Goal: Task Accomplishment & Management: Use online tool/utility

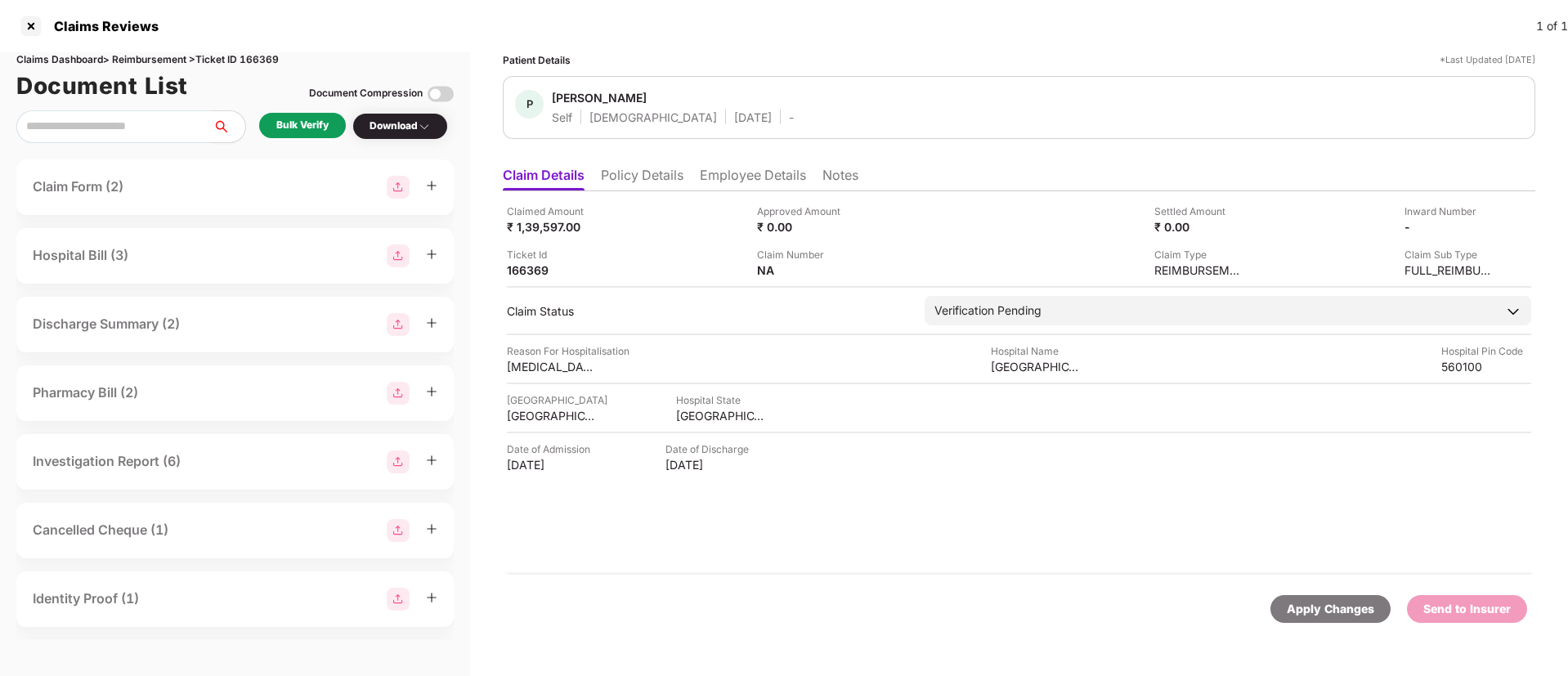
click at [712, 174] on li "Employee Details" at bounding box center [753, 178] width 106 height 23
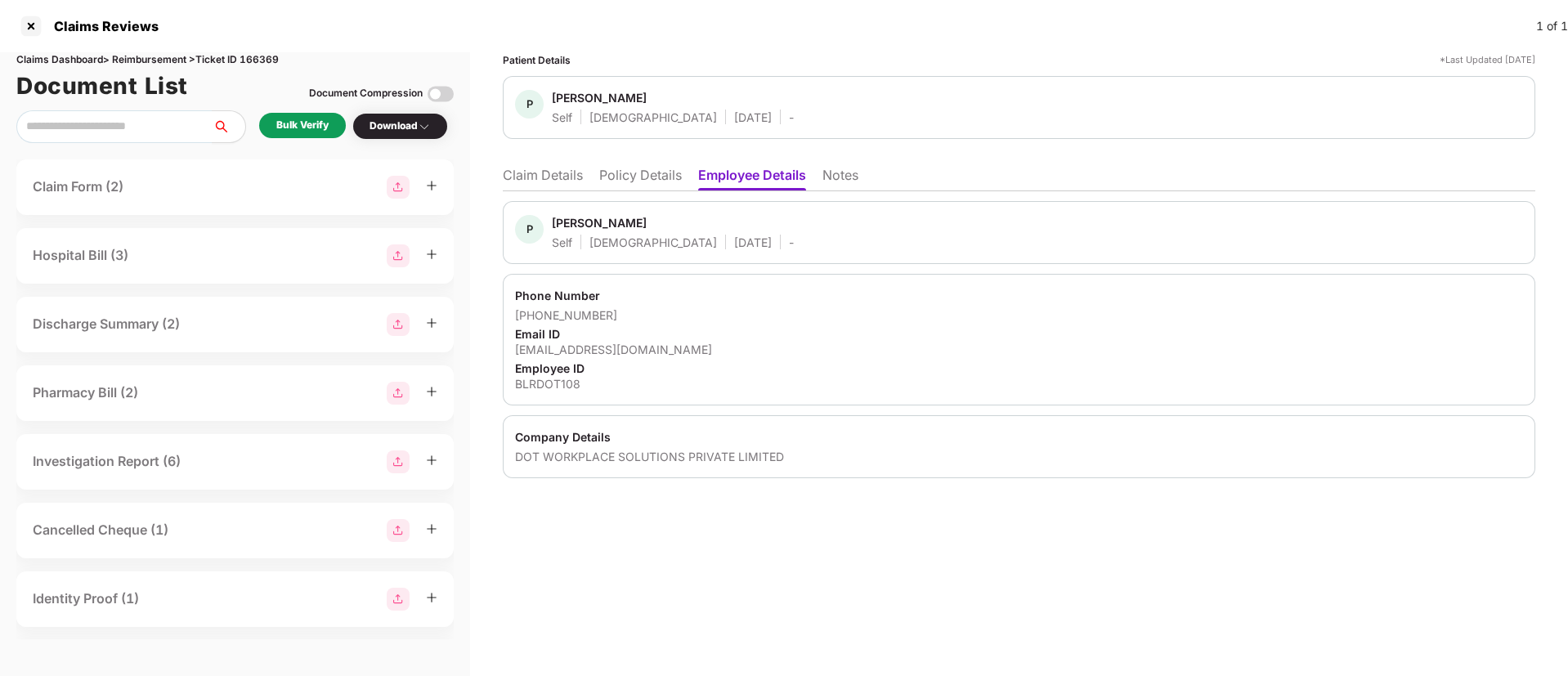
click at [630, 182] on li "Policy Details" at bounding box center [640, 178] width 82 height 23
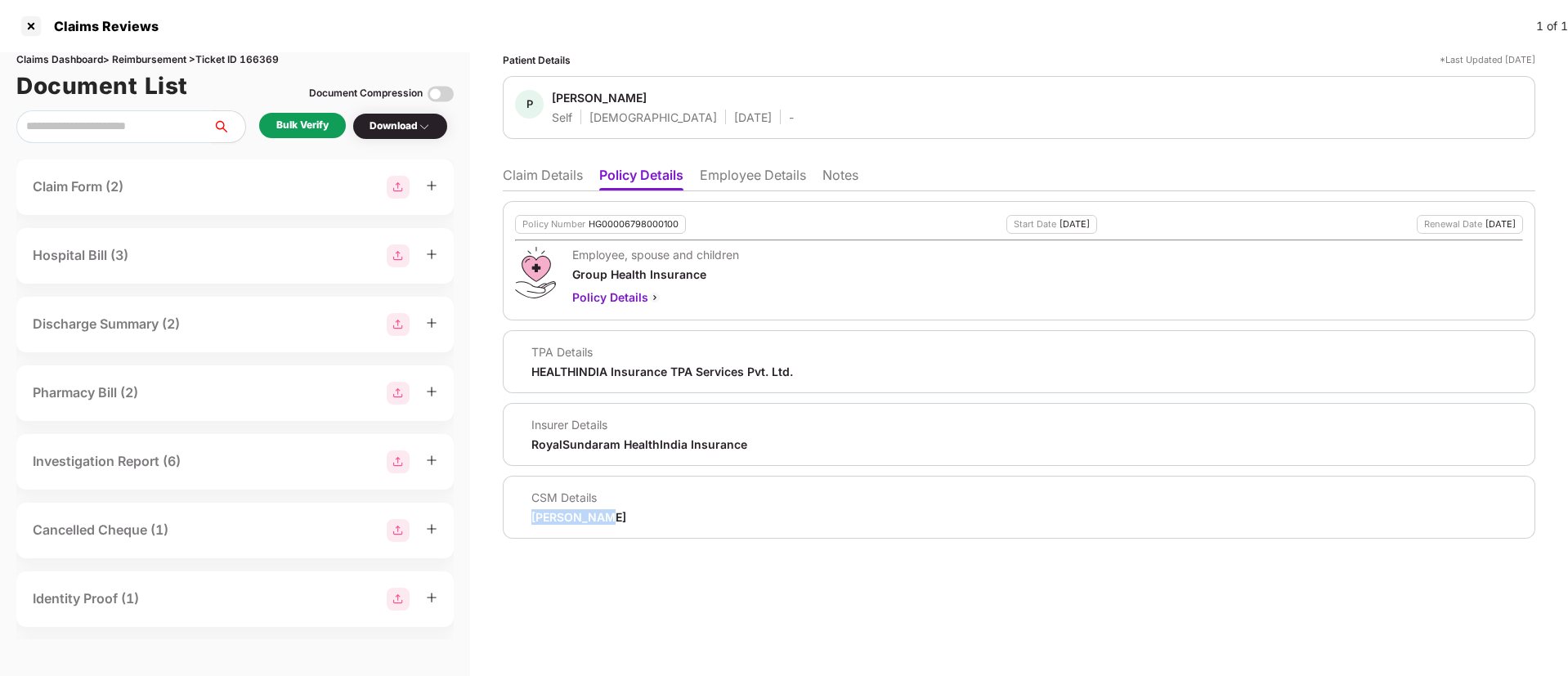
drag, startPoint x: 524, startPoint y: 518, endPoint x: 628, endPoint y: 524, distance: 104.2
click at [628, 524] on div "CSM Details Rajul Gupta" at bounding box center [1018, 507] width 1008 height 35
copy div "Rajul Gupta"
click at [563, 98] on div "Puviarasan" at bounding box center [599, 98] width 95 height 16
drag, startPoint x: 553, startPoint y: 94, endPoint x: 623, endPoint y: 98, distance: 70.1
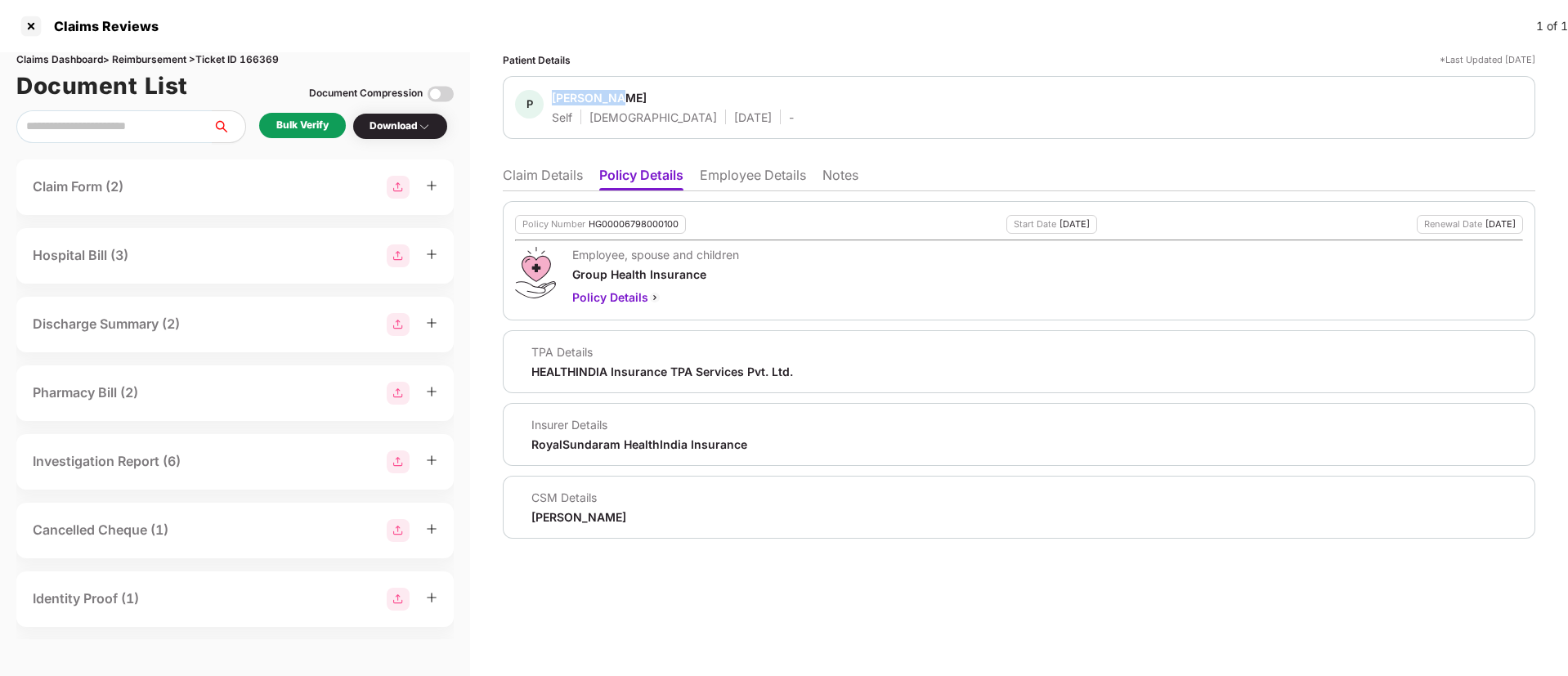
click at [623, 98] on span "Puviarasan" at bounding box center [673, 100] width 242 height 20
copy div "Puviarasan"
drag, startPoint x: 722, startPoint y: 183, endPoint x: 711, endPoint y: 176, distance: 13.0
click at [711, 176] on li "Employee Details" at bounding box center [753, 178] width 106 height 23
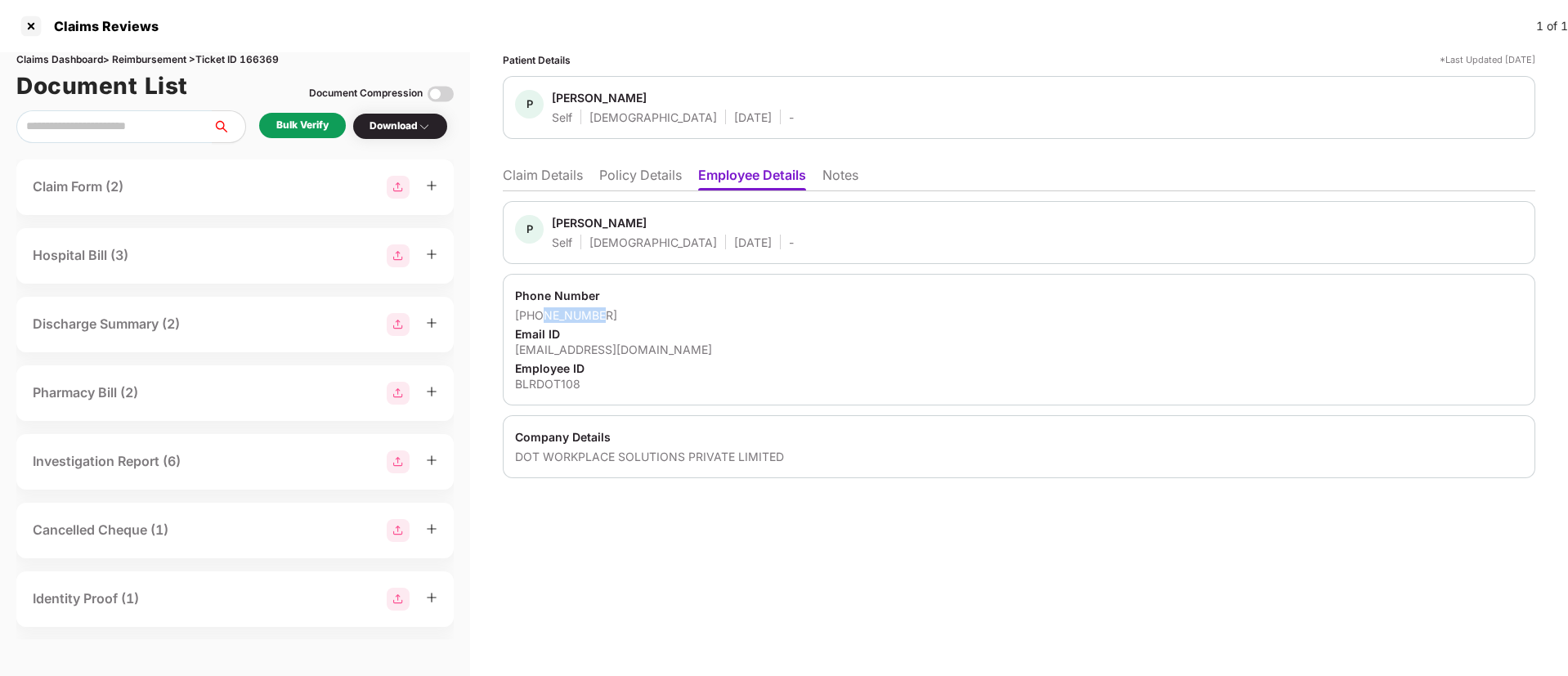
drag, startPoint x: 541, startPoint y: 312, endPoint x: 603, endPoint y: 318, distance: 62.3
click at [600, 317] on div "+918095066032" at bounding box center [1018, 315] width 1008 height 16
click at [614, 308] on div "+918095066032" at bounding box center [1018, 315] width 1008 height 16
drag, startPoint x: 537, startPoint y: 318, endPoint x: 620, endPoint y: 323, distance: 83.2
click at [616, 322] on div "+918095066032" at bounding box center [1018, 315] width 1008 height 16
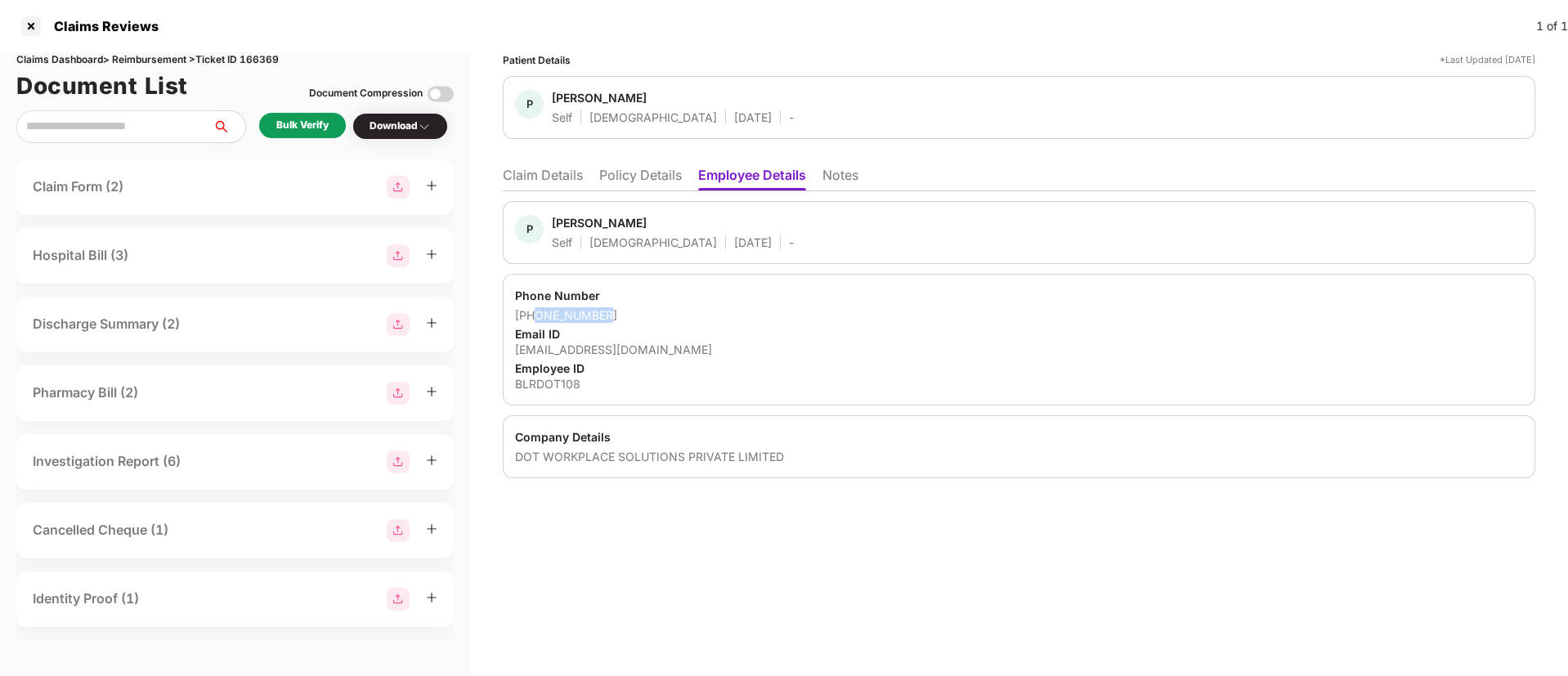
copy div "8095066032"
drag, startPoint x: 511, startPoint y: 345, endPoint x: 662, endPoint y: 355, distance: 151.3
click at [662, 355] on div "Phone Number +918095066032 Email ID puvi@dotworkplace.com Employee ID BLRDOT108" at bounding box center [1018, 340] width 1032 height 132
copy div "puvi@dotworkplace.com"
click at [550, 377] on div "BLRDOT108" at bounding box center [1018, 384] width 1008 height 16
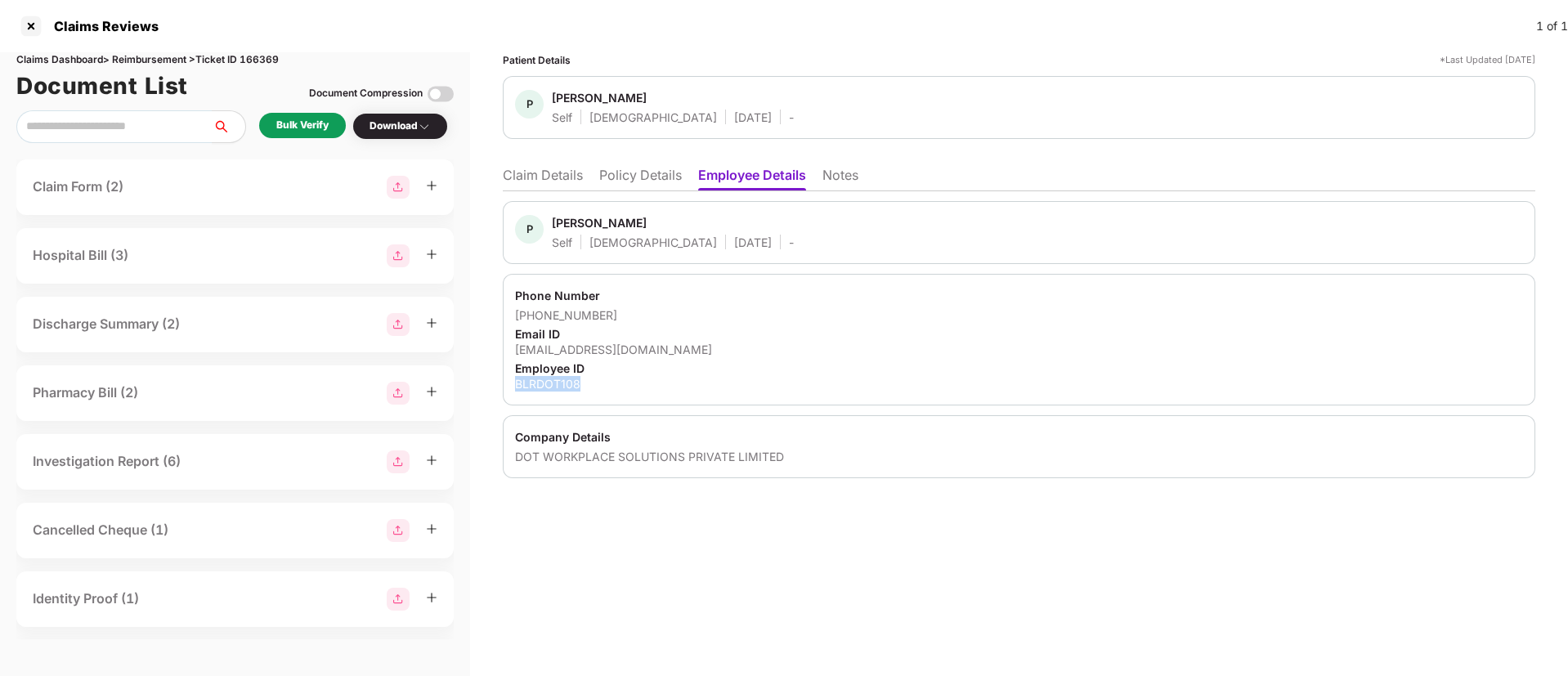
click at [550, 377] on div "BLRDOT108" at bounding box center [1018, 384] width 1008 height 16
copy div "BLRDOT108"
drag, startPoint x: 529, startPoint y: 460, endPoint x: 787, endPoint y: 456, distance: 258.0
click at [787, 456] on div "DOT WORKPLACE SOLUTIONS PRIVATE LIMITED" at bounding box center [1018, 456] width 1008 height 16
copy div "DOT WORKPLACE SOLUTIONS PRIVATE LIMITED"
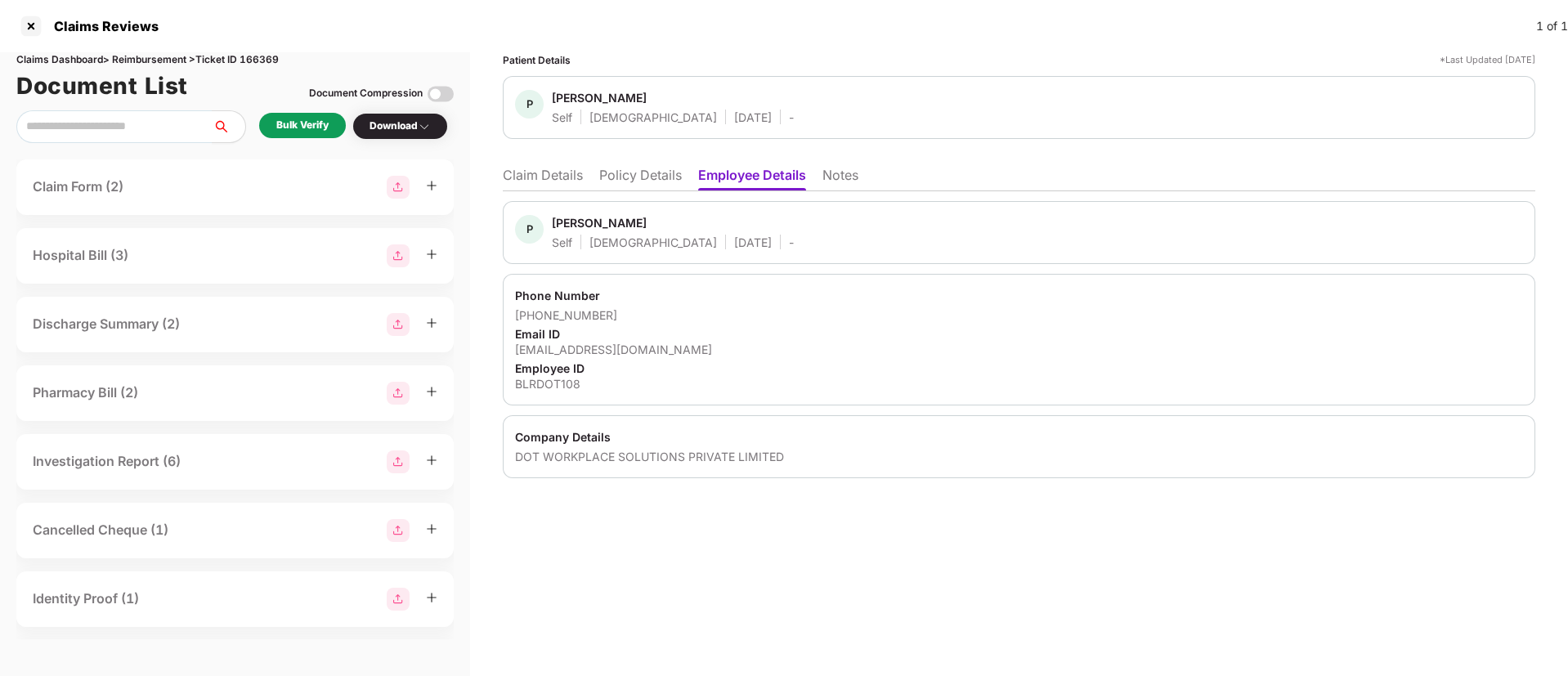
click at [813, 358] on div "Phone Number +918095066032 Email ID puvi@dotworkplace.com Employee ID BLRDOT108" at bounding box center [1018, 340] width 1032 height 132
click at [596, 594] on div "Patient Details *Last Updated 18 Aug 2025 P Puviarasan Self Male 12 May 1995 - …" at bounding box center [1019, 364] width 1098 height 624
click at [305, 128] on div "Bulk Verify" at bounding box center [302, 126] width 52 height 16
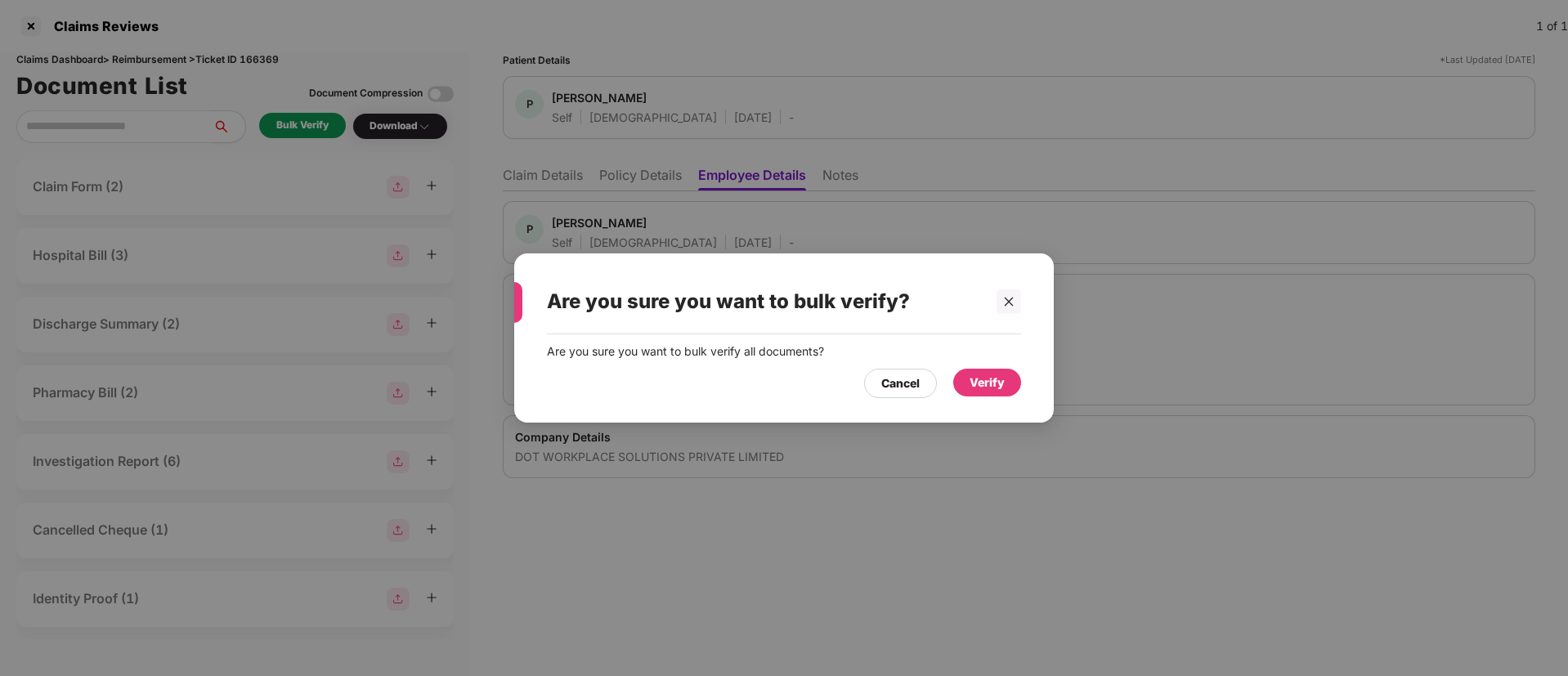
click at [975, 387] on div "Verify" at bounding box center [987, 382] width 35 height 18
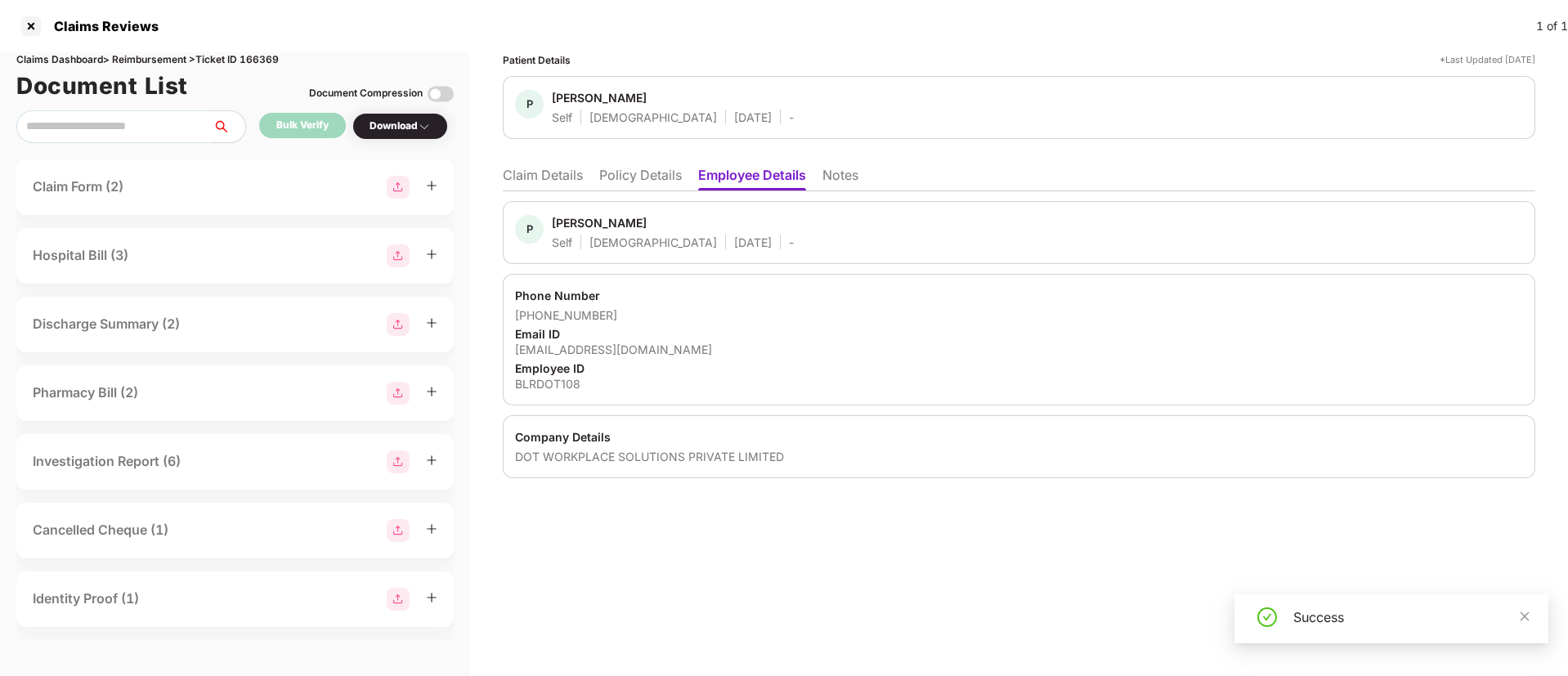
click at [412, 134] on div "Download" at bounding box center [400, 127] width 62 height 16
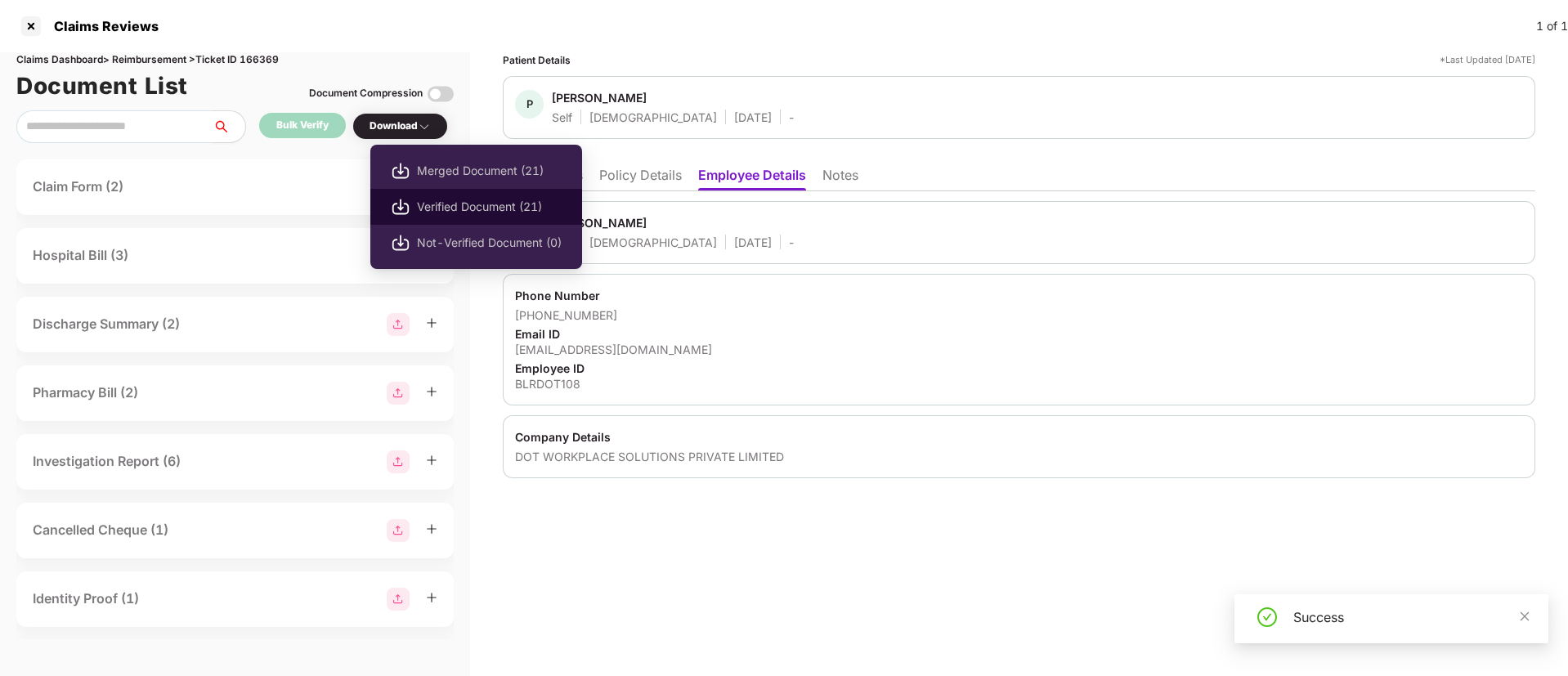
click at [521, 195] on li "Verified Document (21)" at bounding box center [477, 207] width 212 height 36
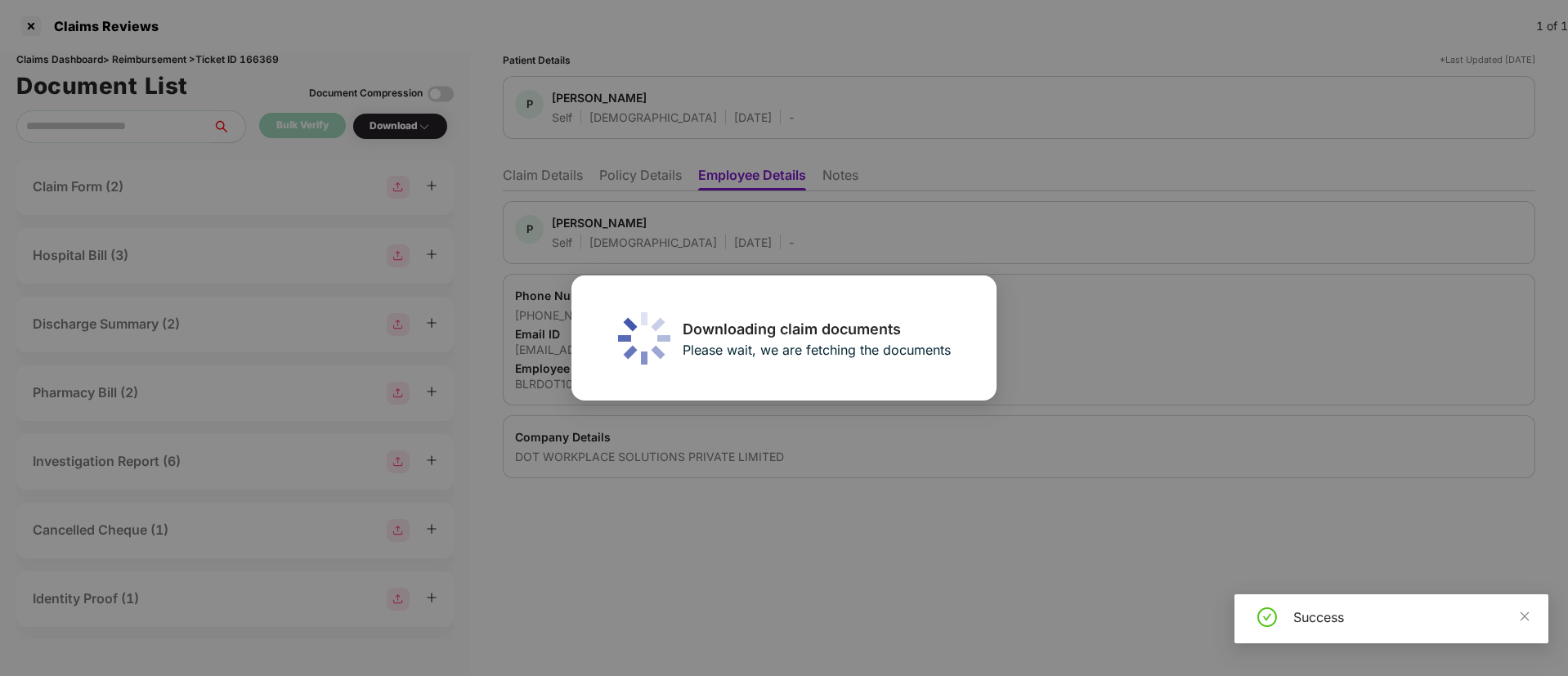
click at [555, 175] on div "Downloading claim documents Please wait, we are fetching the documents" at bounding box center [784, 338] width 1568 height 676
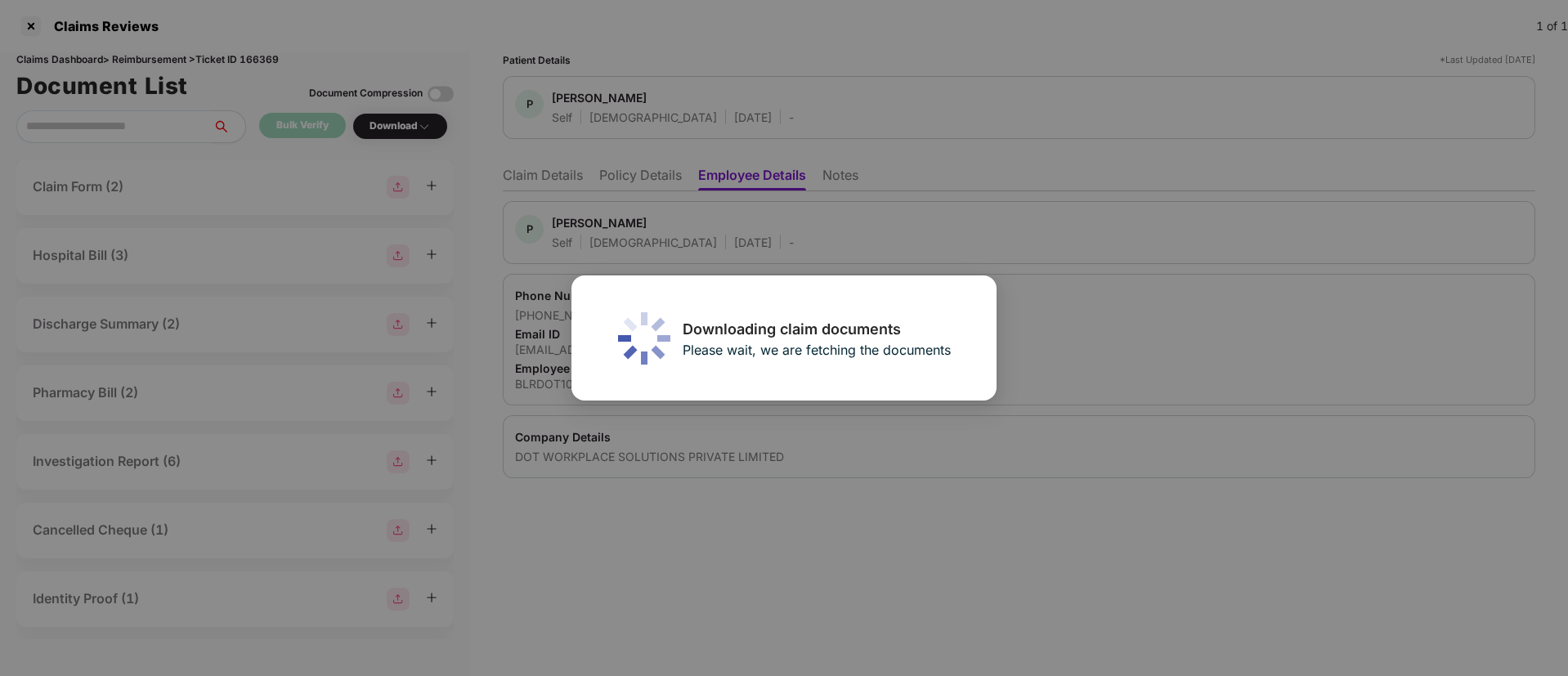
click at [555, 175] on div "Downloading claim documents Please wait, we are fetching the documents" at bounding box center [784, 338] width 1568 height 676
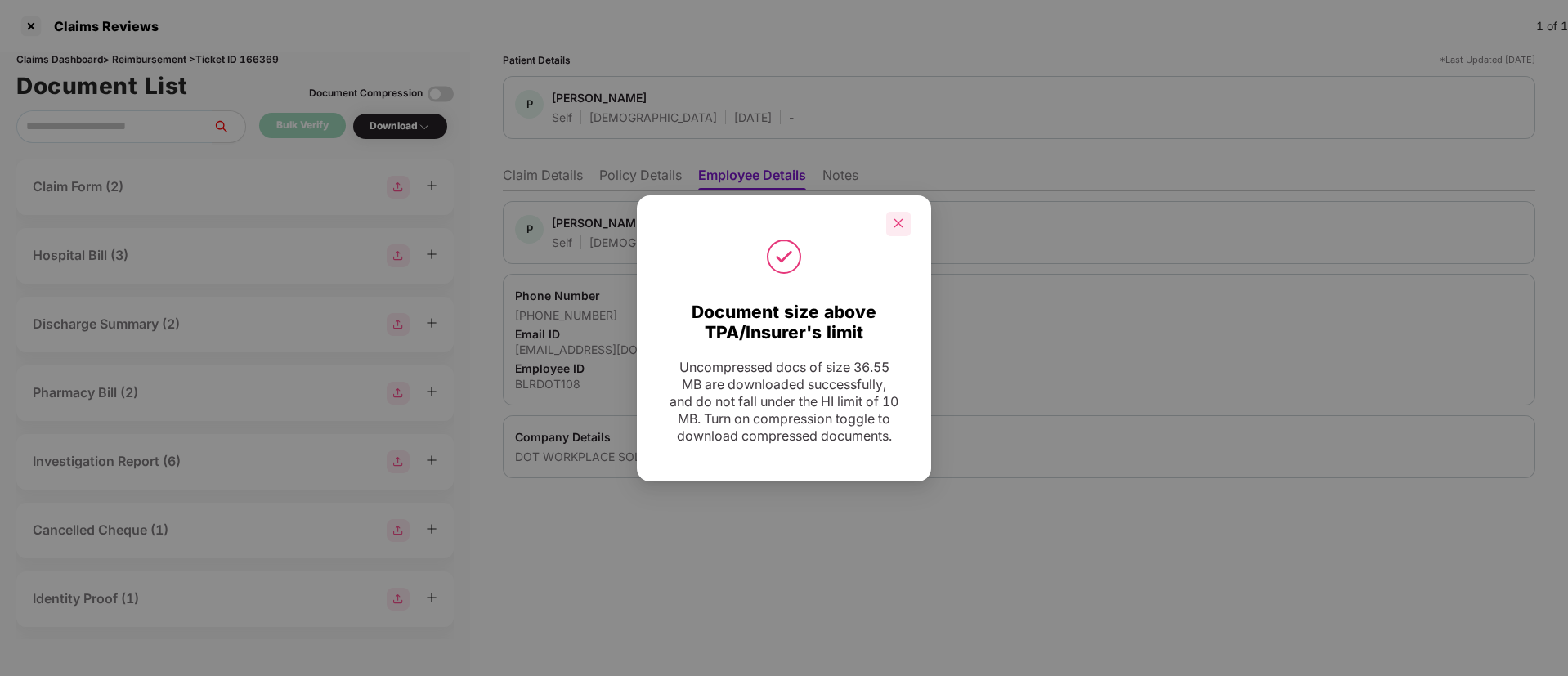
click at [899, 218] on icon "close" at bounding box center [898, 223] width 11 height 11
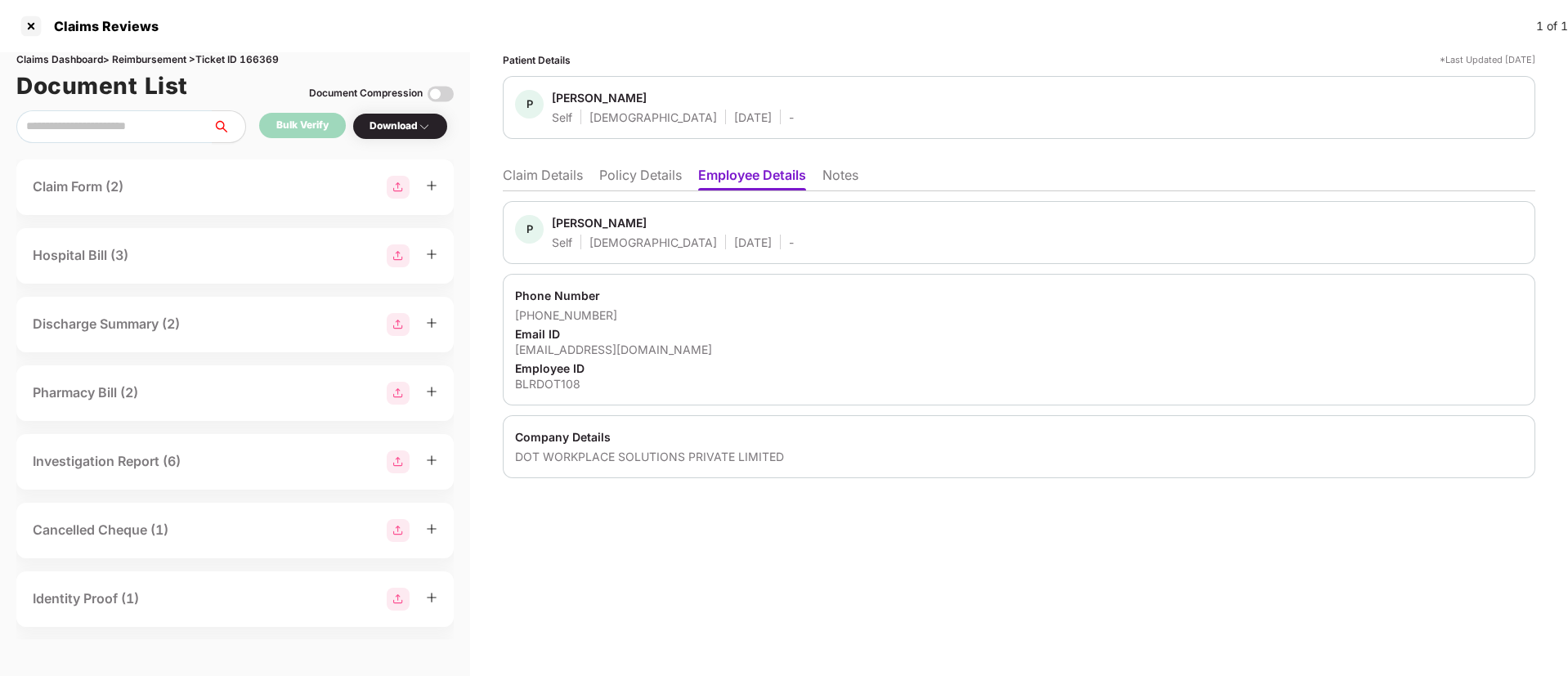
click at [563, 181] on li "Claim Details" at bounding box center [543, 178] width 80 height 23
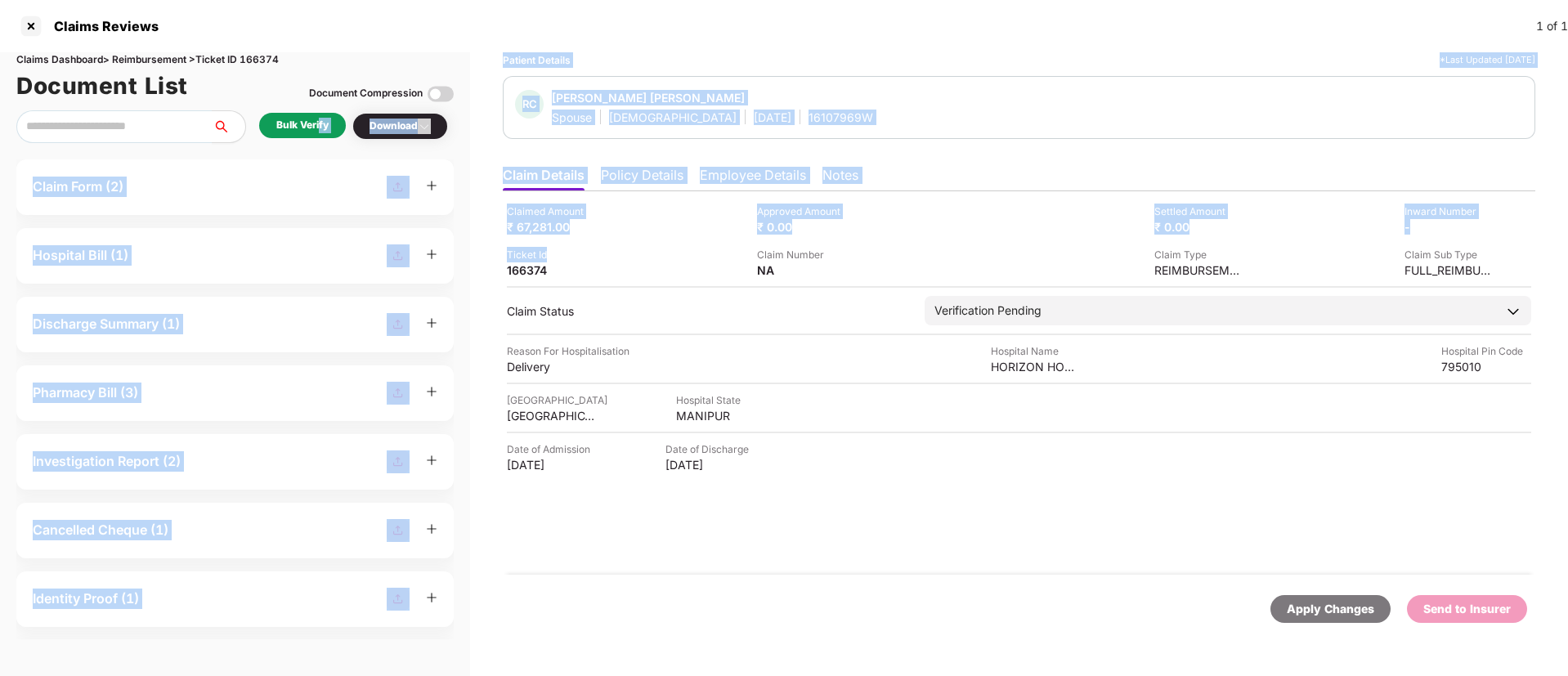
drag, startPoint x: 320, startPoint y: 122, endPoint x: 695, endPoint y: 253, distance: 397.2
click at [695, 253] on div "Claims Dashboard > Reimbursement > Ticket ID 166374 Document List Document Comp…" at bounding box center [784, 364] width 1568 height 624
click at [635, 226] on div "Claimed Amount ₹ 67,281.00" at bounding box center [626, 220] width 238 height 31
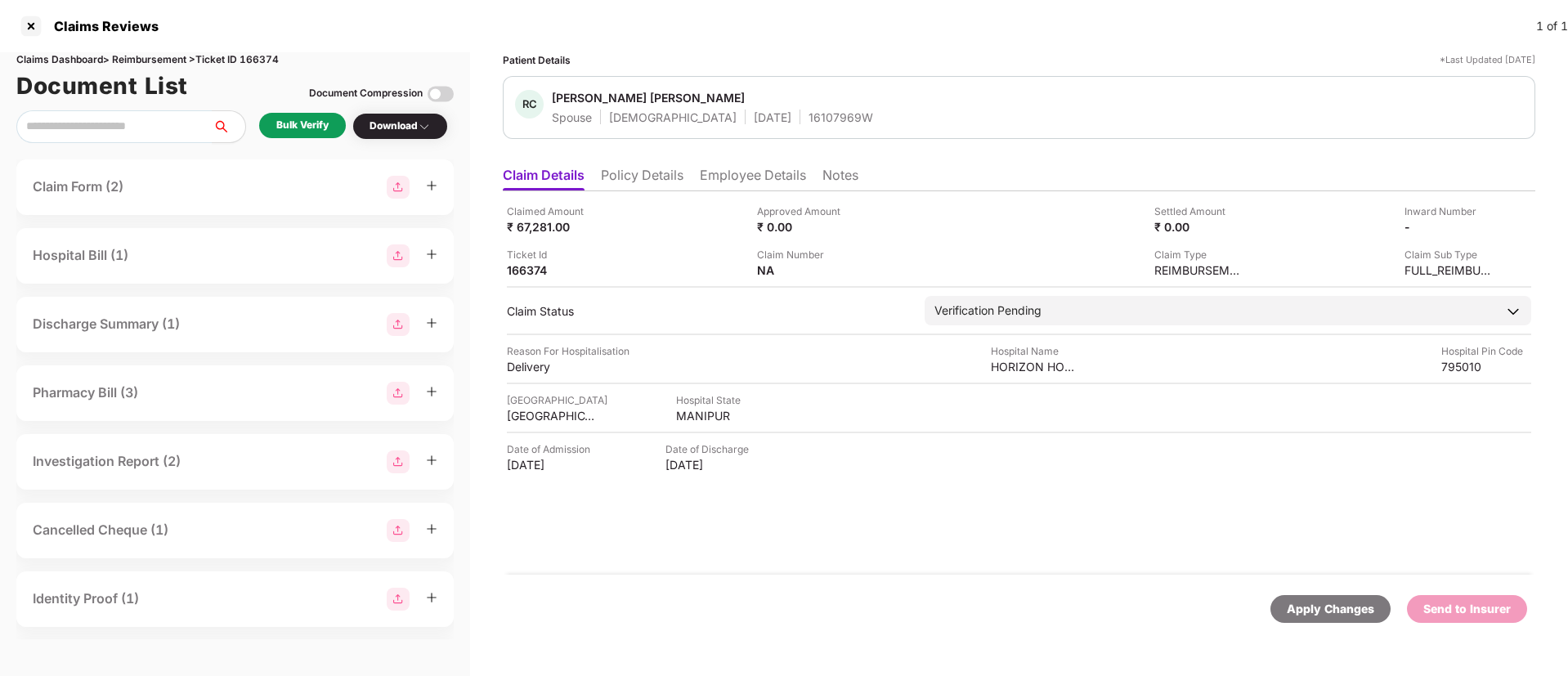
click at [298, 121] on div "Bulk Verify" at bounding box center [302, 126] width 52 height 16
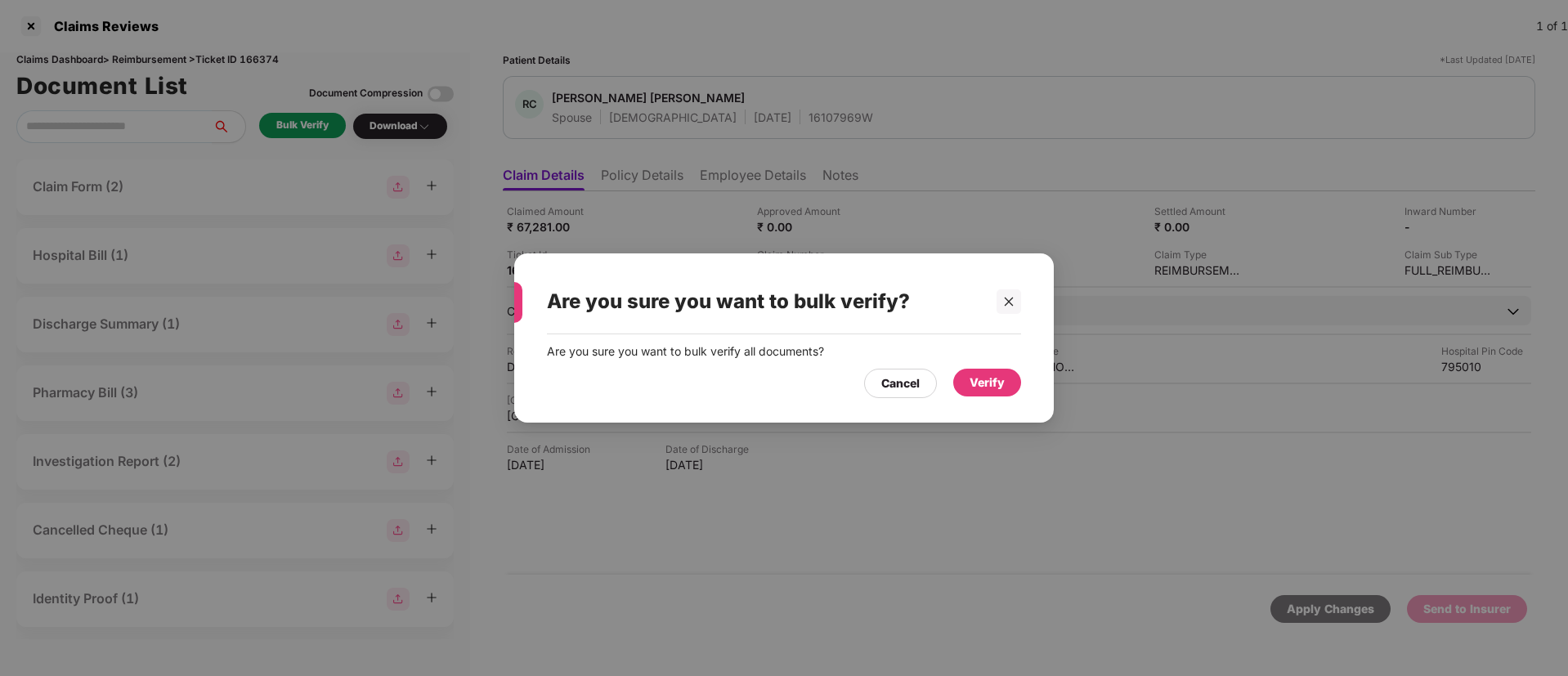
click at [991, 379] on div "Verify" at bounding box center [987, 382] width 35 height 18
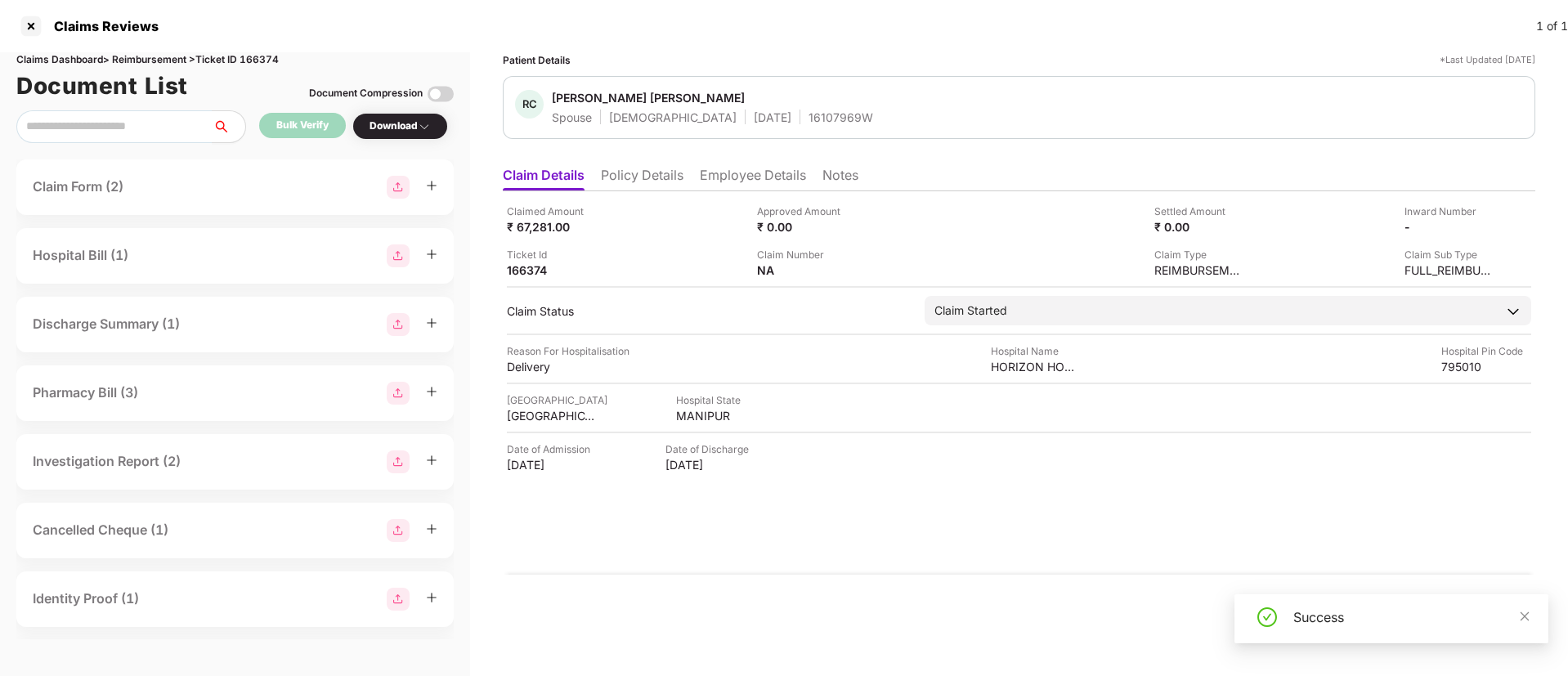
click at [397, 120] on div "Download" at bounding box center [400, 127] width 62 height 16
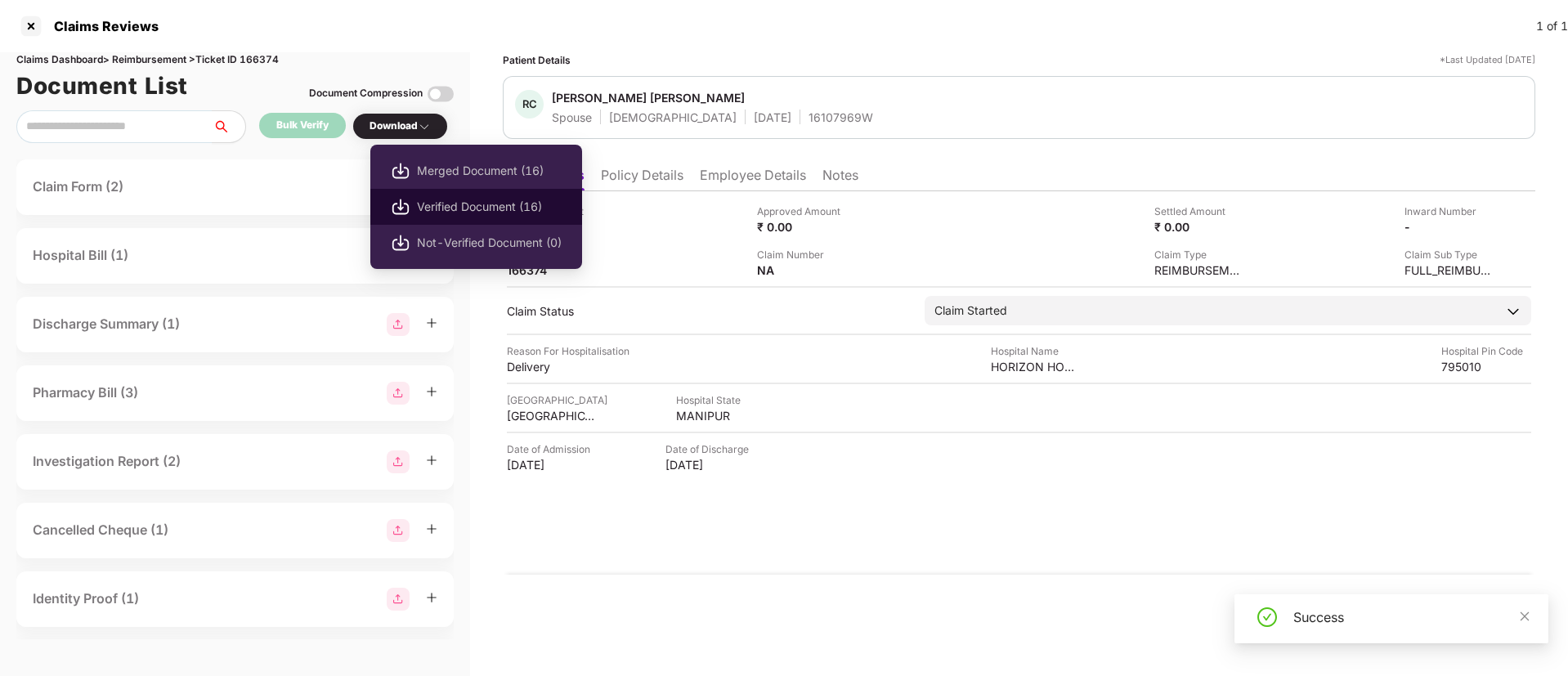
click at [453, 204] on span "Verified Document (16)" at bounding box center [489, 207] width 145 height 18
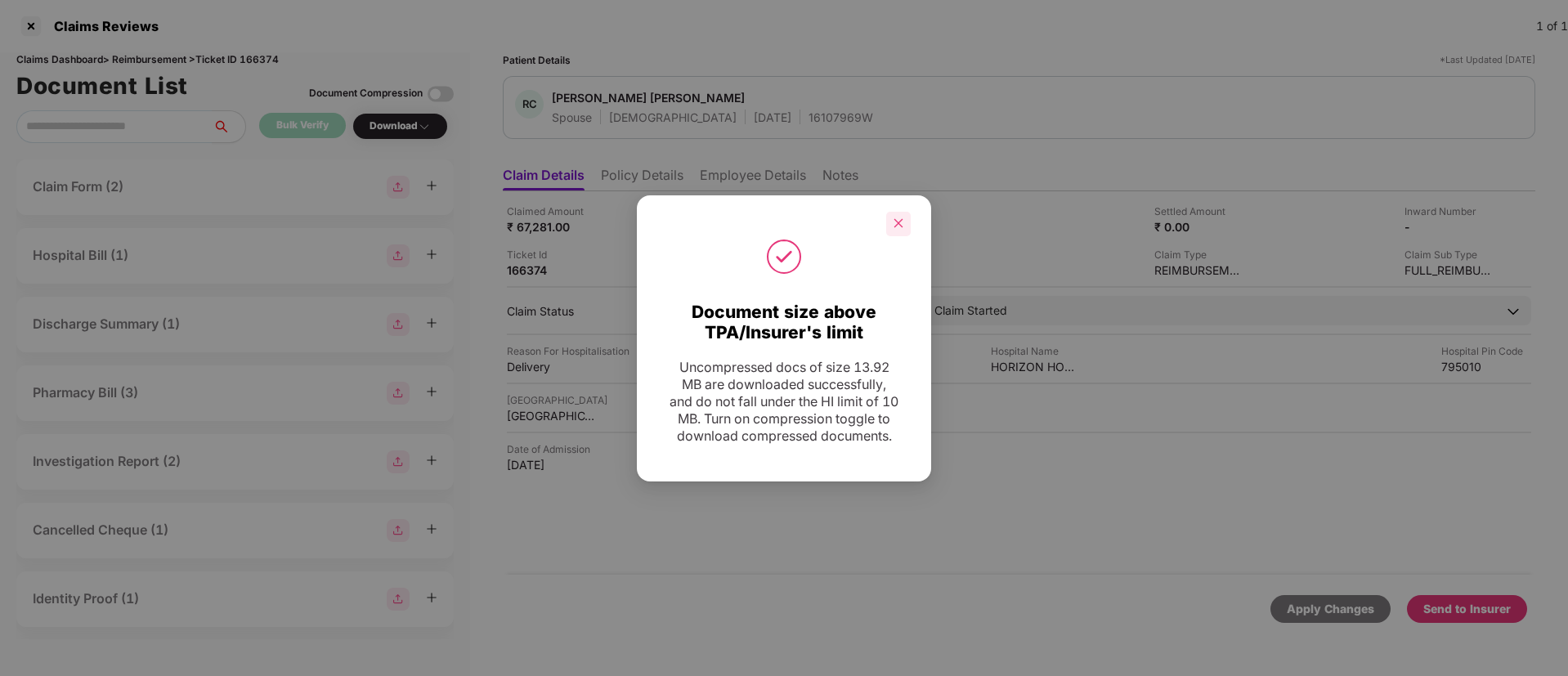
click at [903, 220] on div at bounding box center [899, 224] width 24 height 24
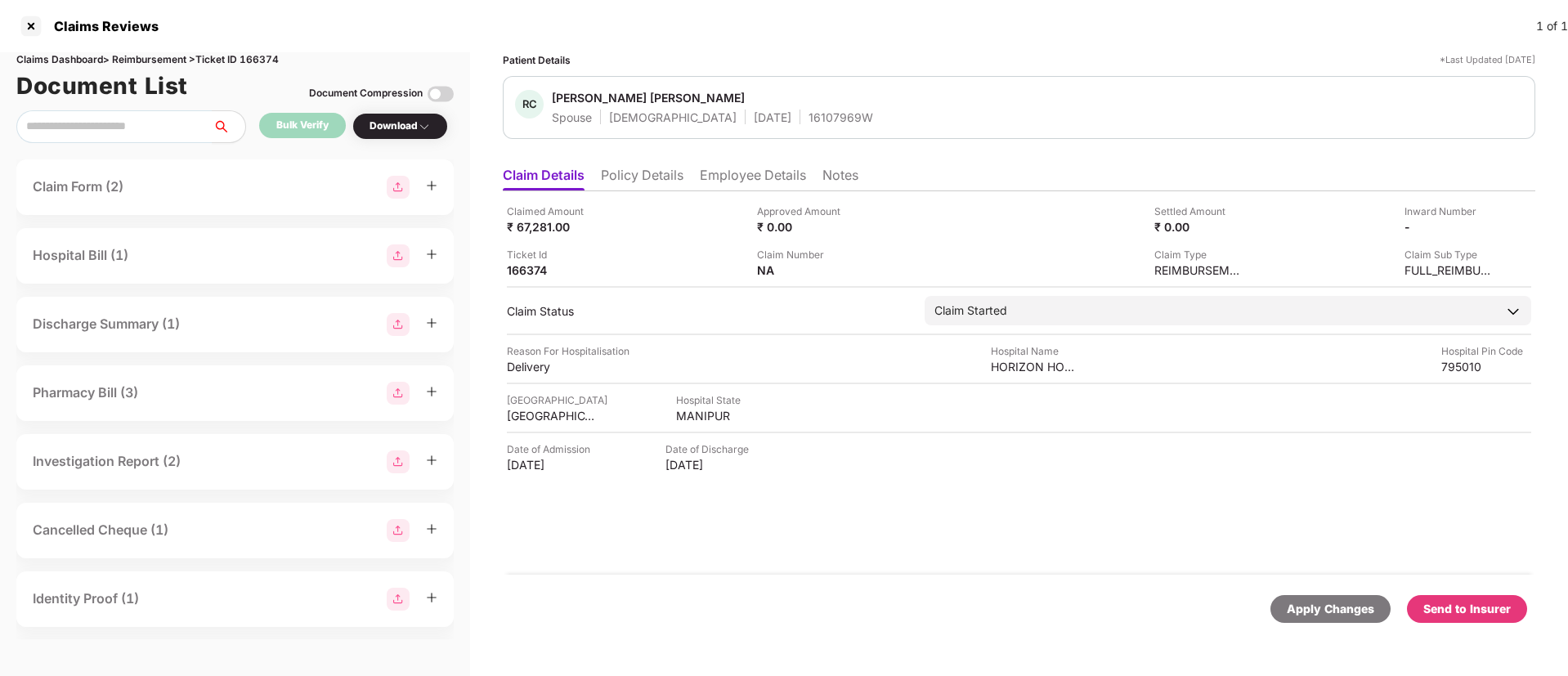
click at [1464, 608] on div "Send to Insurer" at bounding box center [1467, 608] width 88 height 18
click at [648, 175] on li "Policy Details" at bounding box center [642, 178] width 82 height 23
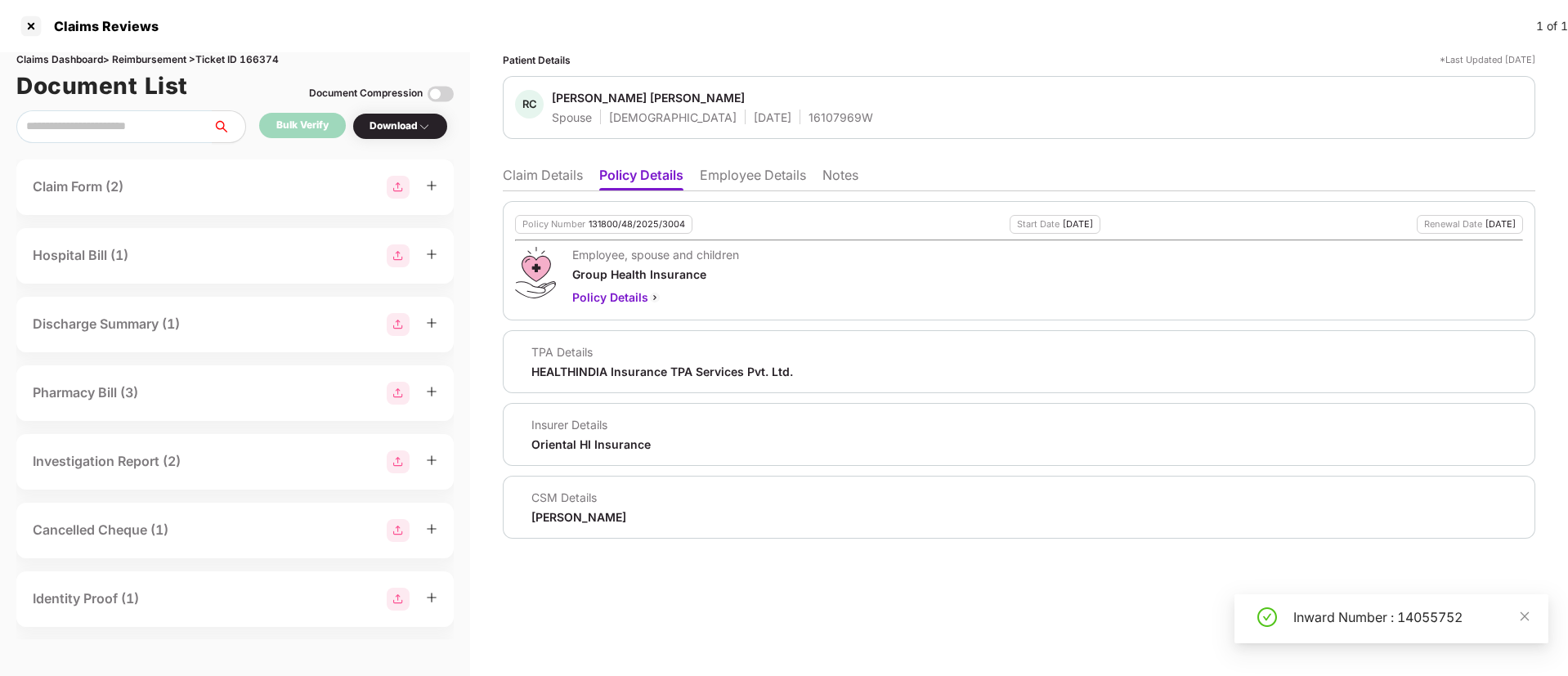
click at [733, 175] on li "Employee Details" at bounding box center [753, 178] width 106 height 23
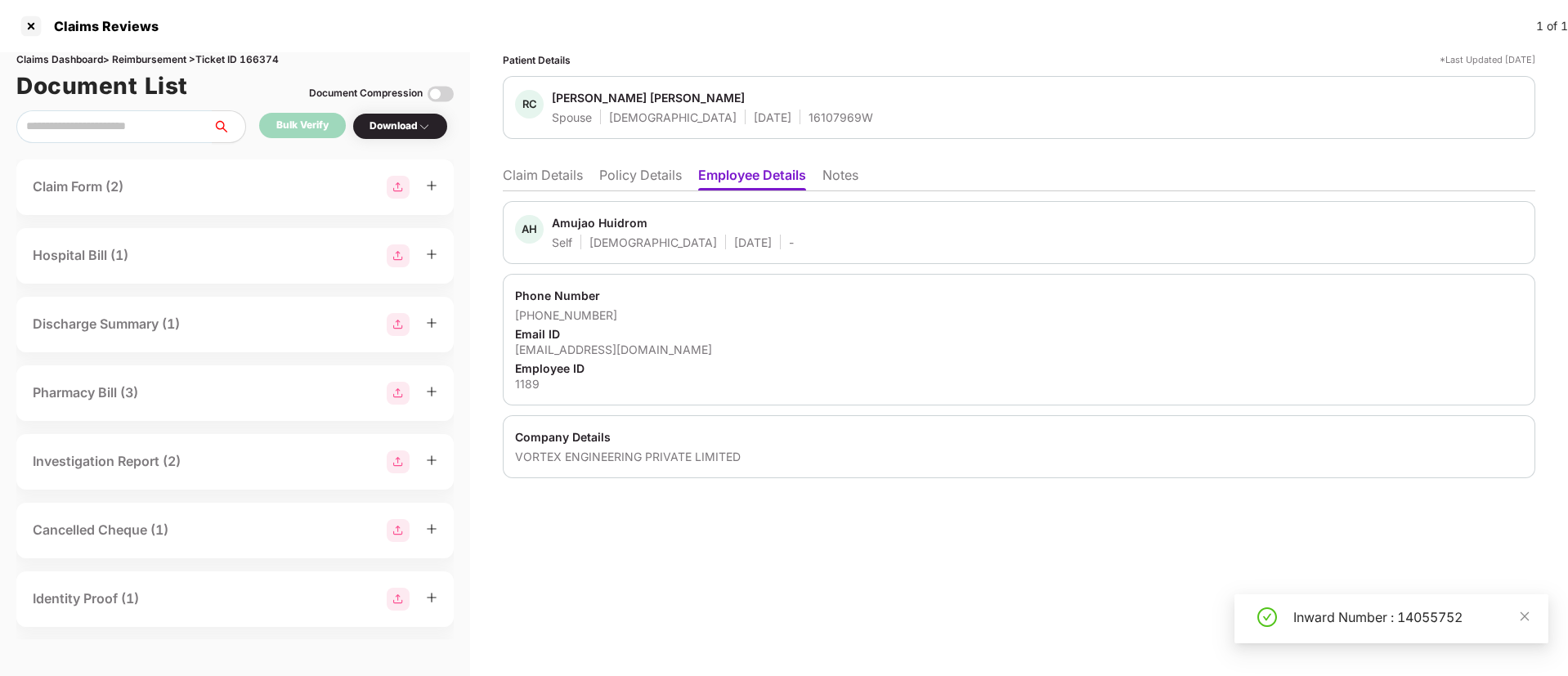
click at [656, 177] on li "Policy Details" at bounding box center [640, 178] width 82 height 23
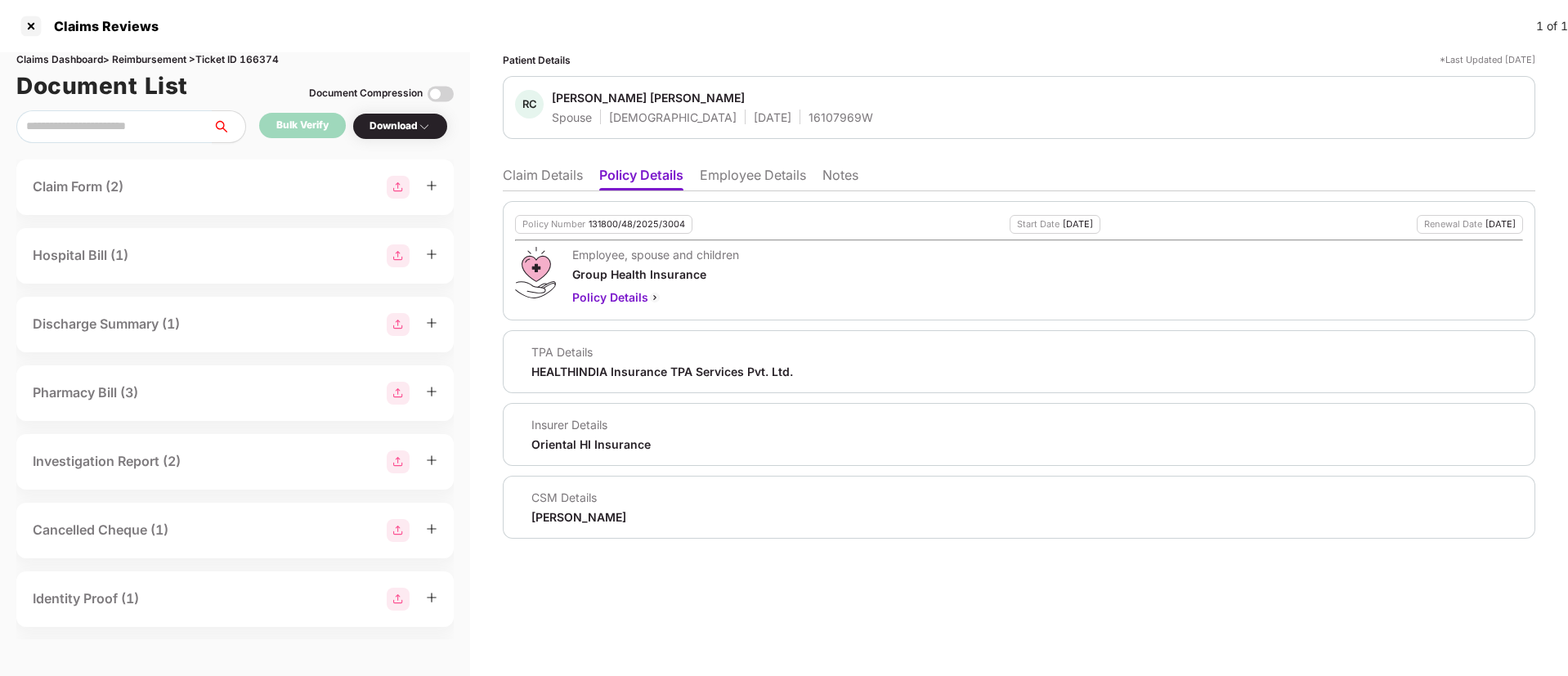
click at [530, 170] on li "Claim Details" at bounding box center [543, 178] width 80 height 23
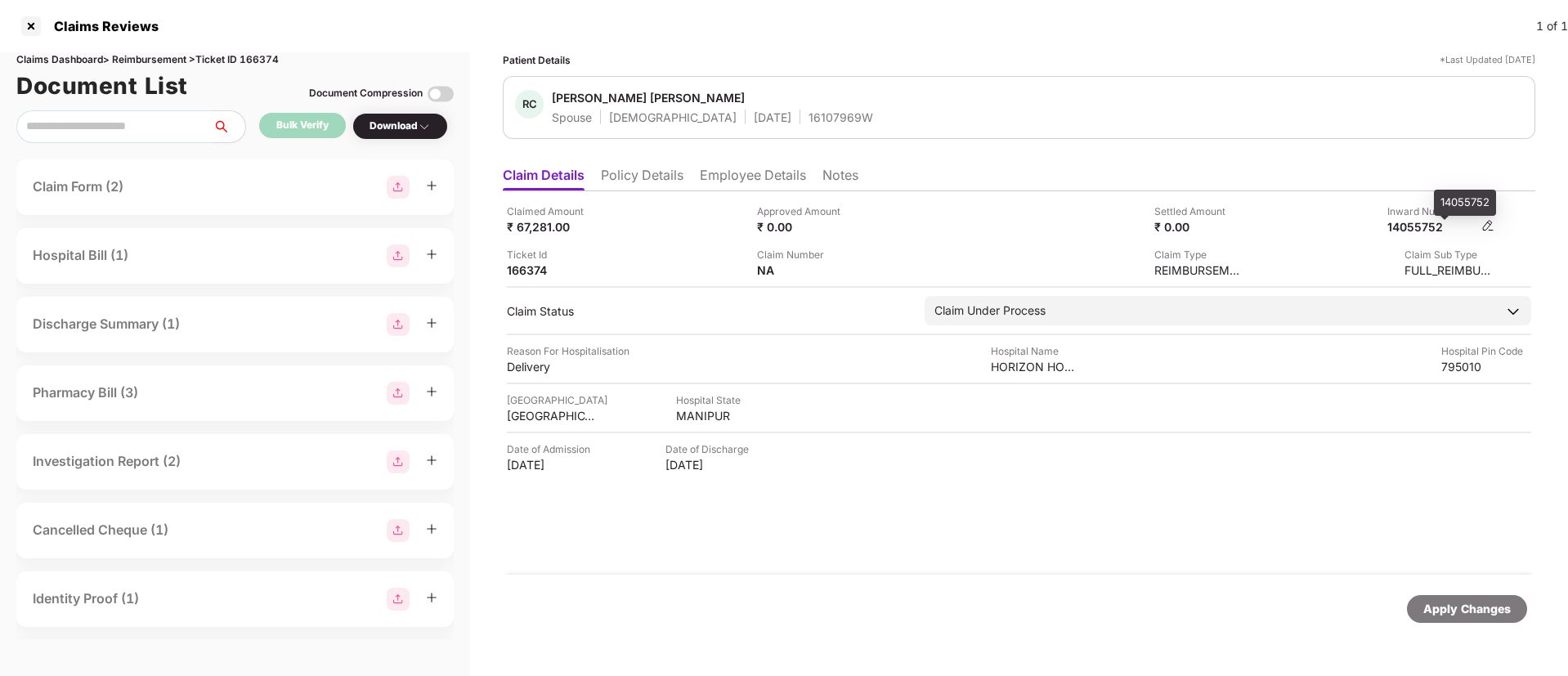
click at [1422, 229] on div "14055752" at bounding box center [1433, 226] width 90 height 16
copy div "14055752"
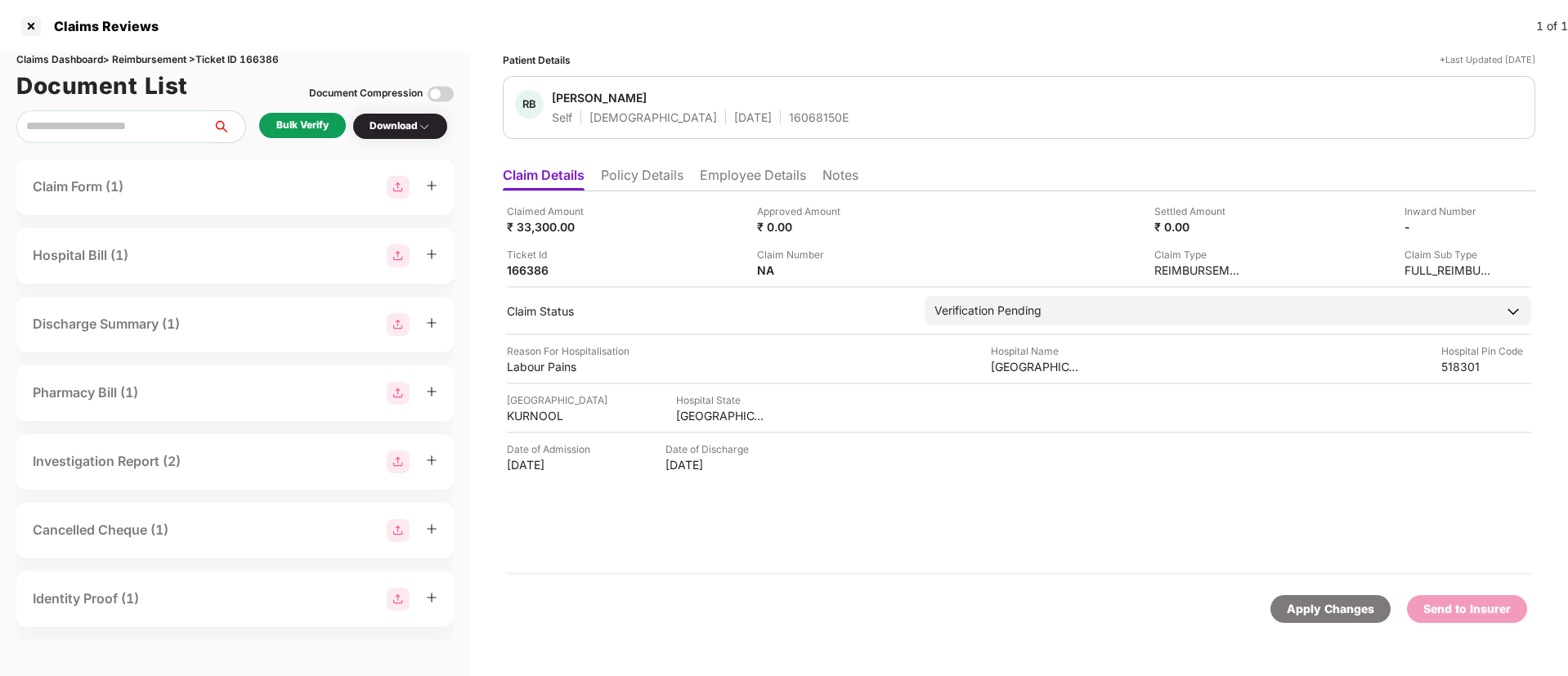
click at [284, 128] on div "Bulk Verify" at bounding box center [302, 126] width 52 height 16
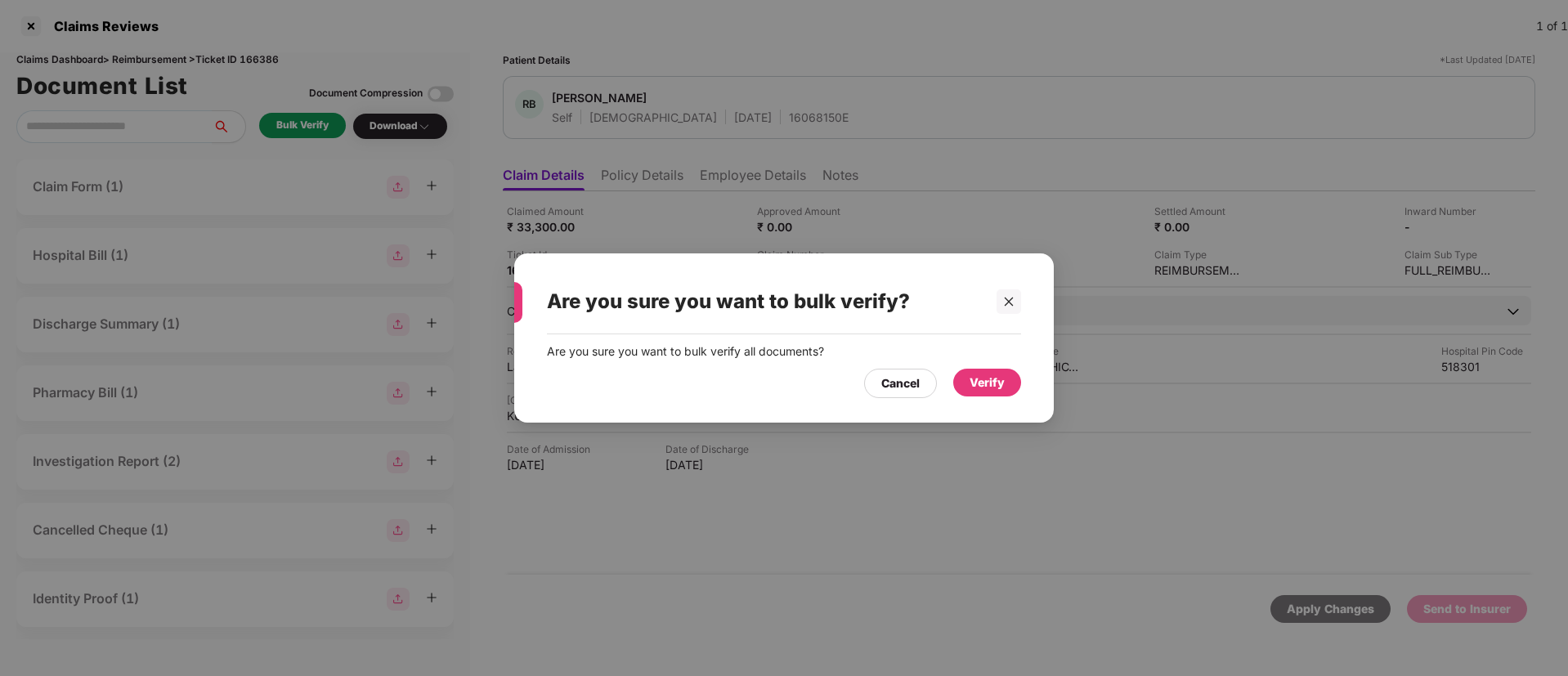
click at [963, 382] on div "Verify" at bounding box center [987, 383] width 68 height 28
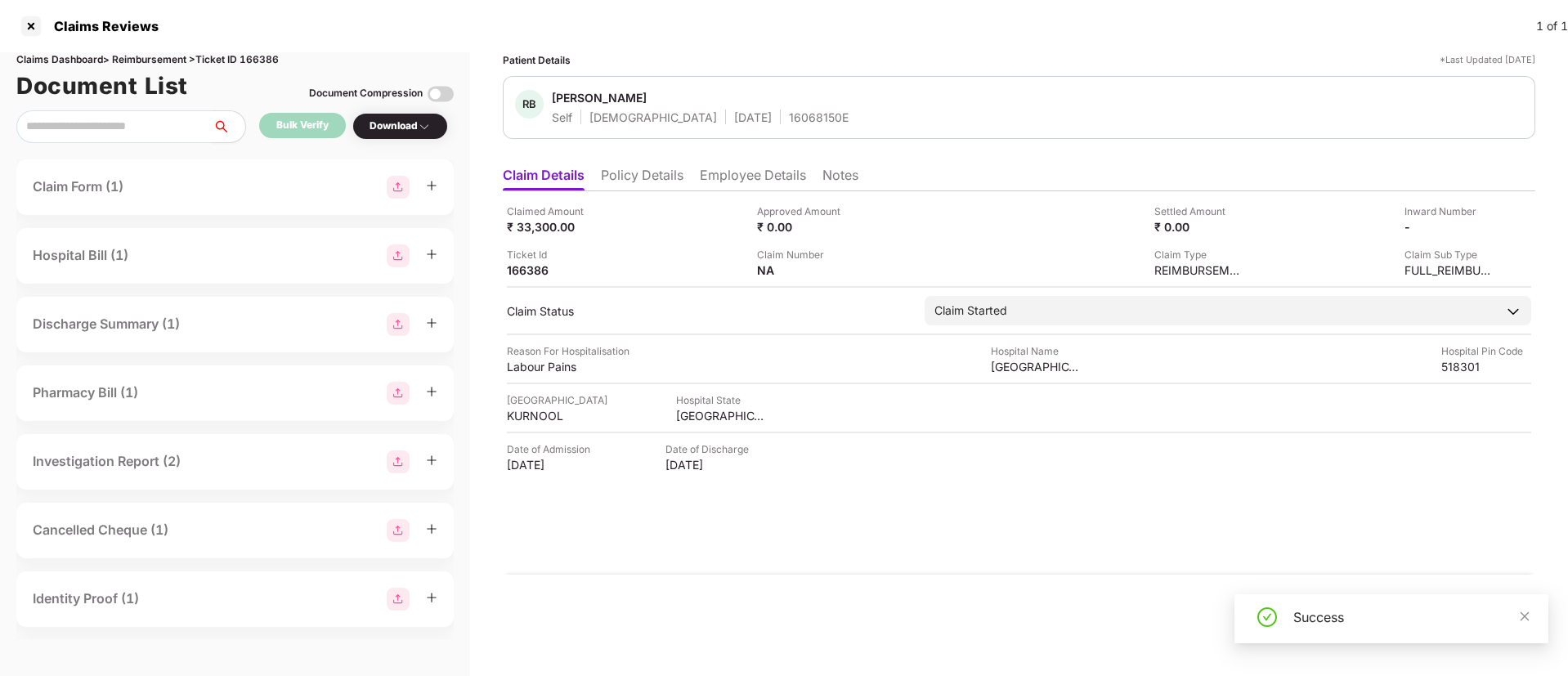
click at [407, 127] on div "Download" at bounding box center [400, 127] width 62 height 16
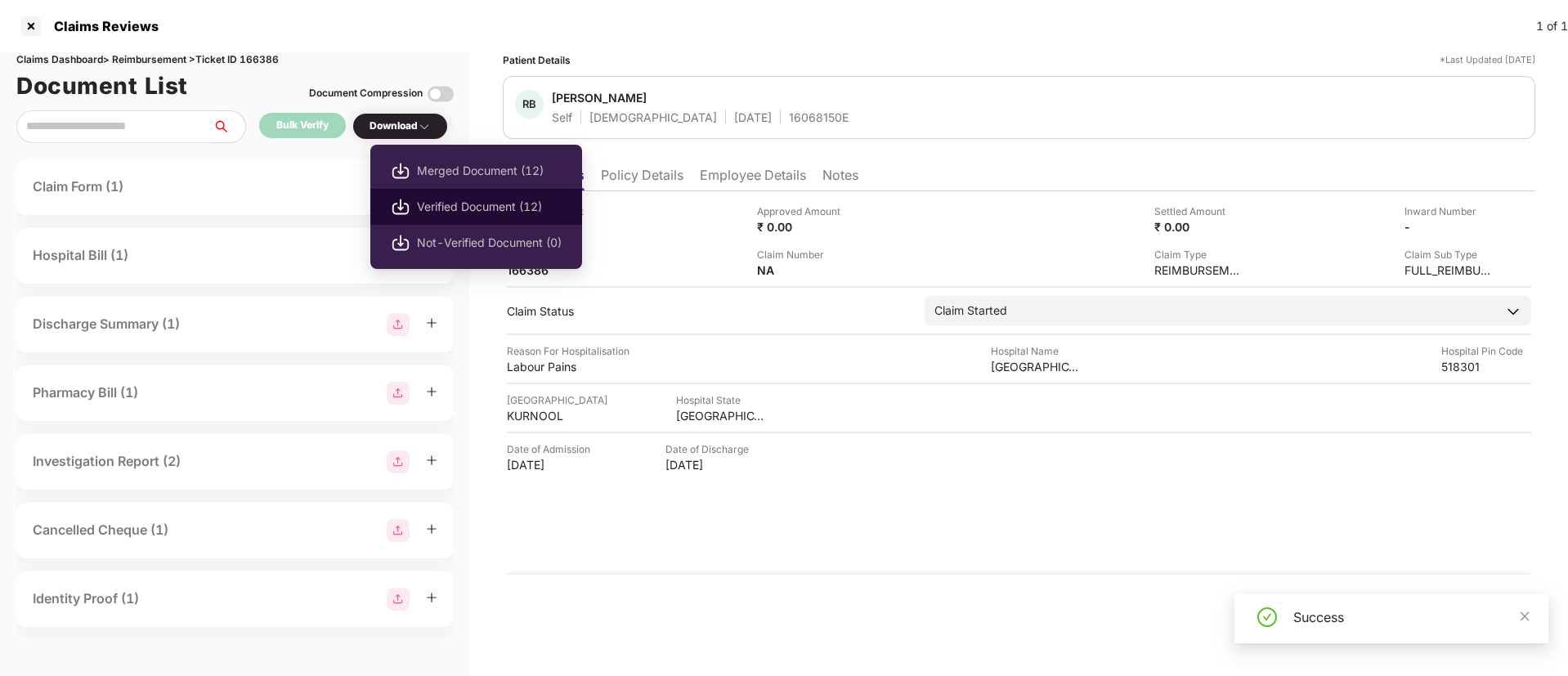
click at [441, 208] on span "Verified Document (12)" at bounding box center [489, 207] width 145 height 18
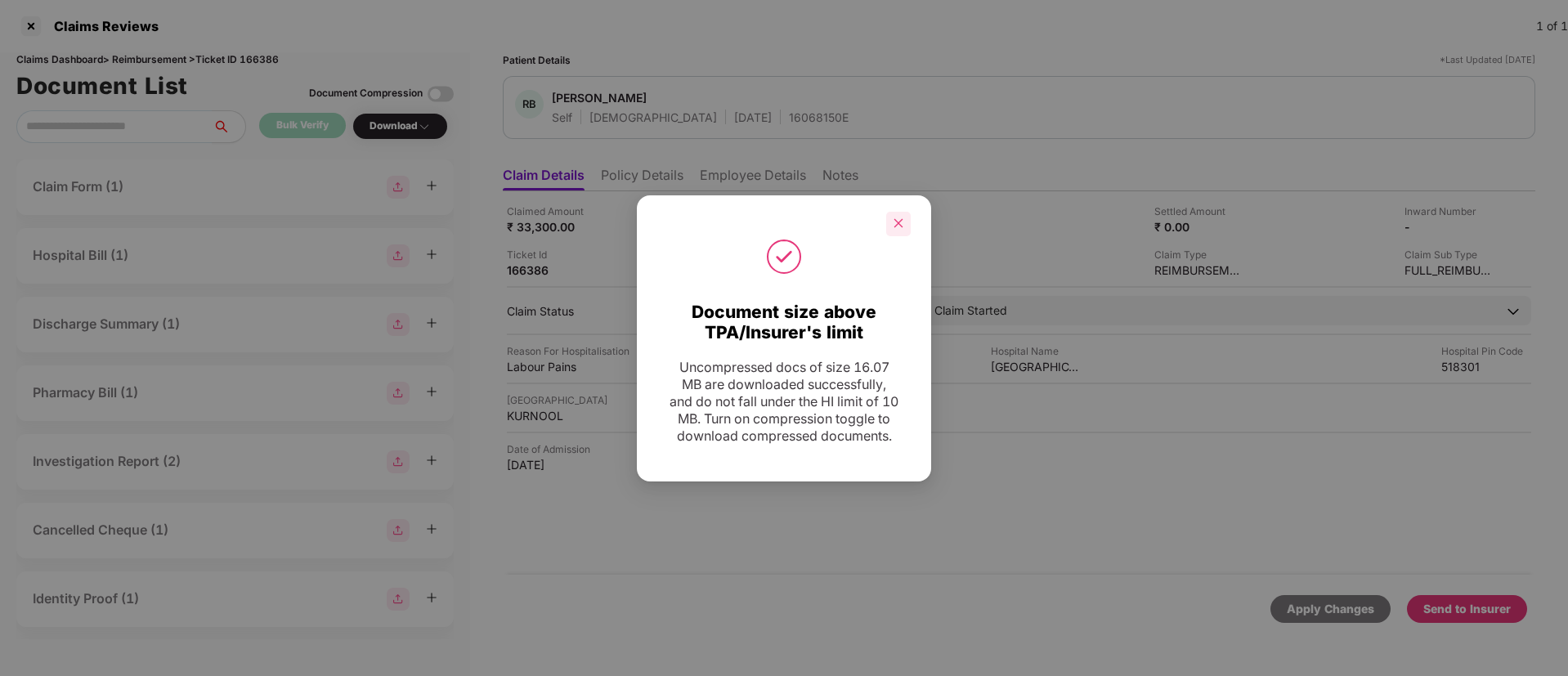
click at [891, 224] on div at bounding box center [899, 224] width 24 height 24
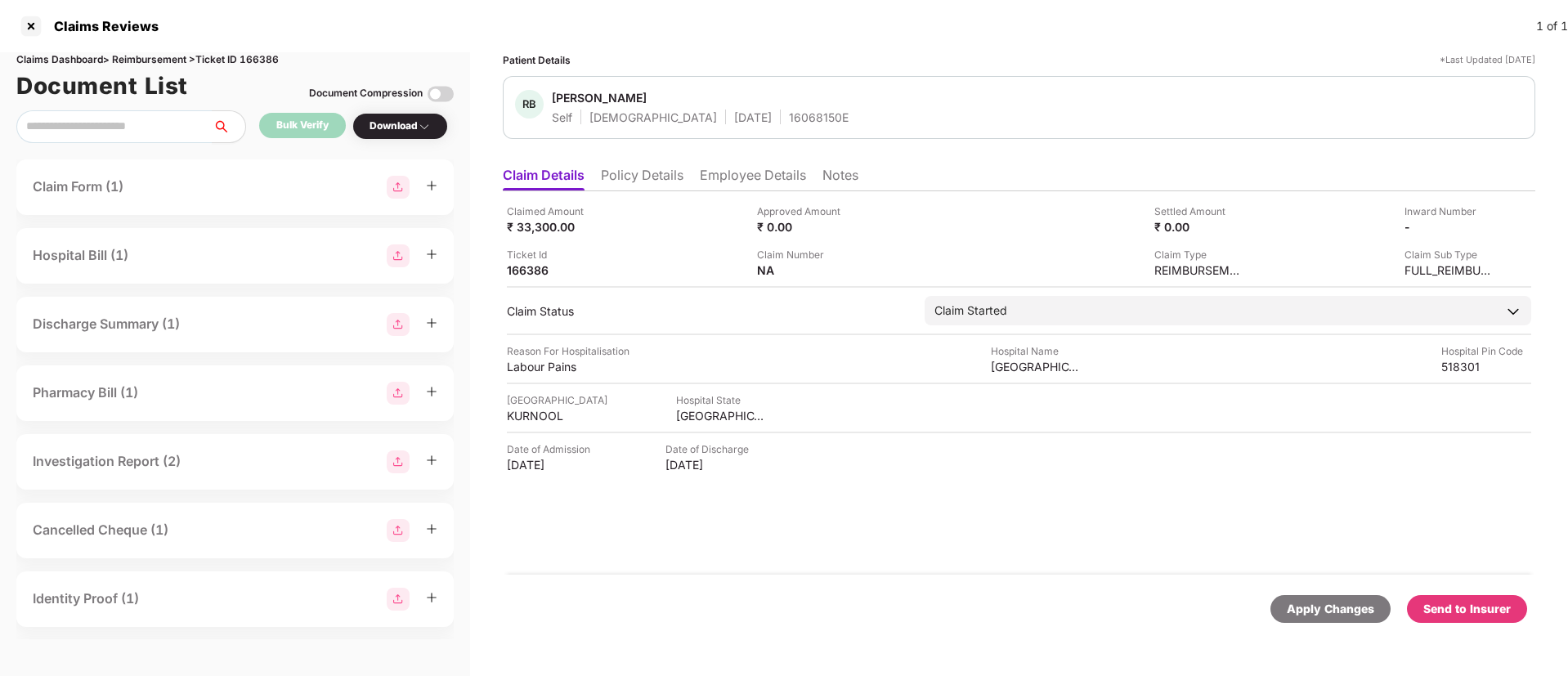
click at [1451, 592] on div "Apply Changes Send to Insurer" at bounding box center [1018, 608] width 1032 height 69
click at [1466, 614] on div "Send to Insurer" at bounding box center [1467, 608] width 88 height 18
click at [648, 181] on li "Policy Details" at bounding box center [642, 178] width 82 height 23
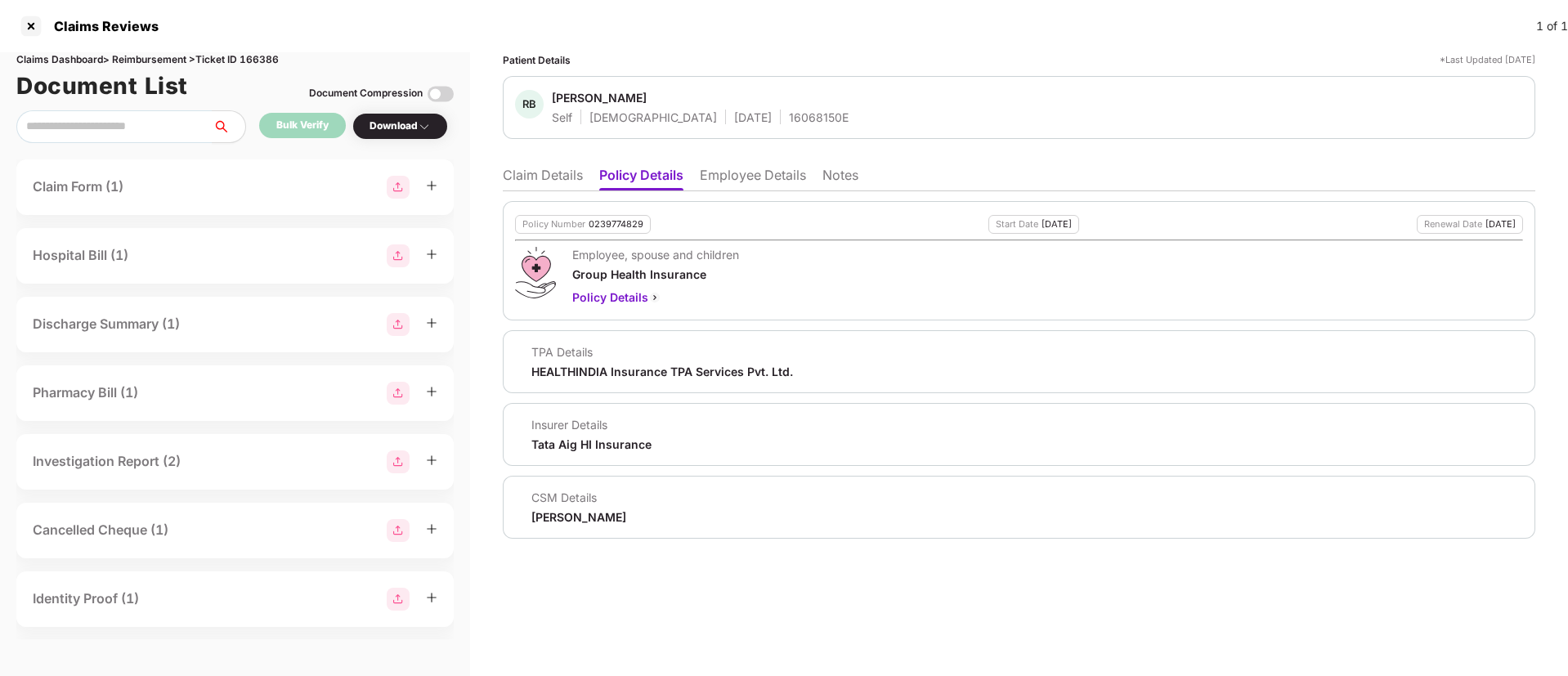
click at [590, 175] on ul "Claim Details Policy Details Employee Details Notes" at bounding box center [1018, 175] width 1032 height 33
drag, startPoint x: 575, startPoint y: 176, endPoint x: 583, endPoint y: 189, distance: 15.3
click at [575, 177] on li "Claim Details" at bounding box center [543, 178] width 80 height 23
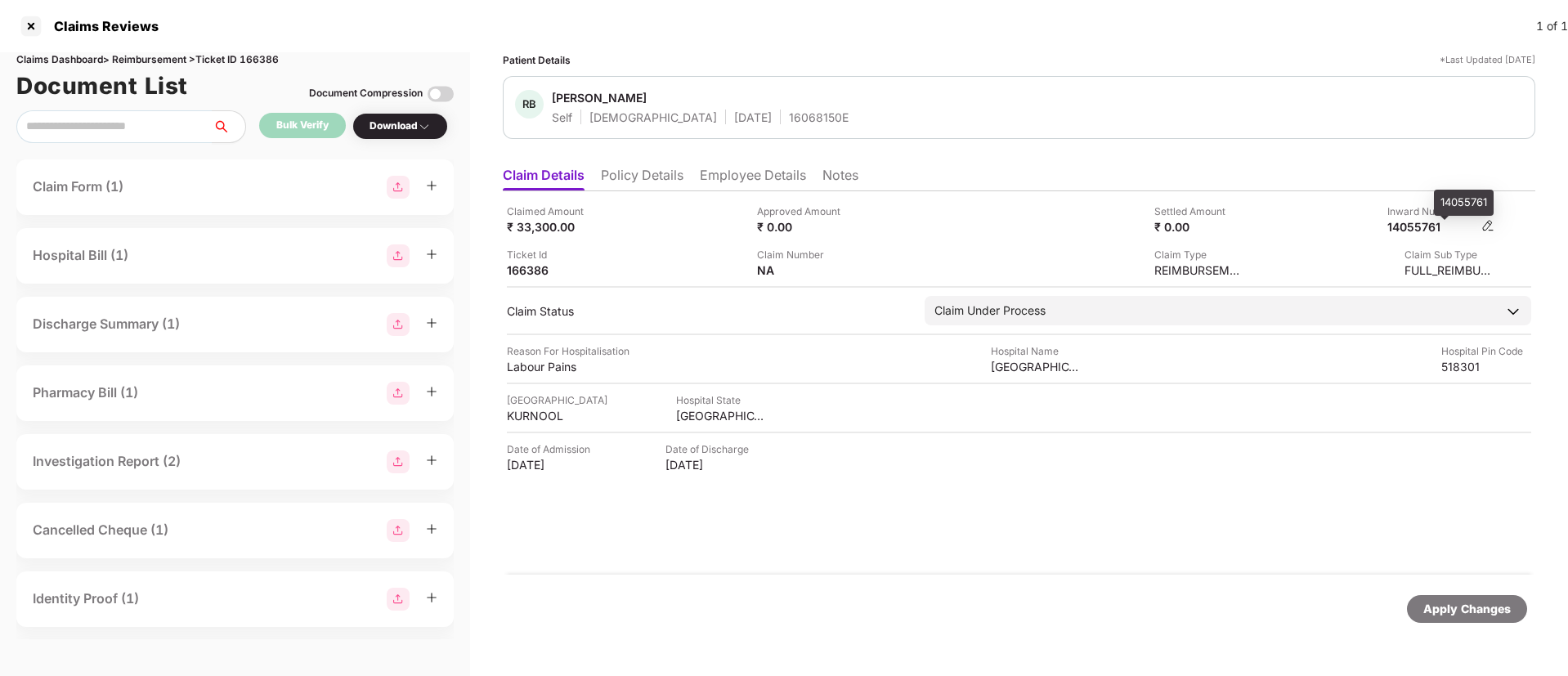
click at [1411, 231] on div "14055761" at bounding box center [1433, 226] width 90 height 16
copy div "14055761"
click at [1411, 231] on div "14055761" at bounding box center [1433, 226] width 90 height 16
copy div "14055761"
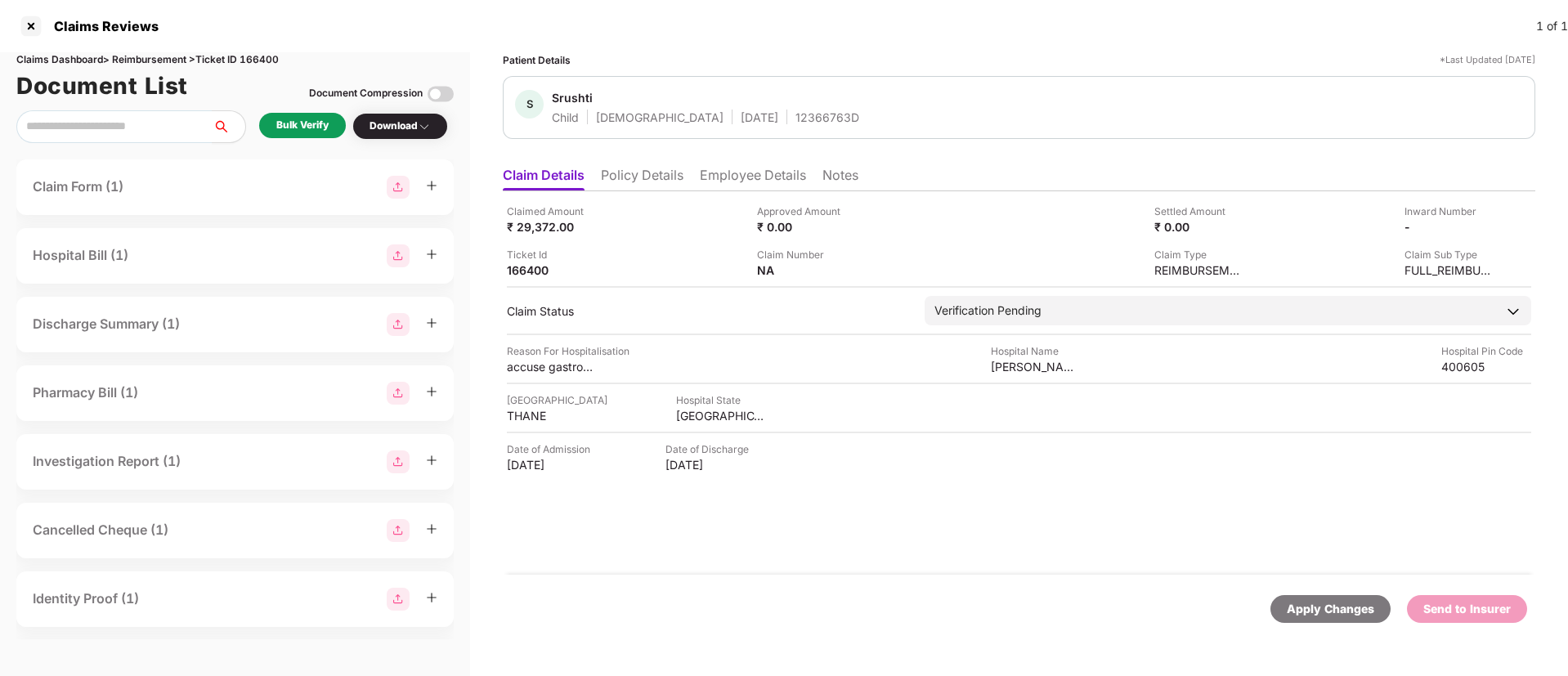
click at [306, 135] on div "Bulk Verify" at bounding box center [303, 125] width 87 height 25
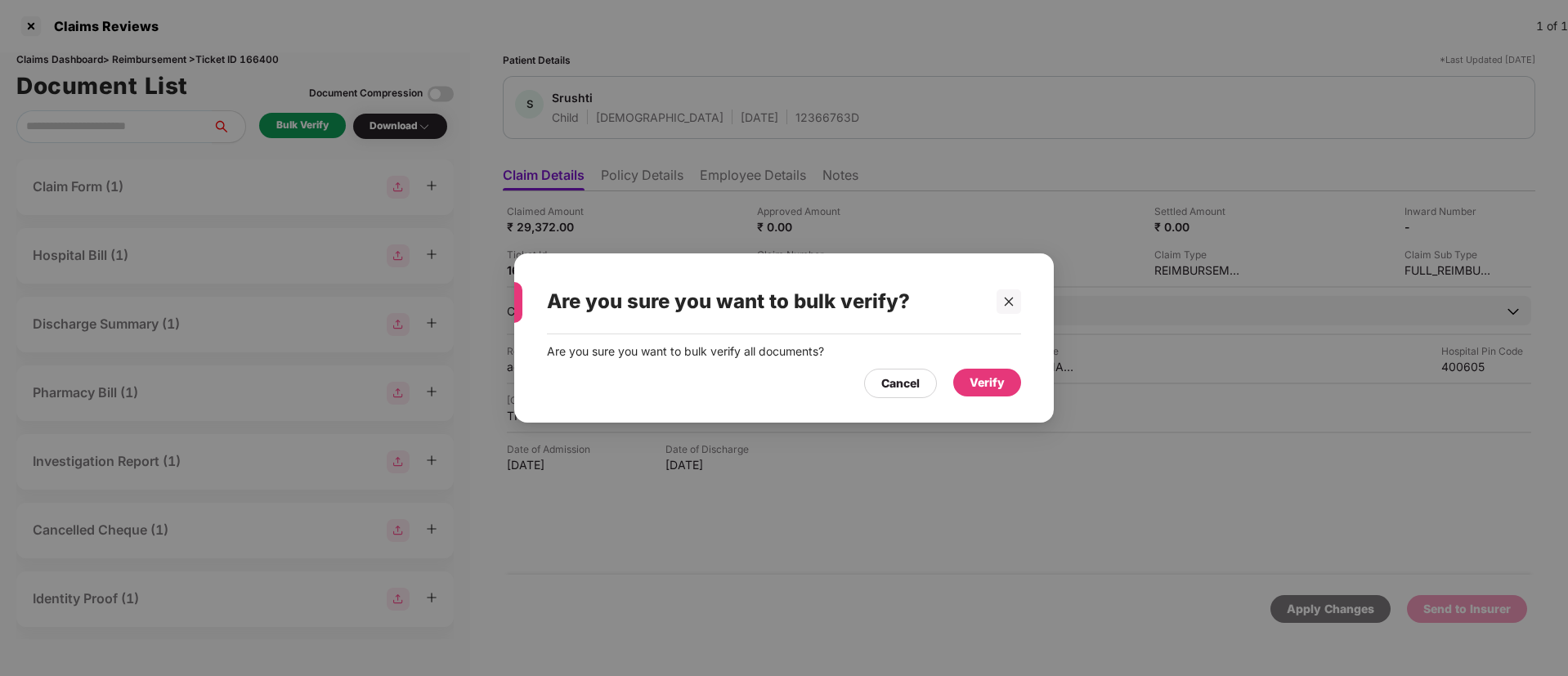
click at [978, 377] on div "Verify" at bounding box center [987, 382] width 35 height 18
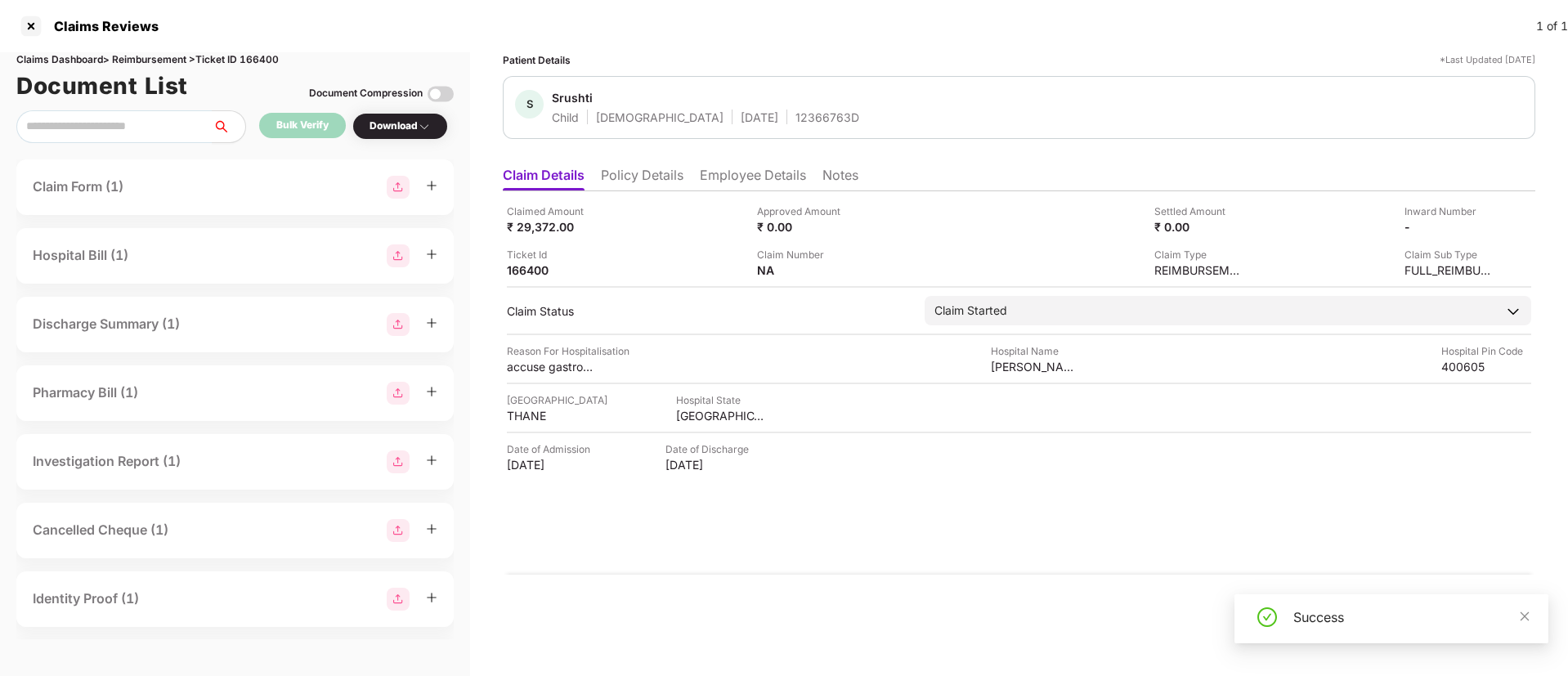
click at [414, 127] on div "Download" at bounding box center [400, 127] width 62 height 16
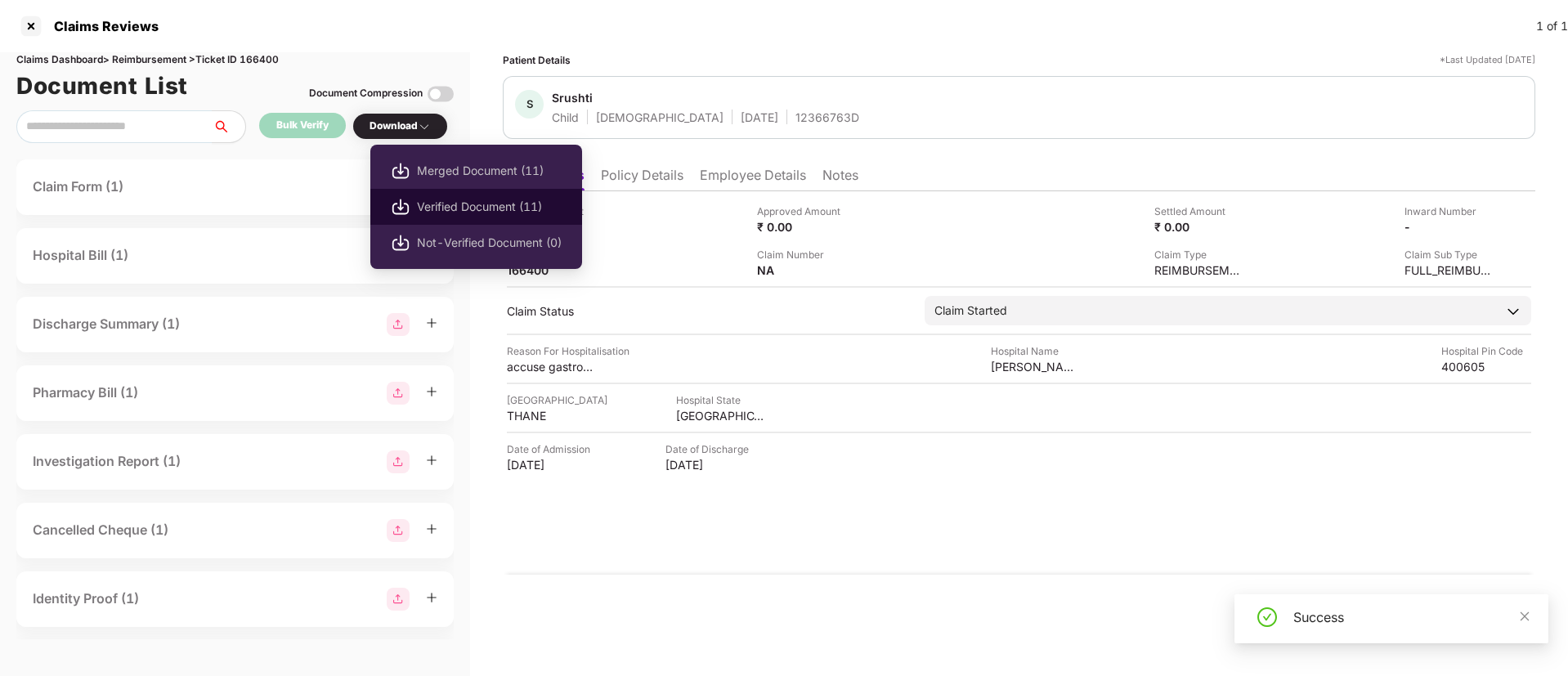
click at [427, 204] on span "Verified Document (11)" at bounding box center [489, 207] width 145 height 18
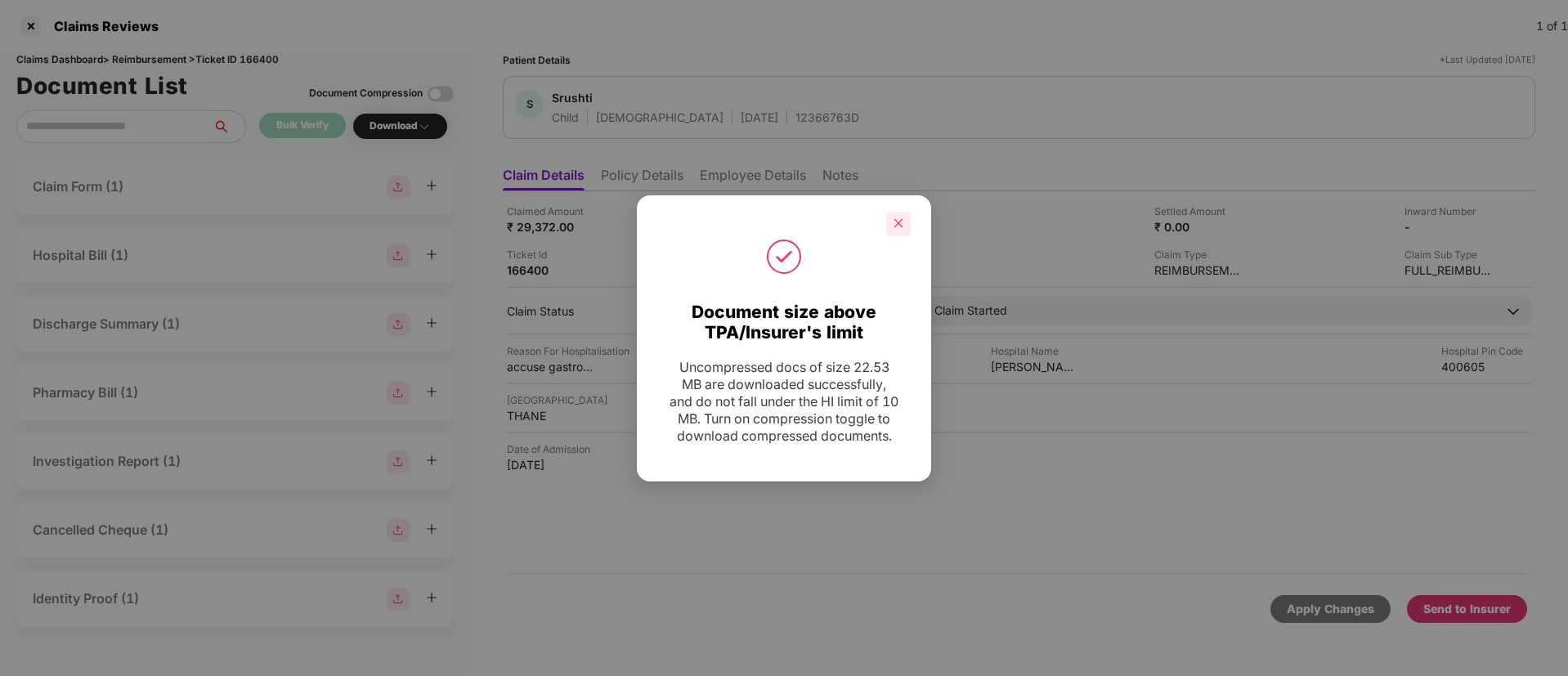
click at [899, 218] on icon "close" at bounding box center [898, 223] width 11 height 11
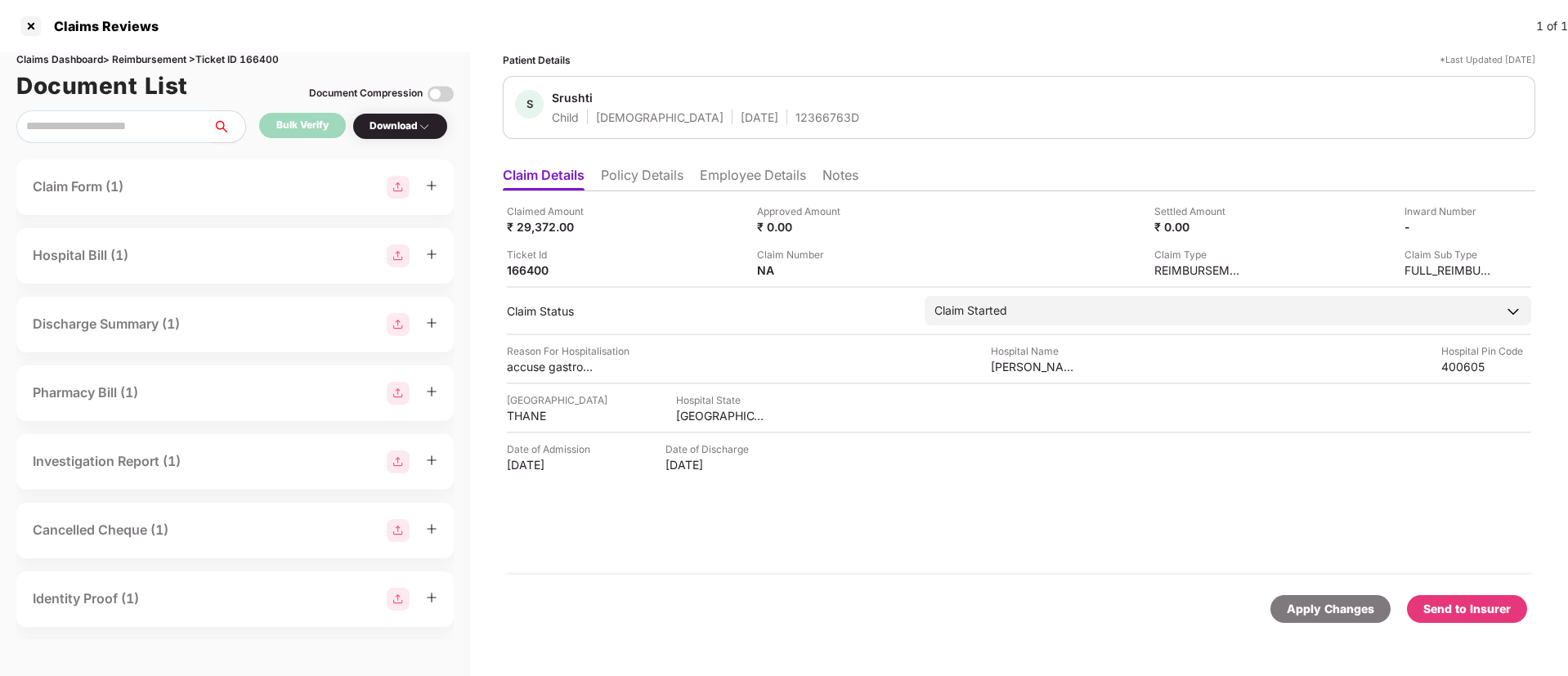
click at [1453, 619] on div "Send to Insurer" at bounding box center [1467, 609] width 120 height 28
click at [643, 182] on li "Policy Details" at bounding box center [642, 178] width 82 height 23
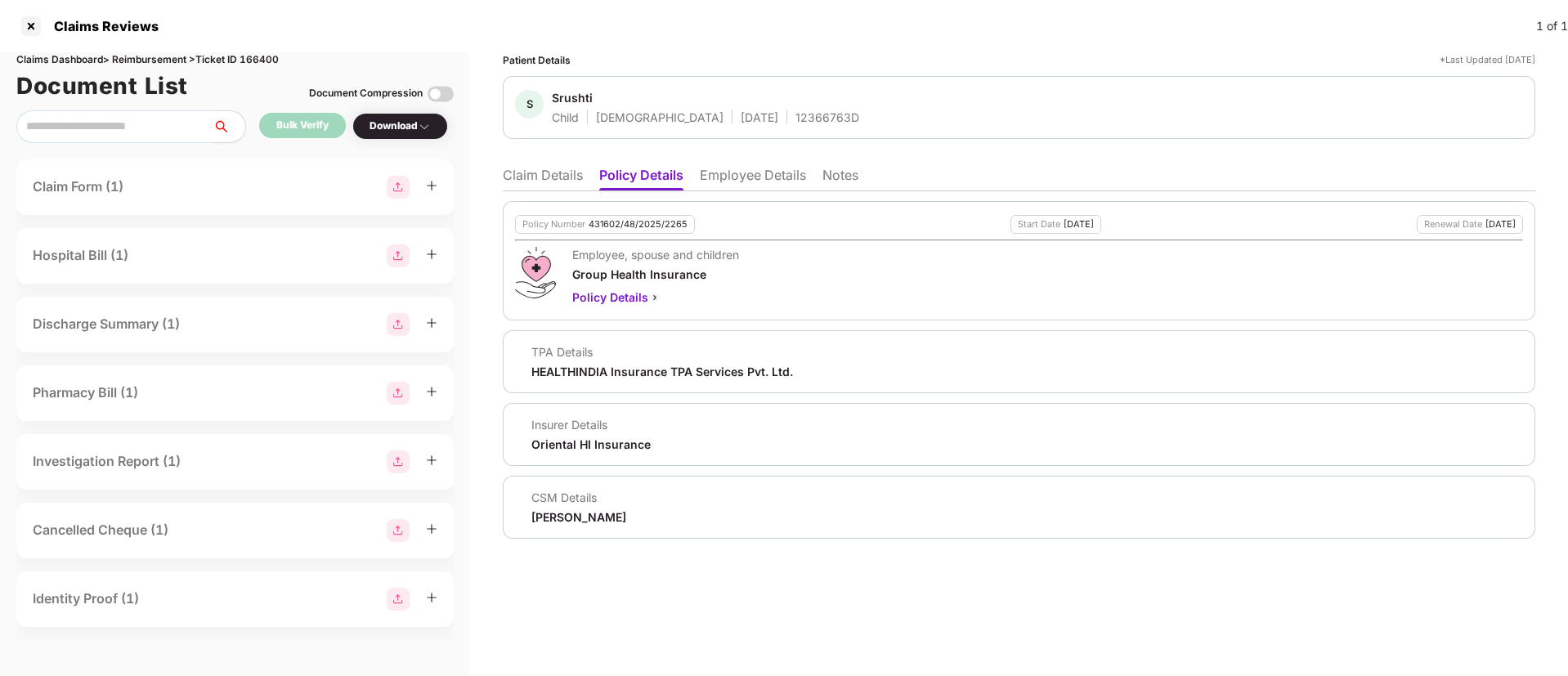
click at [732, 173] on li "Employee Details" at bounding box center [753, 178] width 106 height 23
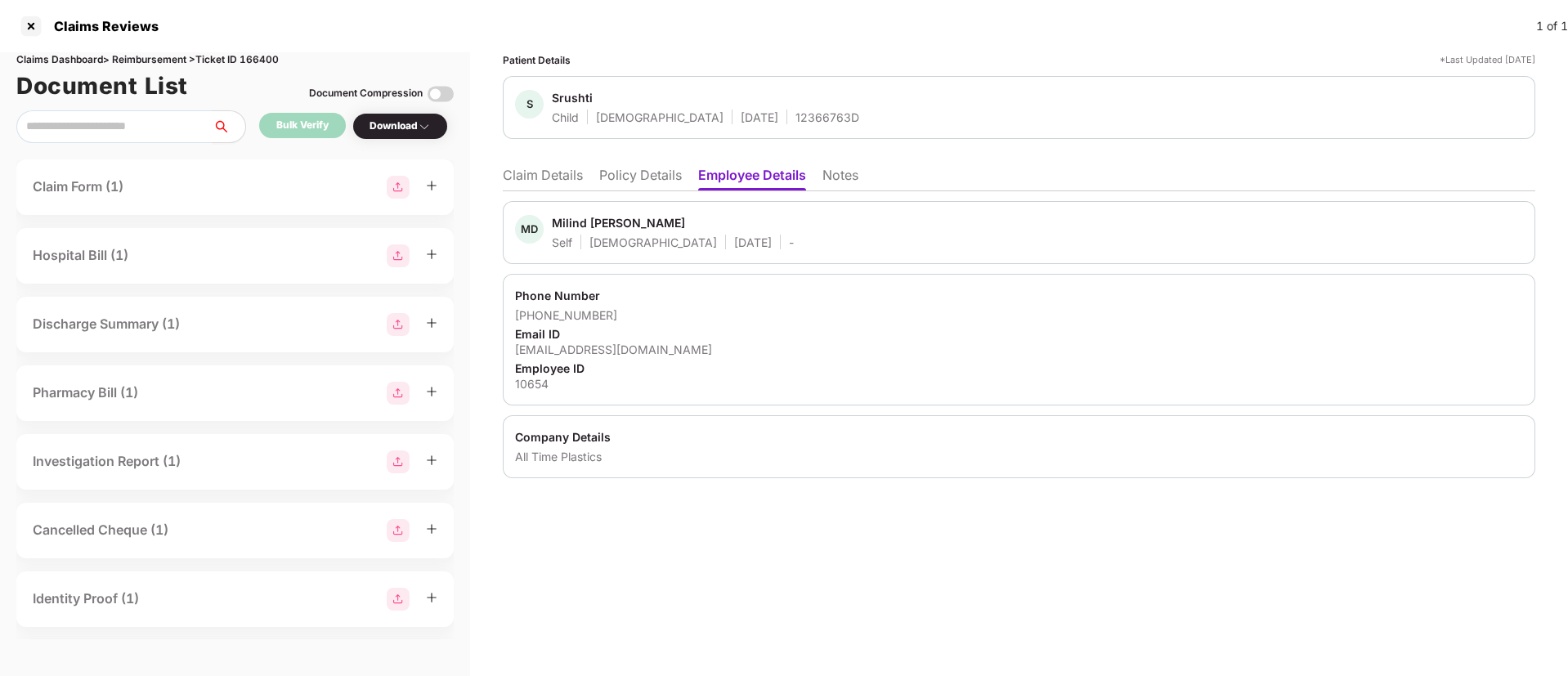
click at [620, 167] on li "Policy Details" at bounding box center [640, 178] width 82 height 23
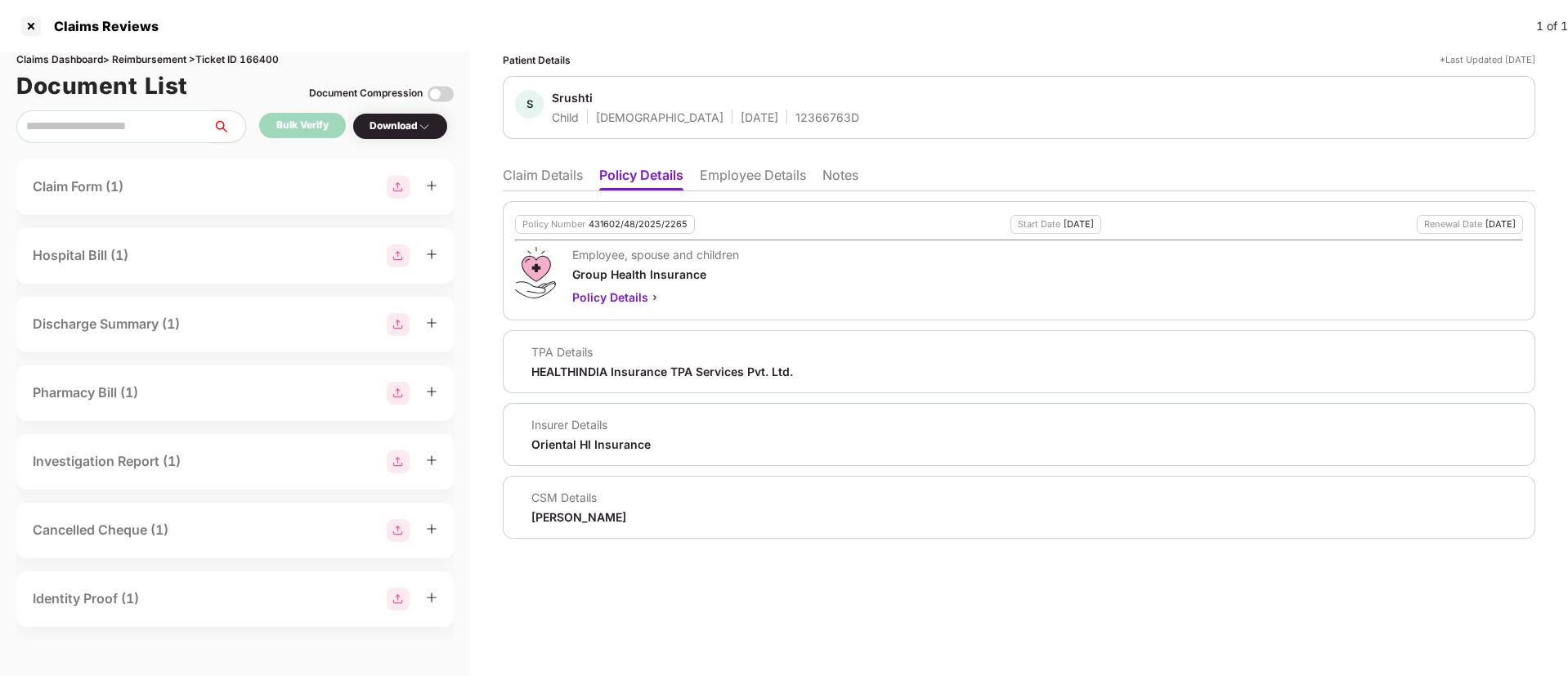
click at [535, 182] on li "Claim Details" at bounding box center [543, 178] width 80 height 23
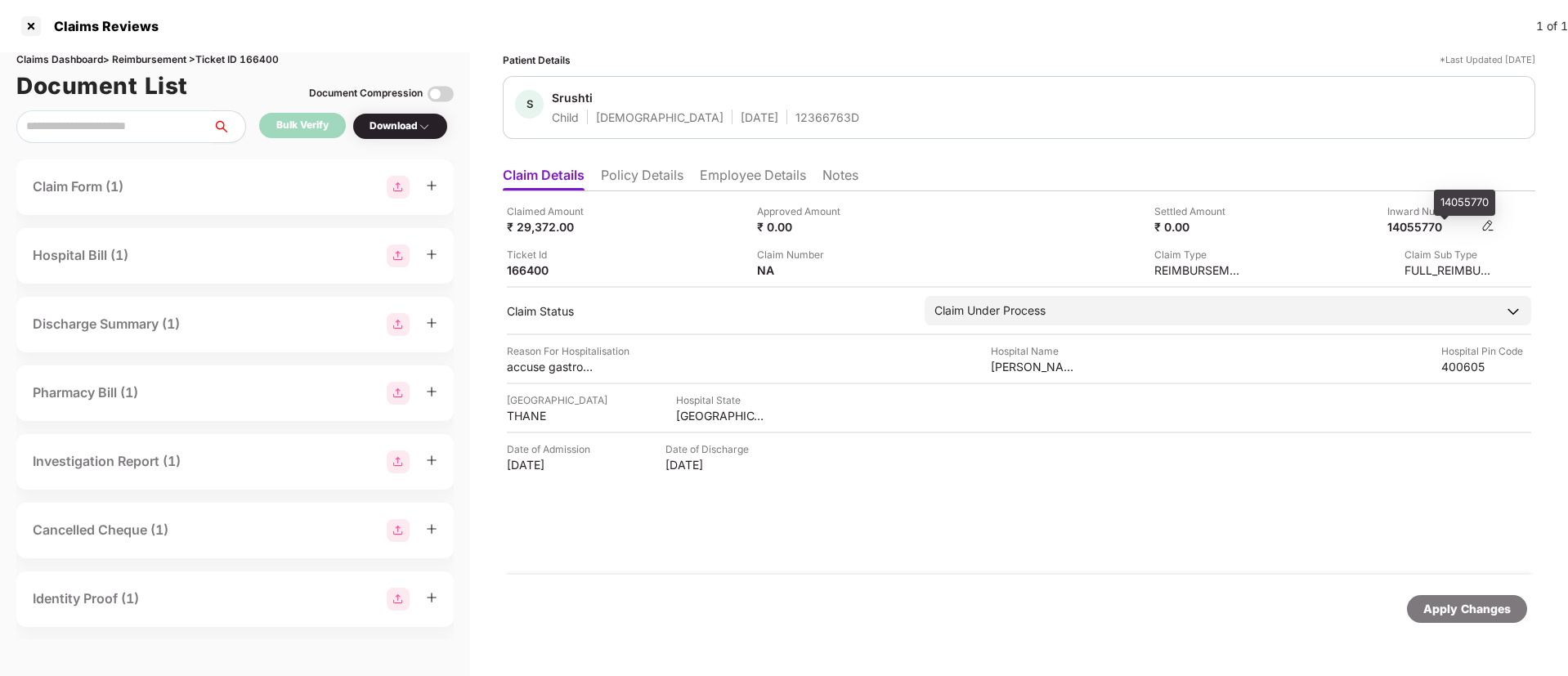
click at [1405, 226] on div "14055770" at bounding box center [1433, 226] width 90 height 16
copy div "14055770"
click at [267, 60] on div "Claims Dashboard > Reimbursement > Ticket ID 166400" at bounding box center [235, 60] width 438 height 16
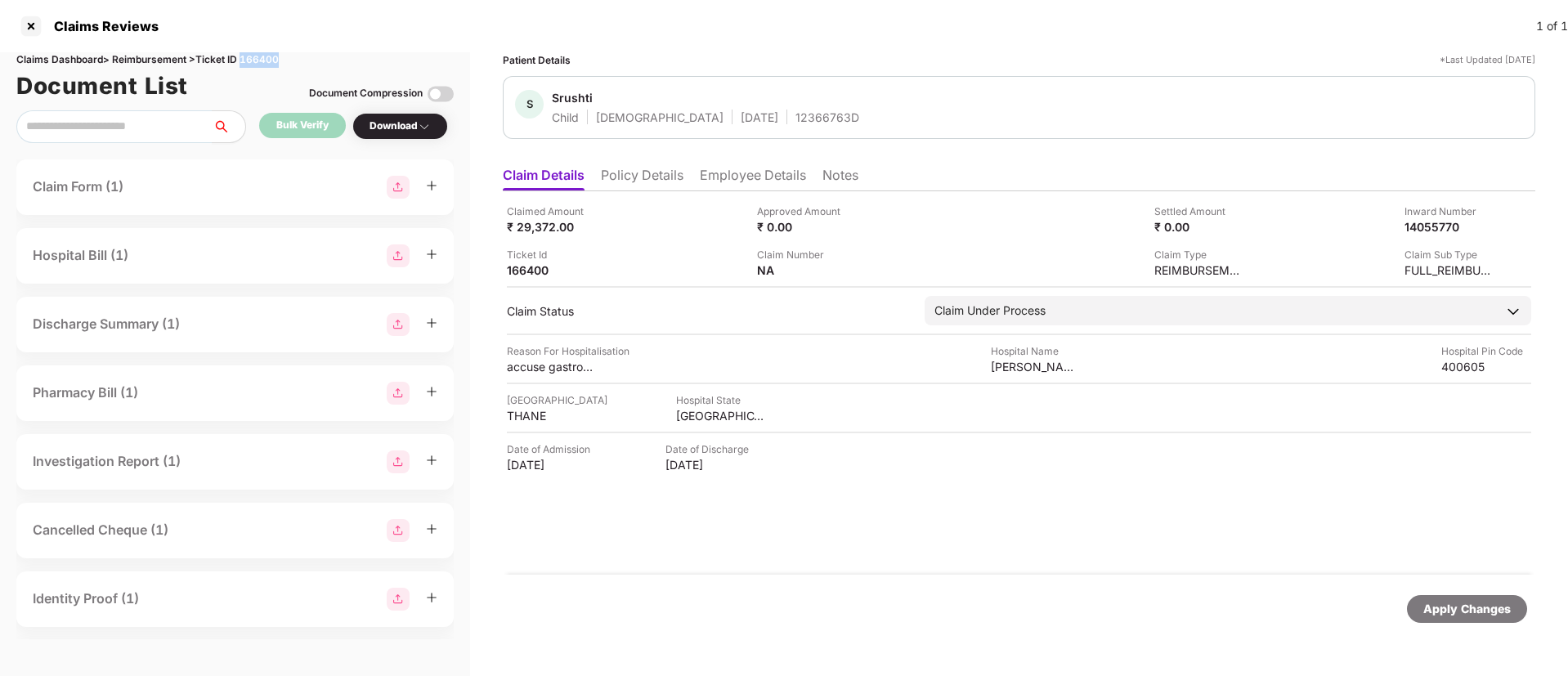
copy div "166400"
click at [1412, 230] on div "14055770" at bounding box center [1433, 226] width 90 height 16
copy div "14055770"
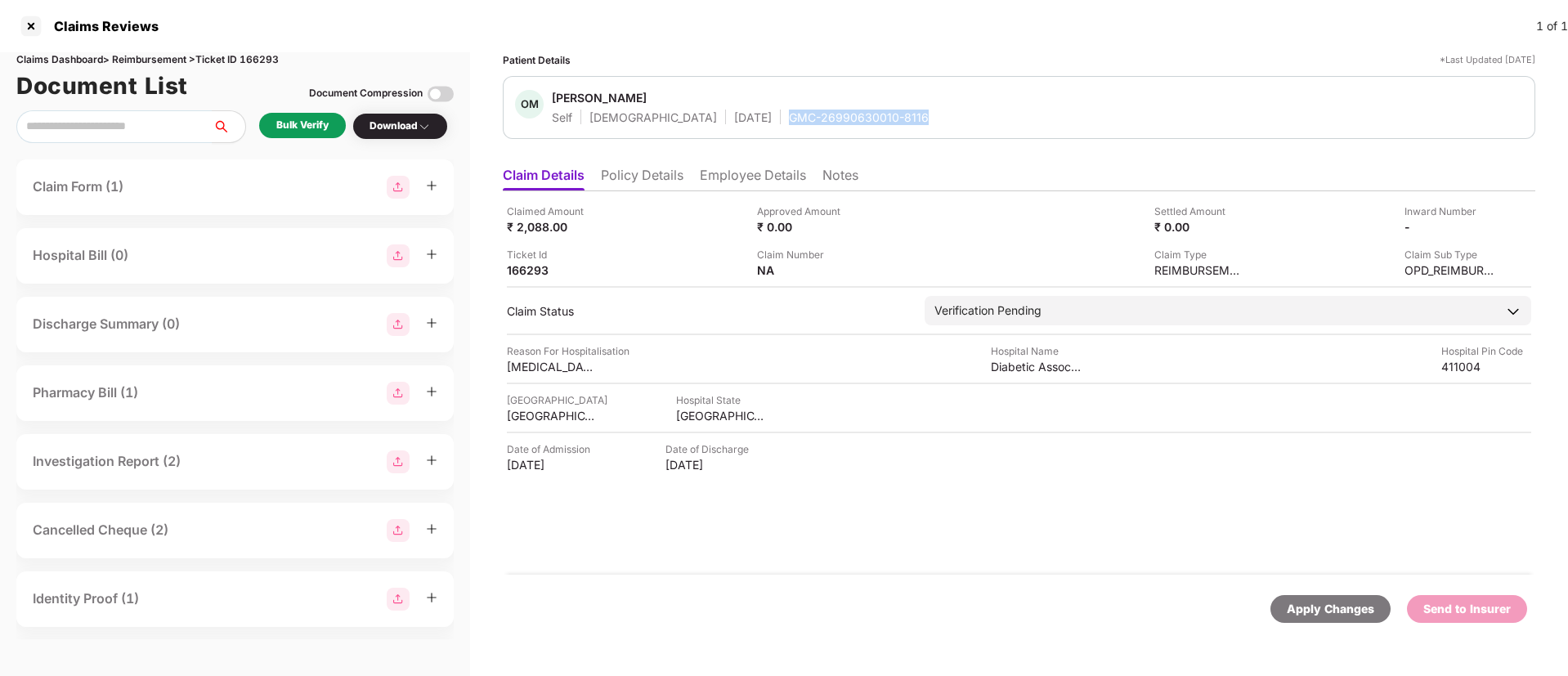
drag, startPoint x: 717, startPoint y: 120, endPoint x: 856, endPoint y: 126, distance: 139.1
click at [856, 126] on div "OM Omkar Manavi Self Male 07 Apr 1998 GMC-26990630010-8116" at bounding box center [1018, 108] width 1032 height 63
copy div "GMC-26990630010-8116"
drag, startPoint x: 994, startPoint y: 367, endPoint x: 1087, endPoint y: 370, distance: 93.0
click at [1087, 370] on div "Reason For Hospitalisation vertigo ,nausea,dry eyes and pain Hospital Name Diab…" at bounding box center [1019, 359] width 1024 height 31
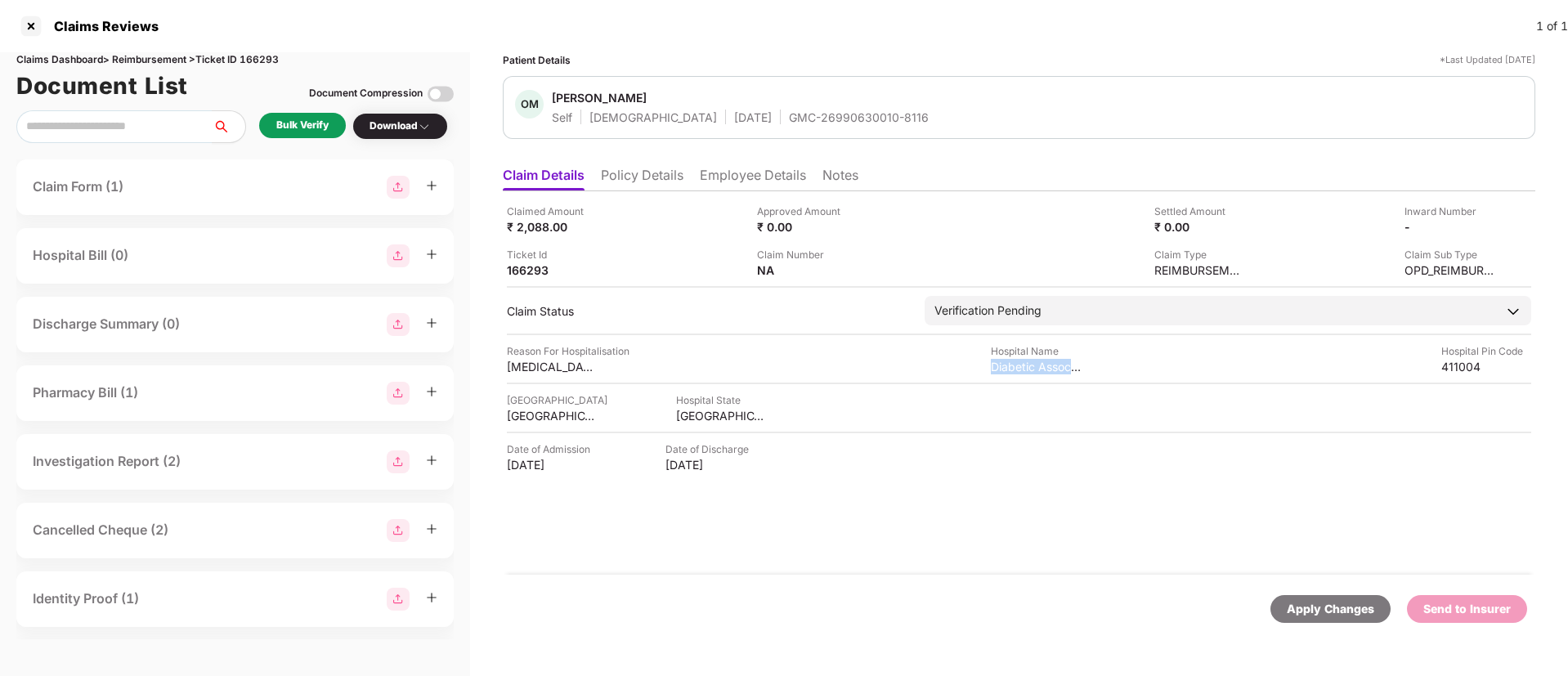
copy div "Diabetic Associat"
drag, startPoint x: 504, startPoint y: 367, endPoint x: 606, endPoint y: 374, distance: 102.2
click at [606, 374] on div "Claimed Amount ₹ 2,088.00 Approved Amount ₹ 0.00 Settled Amount ₹ 0.00 Inward N…" at bounding box center [1018, 383] width 1032 height 384
click at [612, 358] on div "Reason For Hospitalisation" at bounding box center [568, 351] width 122 height 16
drag, startPoint x: 504, startPoint y: 364, endPoint x: 601, endPoint y: 372, distance: 97.3
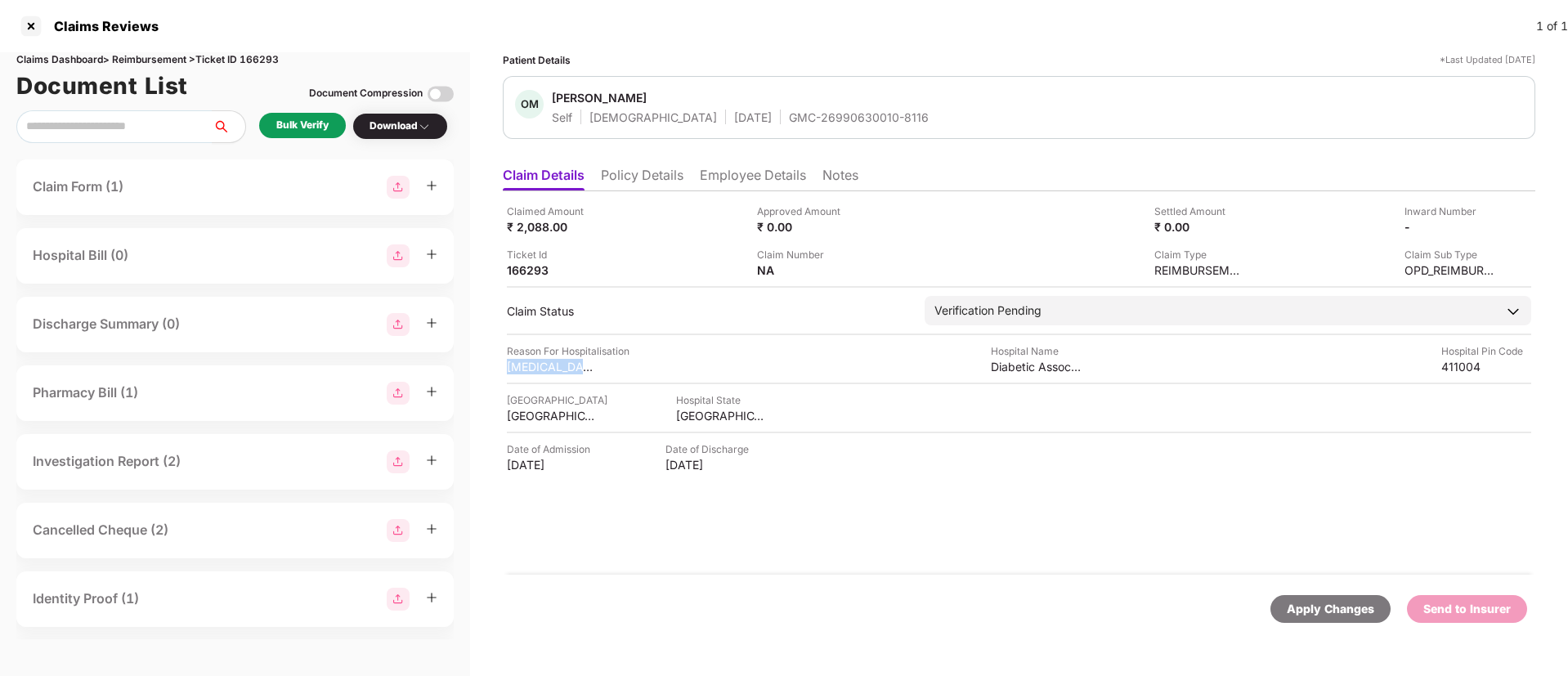
click at [601, 372] on div "Claimed Amount ₹ 2,088.00 Approved Amount ₹ 0.00 Settled Amount ₹ 0.00 Inward N…" at bounding box center [1018, 383] width 1032 height 384
copy div "vertigo ,nausea,d"
click at [715, 167] on li "Employee Details" at bounding box center [753, 178] width 106 height 23
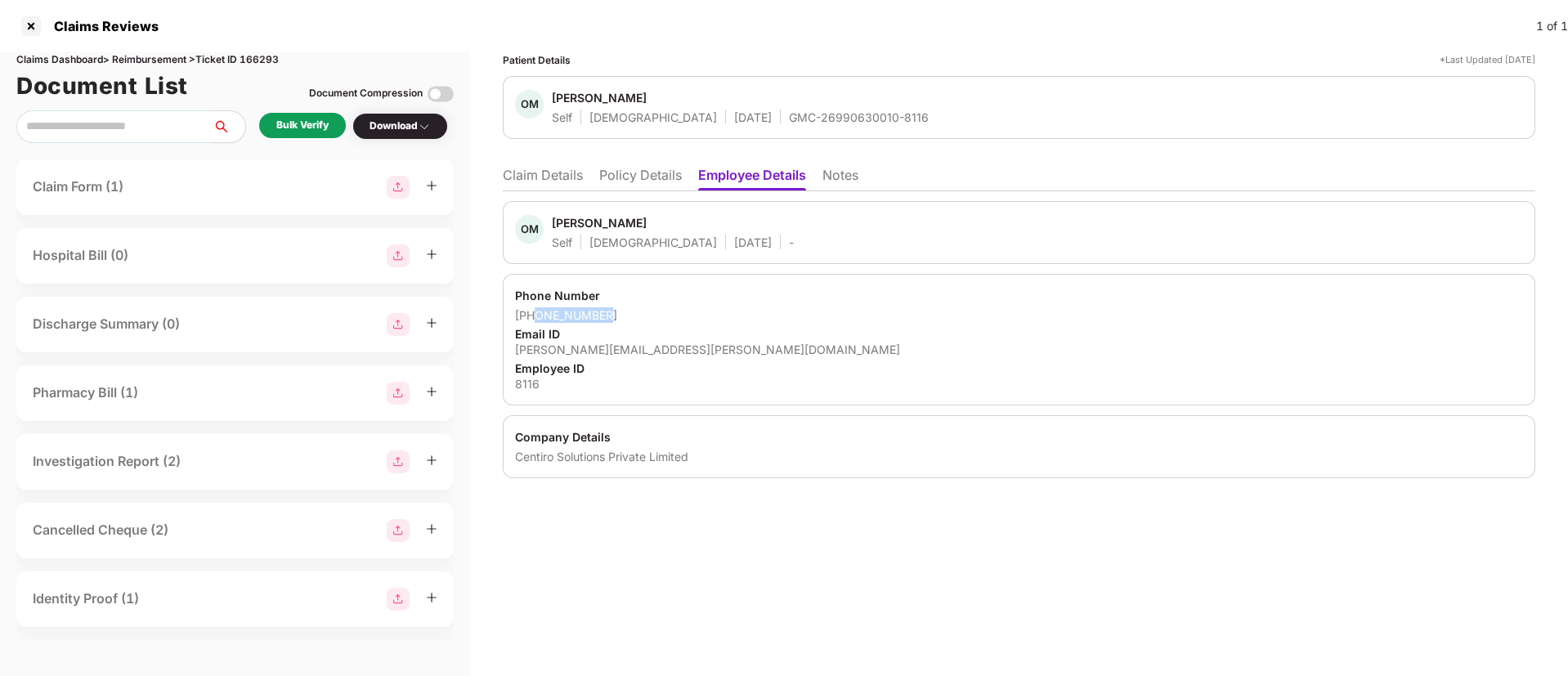
drag, startPoint x: 538, startPoint y: 311, endPoint x: 619, endPoint y: 305, distance: 81.2
click at [619, 305] on div "Phone Number +918956052853 Email ID omkar.manavi@centiro.com Employee ID 8116" at bounding box center [1018, 340] width 1032 height 132
copy div "8956052853"
drag, startPoint x: 514, startPoint y: 347, endPoint x: 668, endPoint y: 351, distance: 154.1
click at [668, 351] on div "Phone Number +918956052853 Email ID omkar.manavi@centiro.com Employee ID 8116" at bounding box center [1018, 340] width 1032 height 132
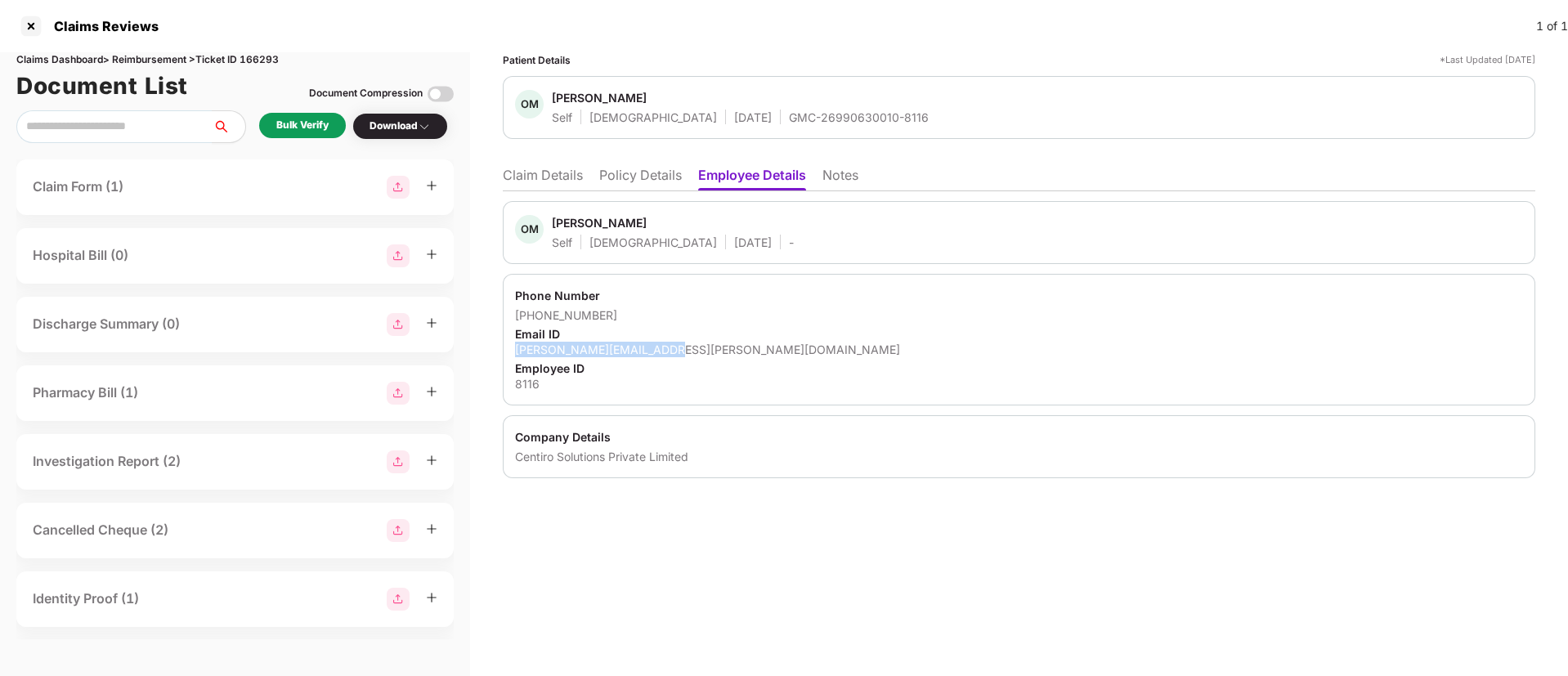
copy div "omkar.manavi@centiro.com"
click at [570, 182] on li "Claim Details" at bounding box center [543, 178] width 80 height 23
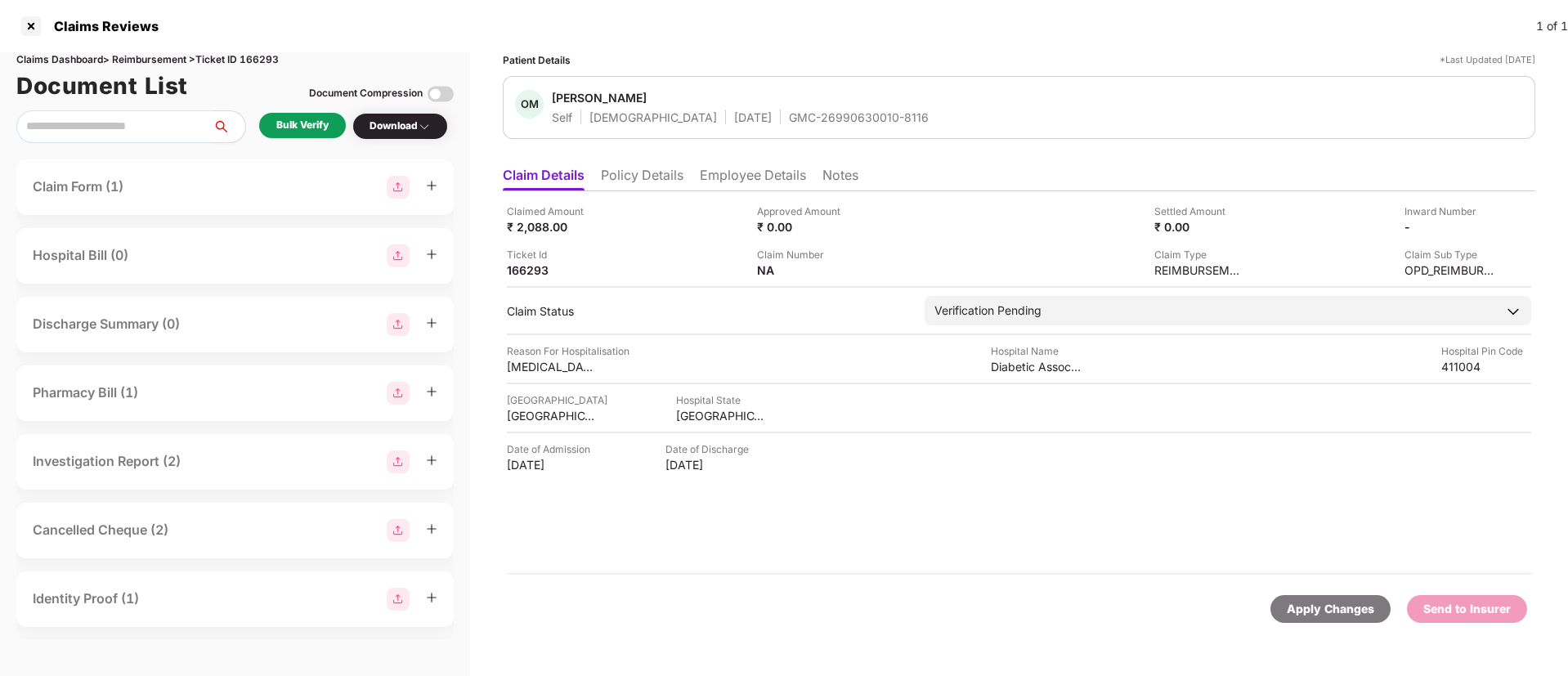
click at [317, 124] on div "Bulk Verify" at bounding box center [302, 126] width 52 height 16
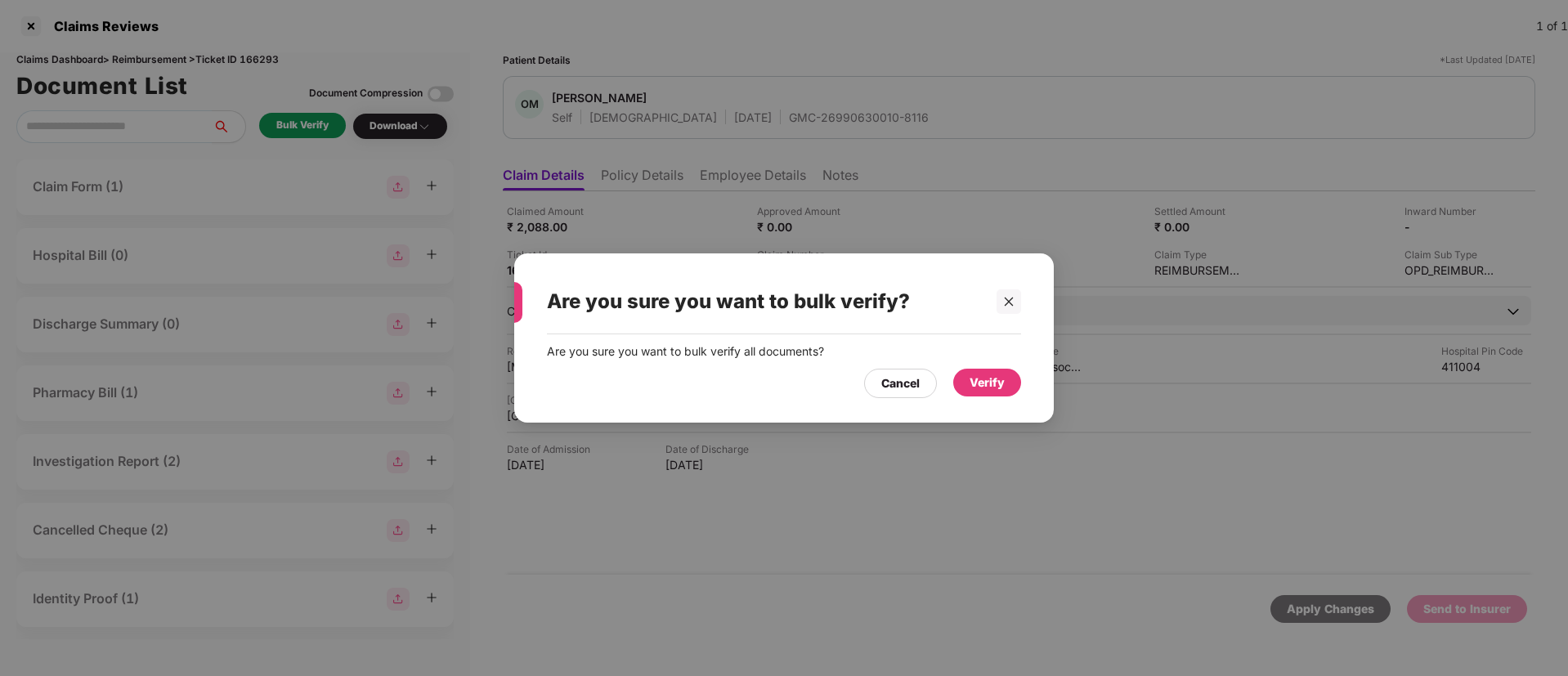
click at [973, 373] on div "Verify" at bounding box center [987, 382] width 35 height 18
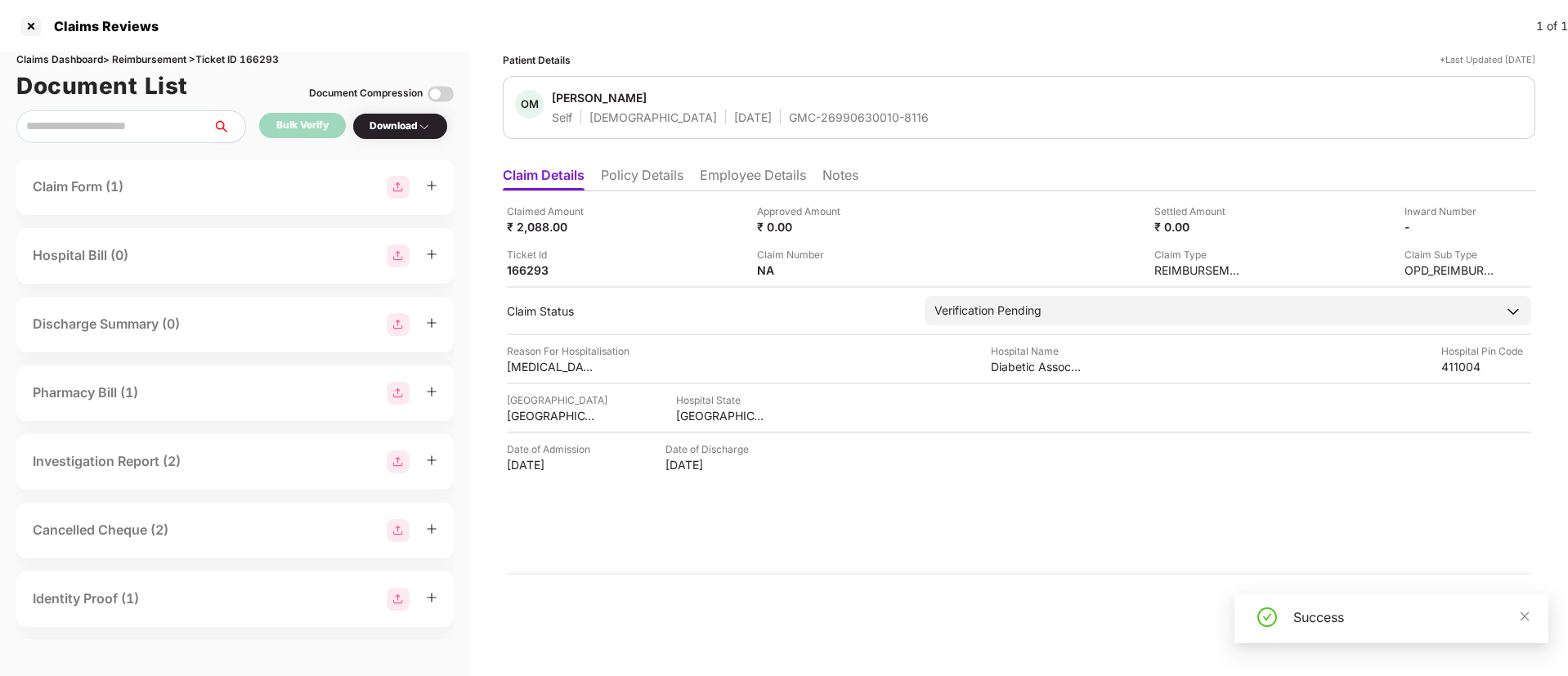
click at [414, 128] on div "Download" at bounding box center [400, 127] width 62 height 16
click at [415, 128] on div "Download" at bounding box center [400, 127] width 62 height 16
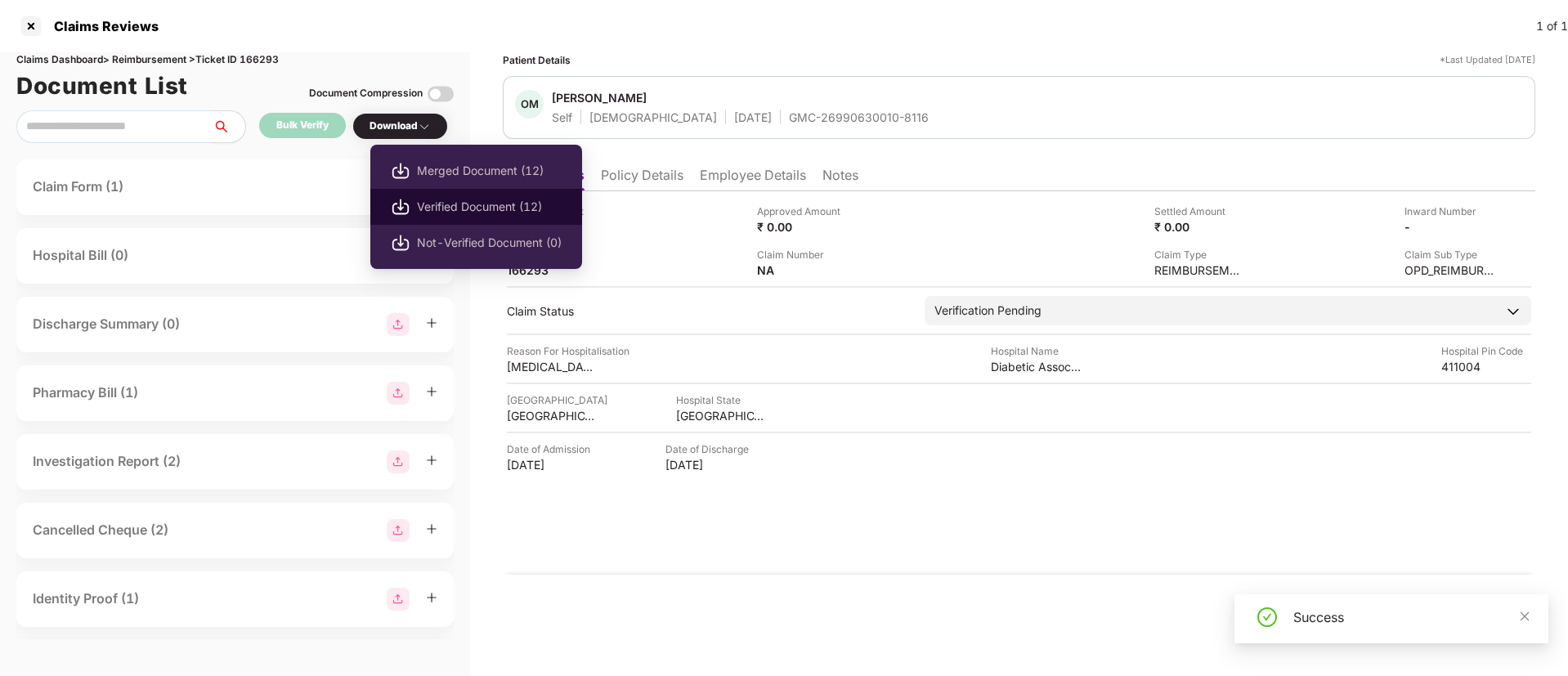
click at [437, 207] on span "Verified Document (12)" at bounding box center [489, 207] width 145 height 18
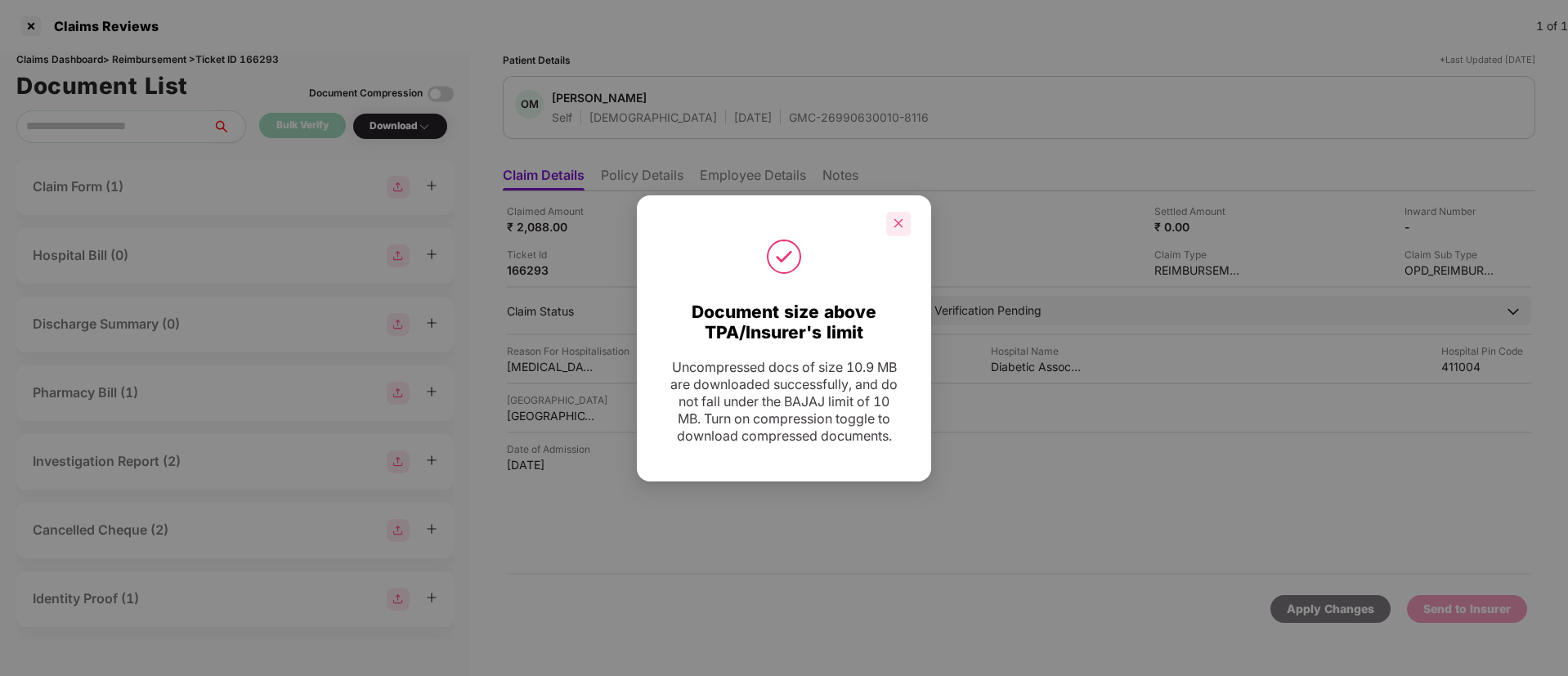
click at [895, 219] on icon "close" at bounding box center [899, 223] width 9 height 9
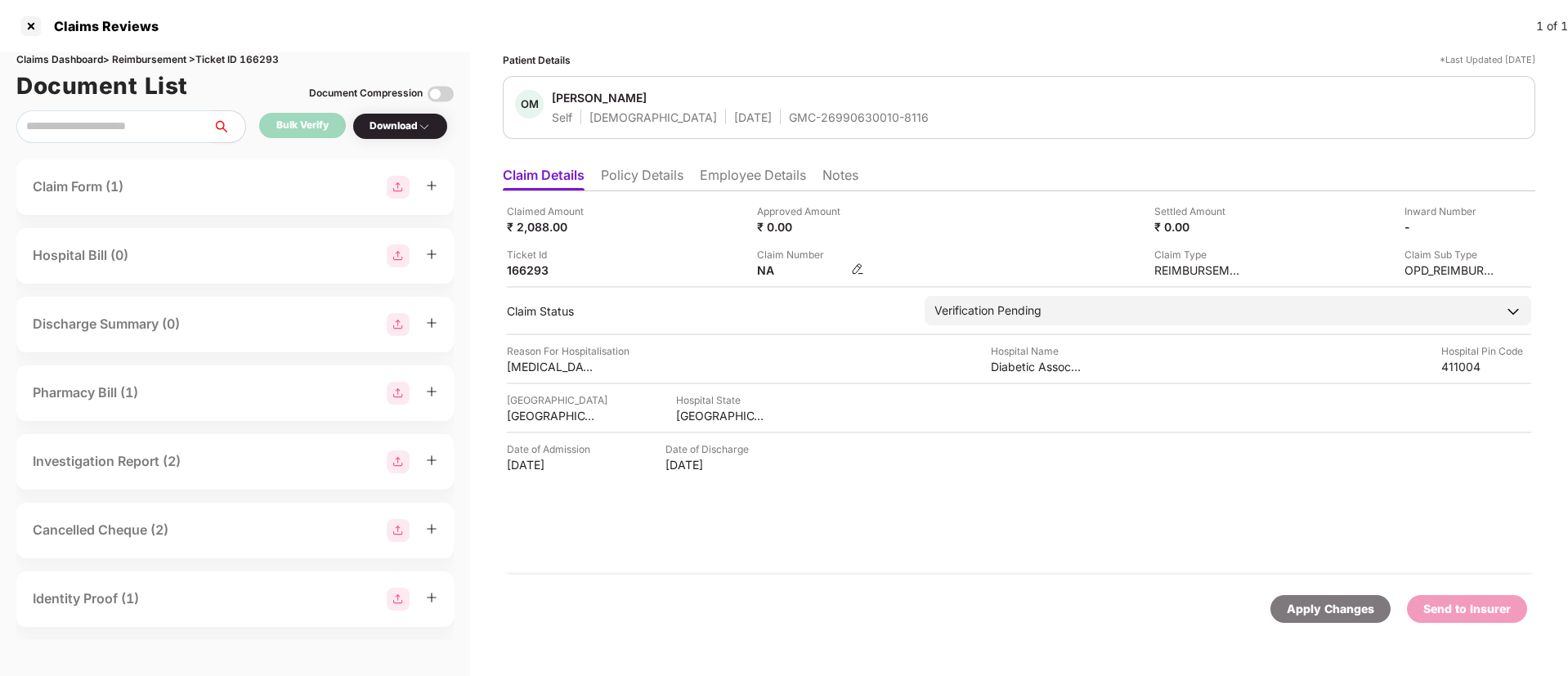
click at [852, 272] on img at bounding box center [857, 268] width 13 height 13
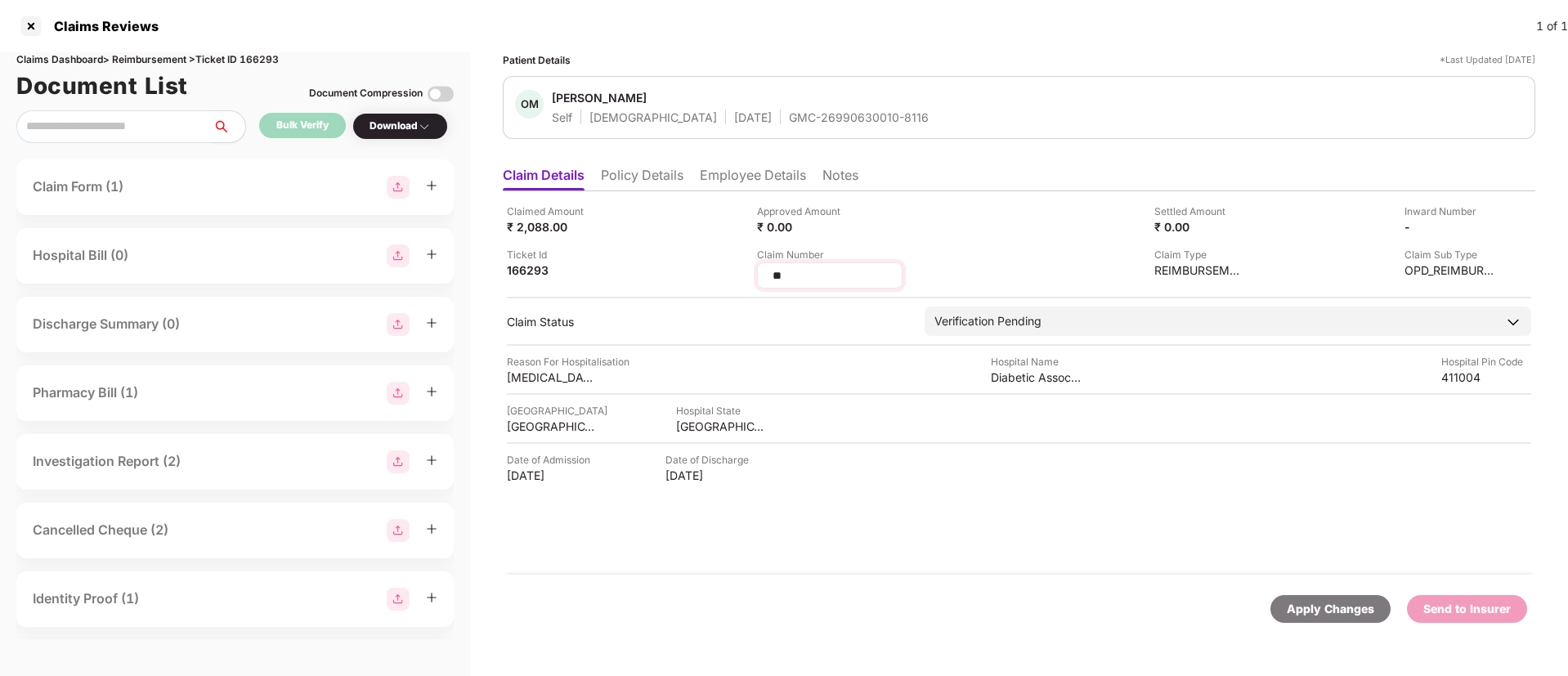
drag, startPoint x: 800, startPoint y: 279, endPoint x: 766, endPoint y: 274, distance: 34.4
click at [765, 272] on div "**" at bounding box center [830, 275] width 146 height 26
type input "**********"
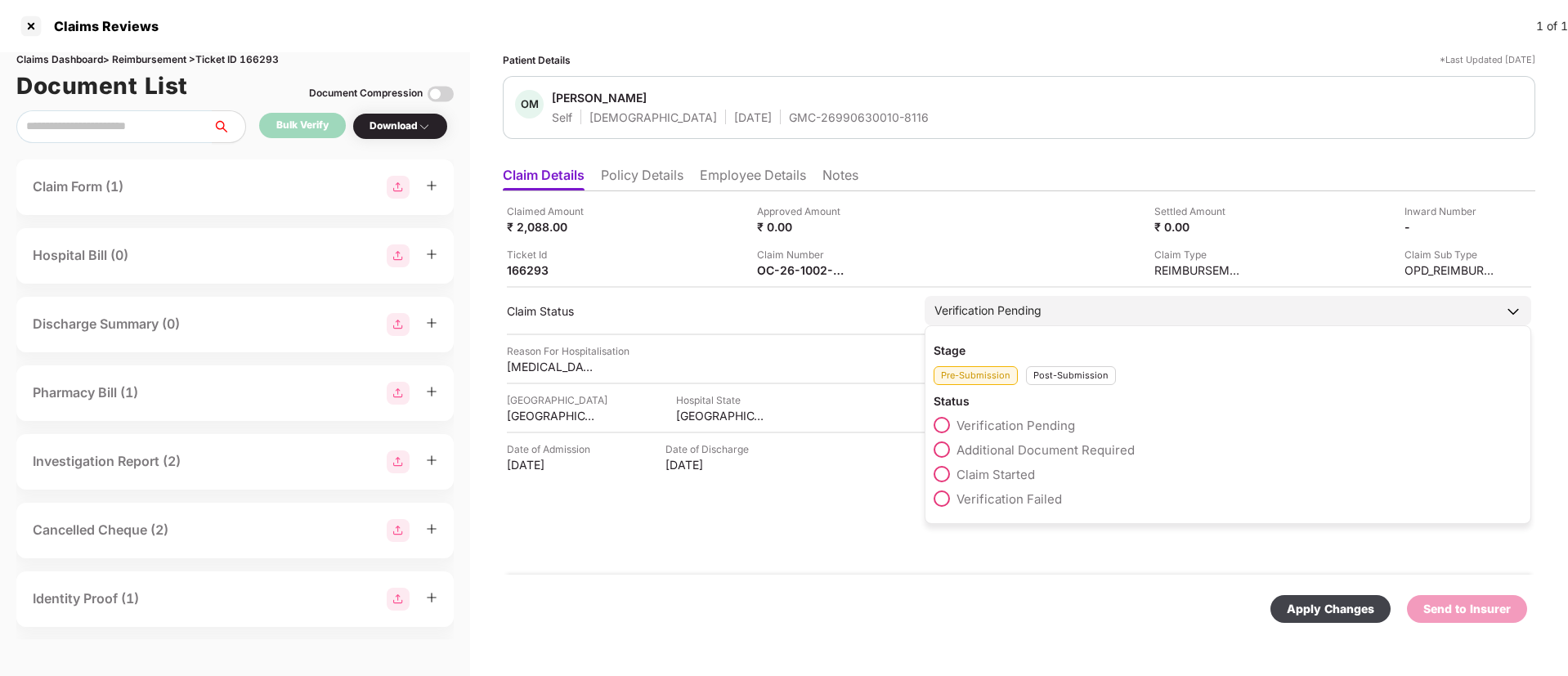
click at [1047, 388] on div "Stage Pre-Submission Post-Submission Status Verification Pending Additional Doc…" at bounding box center [1228, 424] width 607 height 199
drag, startPoint x: 1053, startPoint y: 375, endPoint x: 1047, endPoint y: 381, distance: 8.5
click at [1054, 375] on div "Post-Submission" at bounding box center [1071, 376] width 90 height 19
click at [941, 450] on span at bounding box center [942, 450] width 16 height 16
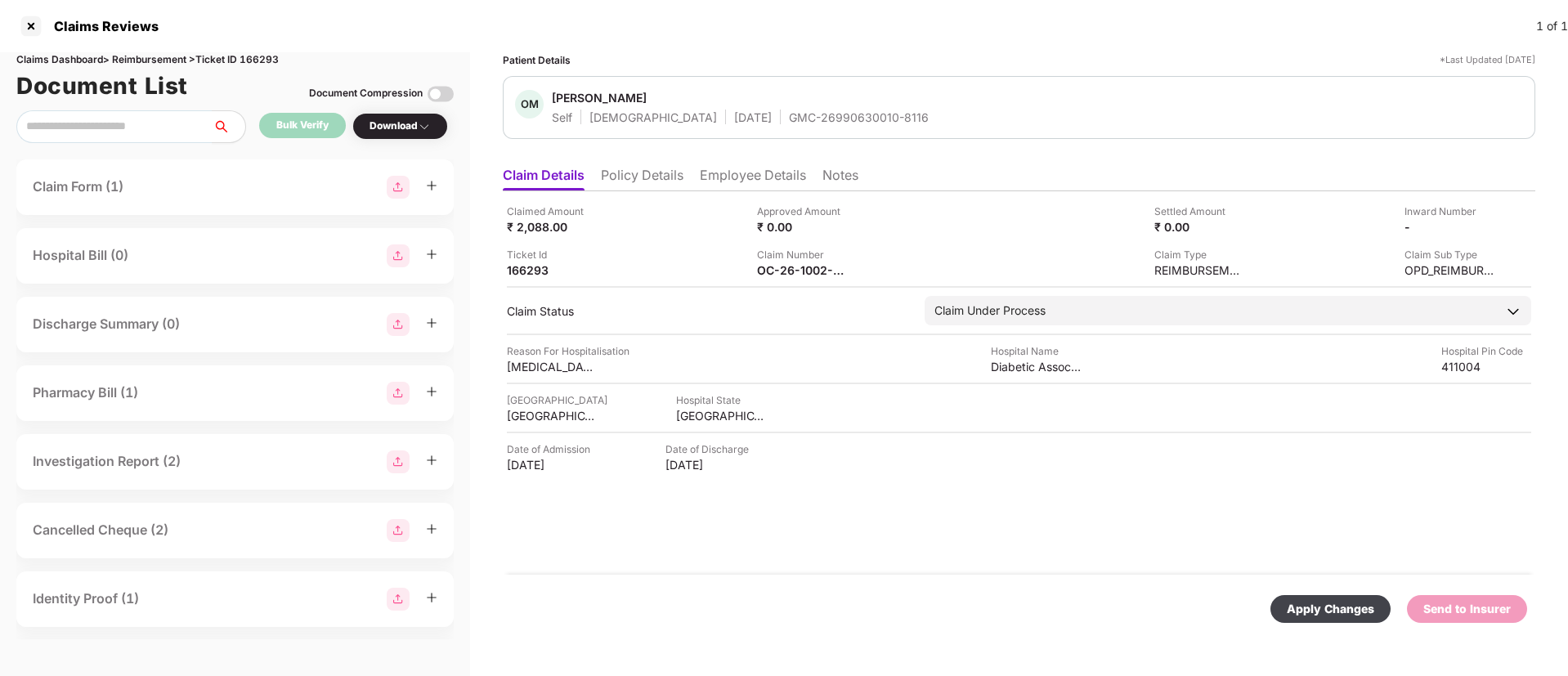
click at [1326, 606] on div "Apply Changes" at bounding box center [1330, 608] width 88 height 18
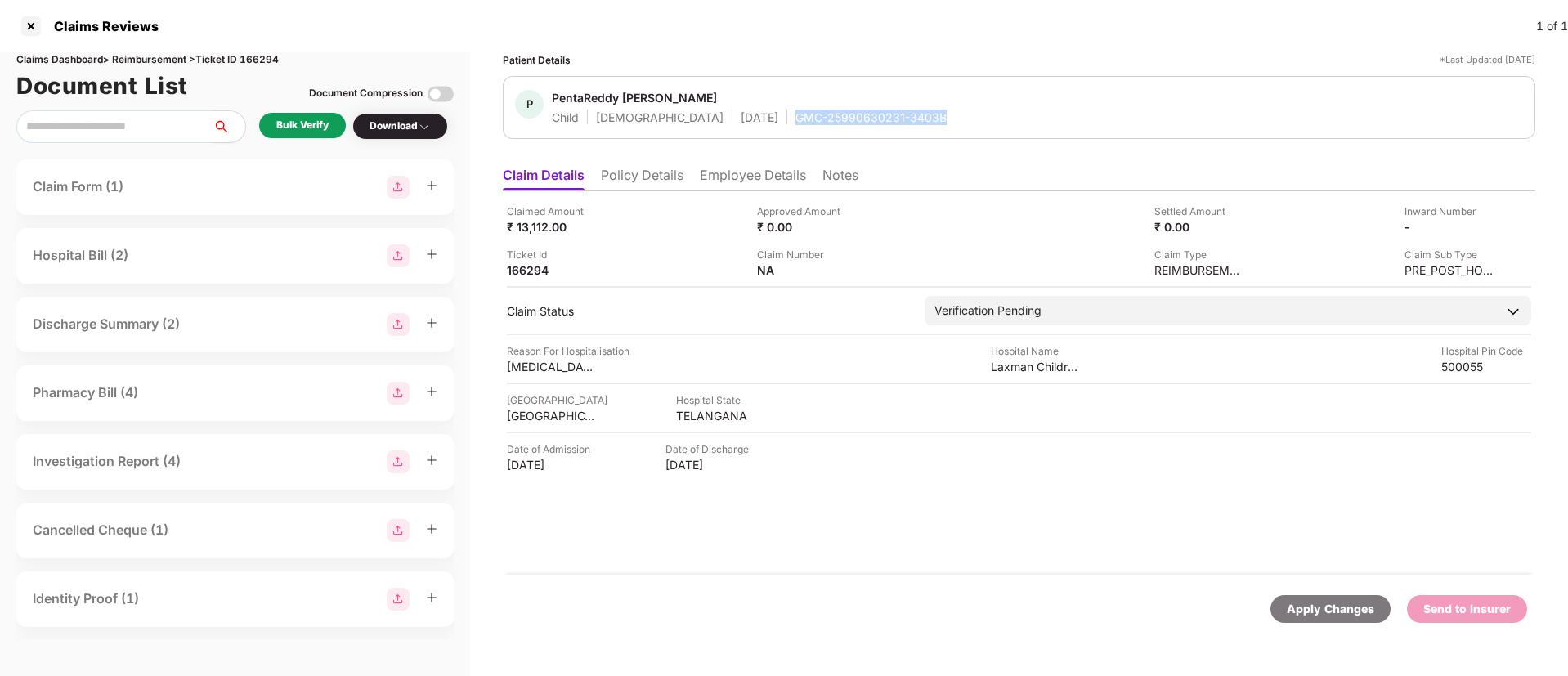
drag, startPoint x: 727, startPoint y: 117, endPoint x: 905, endPoint y: 118, distance: 178.0
click at [905, 118] on div "P PentaReddy [PERSON_NAME] Child [DEMOGRAPHIC_DATA] [DATE] GMC-25990630231-3403B" at bounding box center [1018, 108] width 1008 height 35
copy div "GMC-25990630231-3403B"
click at [312, 121] on div "Bulk Verify" at bounding box center [302, 126] width 52 height 16
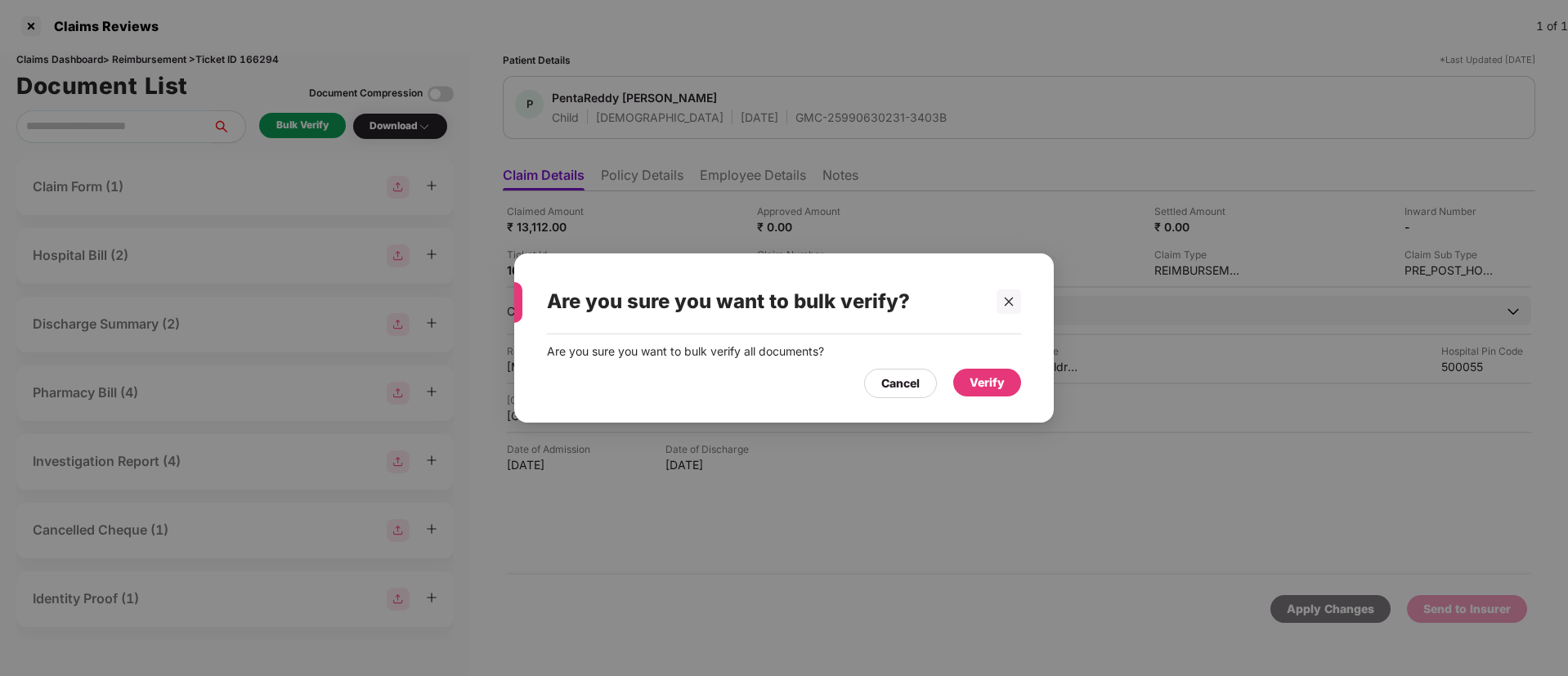
click at [970, 384] on div "Verify" at bounding box center [987, 382] width 35 height 18
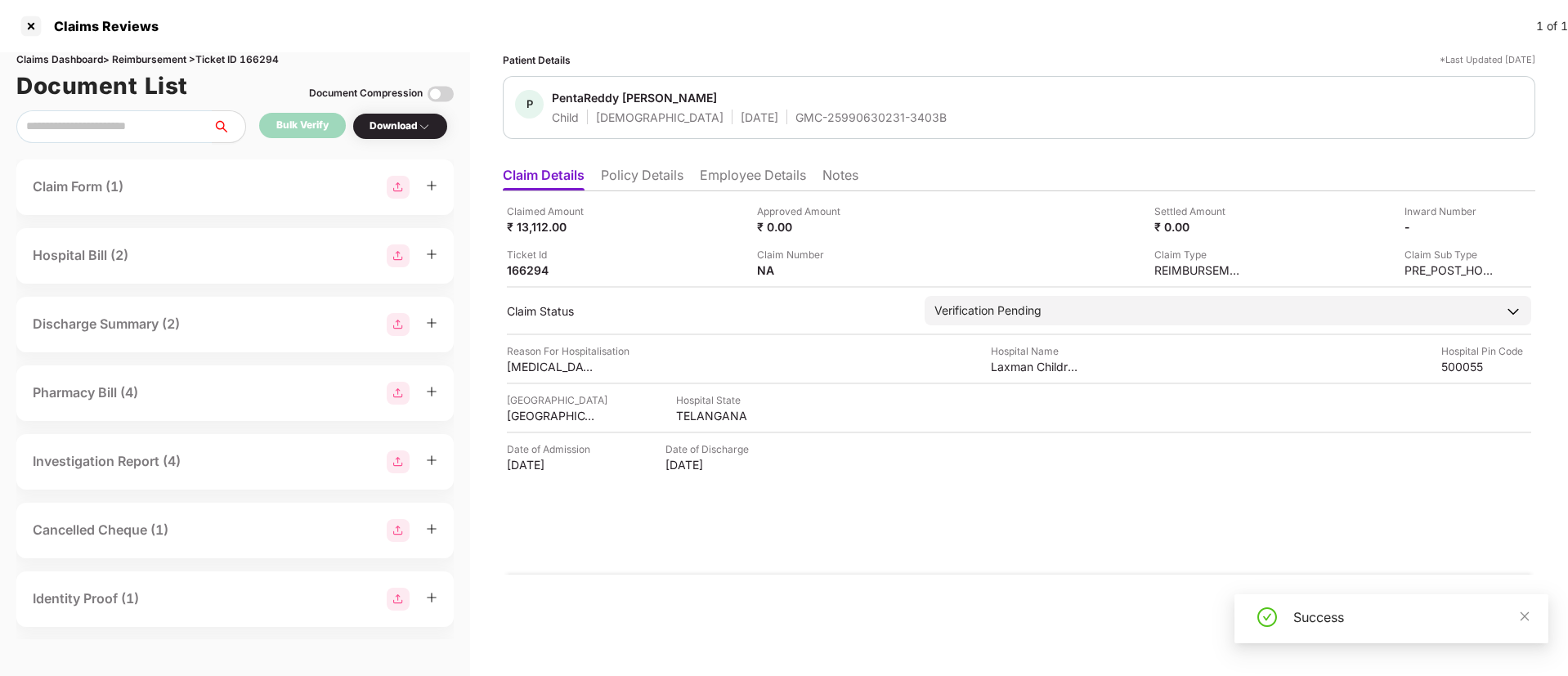
click at [386, 131] on div "Download" at bounding box center [400, 127] width 62 height 16
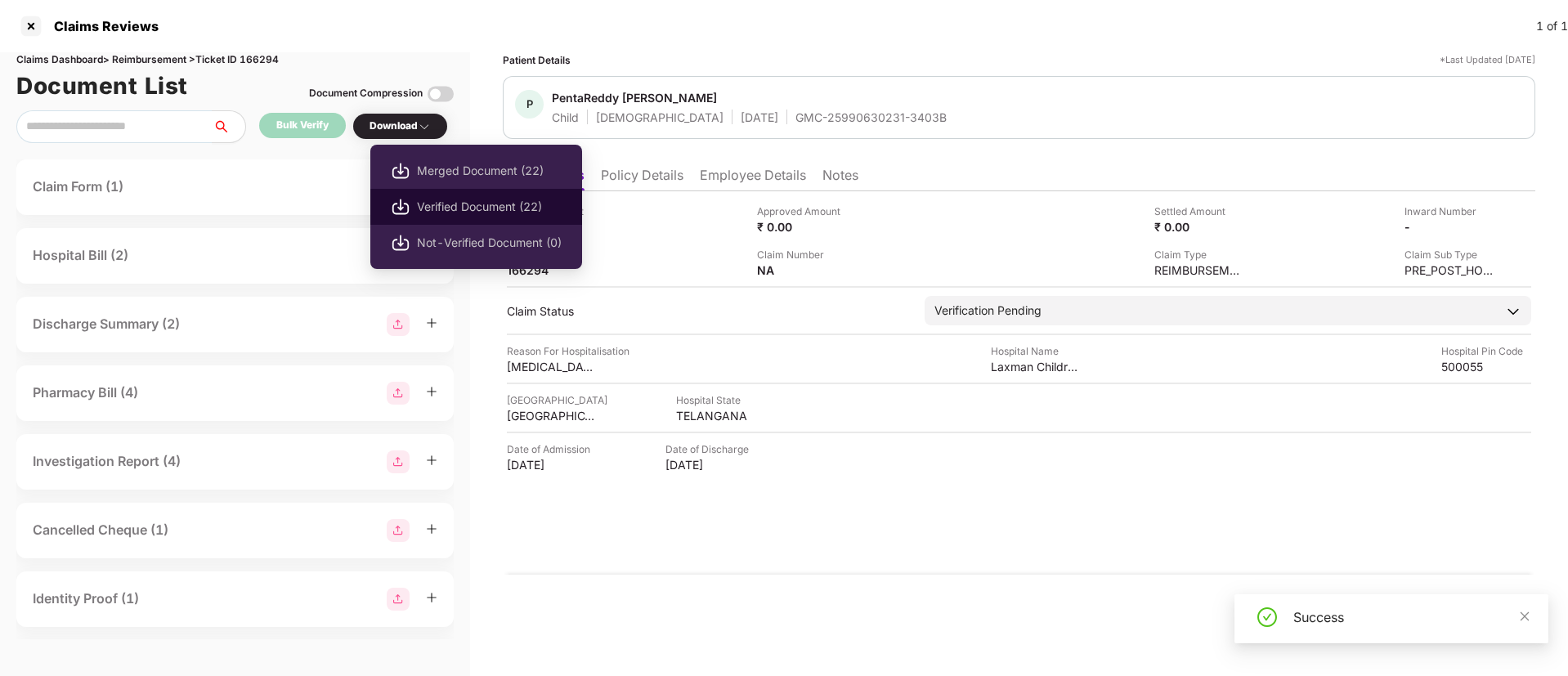
click at [435, 201] on span "Verified Document (22)" at bounding box center [489, 207] width 145 height 18
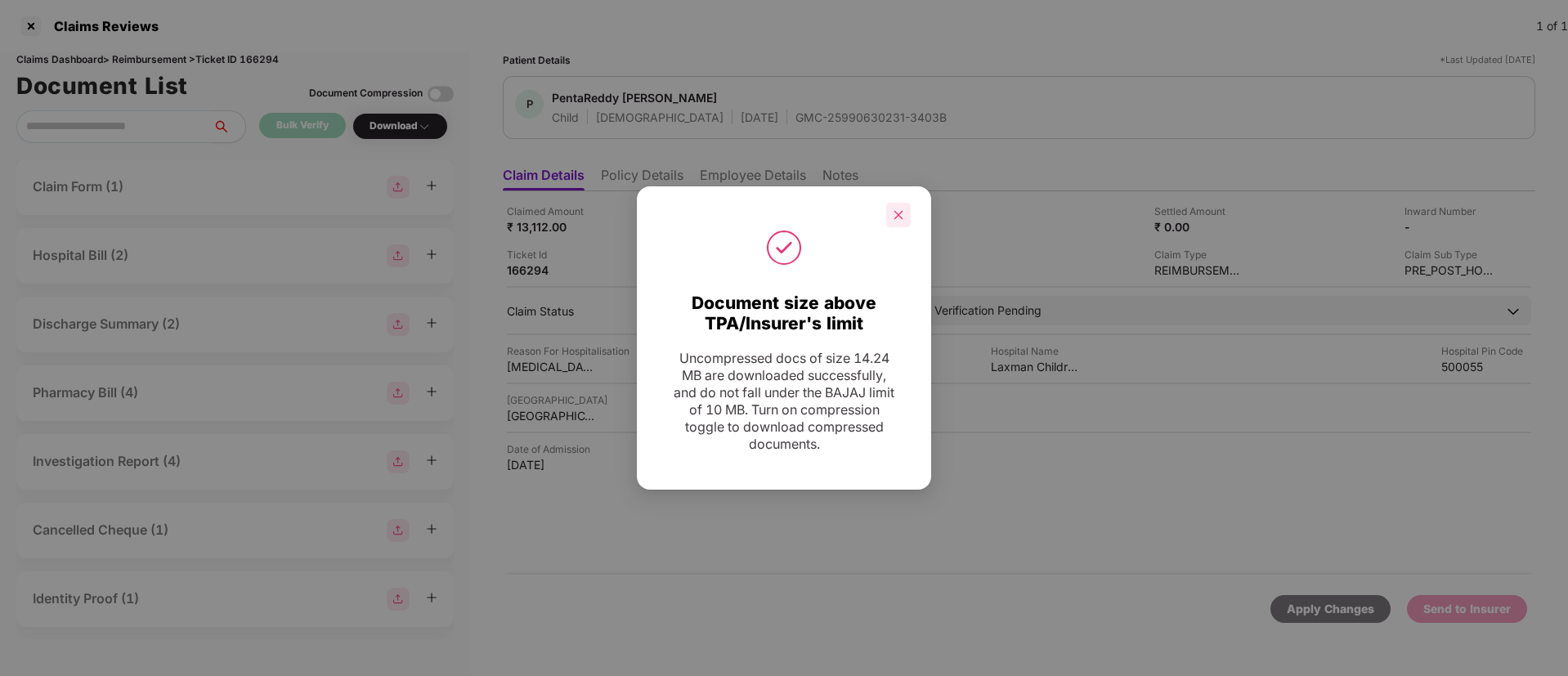
click at [893, 212] on div at bounding box center [899, 215] width 24 height 24
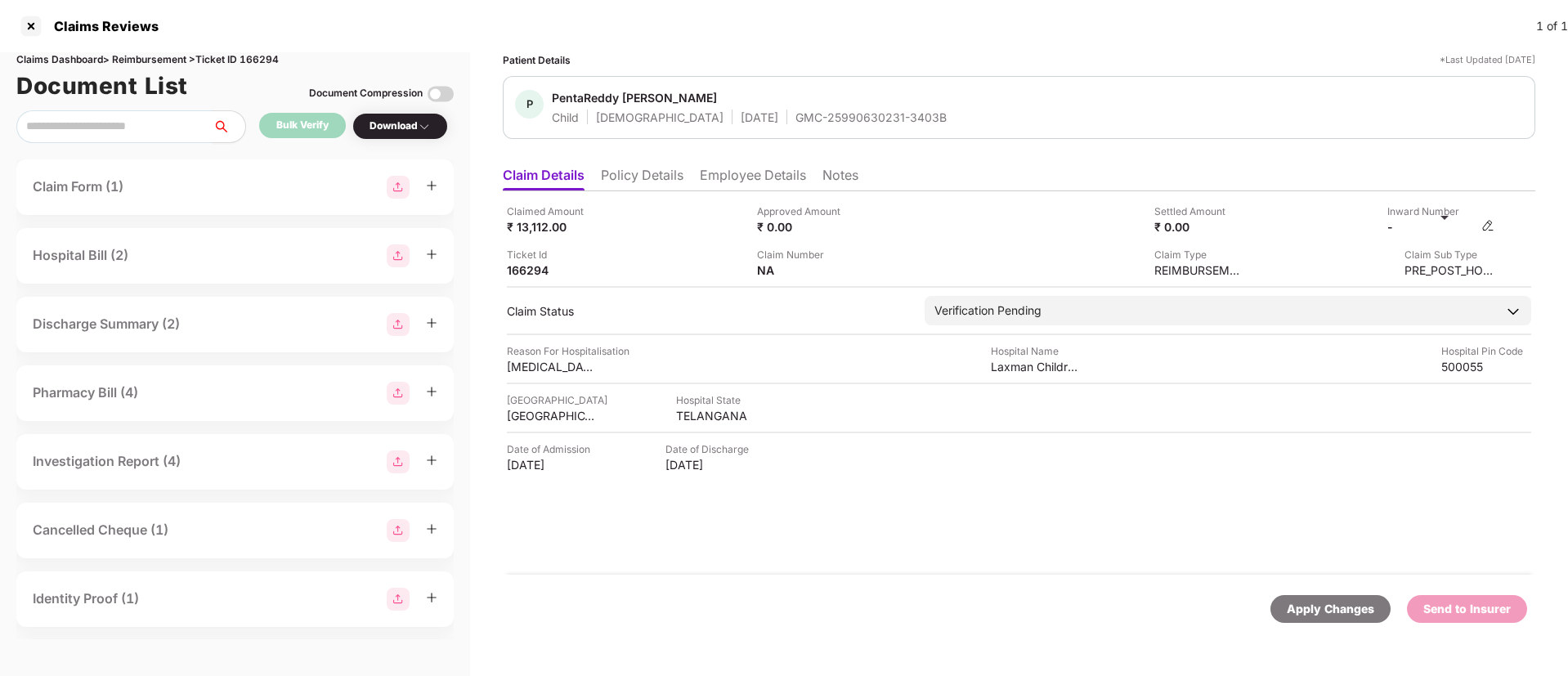
click at [1482, 219] on img at bounding box center [1488, 225] width 13 height 13
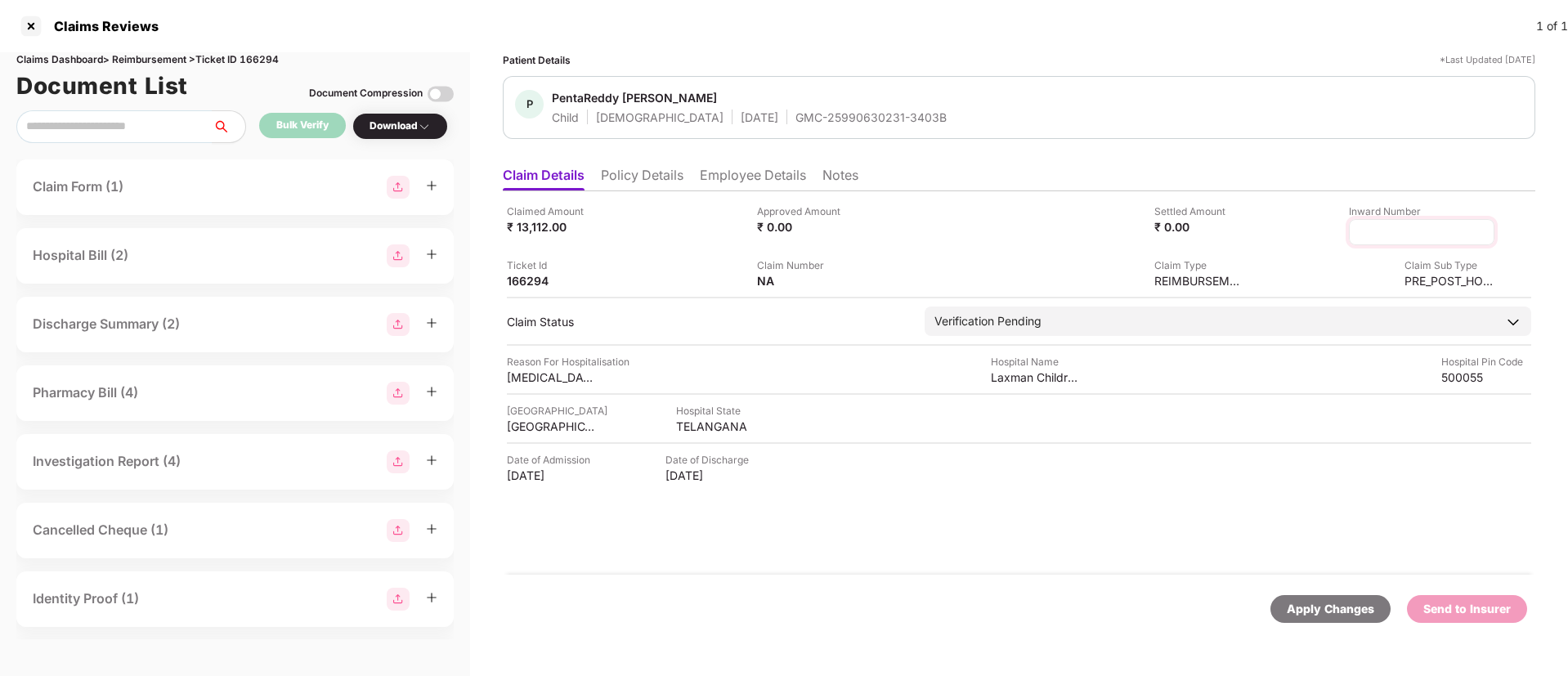
click at [1408, 235] on input at bounding box center [1422, 233] width 118 height 17
type input "**********"
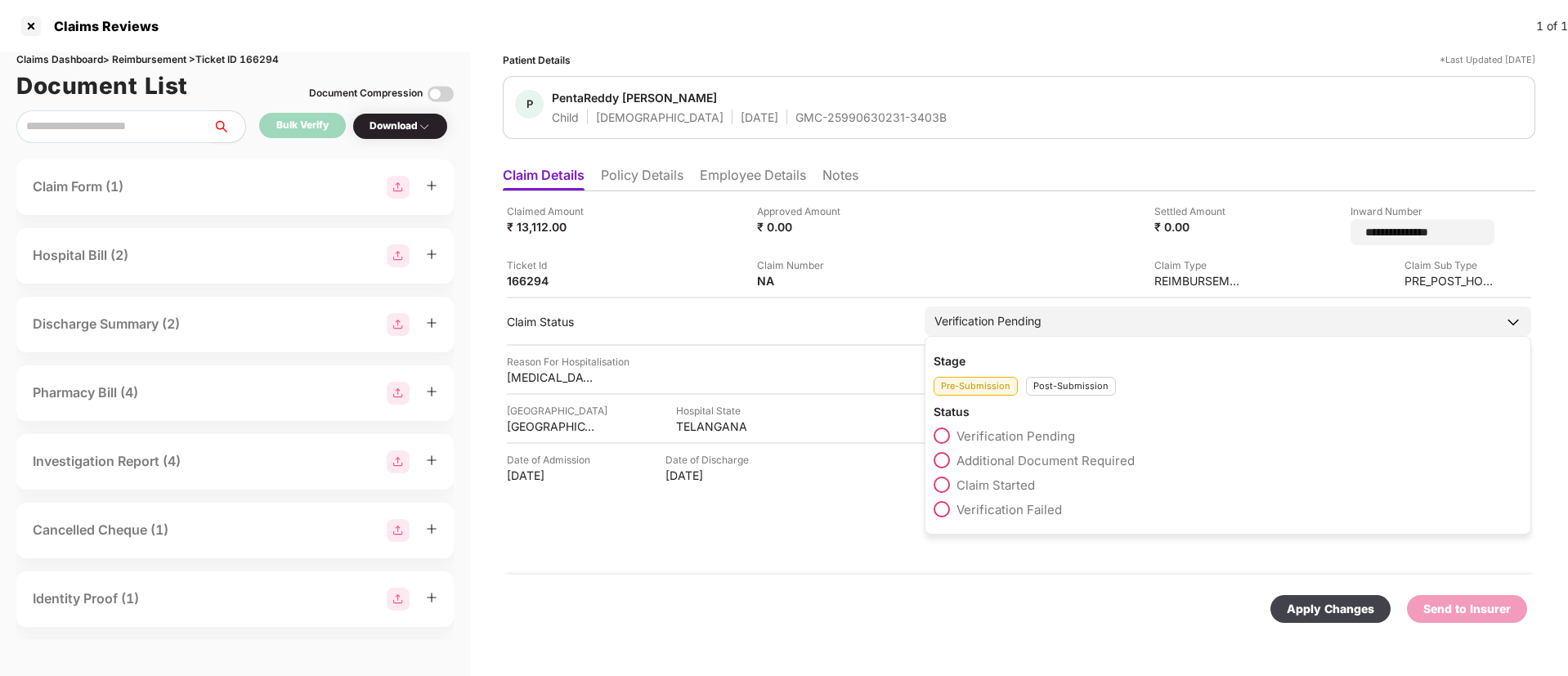
click at [1057, 385] on div "Stage Pre-Submission Post-Submission Status Verification Pending Additional Doc…" at bounding box center [1228, 435] width 607 height 199
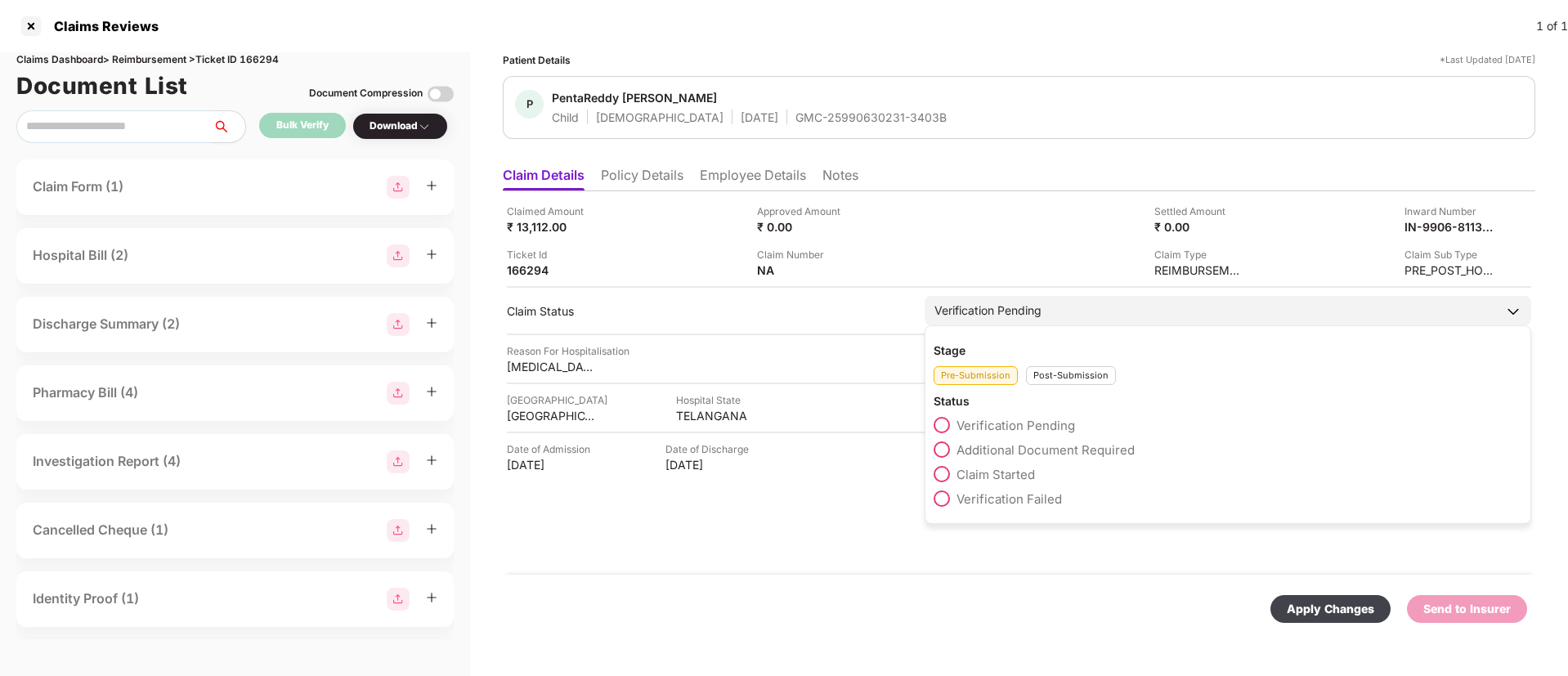
click at [1067, 375] on div "Post-Submission" at bounding box center [1071, 376] width 90 height 19
click at [939, 455] on span at bounding box center [942, 450] width 16 height 16
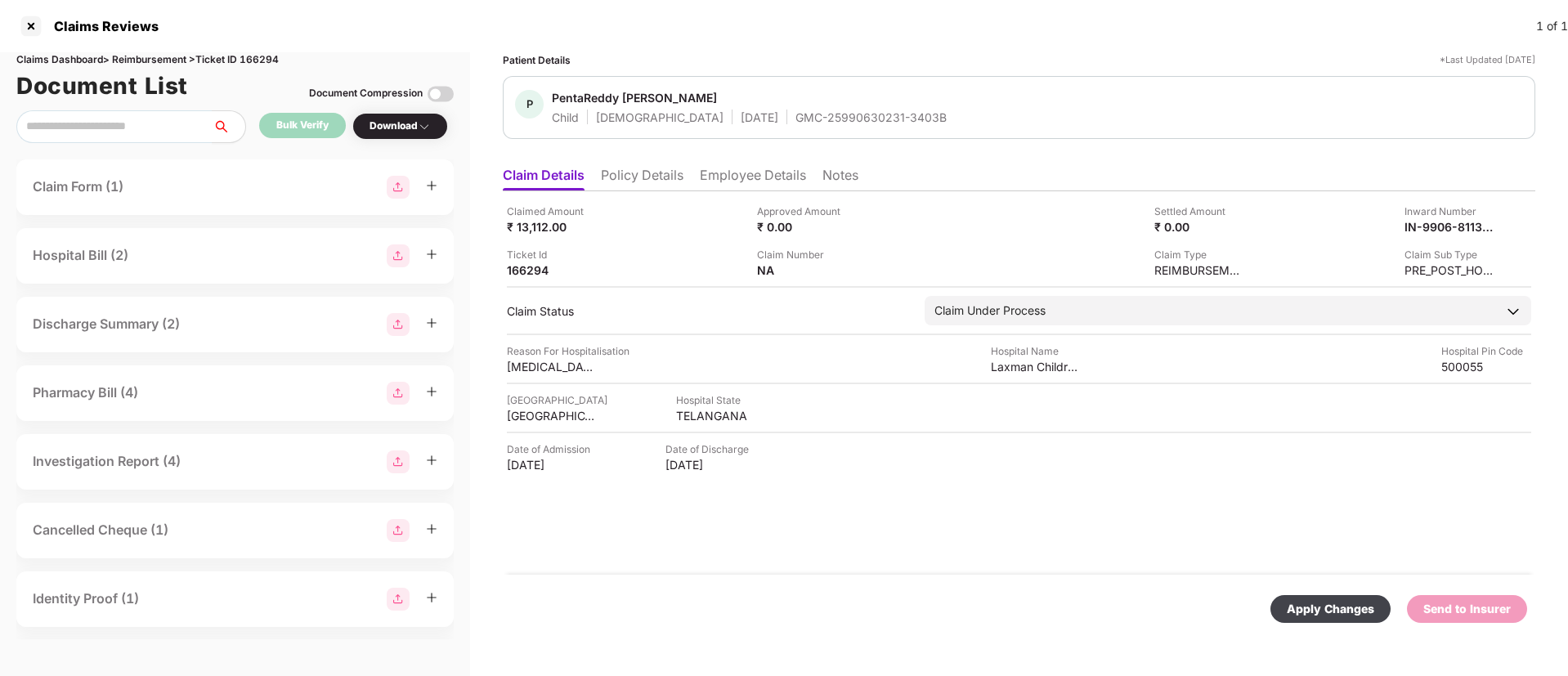
click at [1312, 621] on div "Apply Changes" at bounding box center [1331, 609] width 120 height 28
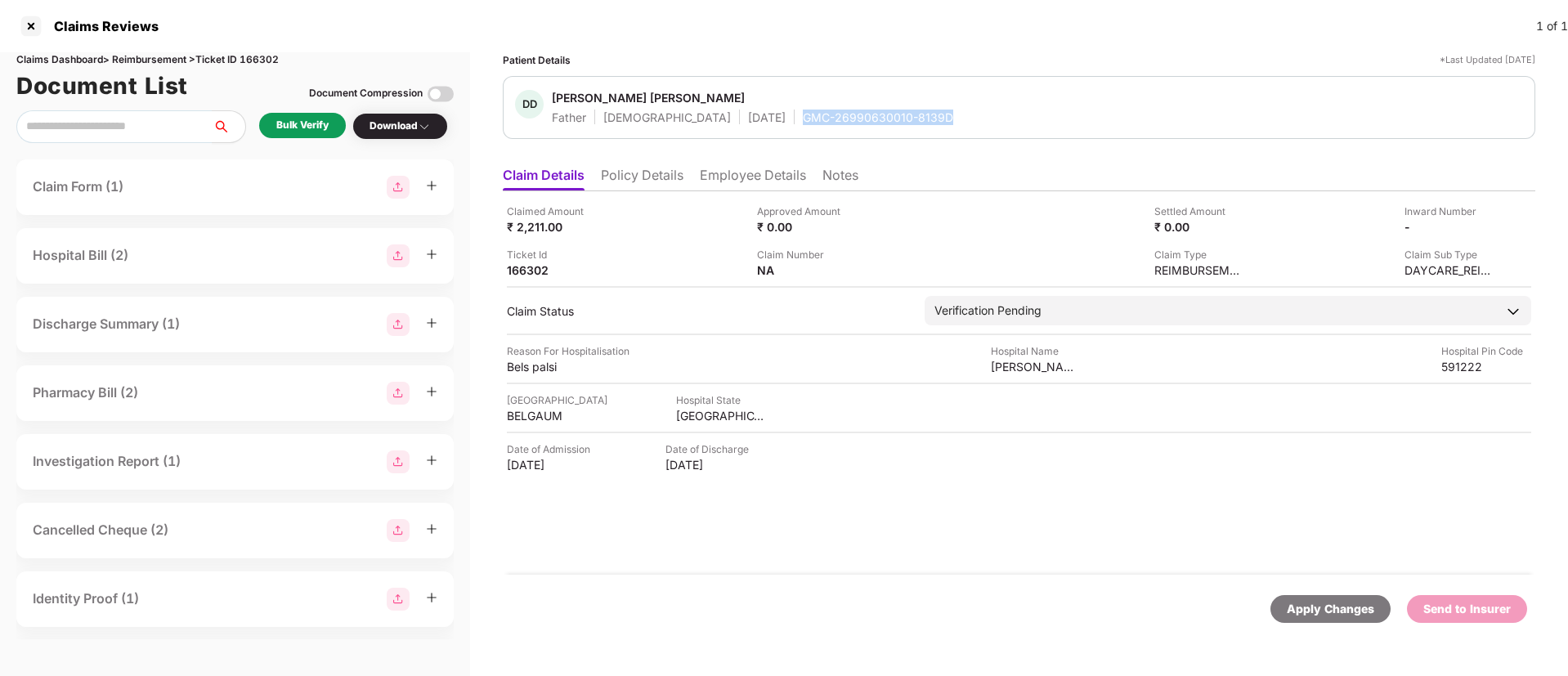
drag, startPoint x: 728, startPoint y: 121, endPoint x: 915, endPoint y: 128, distance: 187.1
click at [915, 128] on div "[PERSON_NAME] [PERSON_NAME] Father [DEMOGRAPHIC_DATA] [DATE] GMC-26990630010-81…" at bounding box center [1018, 108] width 1032 height 63
copy div "GMC-26990630010-8139D"
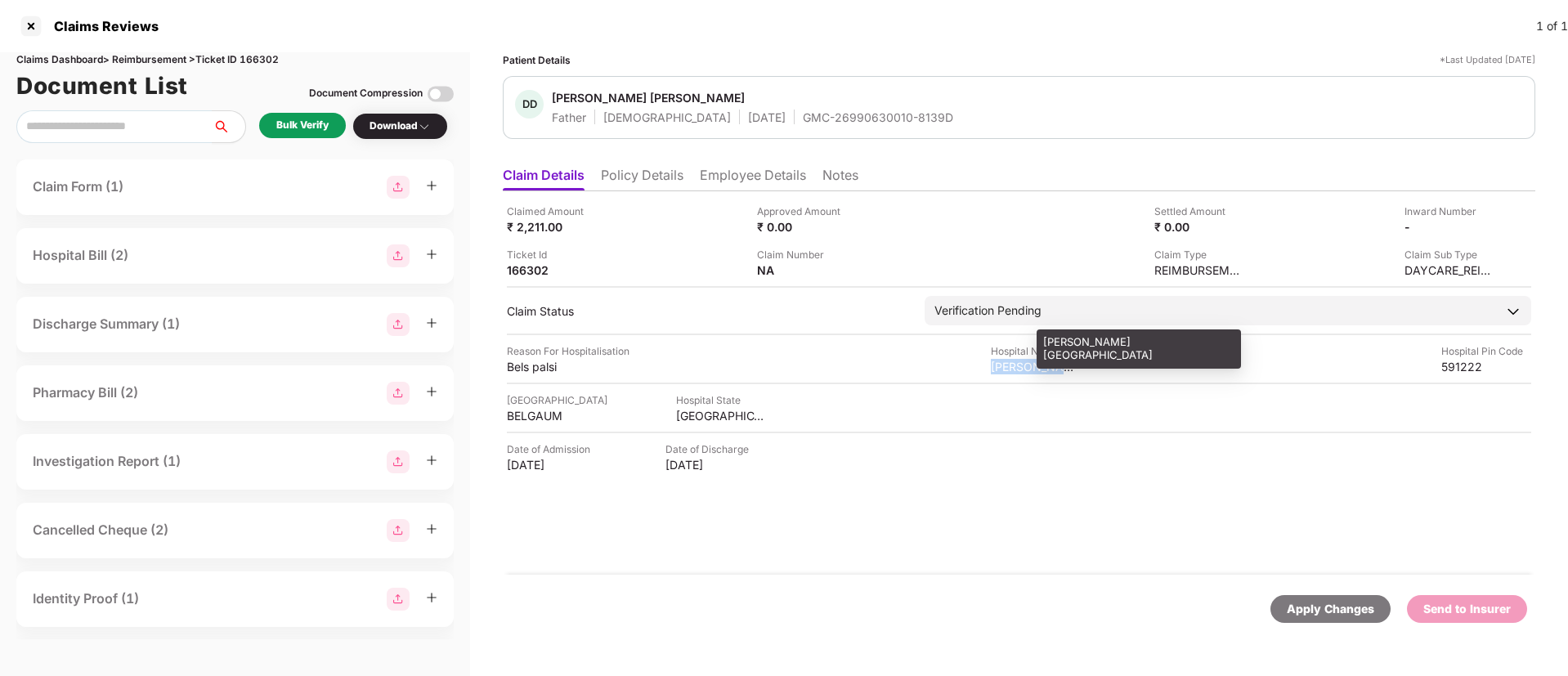
drag, startPoint x: 992, startPoint y: 364, endPoint x: 1072, endPoint y: 371, distance: 80.3
click at [1072, 371] on div "PANDURANG KUMBAR HOSPITAL" at bounding box center [1036, 366] width 90 height 16
copy div "PANDURANG K"
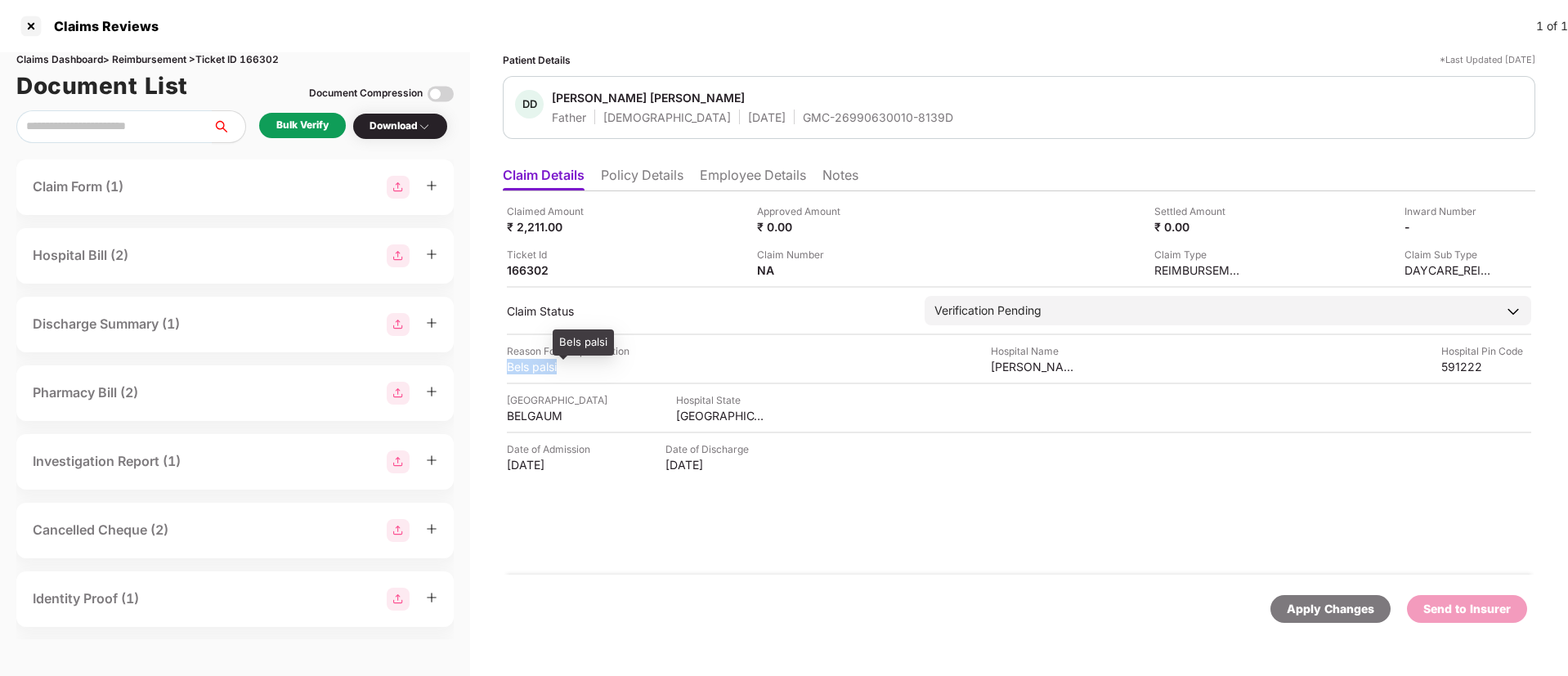
drag, startPoint x: 506, startPoint y: 362, endPoint x: 564, endPoint y: 370, distance: 58.5
click at [564, 370] on div "Claimed Amount ₹ 2,211.00 Approved Amount ₹ 0.00 Settled Amount ₹ 0.00 Inward N…" at bounding box center [1018, 383] width 1032 height 384
copy div "Bels palsi"
click at [744, 177] on li "Employee Details" at bounding box center [753, 178] width 106 height 23
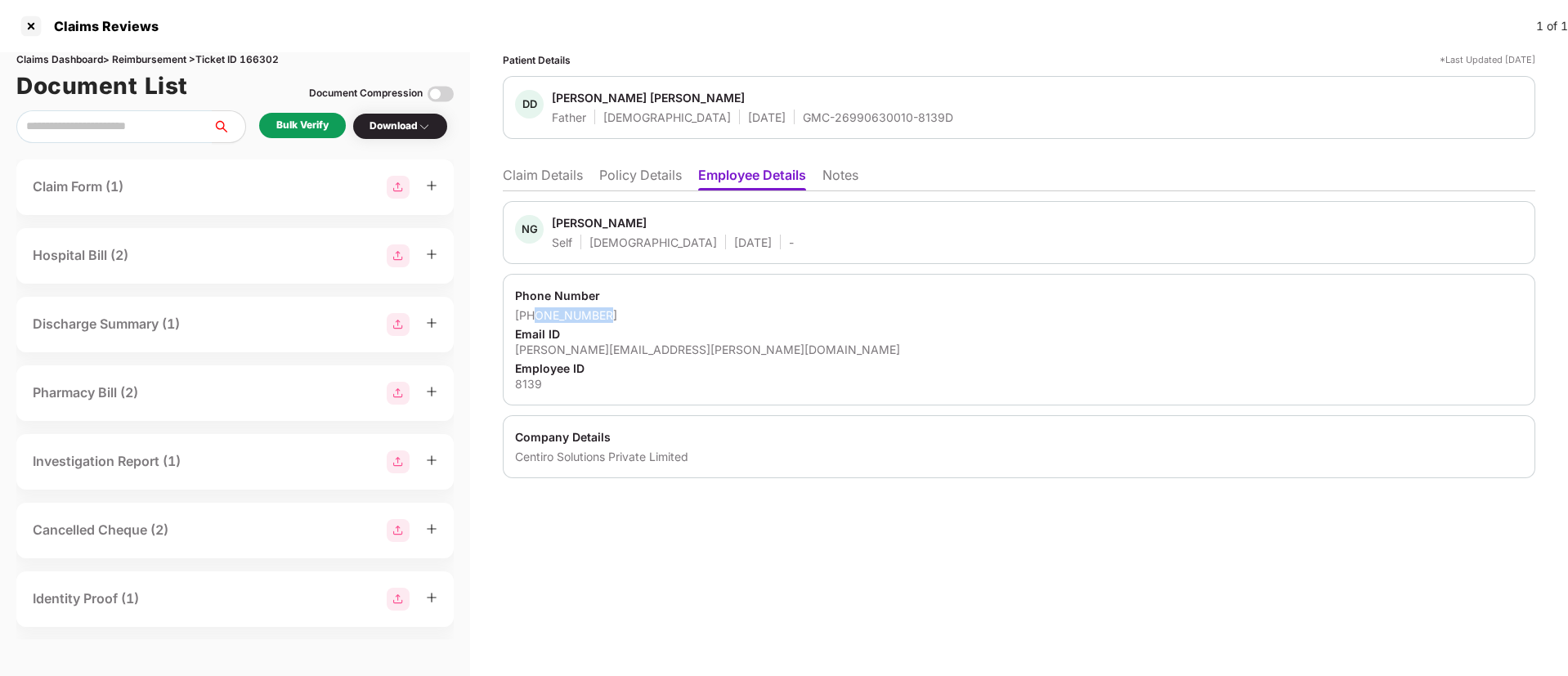
drag, startPoint x: 534, startPoint y: 316, endPoint x: 646, endPoint y: 322, distance: 112.2
click at [646, 322] on div "+918956993281" at bounding box center [1018, 315] width 1008 height 16
copy div "8956993281"
drag, startPoint x: 513, startPoint y: 345, endPoint x: 685, endPoint y: 358, distance: 172.5
click at [685, 358] on div "Phone Number +918956993281 Email ID nilkanth.gawade@centiro.com Employee ID 8139" at bounding box center [1018, 340] width 1032 height 132
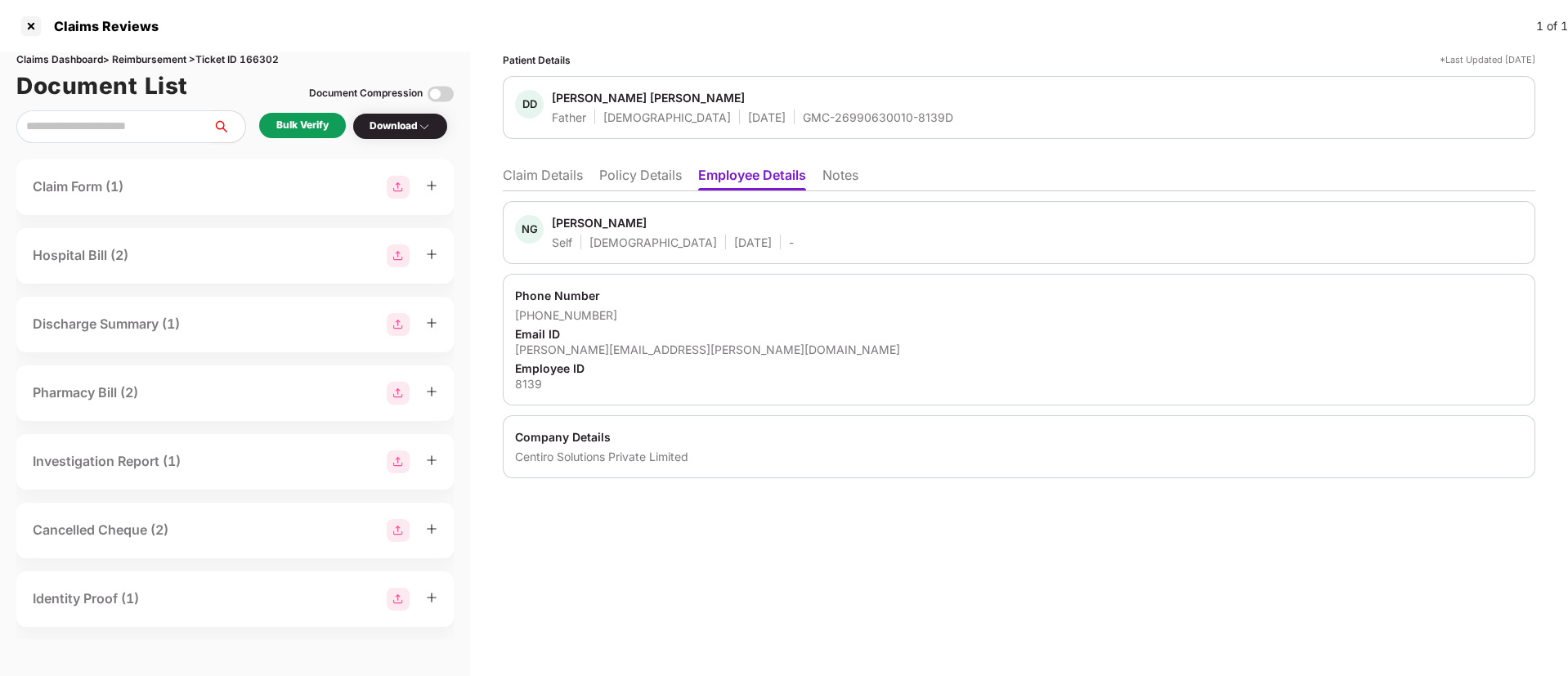
click at [682, 338] on div "Email ID" at bounding box center [1018, 334] width 1008 height 16
drag, startPoint x: 519, startPoint y: 350, endPoint x: 688, endPoint y: 354, distance: 169.0
click at [688, 354] on div "Phone Number +918956993281 Email ID nilkanth.gawade@centiro.com Employee ID 8139" at bounding box center [1018, 340] width 1032 height 132
copy div "nilkanth.gawade@centiro.com"
click at [553, 167] on li "Claim Details" at bounding box center [543, 178] width 80 height 23
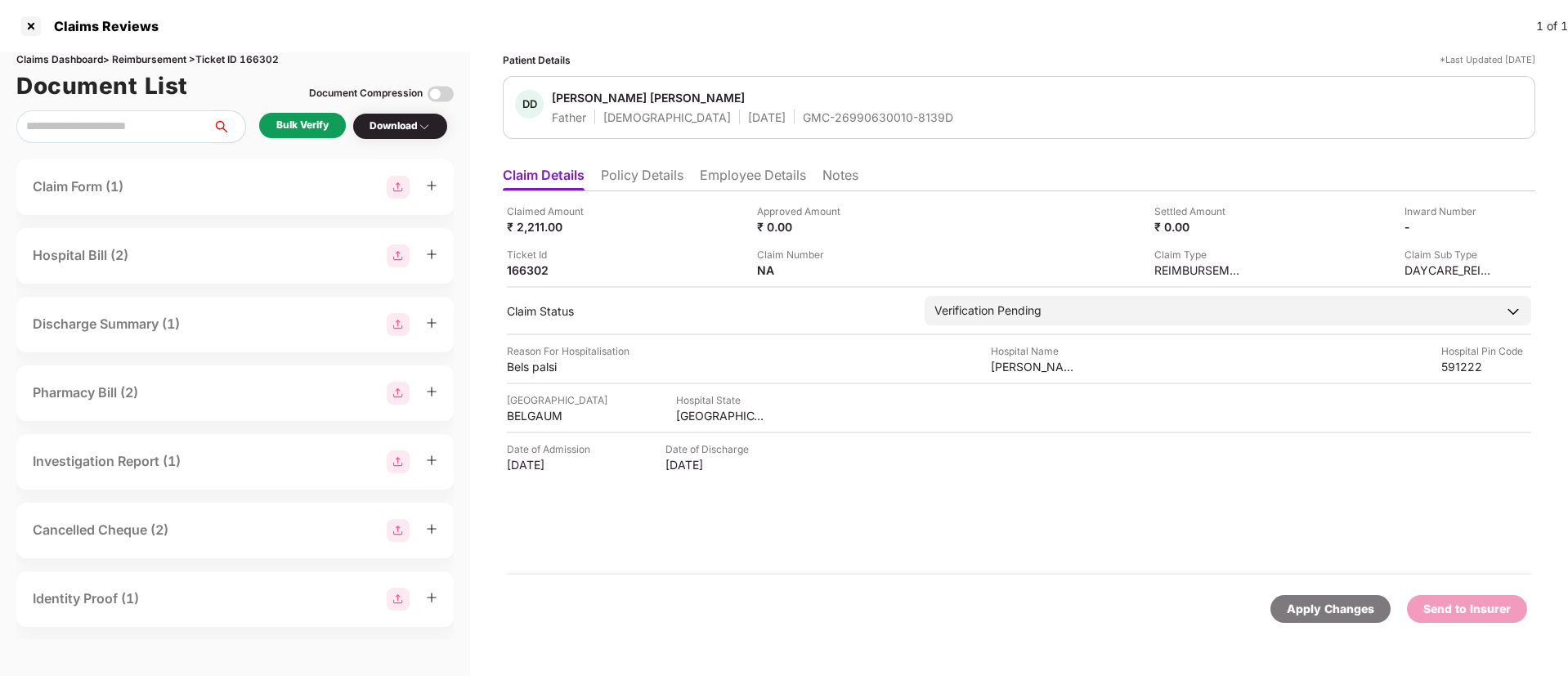
click at [319, 128] on div "Bulk Verify" at bounding box center [302, 126] width 52 height 16
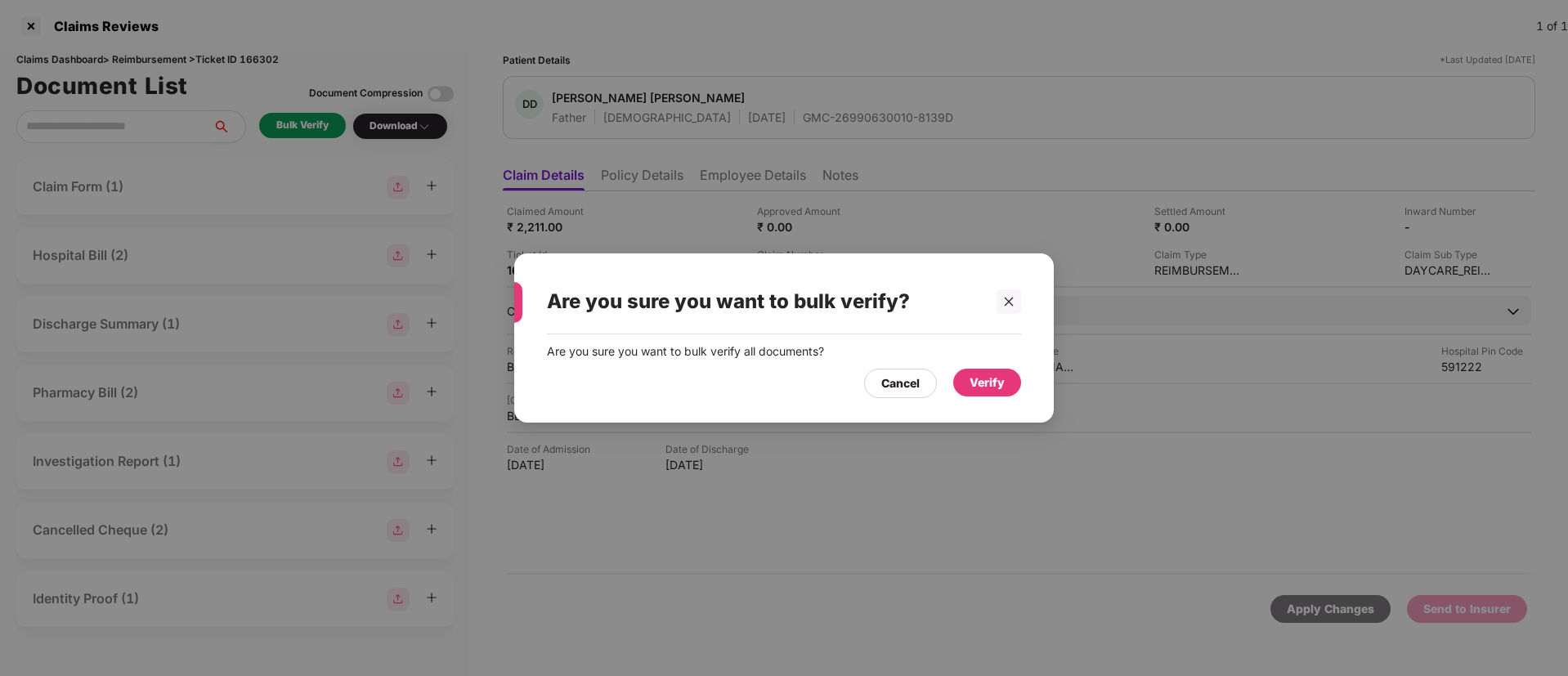
click at [975, 382] on div "Verify" at bounding box center [987, 382] width 35 height 18
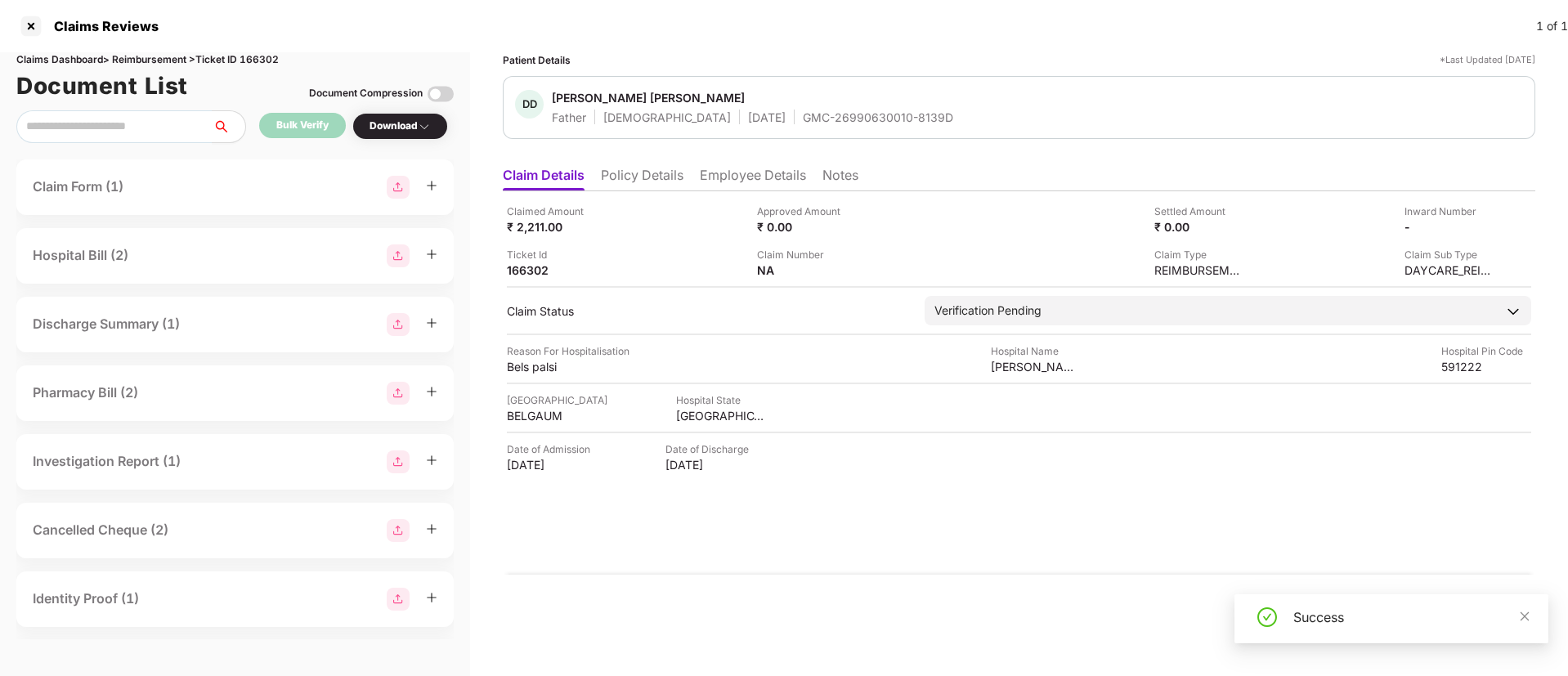
click at [402, 130] on div "Download" at bounding box center [400, 127] width 62 height 16
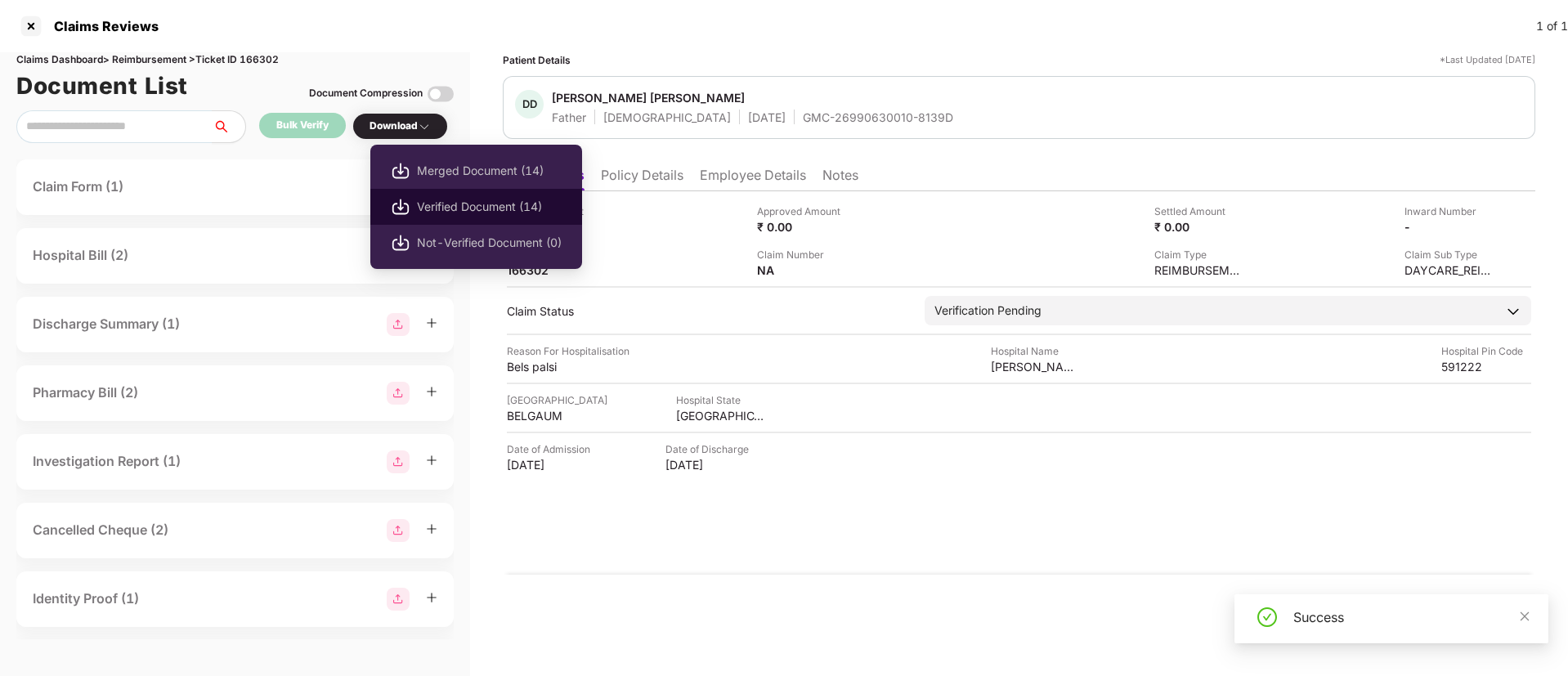
click at [443, 207] on span "Verified Document (14)" at bounding box center [489, 207] width 145 height 18
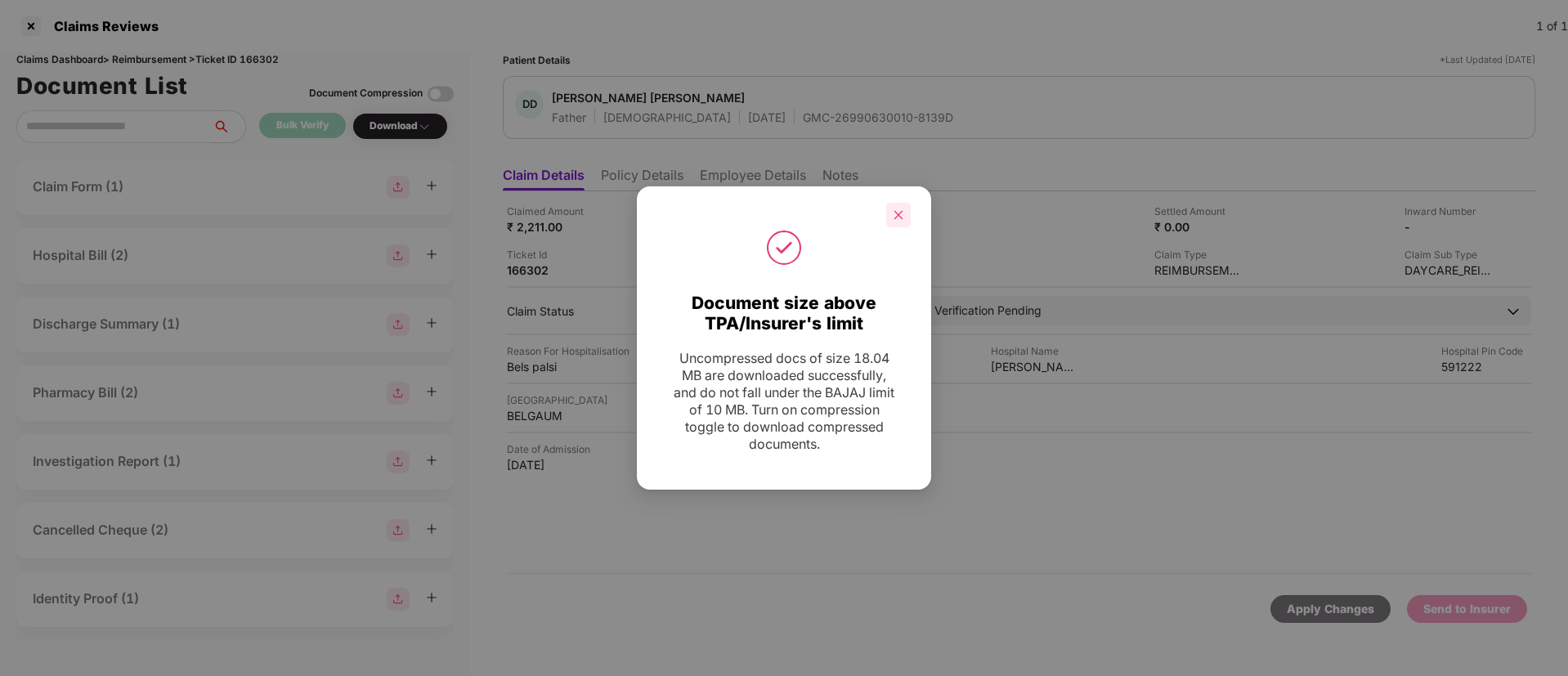
click at [902, 216] on icon "close" at bounding box center [898, 214] width 11 height 11
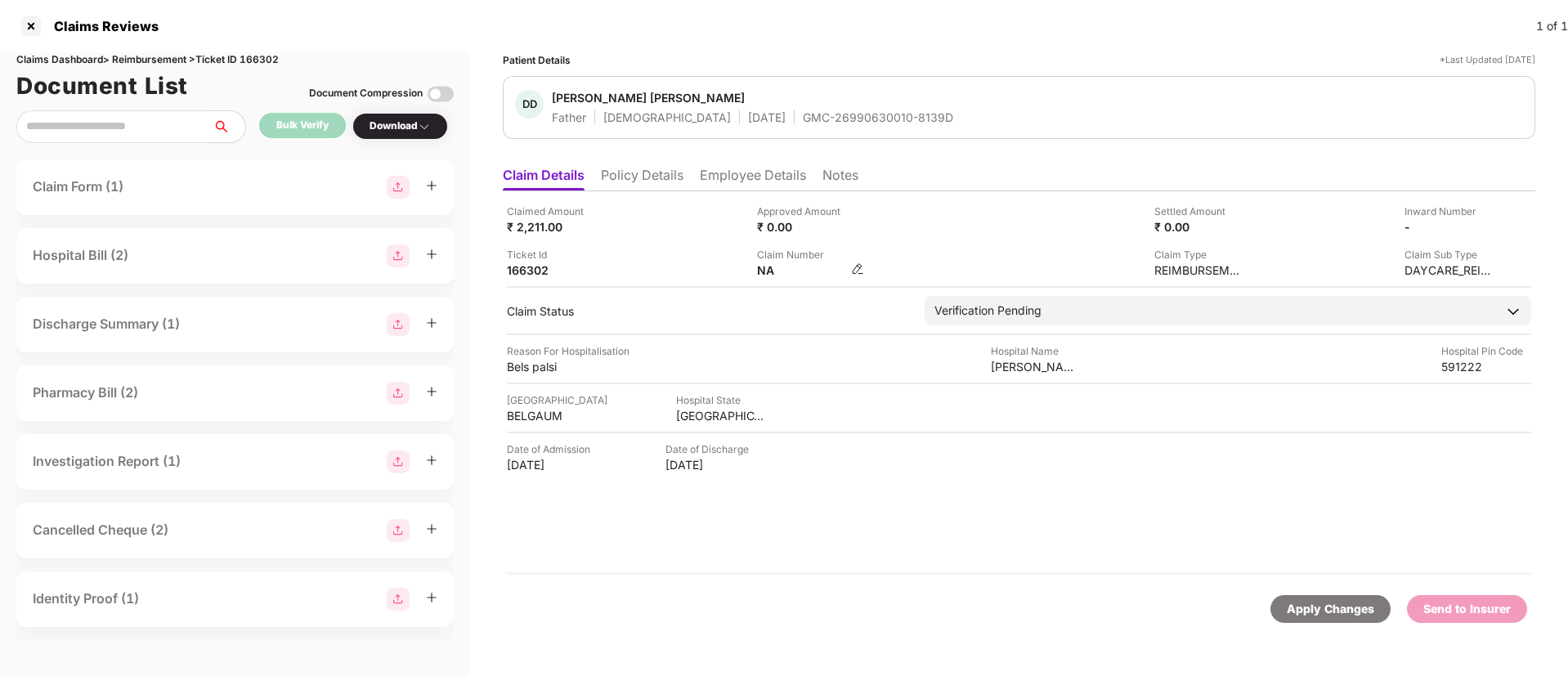
click at [856, 267] on img at bounding box center [857, 268] width 13 height 13
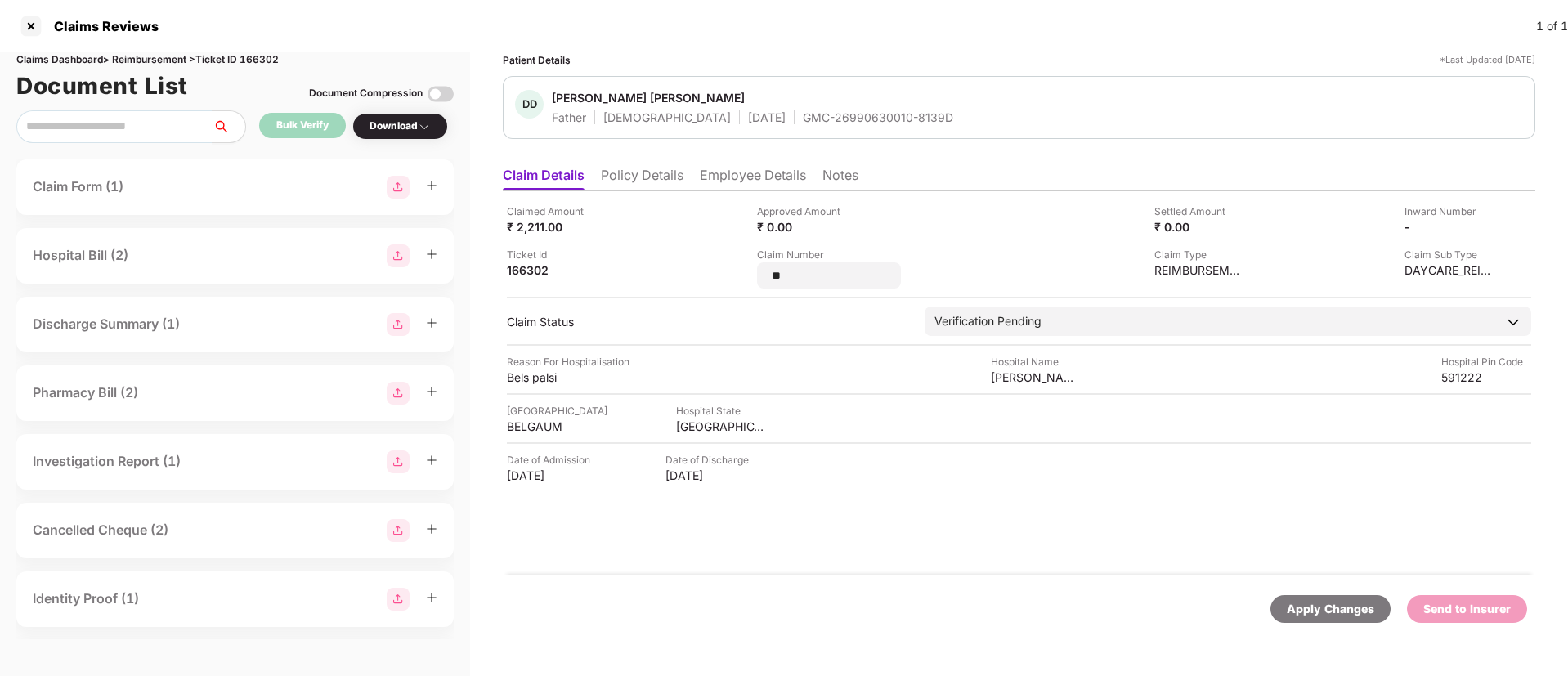
drag, startPoint x: 803, startPoint y: 279, endPoint x: 712, endPoint y: 272, distance: 91.3
click at [712, 272] on div "Claimed Amount ₹ 2,211.00 Approved Amount ₹ 0.00 Settled Amount ₹ 0.00 Inward N…" at bounding box center [1019, 246] width 1024 height 85
type input "**********"
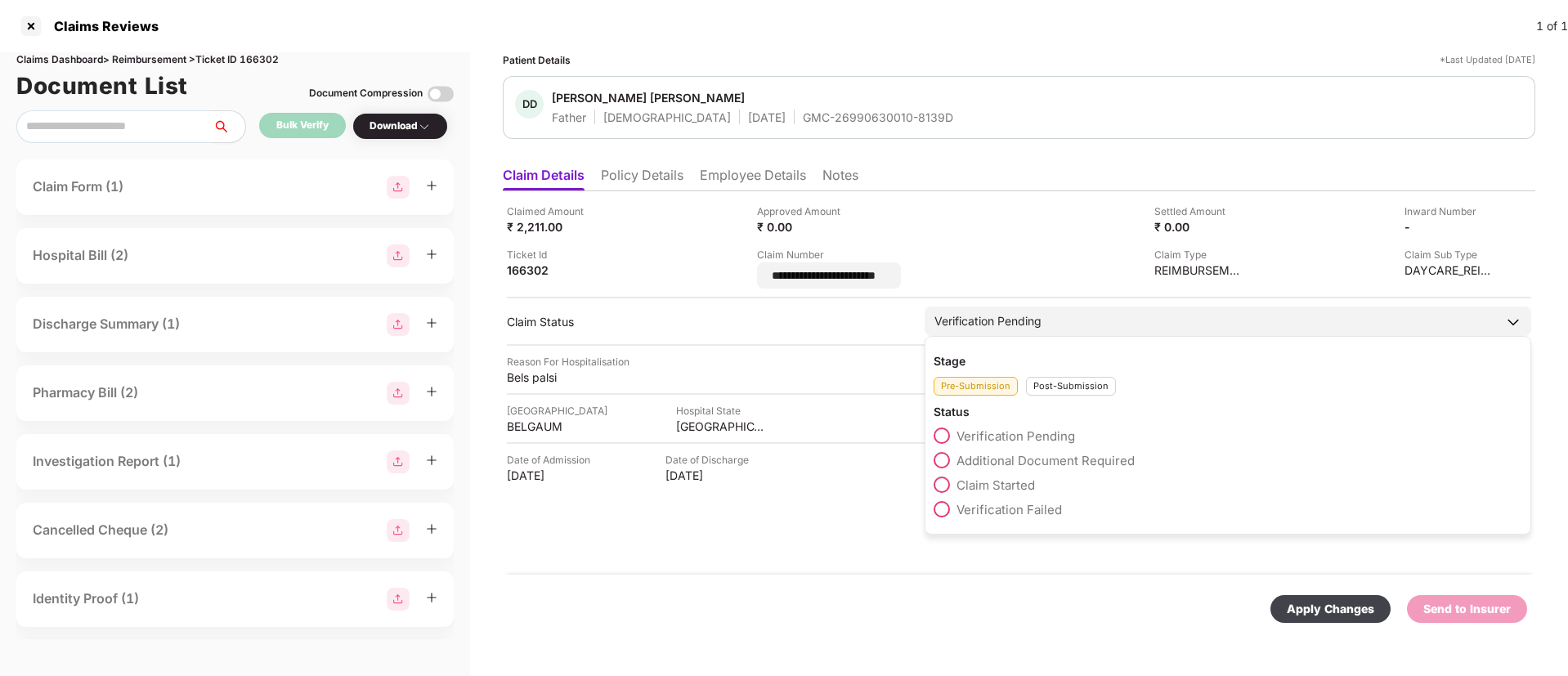
click at [1054, 391] on div "Stage Pre-Submission Post-Submission Status Verification Pending Additional Doc…" at bounding box center [1228, 435] width 607 height 199
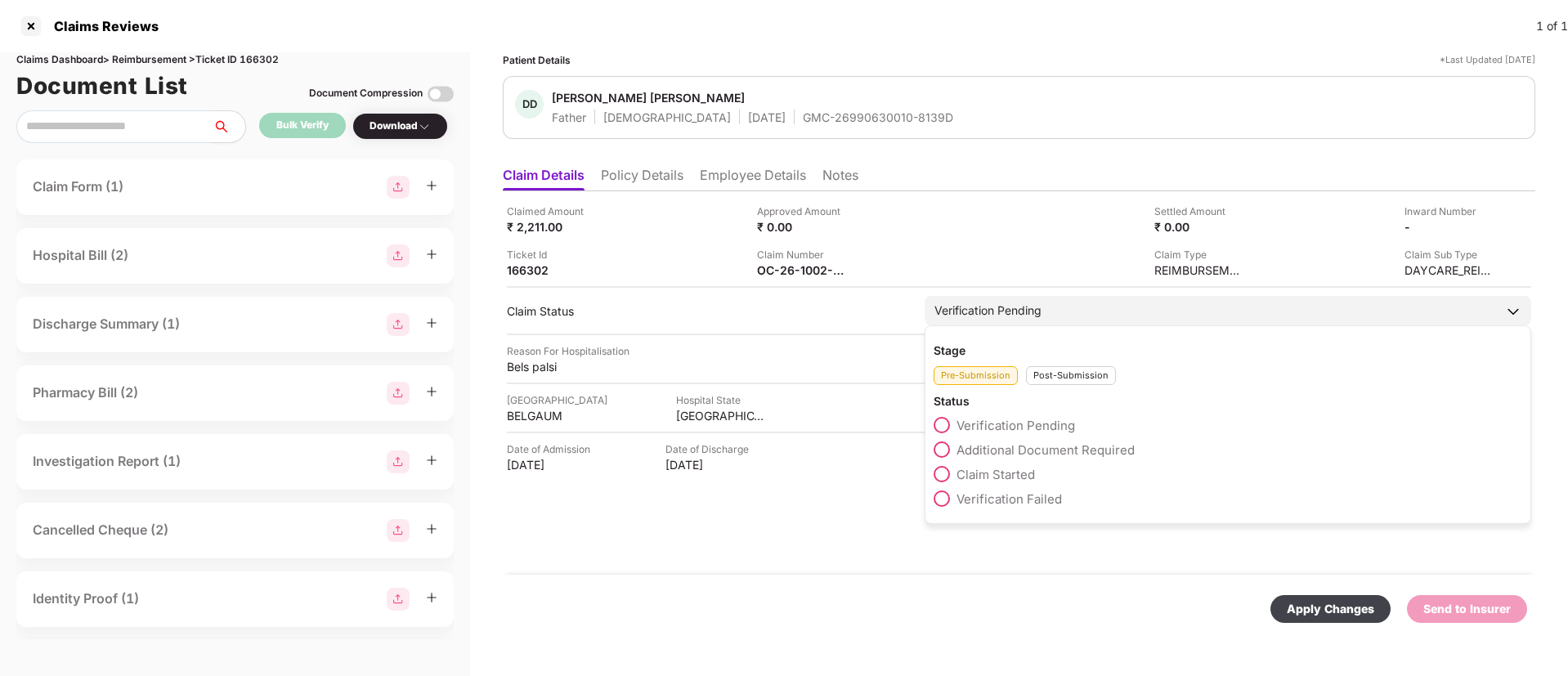
click at [1047, 381] on div "Post-Submission" at bounding box center [1071, 376] width 90 height 19
click at [948, 453] on span at bounding box center [942, 450] width 16 height 16
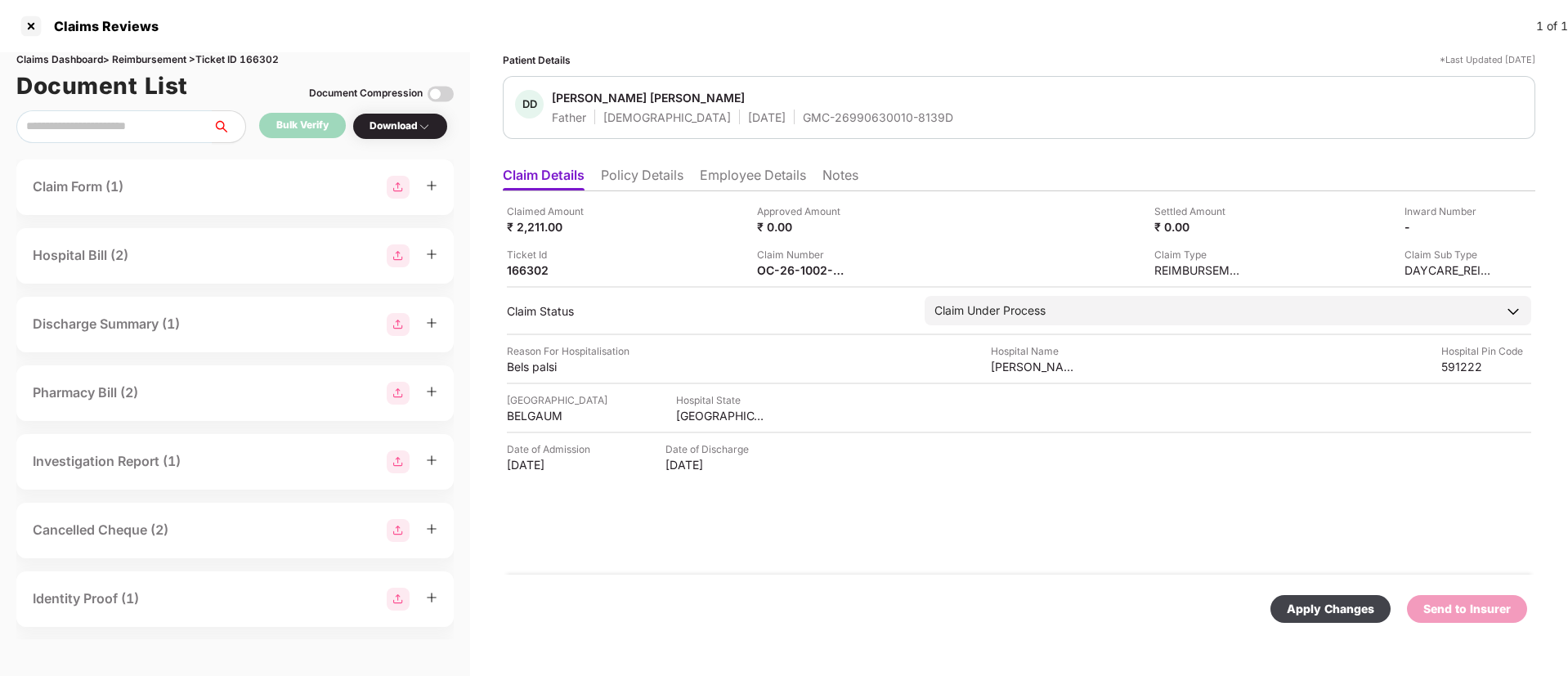
click at [1339, 614] on div "Apply Changes" at bounding box center [1330, 608] width 88 height 18
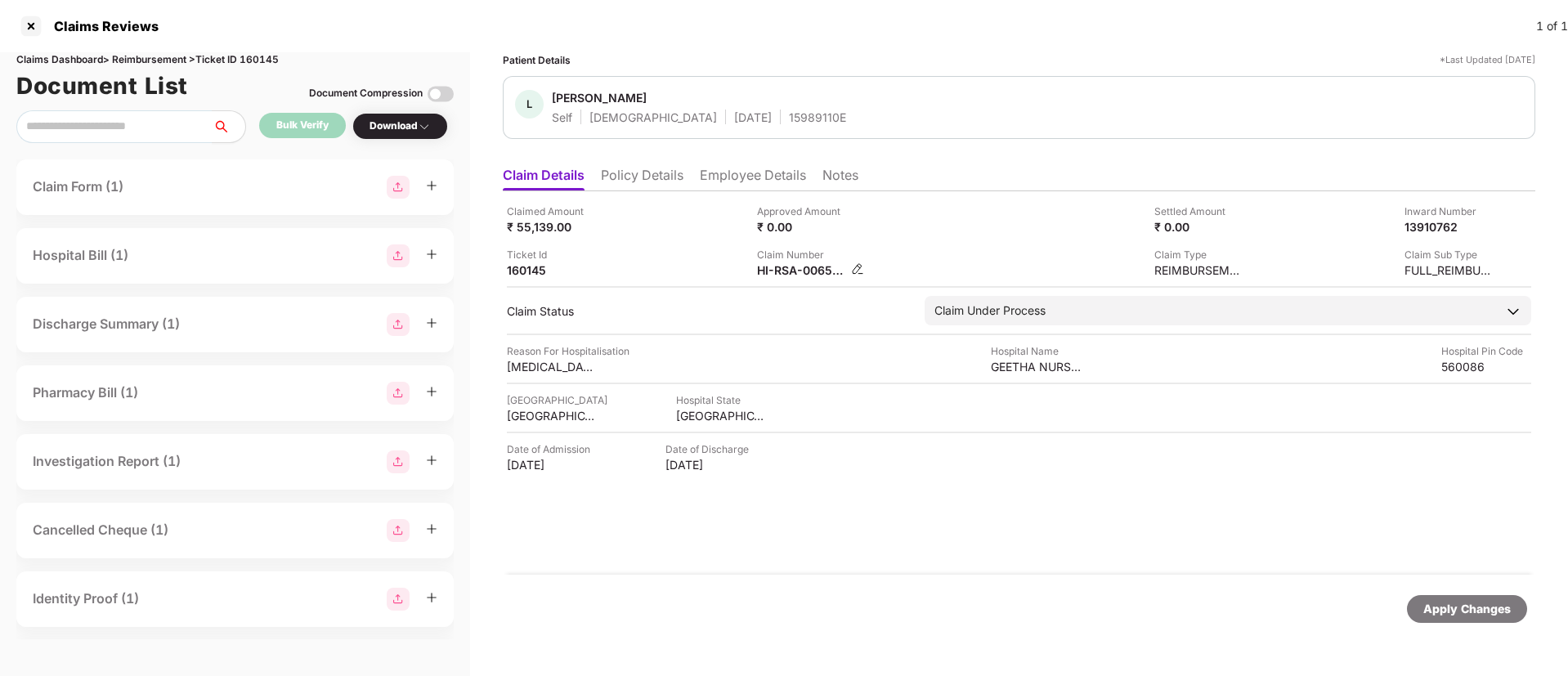
click at [852, 271] on img at bounding box center [857, 268] width 13 height 13
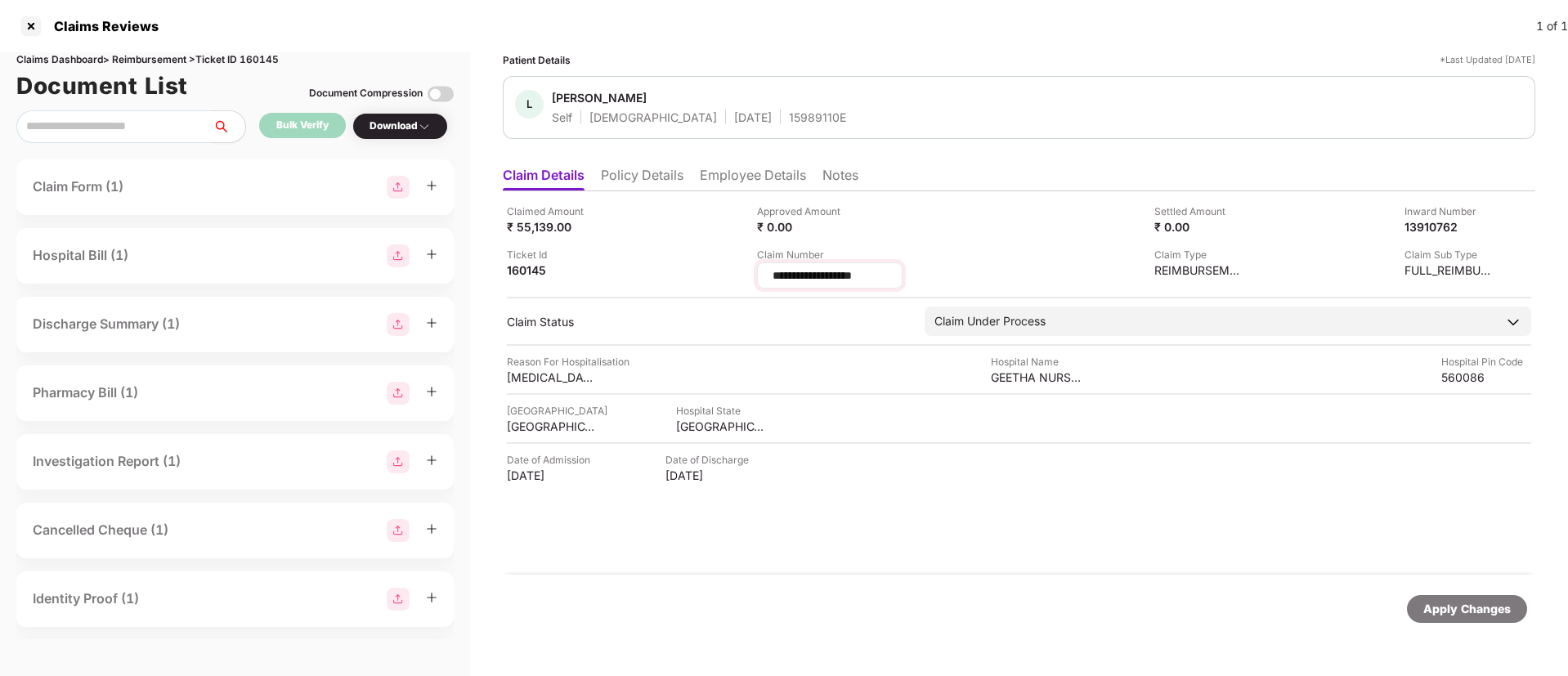
drag, startPoint x: 895, startPoint y: 276, endPoint x: 760, endPoint y: 275, distance: 135.0
click at [760, 275] on div "**********" at bounding box center [830, 275] width 146 height 26
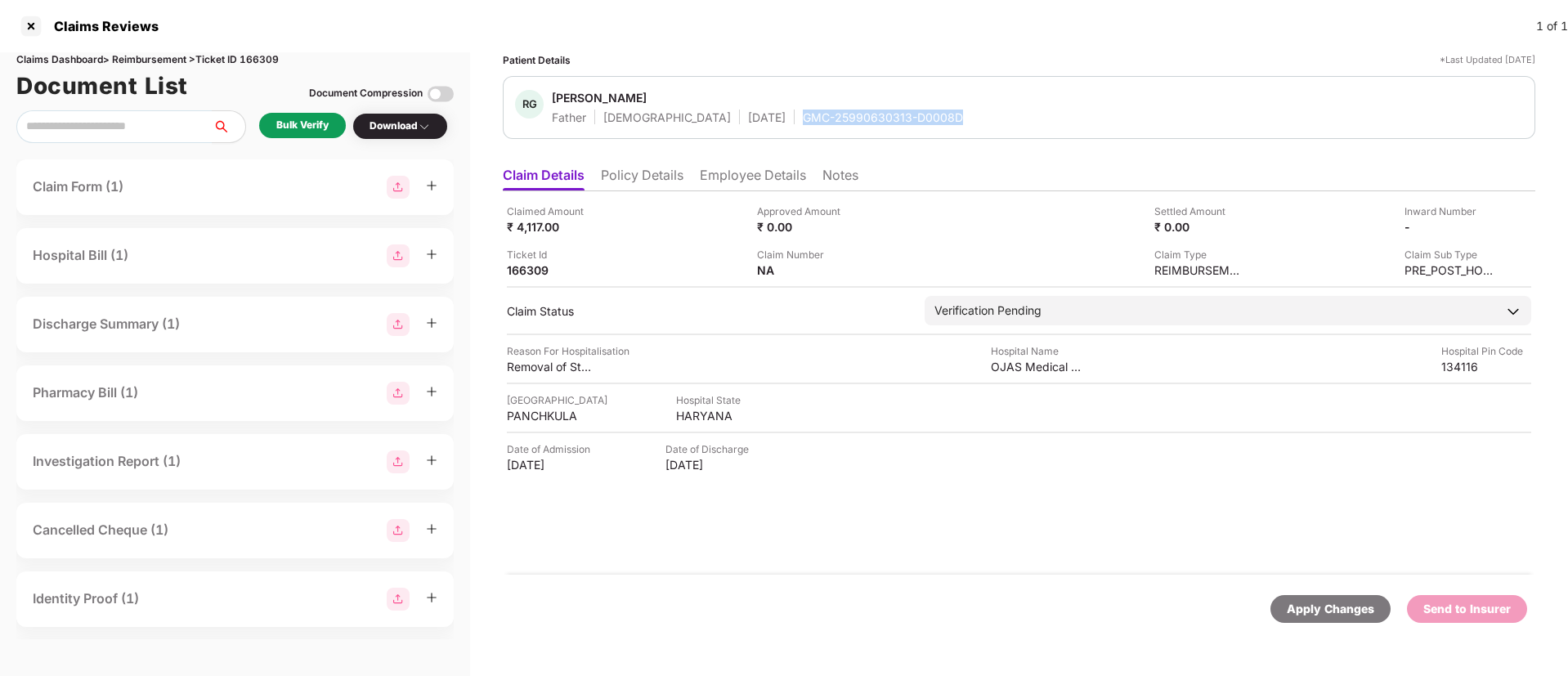
drag, startPoint x: 735, startPoint y: 109, endPoint x: 920, endPoint y: 120, distance: 185.3
click at [920, 120] on div "[PERSON_NAME] Ram [PERSON_NAME] Father [DEMOGRAPHIC_DATA] [DATE] GMC-2599063031…" at bounding box center [1018, 108] width 1008 height 35
copy div "GMC-25990630313-D0008D"
click at [322, 121] on div "Bulk Verify" at bounding box center [302, 126] width 52 height 16
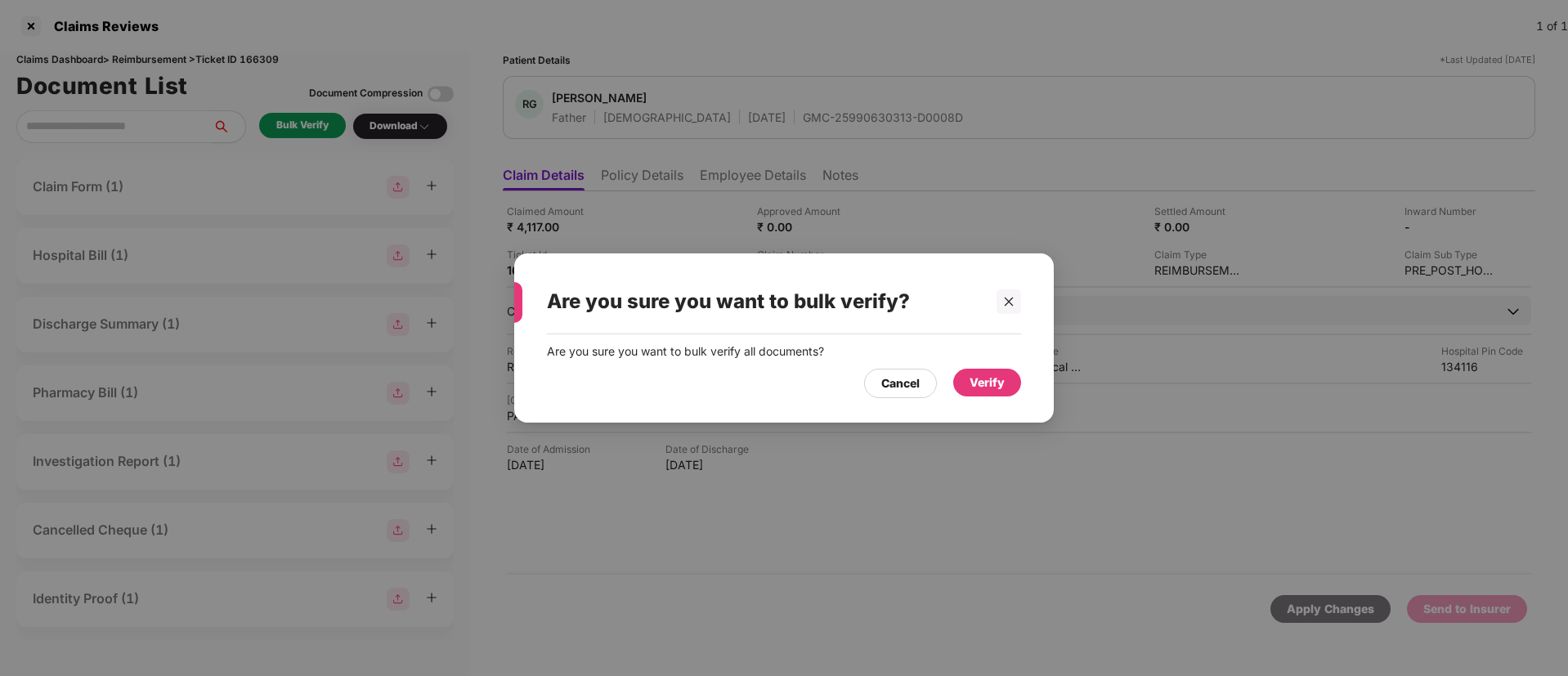
click at [972, 384] on div "Verify" at bounding box center [987, 382] width 35 height 18
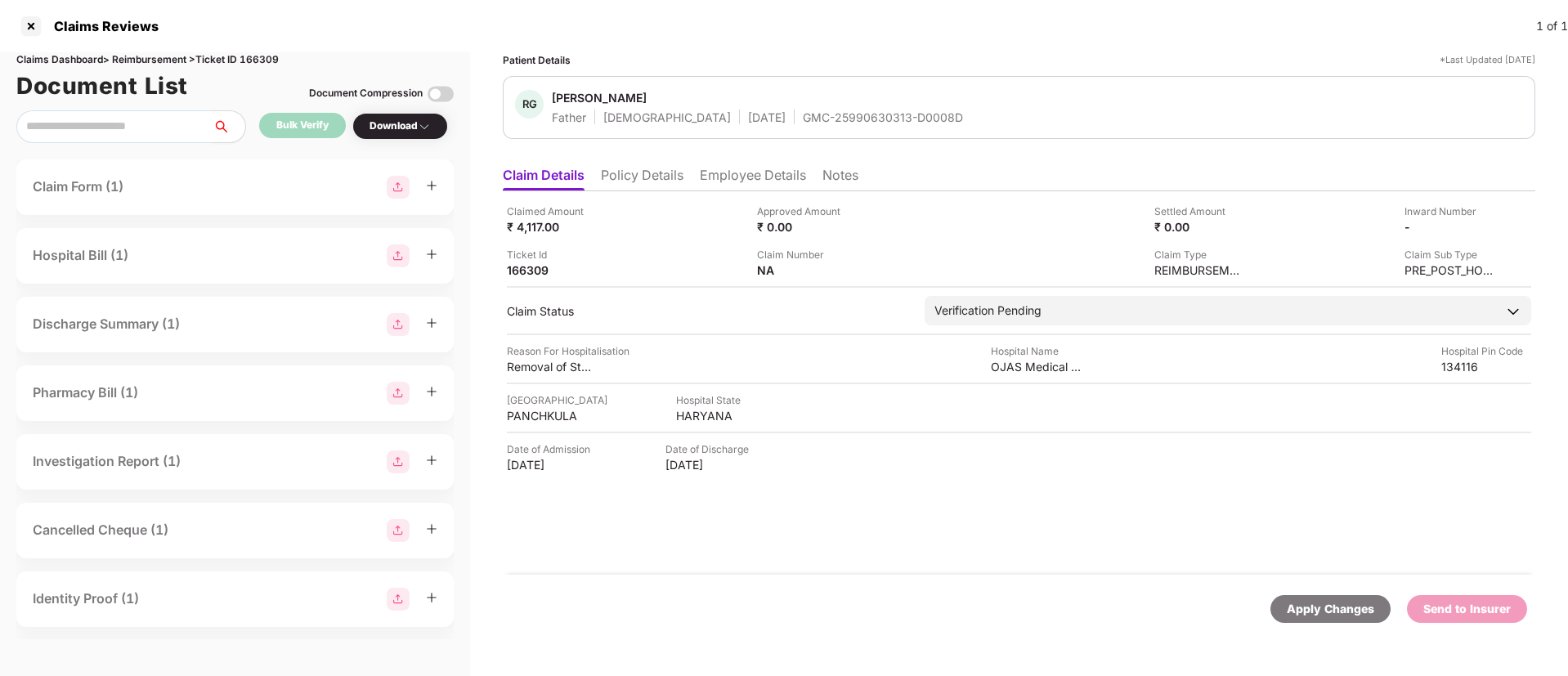
click at [402, 136] on div "Download" at bounding box center [400, 126] width 96 height 27
click at [403, 126] on div "Download" at bounding box center [400, 127] width 62 height 16
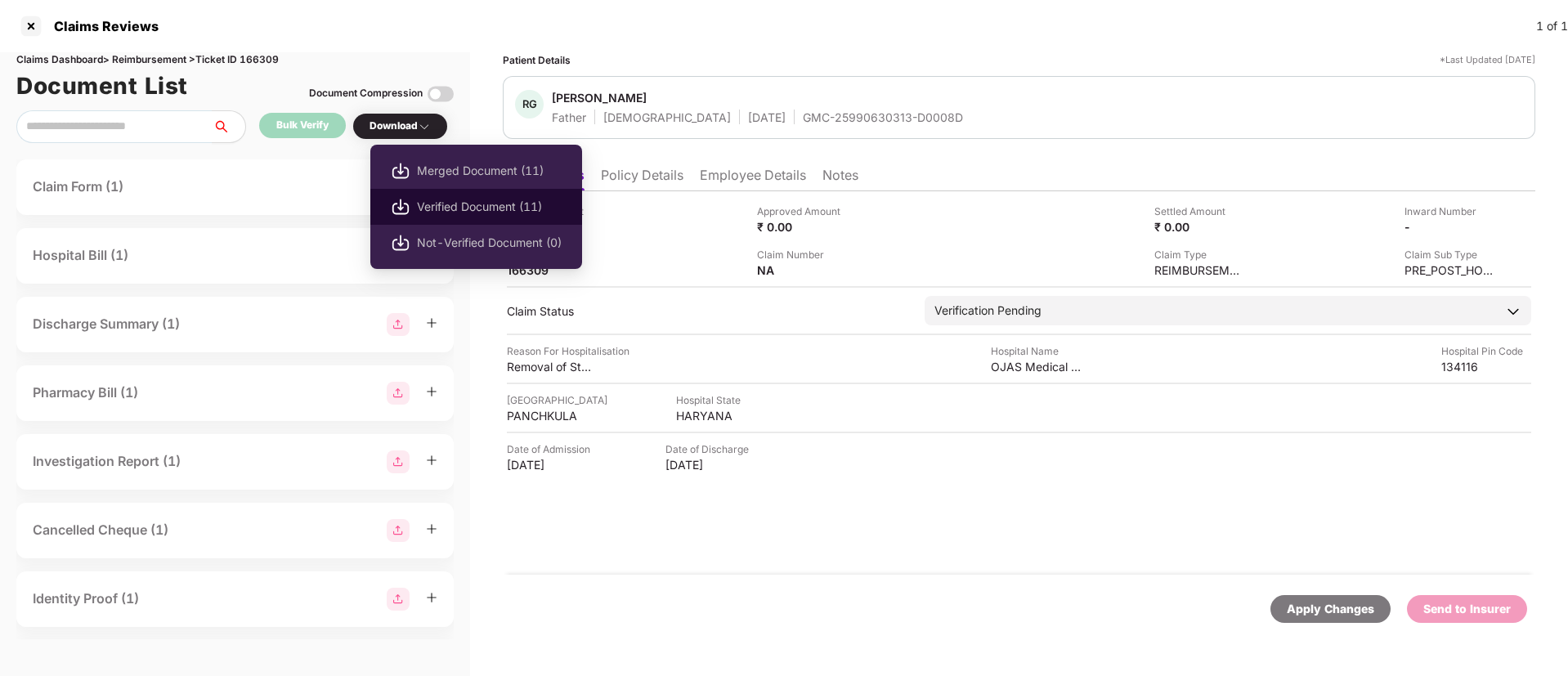
click at [451, 209] on span "Verified Document (11)" at bounding box center [489, 207] width 145 height 18
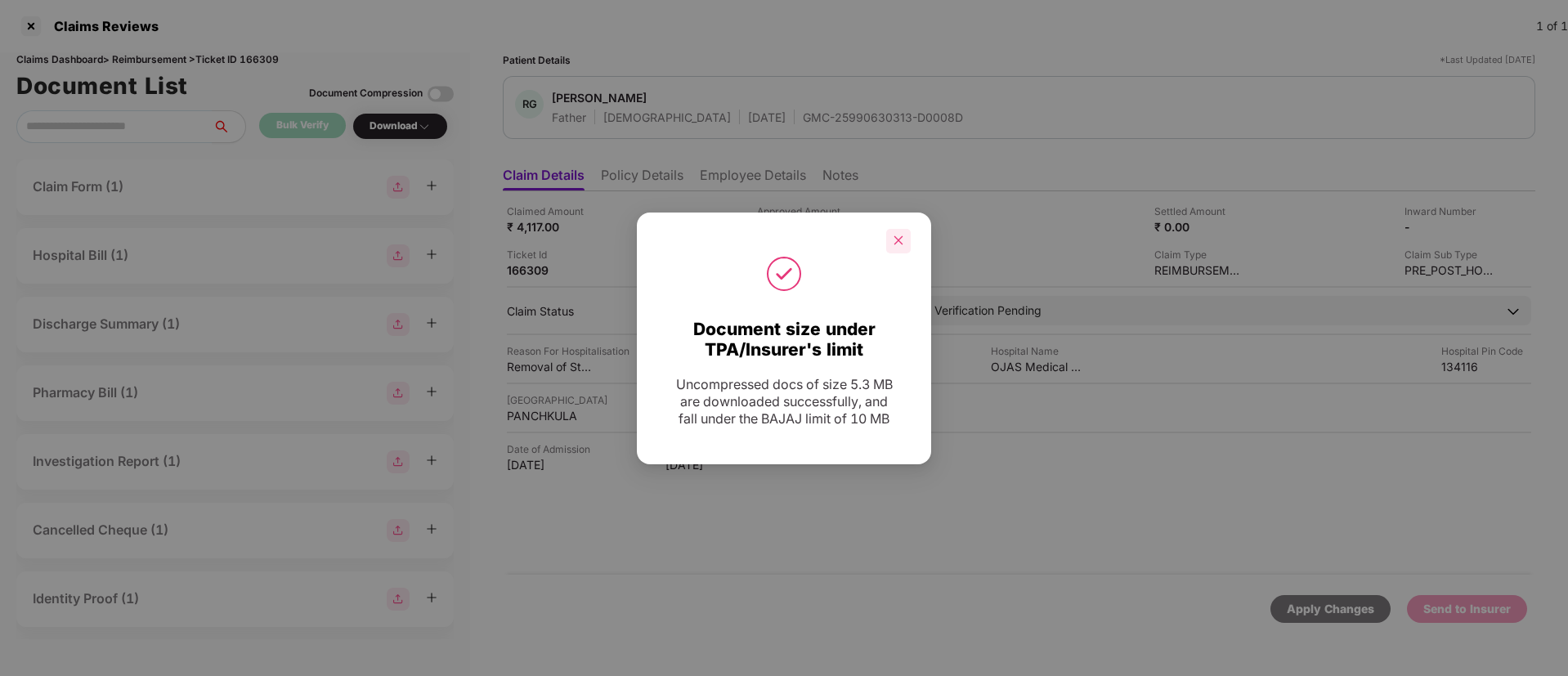
click at [897, 240] on icon "close" at bounding box center [898, 240] width 11 height 11
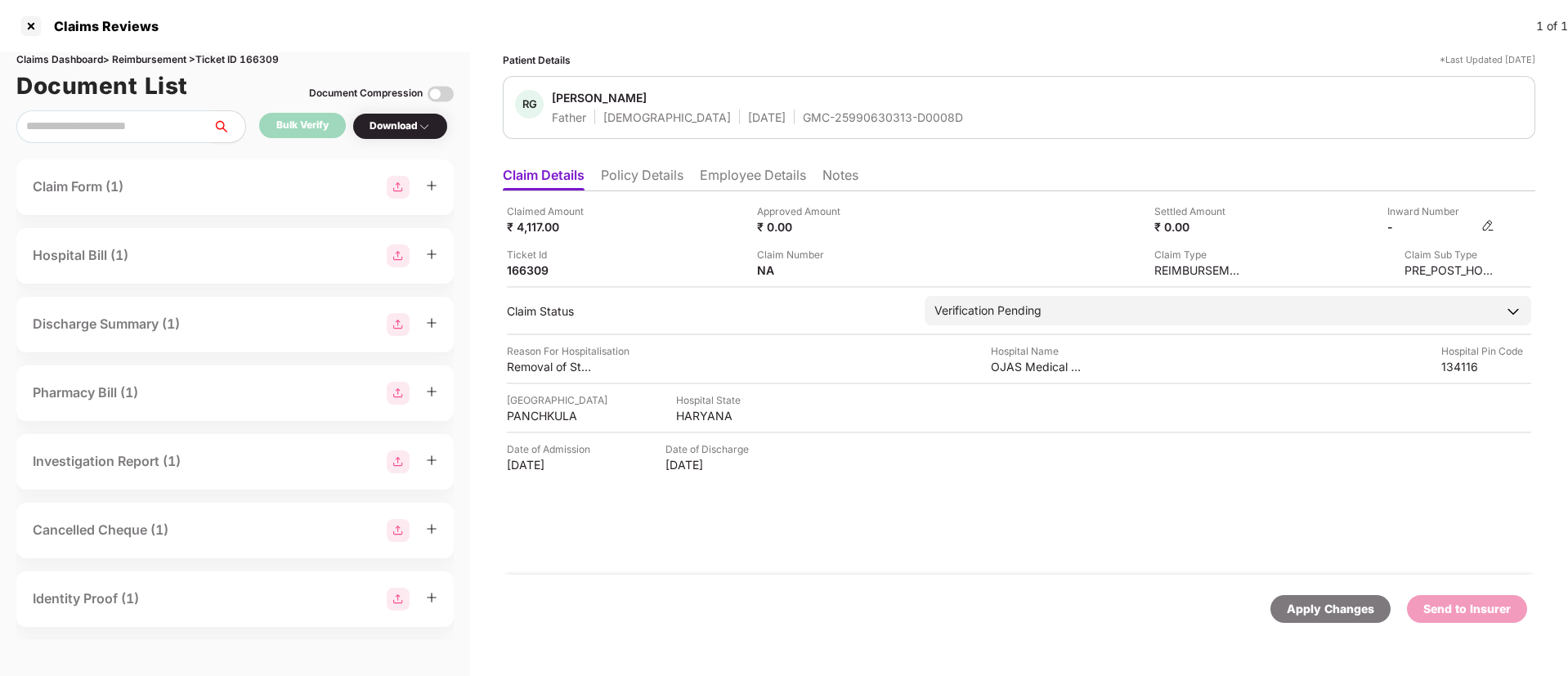
click at [1487, 225] on img at bounding box center [1488, 225] width 13 height 13
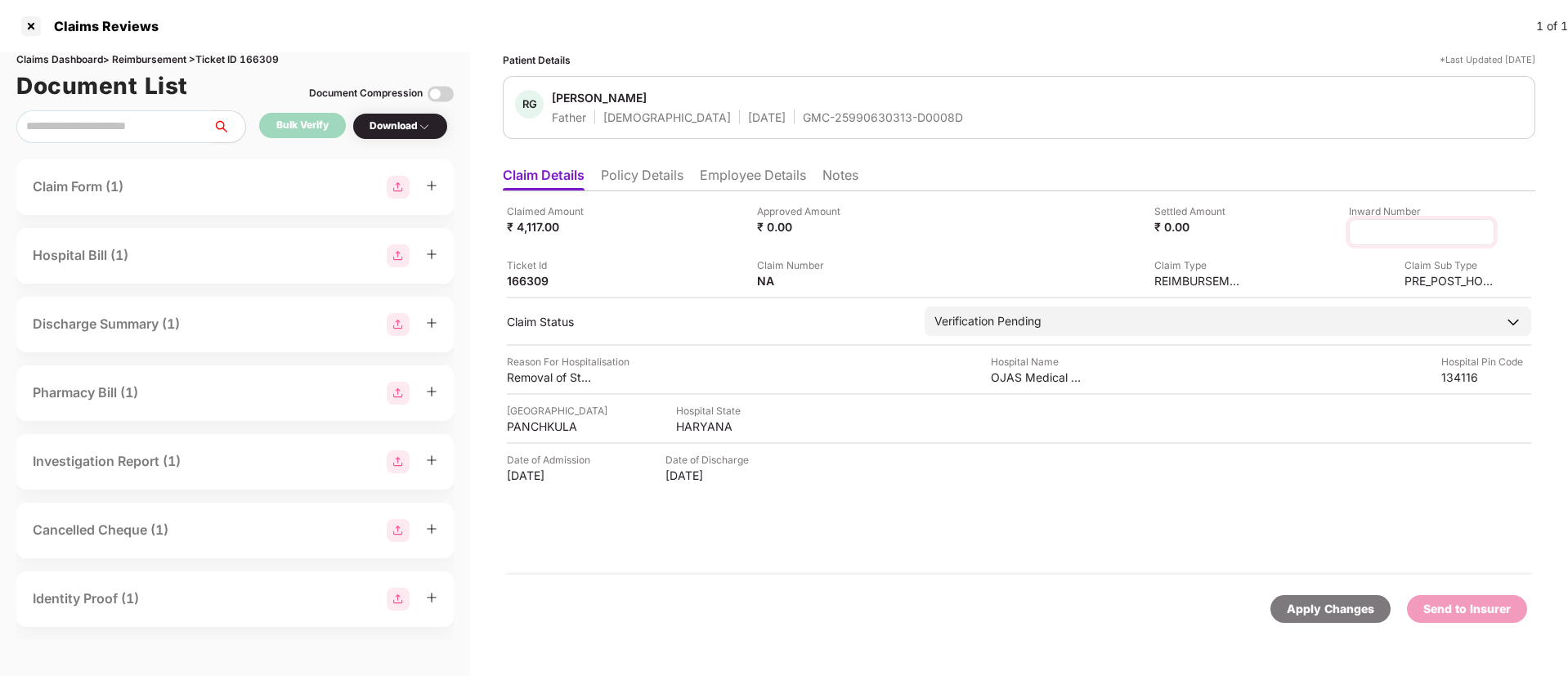
click at [1394, 233] on input at bounding box center [1422, 233] width 118 height 17
type input "**********"
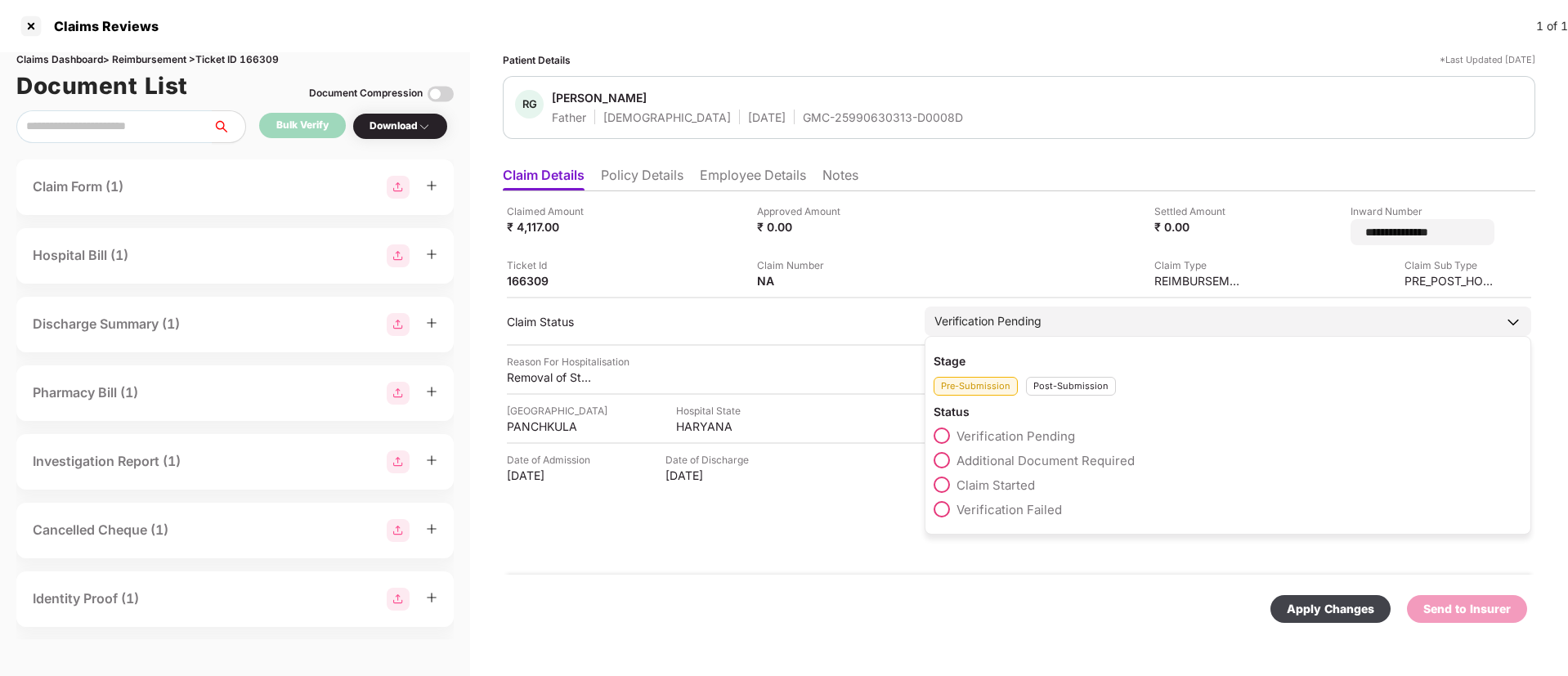
click at [1051, 384] on div "Post-Submission" at bounding box center [1071, 386] width 90 height 19
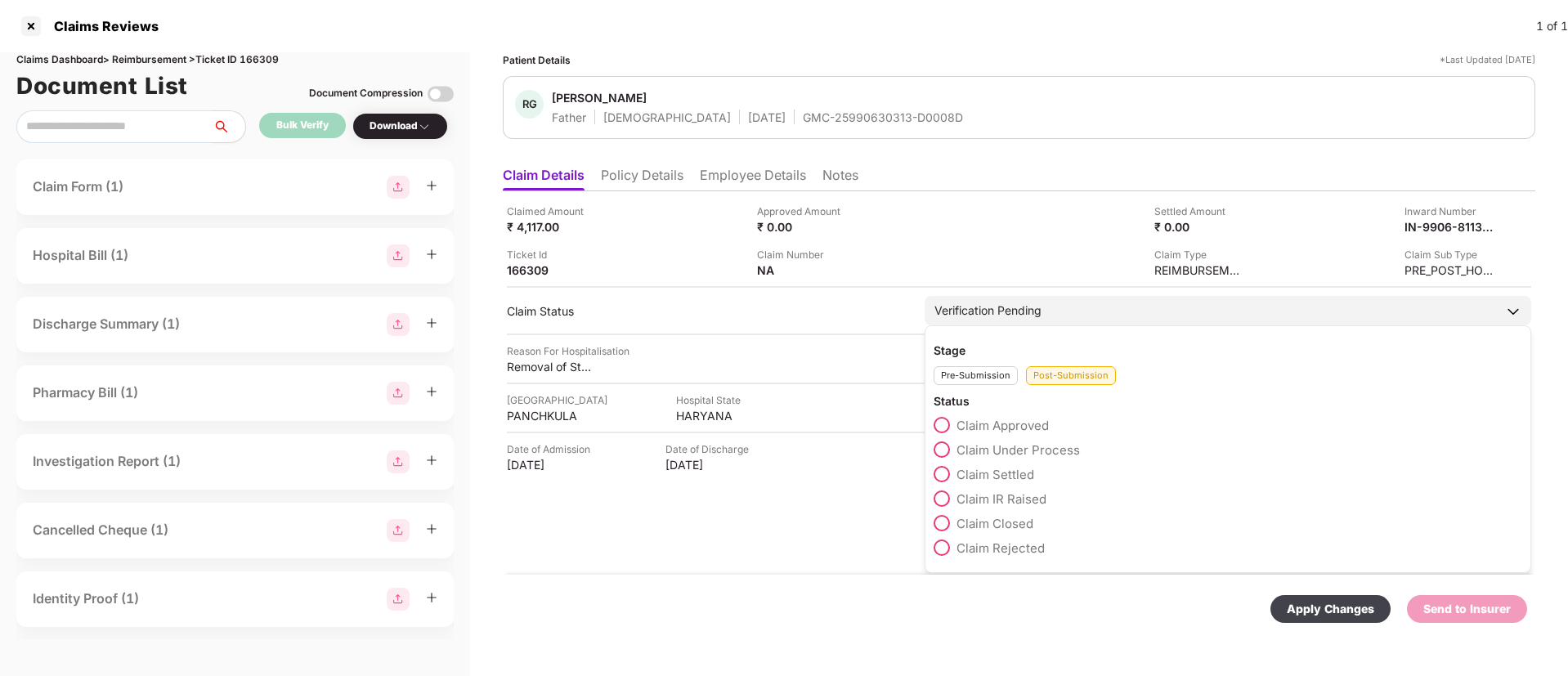
click at [945, 450] on span at bounding box center [942, 450] width 16 height 16
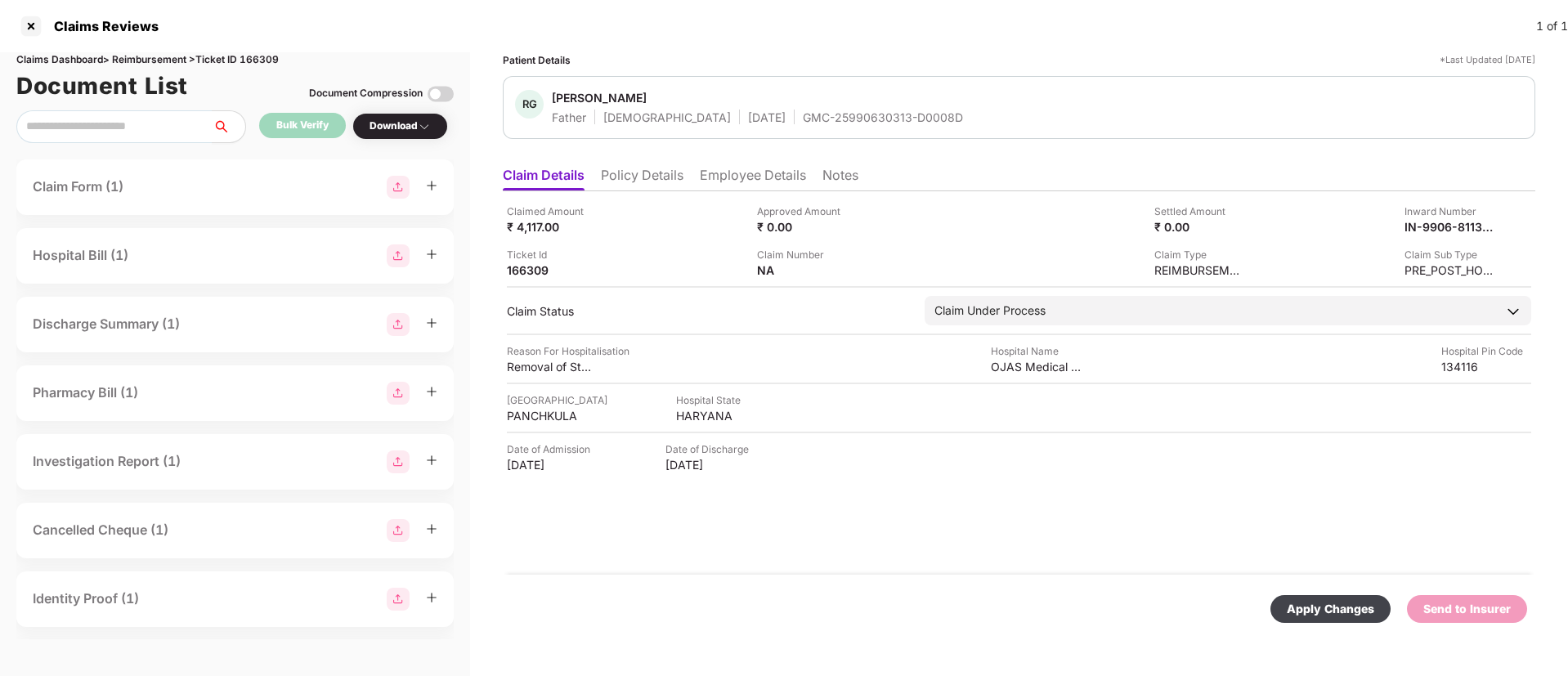
click at [1287, 601] on div "Apply Changes" at bounding box center [1331, 609] width 120 height 28
click at [669, 176] on li "Policy Details" at bounding box center [642, 178] width 82 height 23
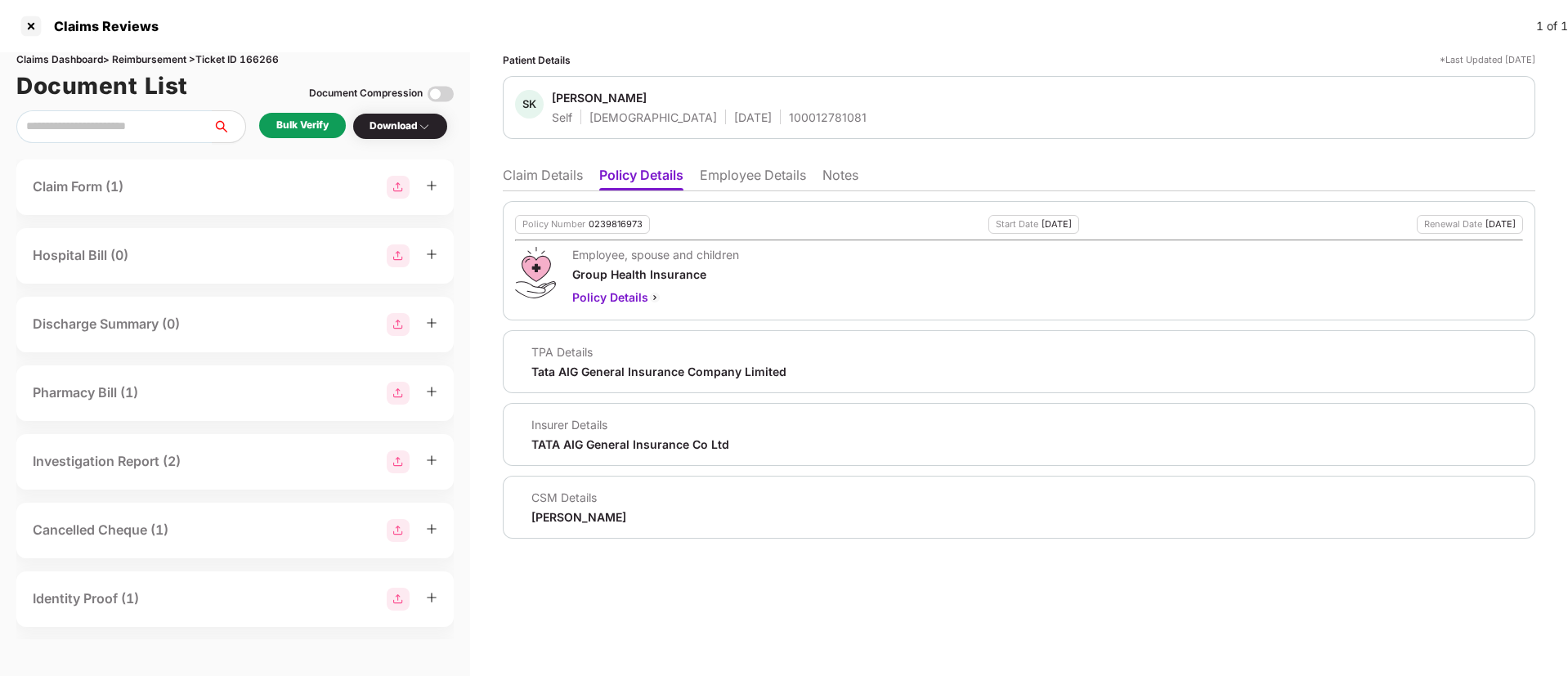
click at [736, 186] on li "Employee Details" at bounding box center [753, 178] width 106 height 23
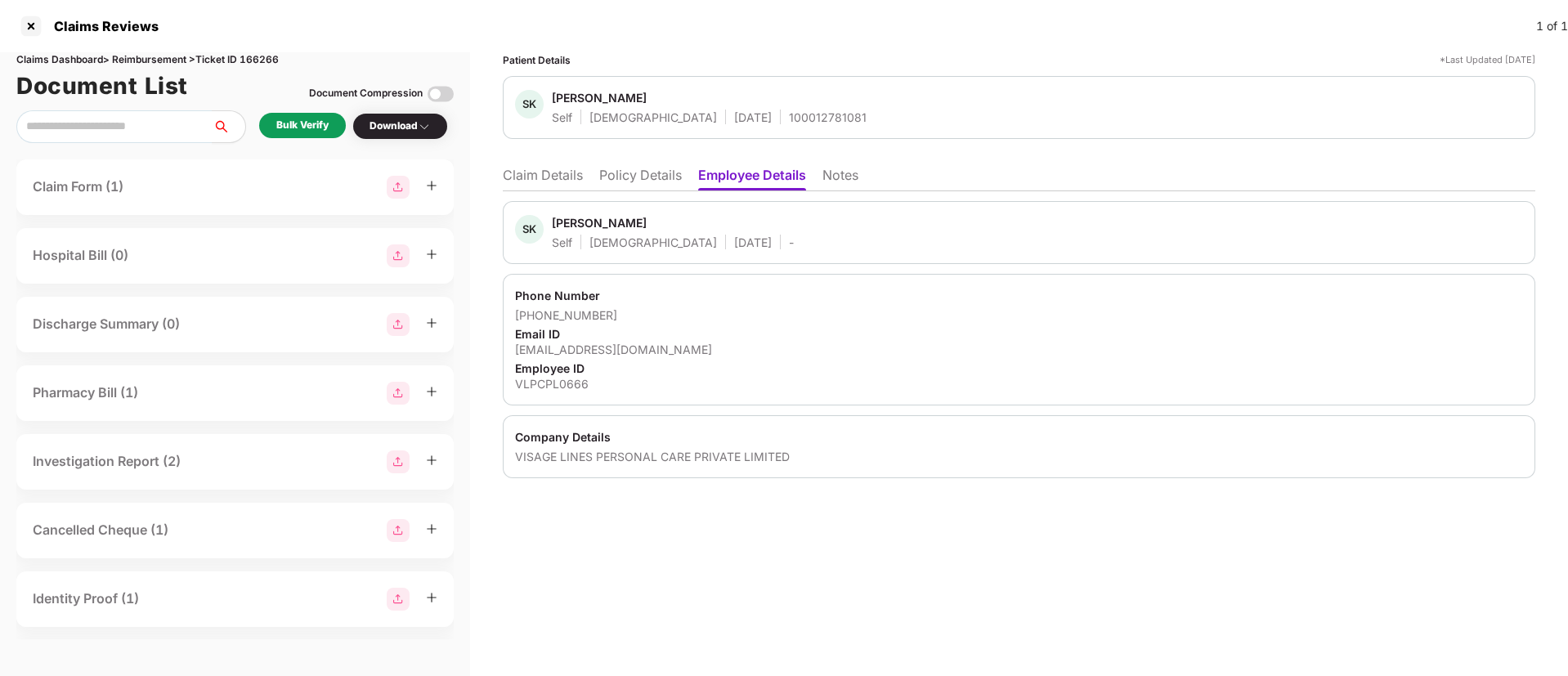
click at [780, 563] on div "Patient Details *Last Updated 17 Aug 2025 SK Shubham Kumar Self Male 23 Apr 200…" at bounding box center [1019, 364] width 1098 height 624
click at [623, 175] on li "Policy Details" at bounding box center [640, 178] width 82 height 23
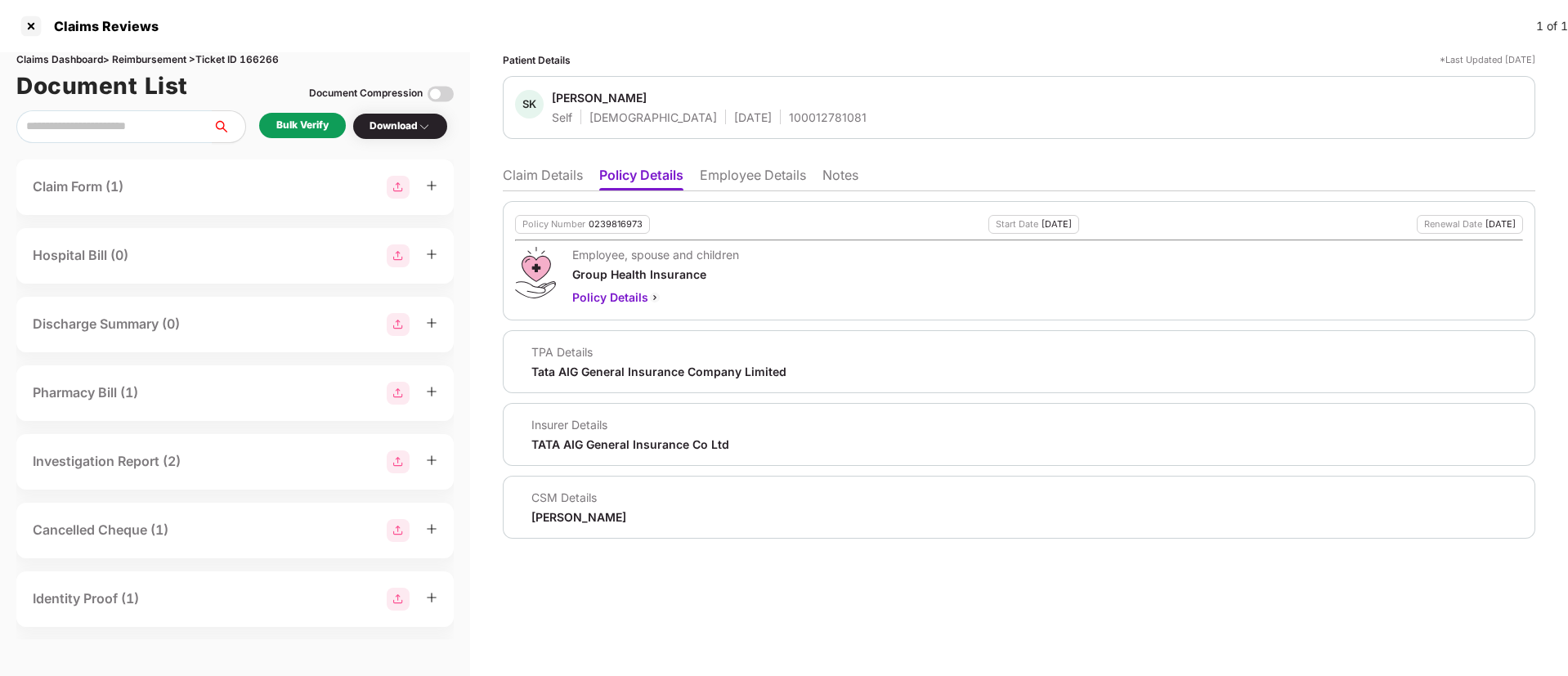
click at [320, 131] on div "Bulk Verify" at bounding box center [302, 126] width 52 height 16
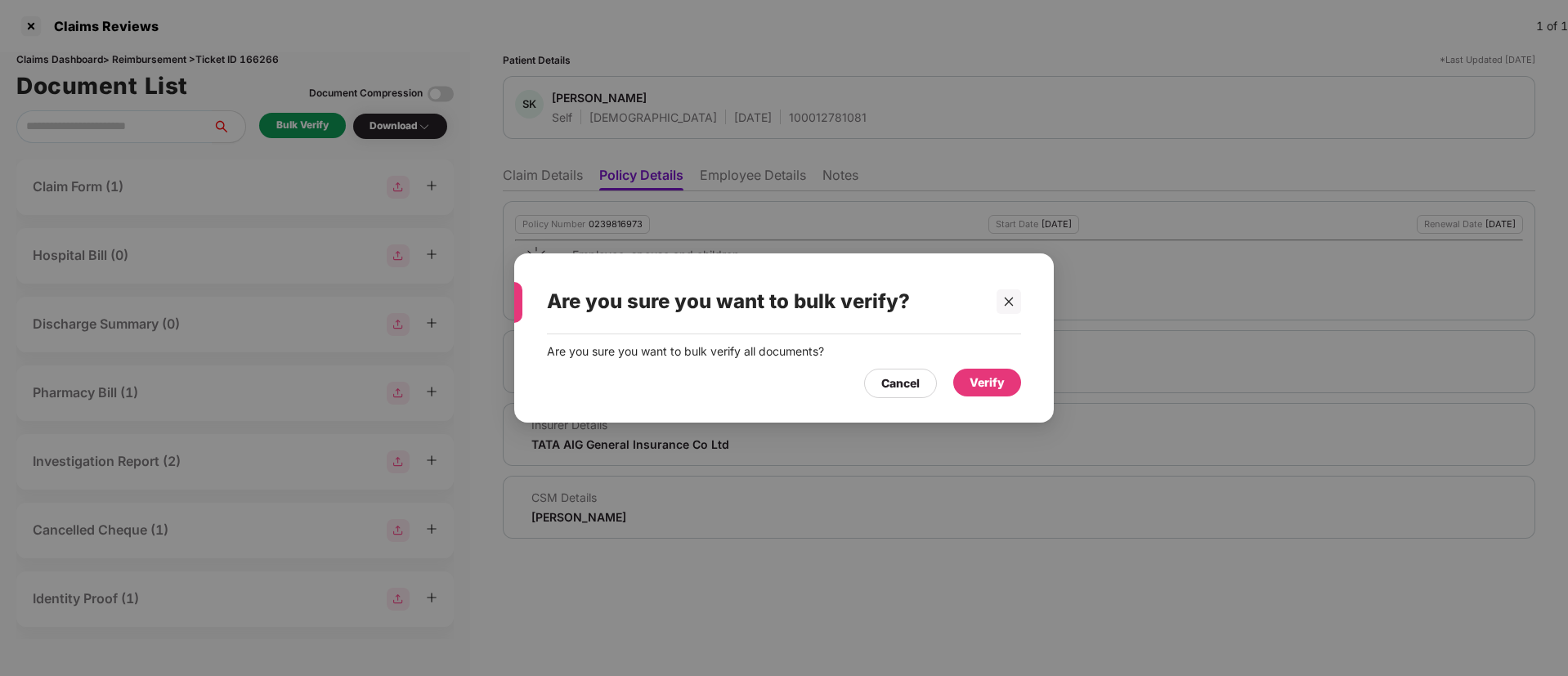
click at [978, 381] on div "Verify" at bounding box center [987, 382] width 35 height 18
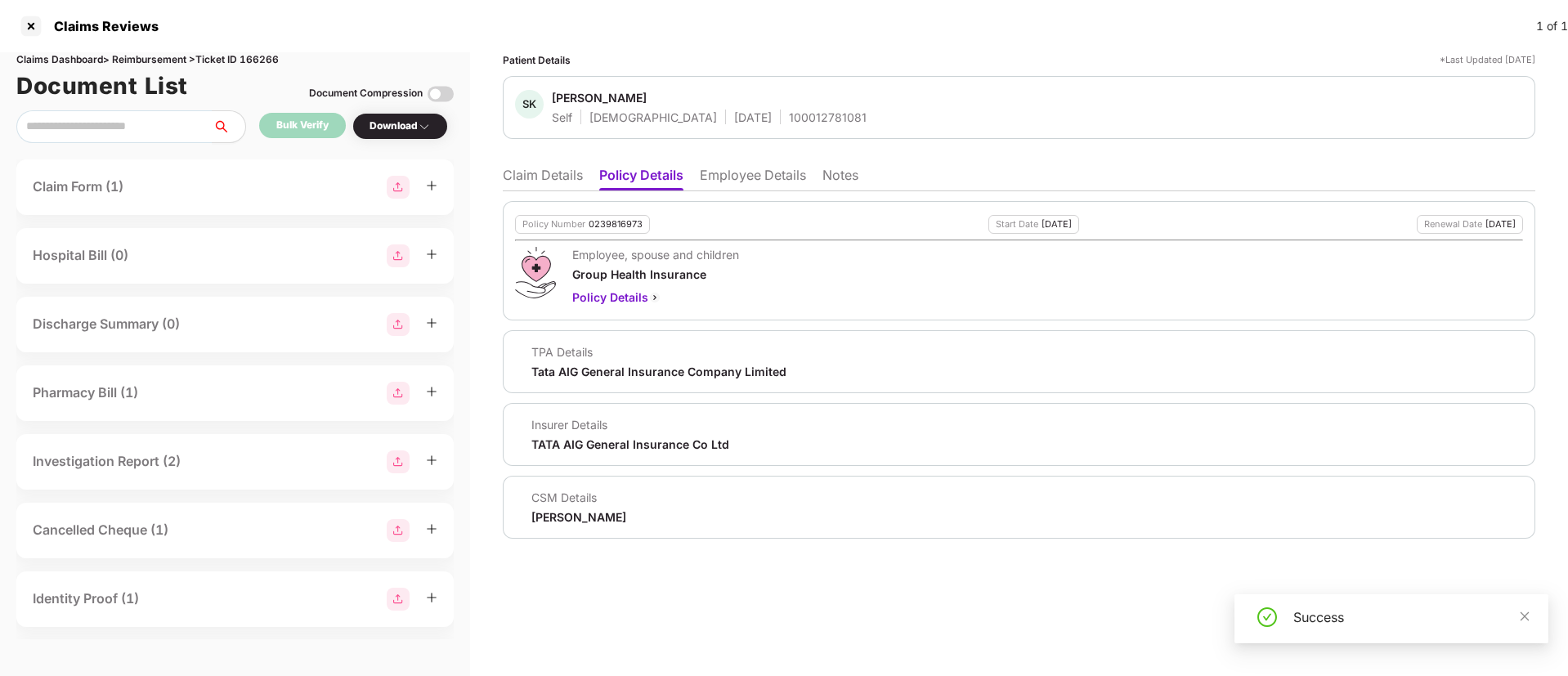
click at [406, 121] on div "Download" at bounding box center [400, 127] width 62 height 16
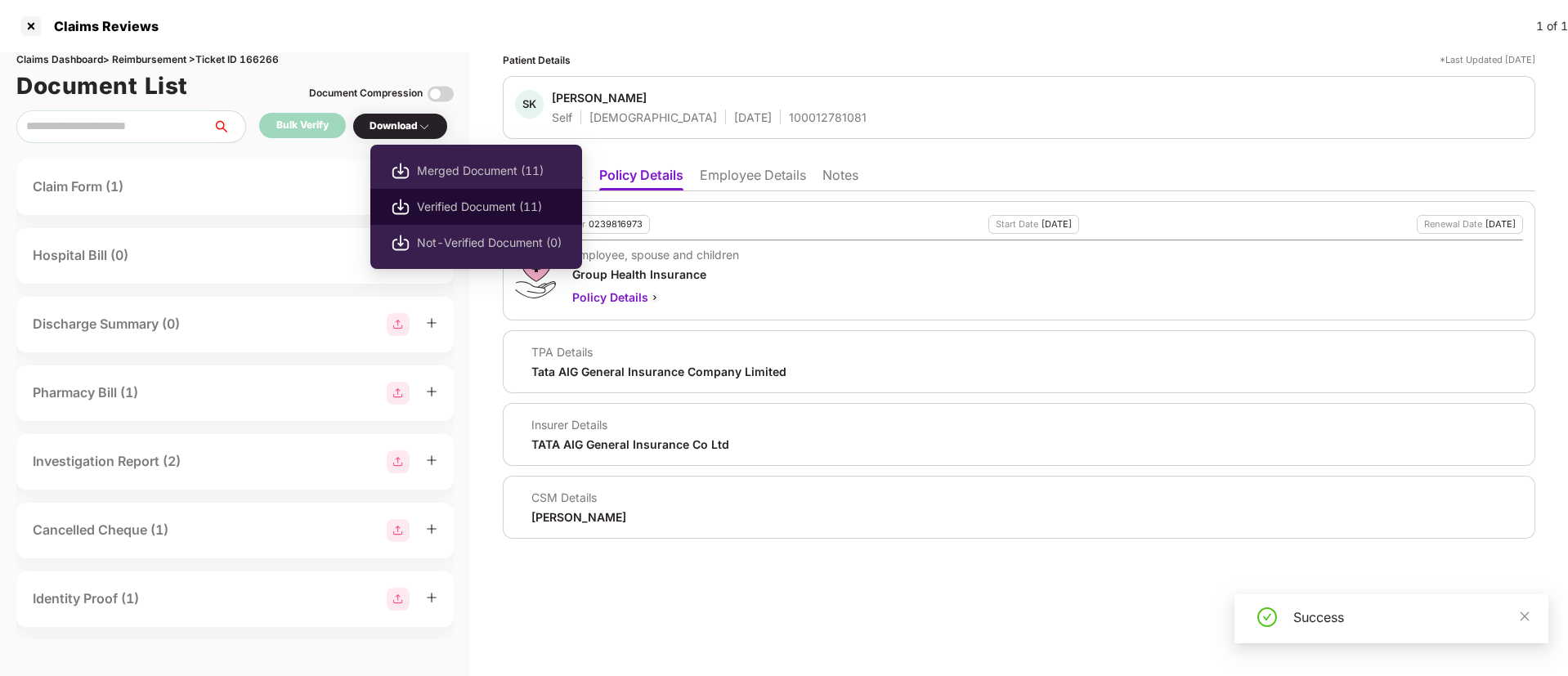
click at [499, 202] on span "Verified Document (11)" at bounding box center [489, 207] width 145 height 18
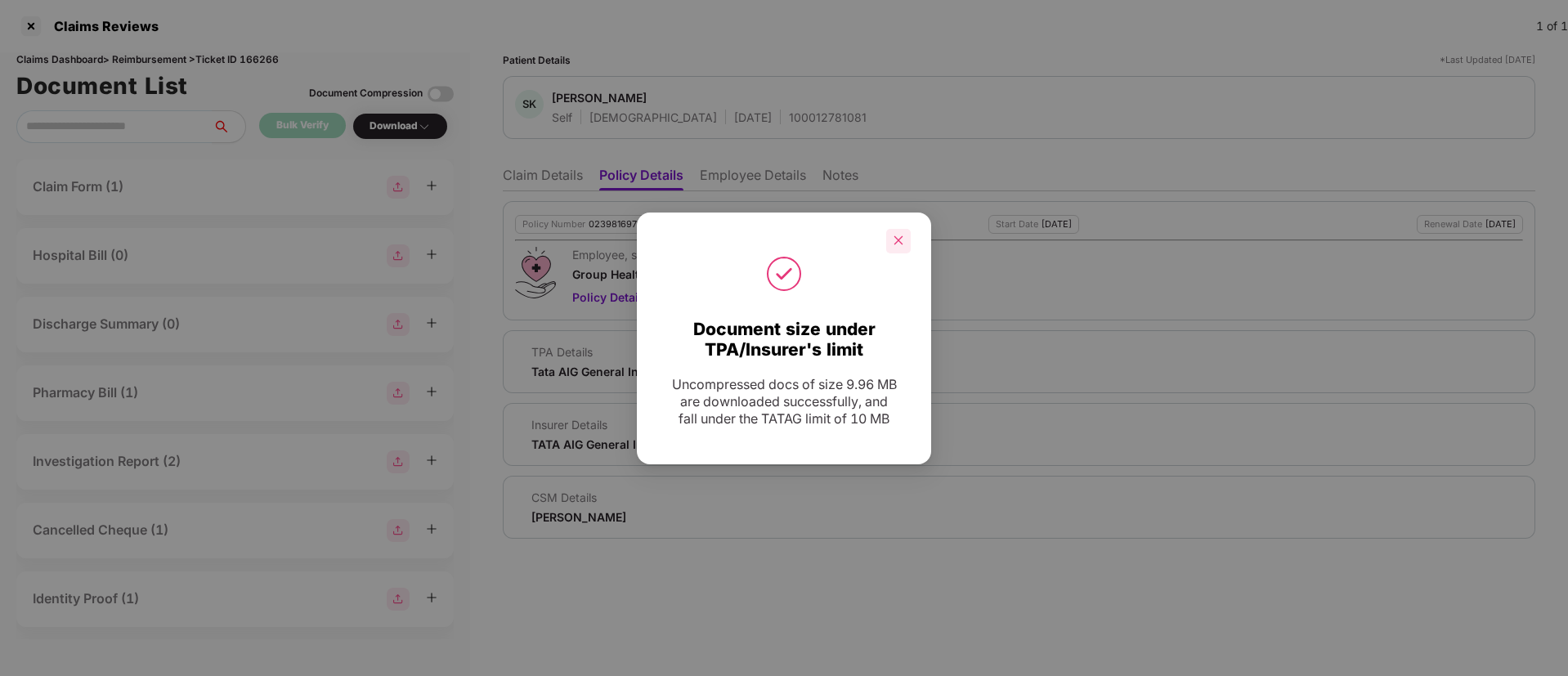
click at [895, 244] on icon "close" at bounding box center [899, 240] width 9 height 9
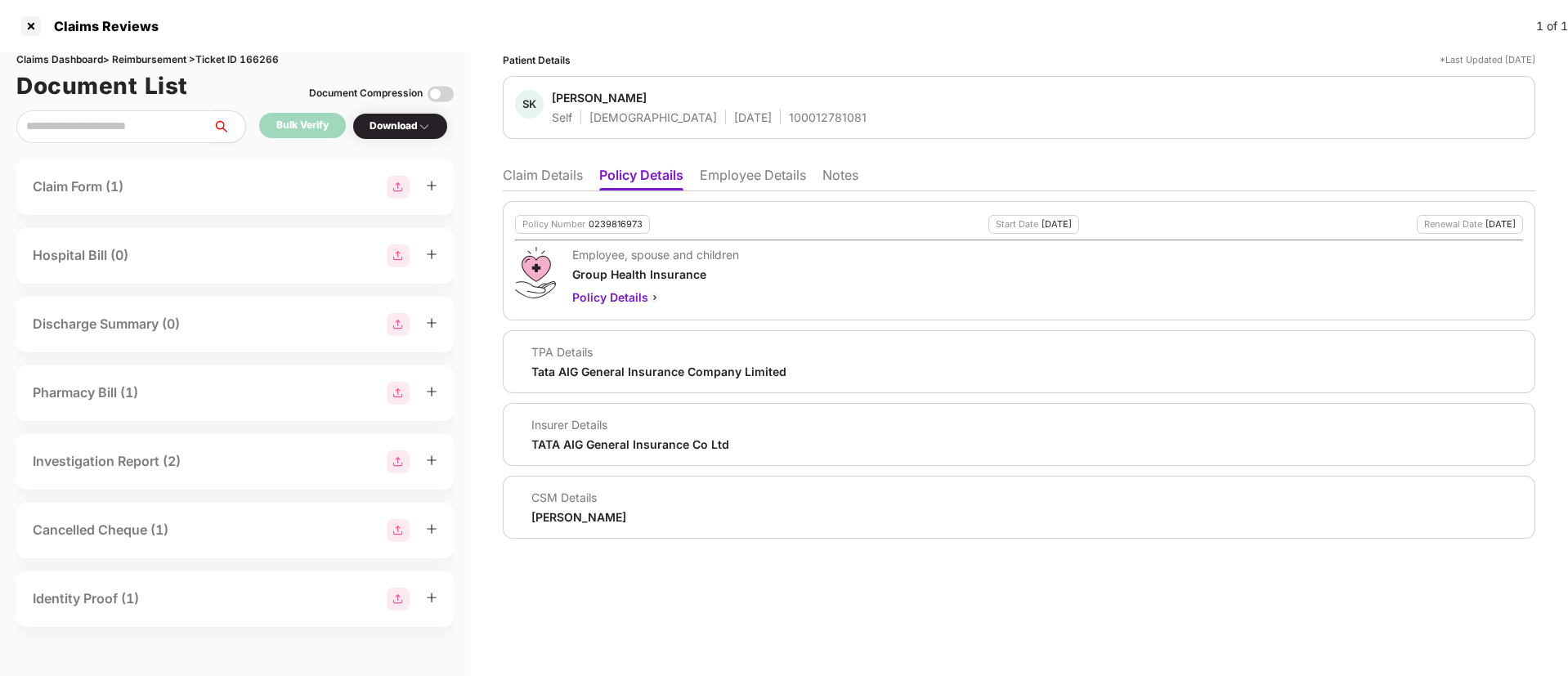
click at [546, 176] on li "Claim Details" at bounding box center [543, 178] width 80 height 23
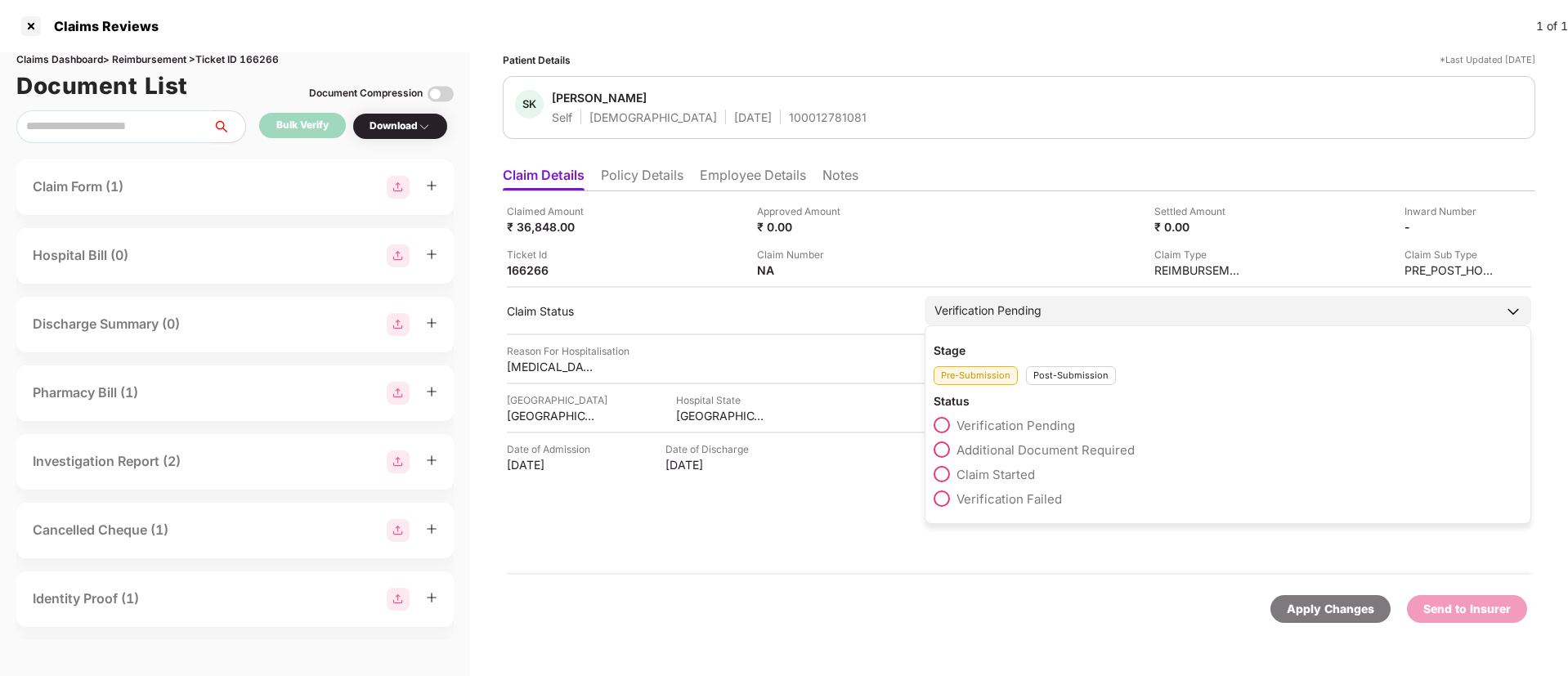
click at [946, 470] on span at bounding box center [942, 474] width 16 height 16
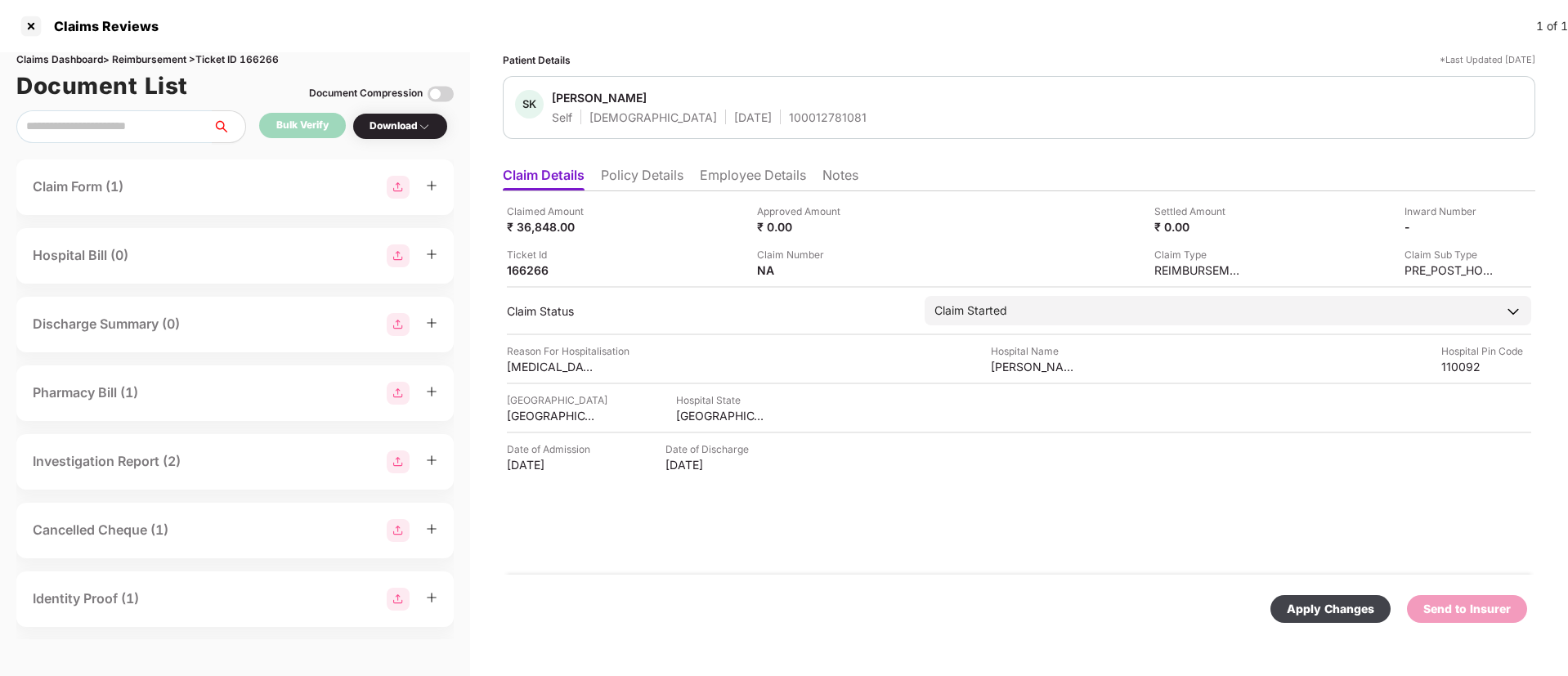
click at [1356, 611] on div "Apply Changes" at bounding box center [1330, 608] width 88 height 18
click at [649, 180] on li "Policy Details" at bounding box center [642, 178] width 82 height 23
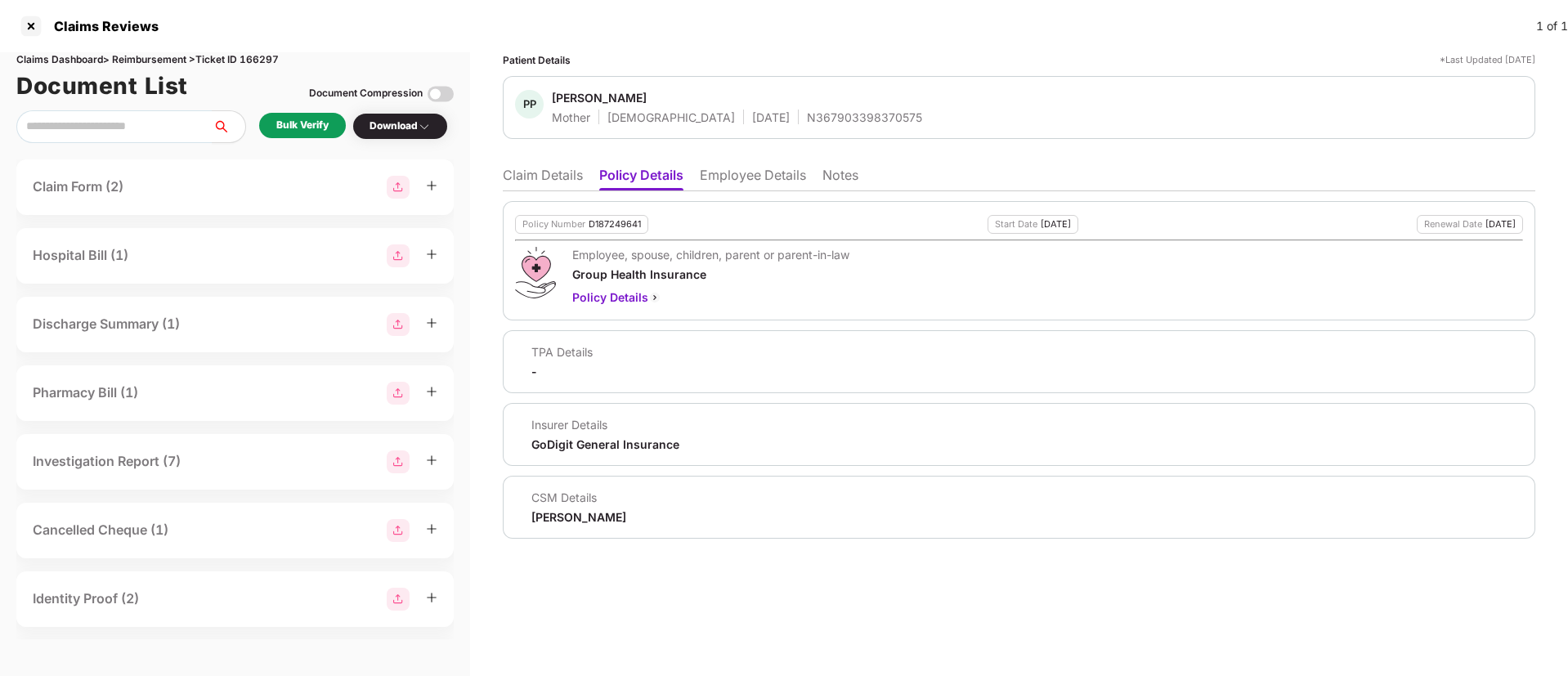
click at [607, 226] on div "D187249641" at bounding box center [615, 224] width 52 height 10
copy div "D187249641"
click at [807, 117] on div "N367903398370575" at bounding box center [865, 117] width 115 height 16
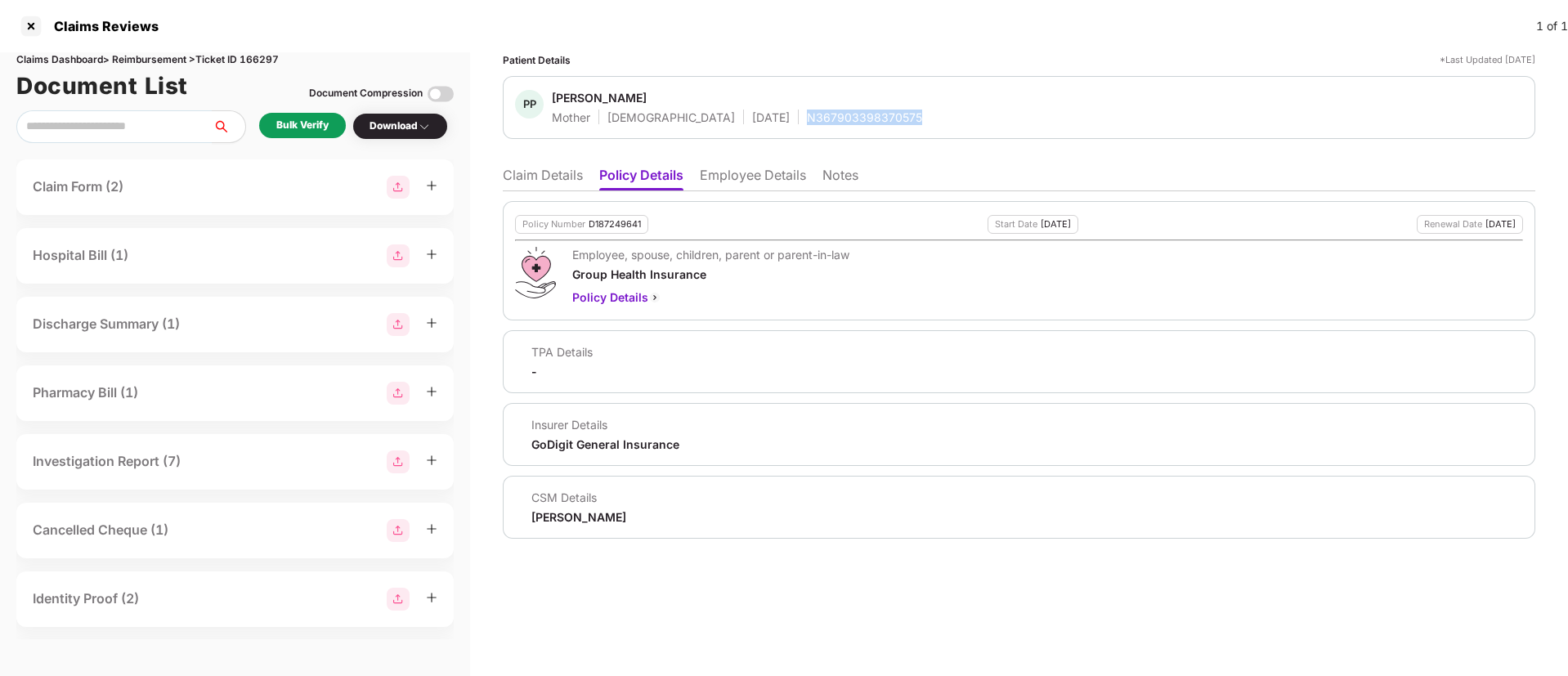
copy div "N367903398370575"
click at [847, 182] on li "Notes" at bounding box center [840, 178] width 36 height 23
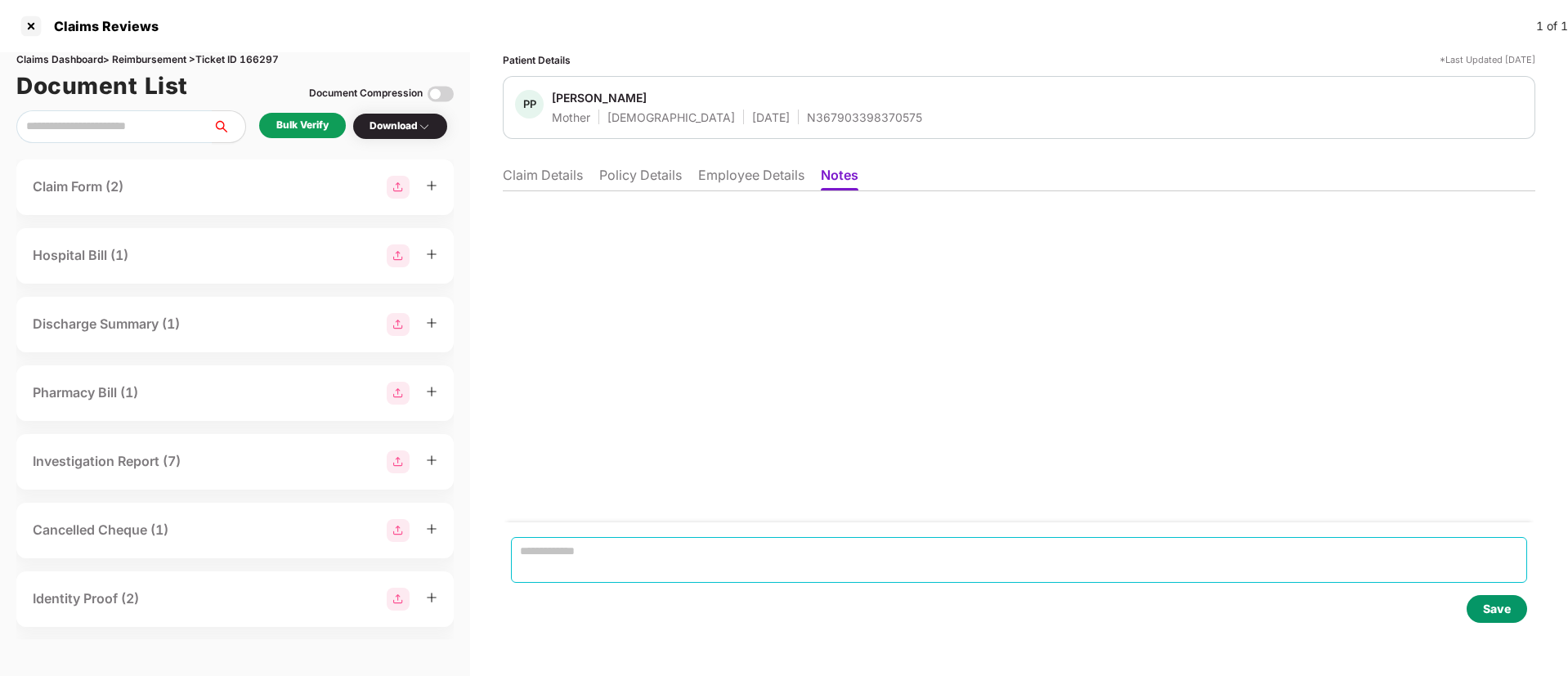
click at [583, 544] on textarea at bounding box center [1019, 560] width 1017 height 46
paste textarea "**********"
type textarea "**********"
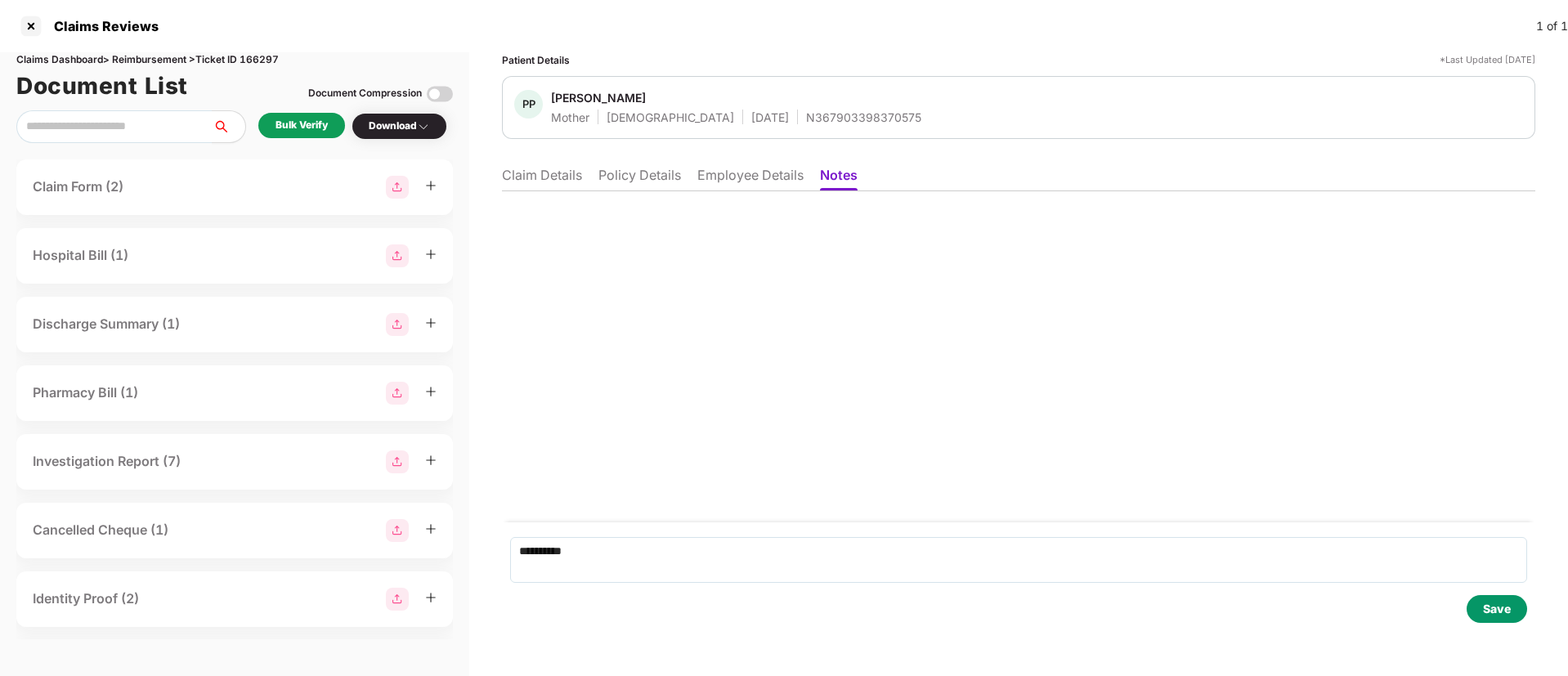
click at [1475, 612] on div "Save" at bounding box center [1498, 609] width 61 height 28
click at [563, 182] on li "Claim Details" at bounding box center [542, 178] width 80 height 23
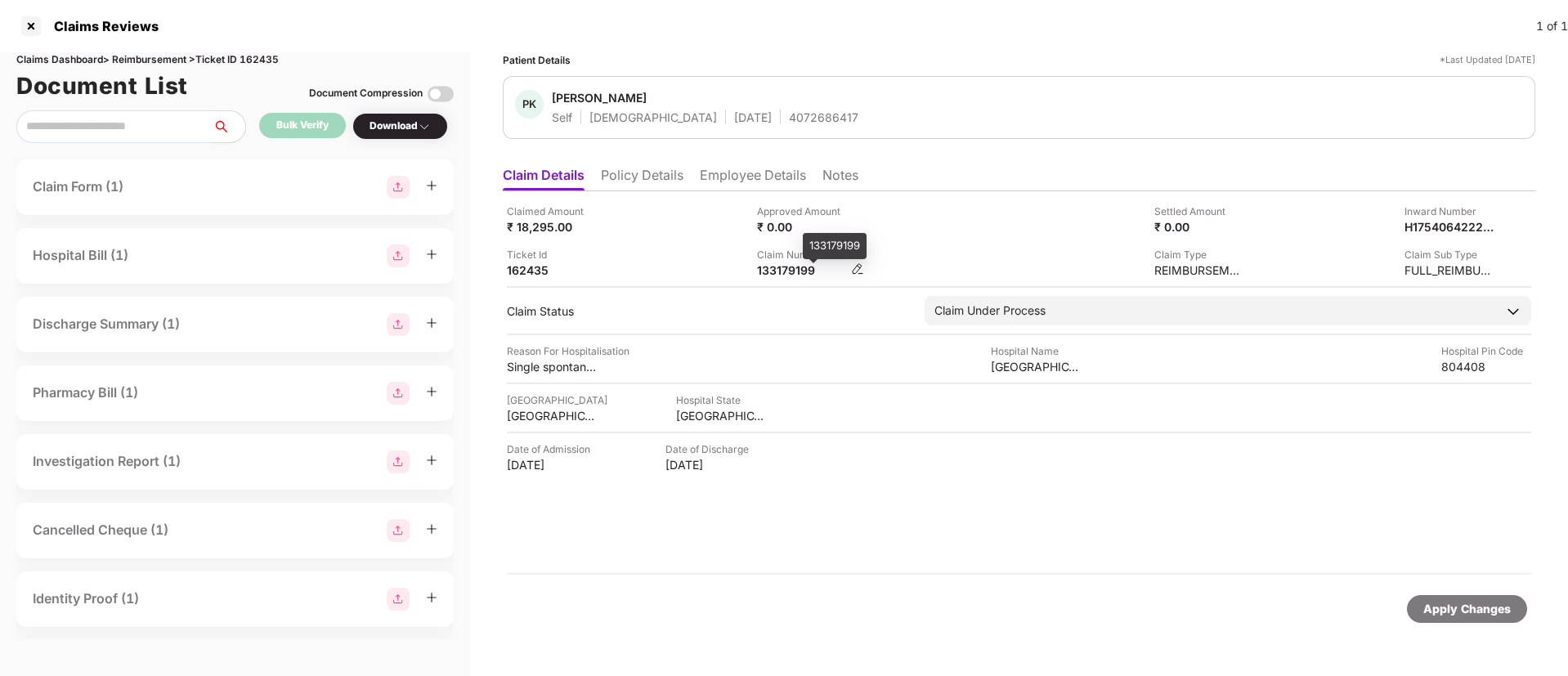
click at [795, 268] on div "133179199" at bounding box center [802, 270] width 90 height 16
copy div "133179199"
click at [31, 27] on div at bounding box center [31, 26] width 26 height 26
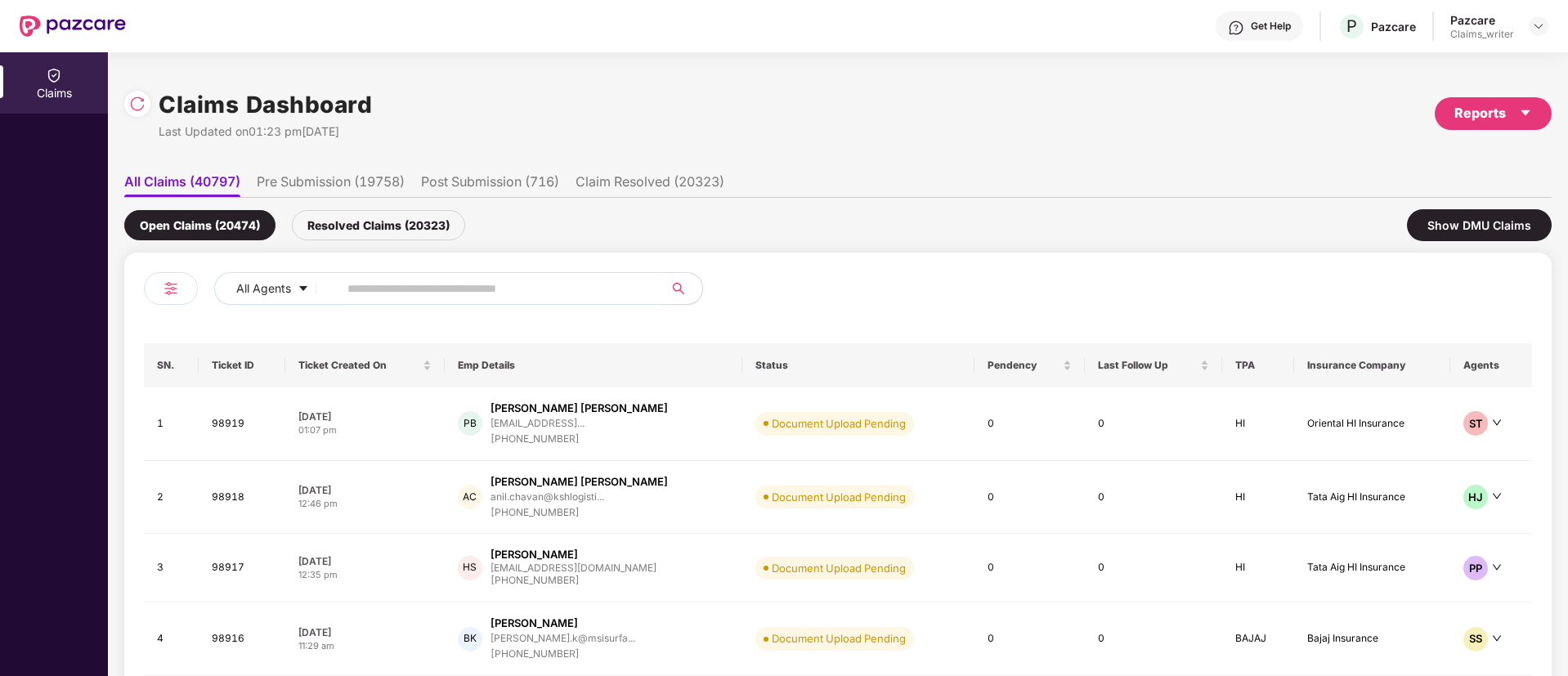
click at [398, 294] on input "text" at bounding box center [494, 288] width 293 height 24
paste input "******"
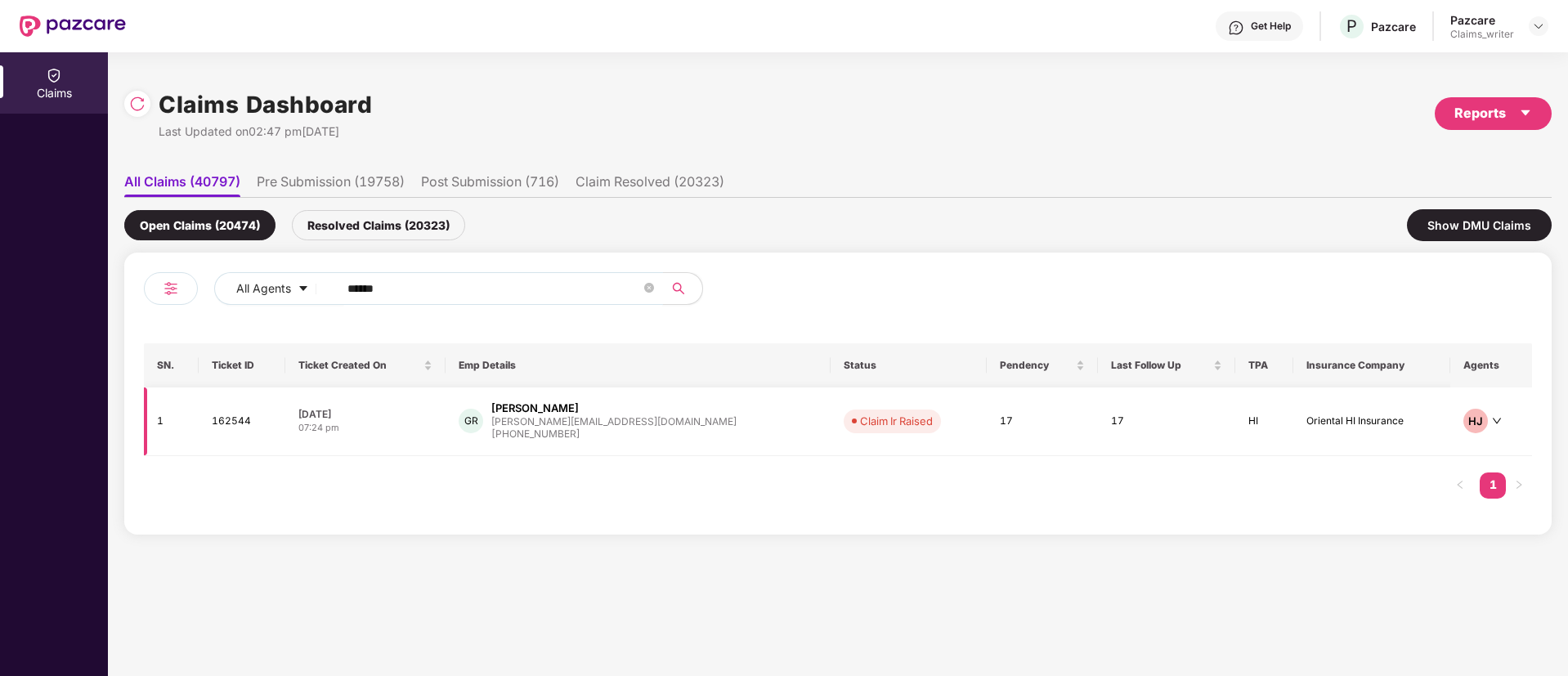
type input "******"
click at [237, 421] on td "162544" at bounding box center [242, 421] width 87 height 69
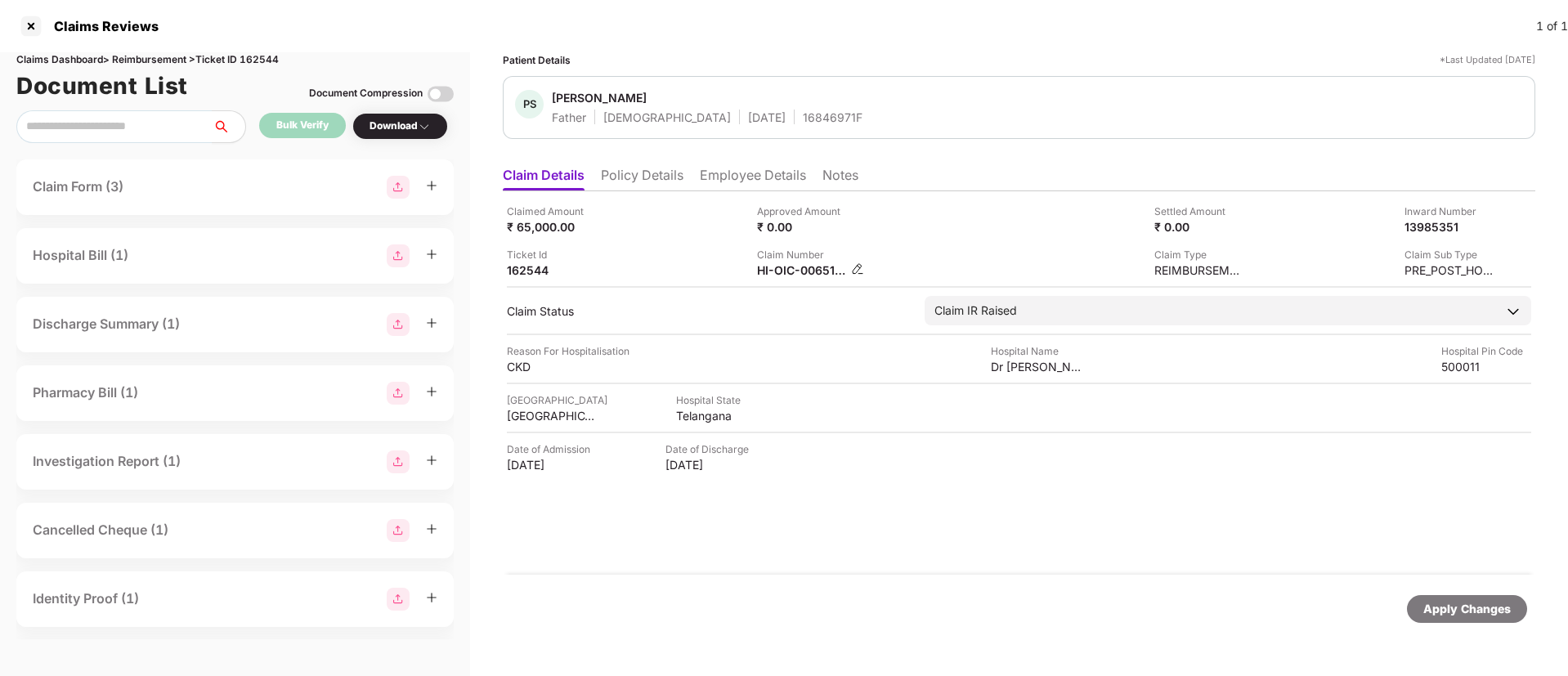
click at [851, 272] on img at bounding box center [857, 268] width 13 height 13
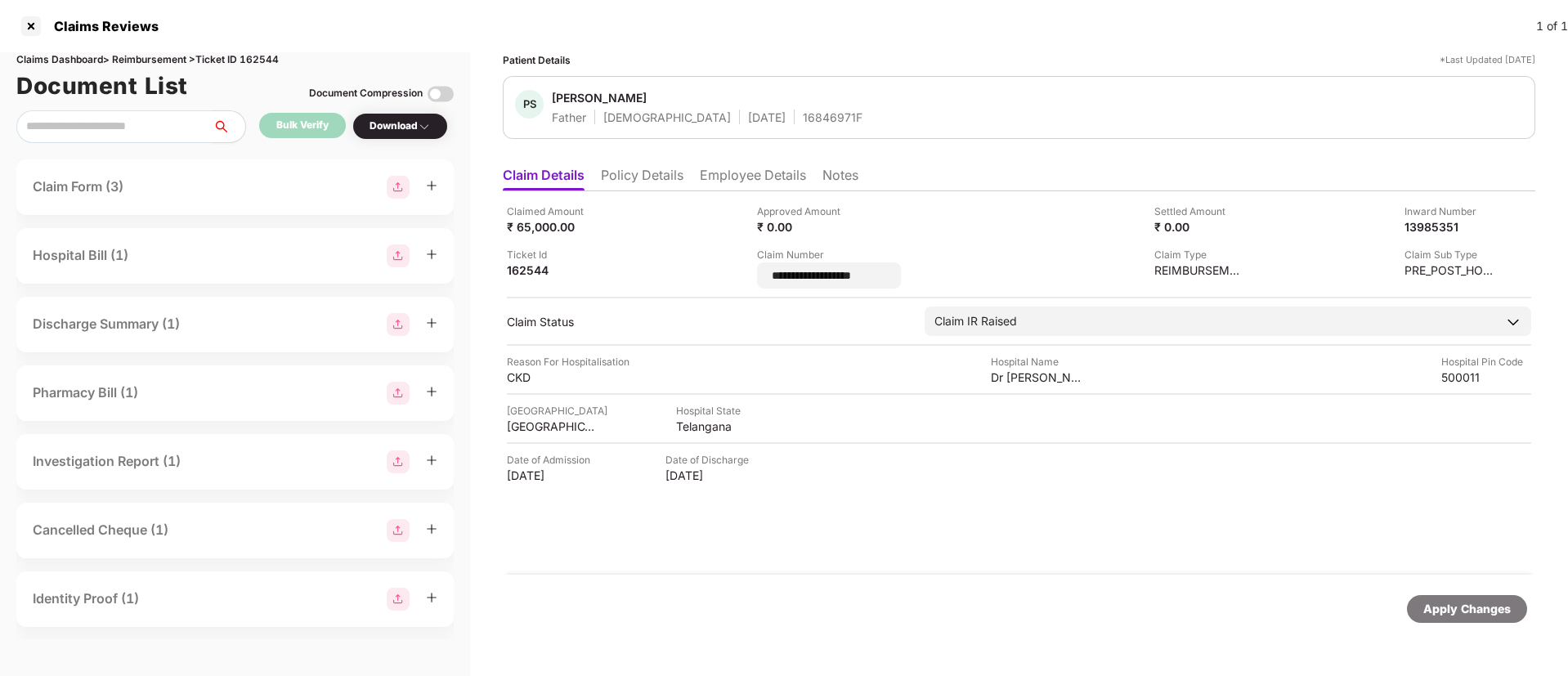
click at [746, 282] on div "**********" at bounding box center [1019, 246] width 1024 height 85
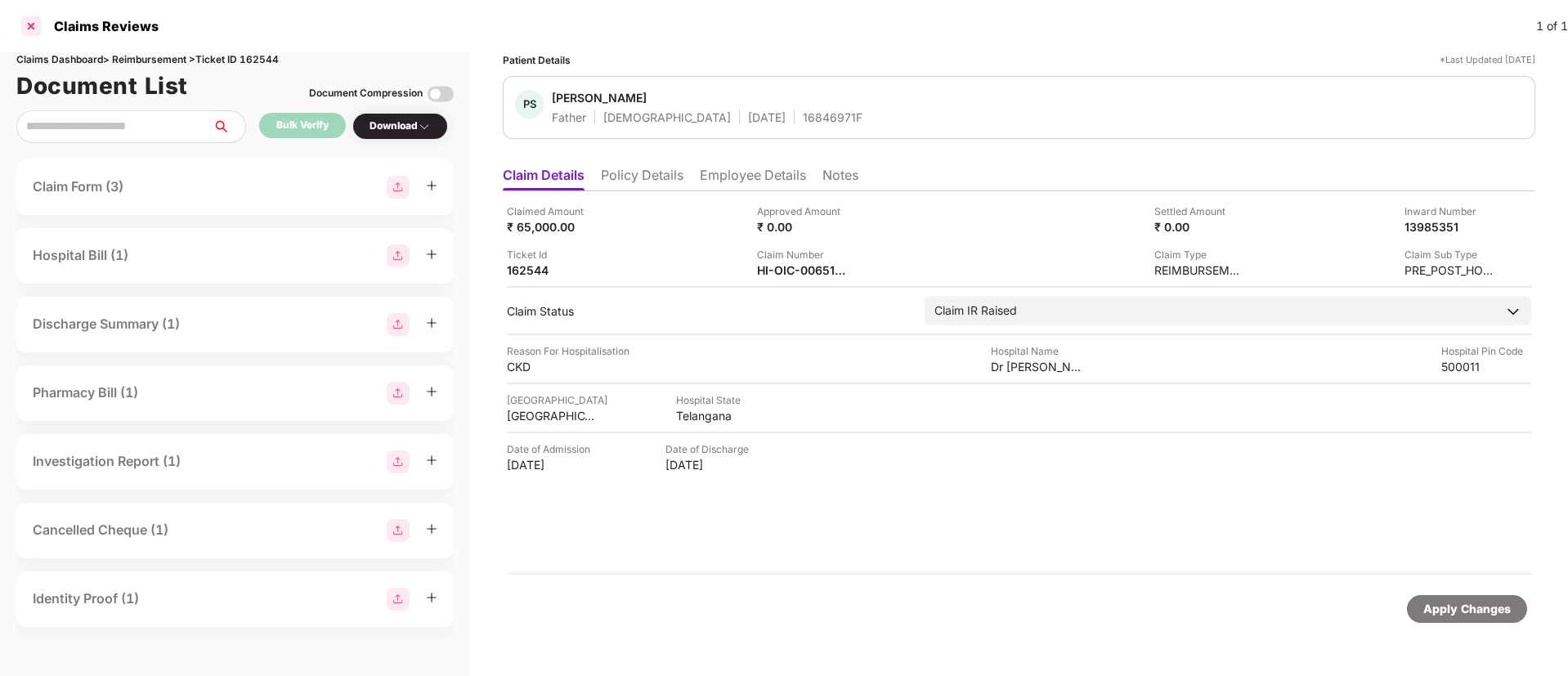
click at [39, 35] on div at bounding box center [31, 26] width 26 height 26
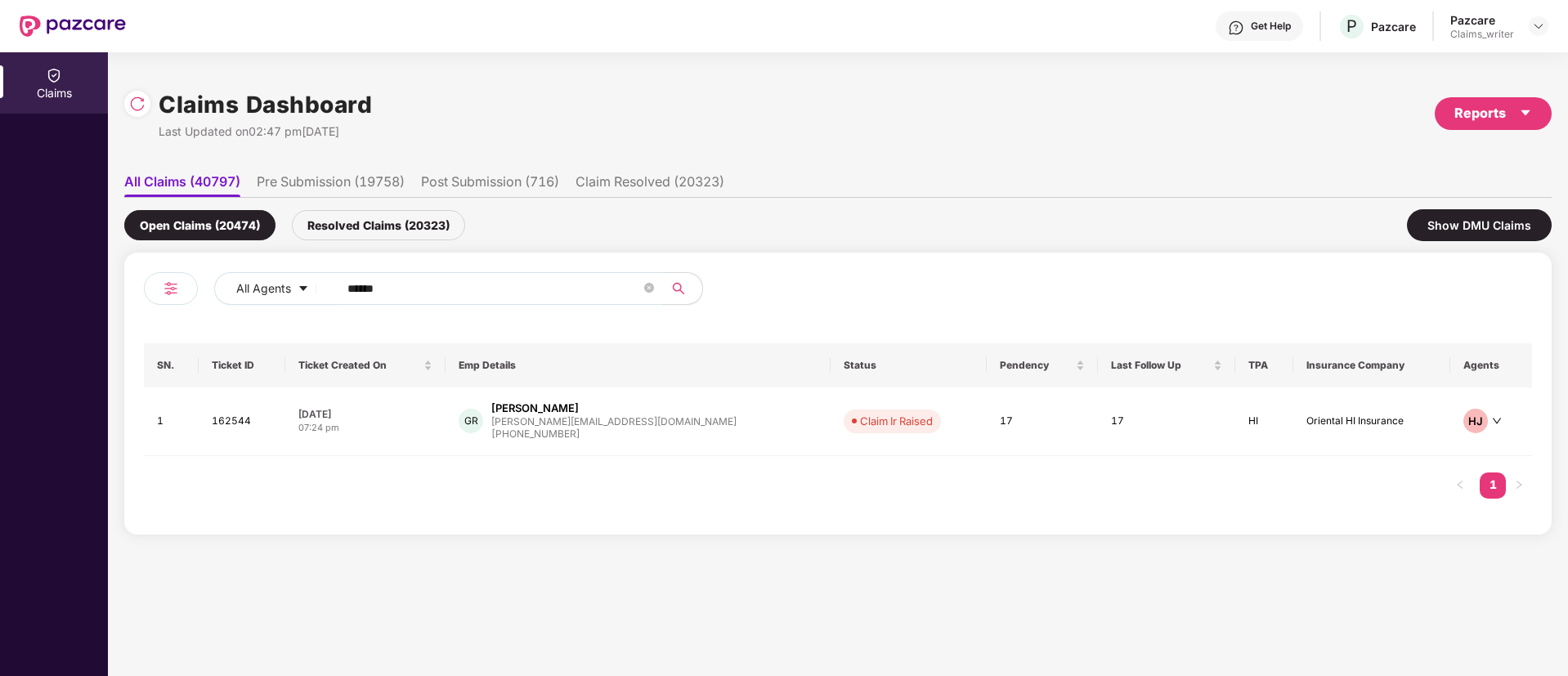
click at [389, 280] on input "******" at bounding box center [494, 288] width 293 height 24
click at [405, 292] on input "******" at bounding box center [494, 288] width 293 height 24
click at [419, 283] on input "******" at bounding box center [494, 288] width 293 height 24
drag, startPoint x: 422, startPoint y: 283, endPoint x: 314, endPoint y: 285, distance: 108.0
click at [314, 285] on div "All Agents ******" at bounding box center [631, 289] width 833 height 33
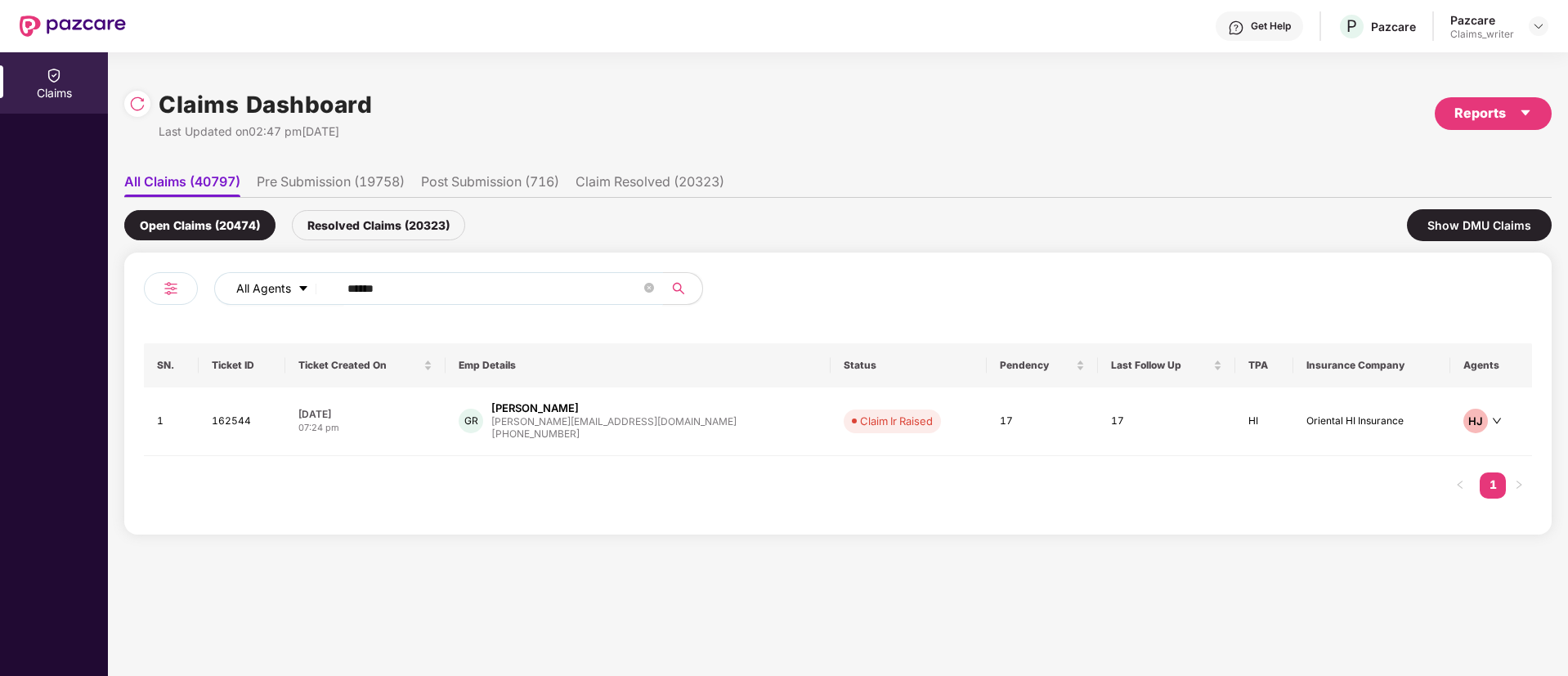
paste input "text"
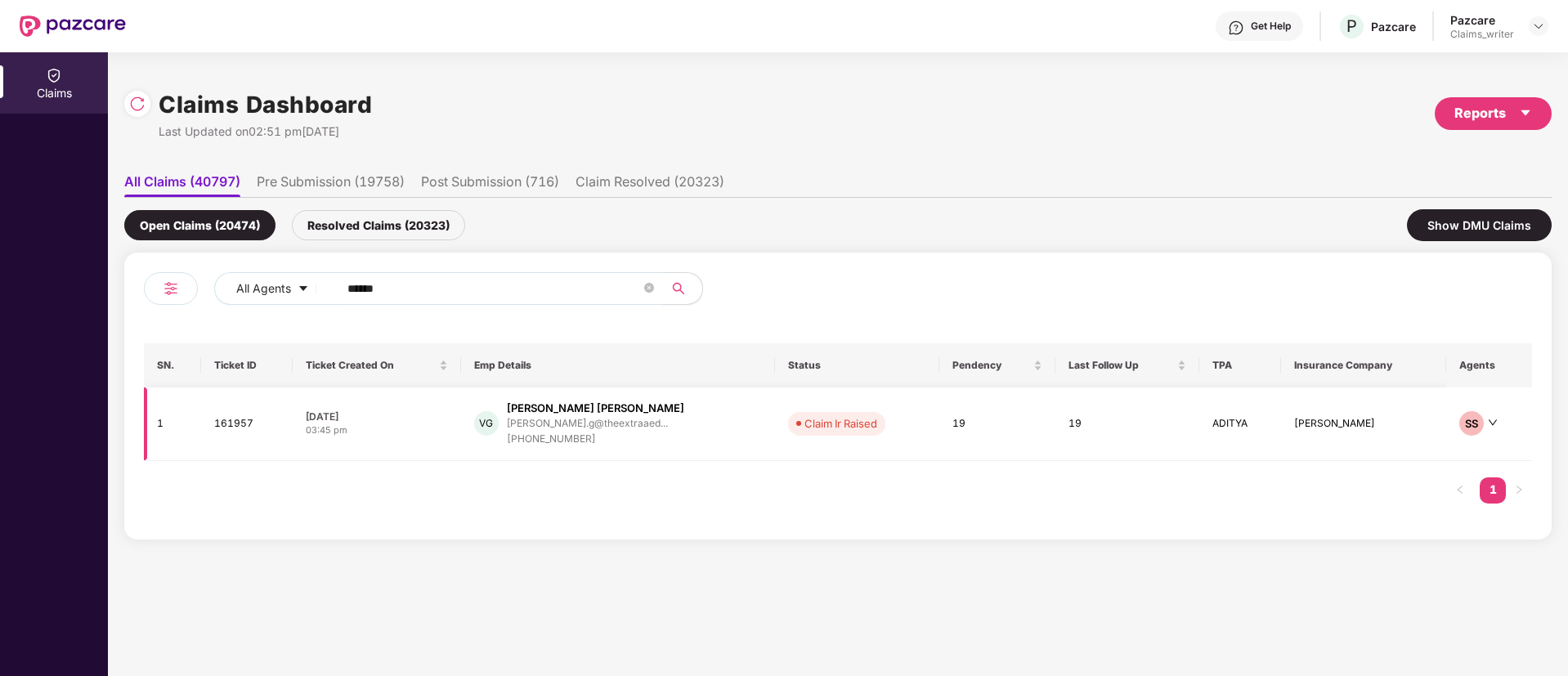
type input "******"
click at [240, 425] on td "161957" at bounding box center [247, 423] width 91 height 74
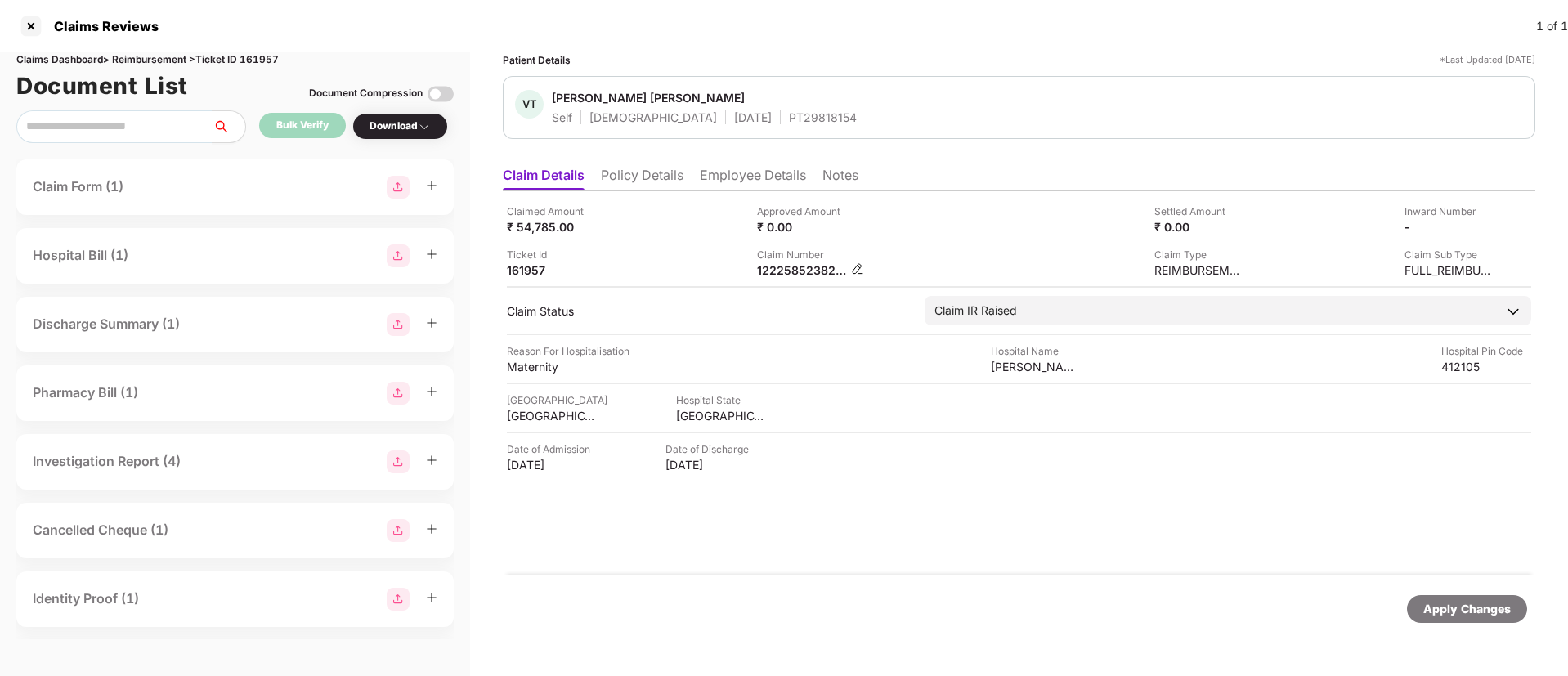
click at [853, 265] on img at bounding box center [857, 268] width 13 height 13
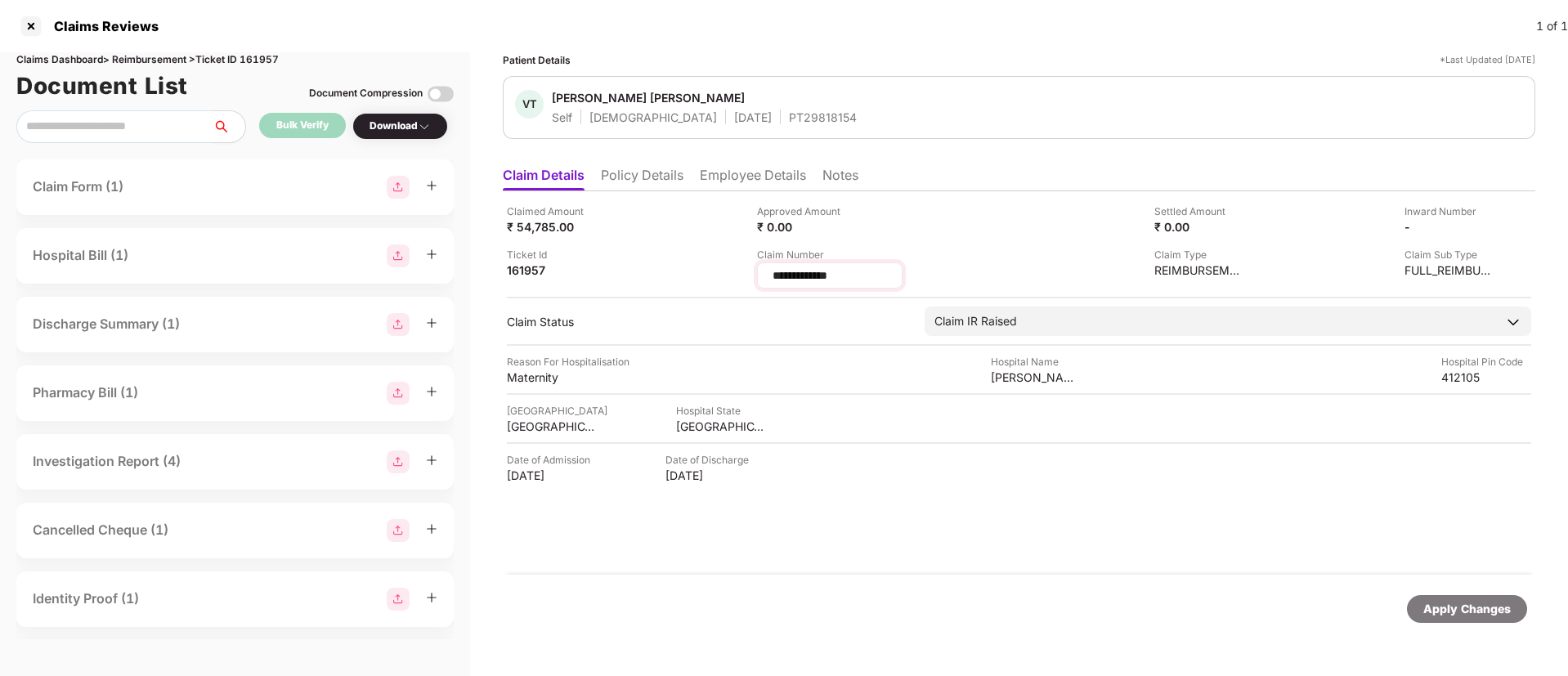
drag, startPoint x: 868, startPoint y: 272, endPoint x: 761, endPoint y: 271, distance: 107.0
click at [761, 271] on div "**********" at bounding box center [830, 275] width 146 height 26
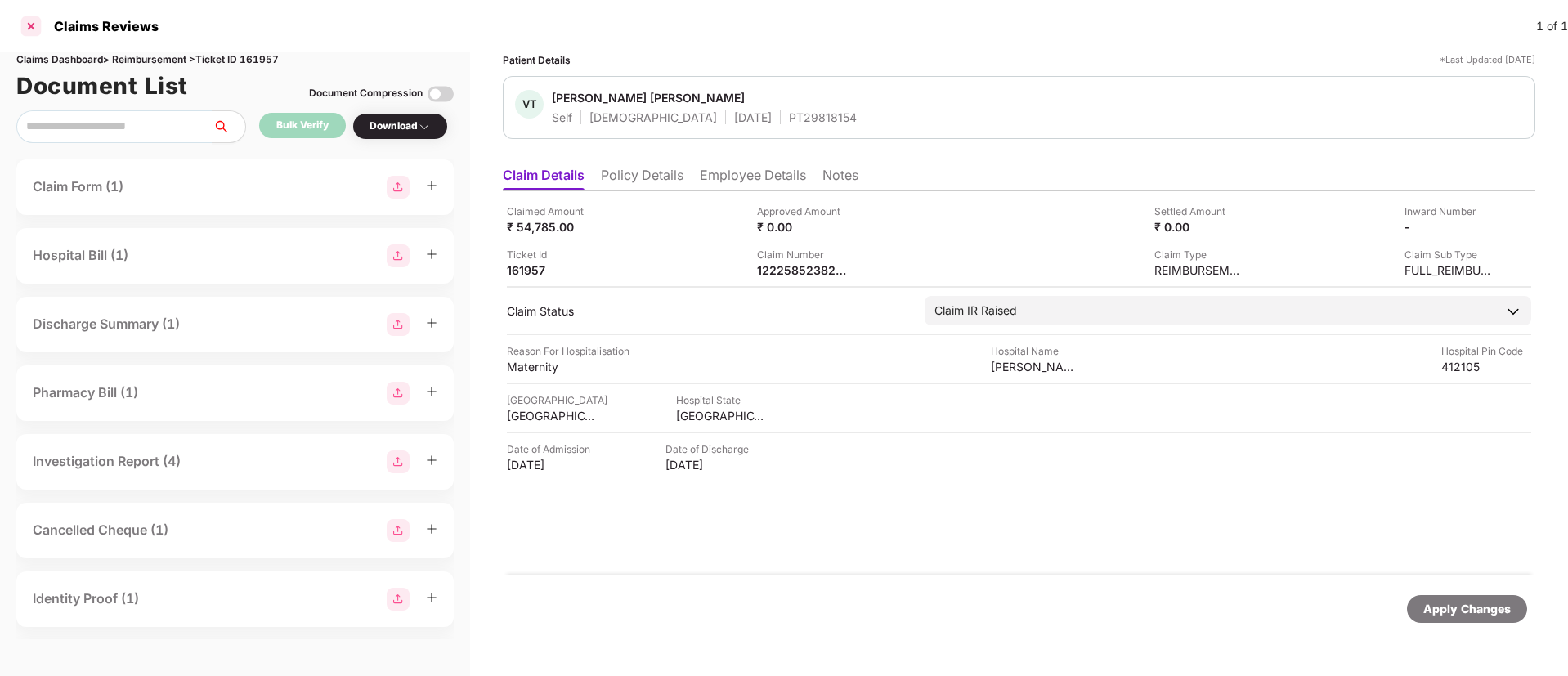
click at [23, 31] on div at bounding box center [31, 26] width 26 height 26
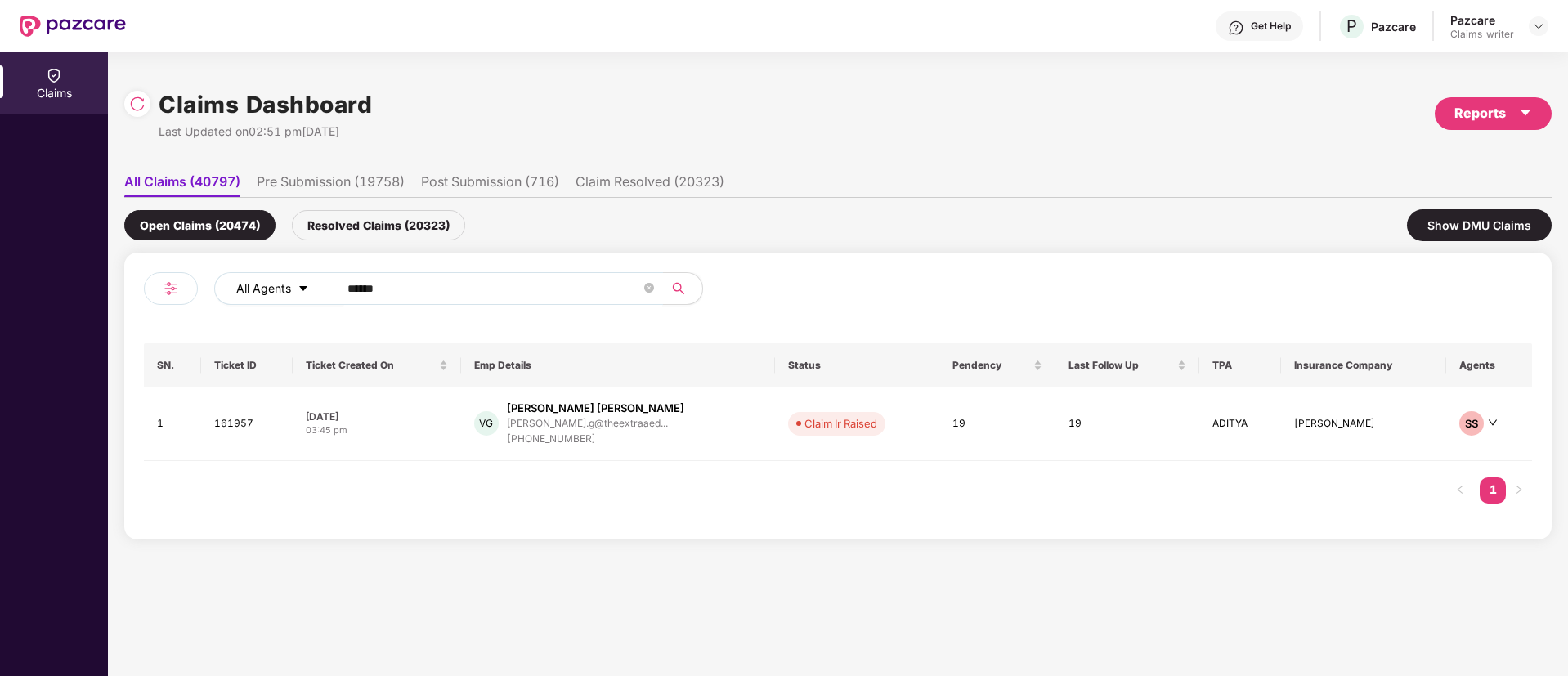
drag, startPoint x: 414, startPoint y: 290, endPoint x: 313, endPoint y: 293, distance: 101.0
click at [313, 293] on div "All Agents ******" at bounding box center [631, 289] width 833 height 33
paste input "text"
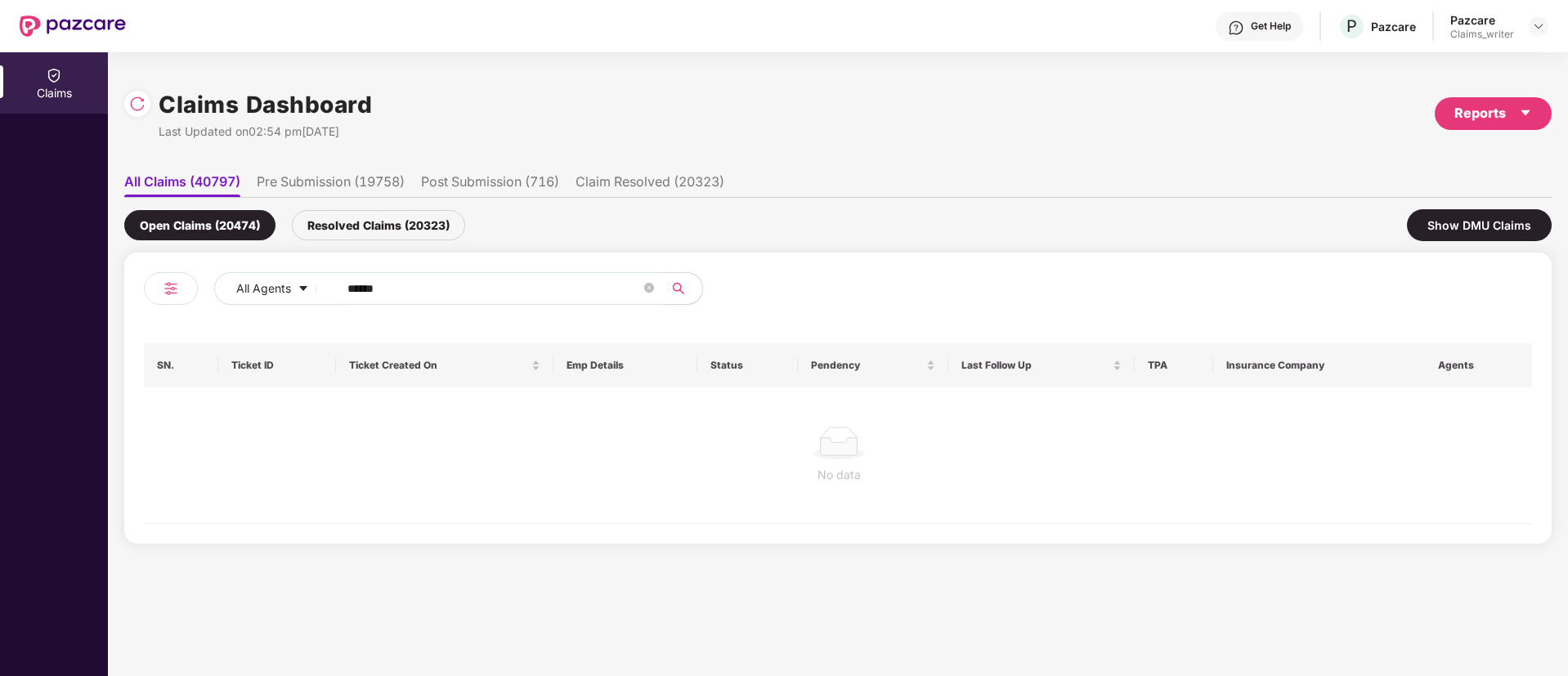
type input "******"
click at [355, 229] on div "Resolved Claims (20323)" at bounding box center [379, 225] width 174 height 30
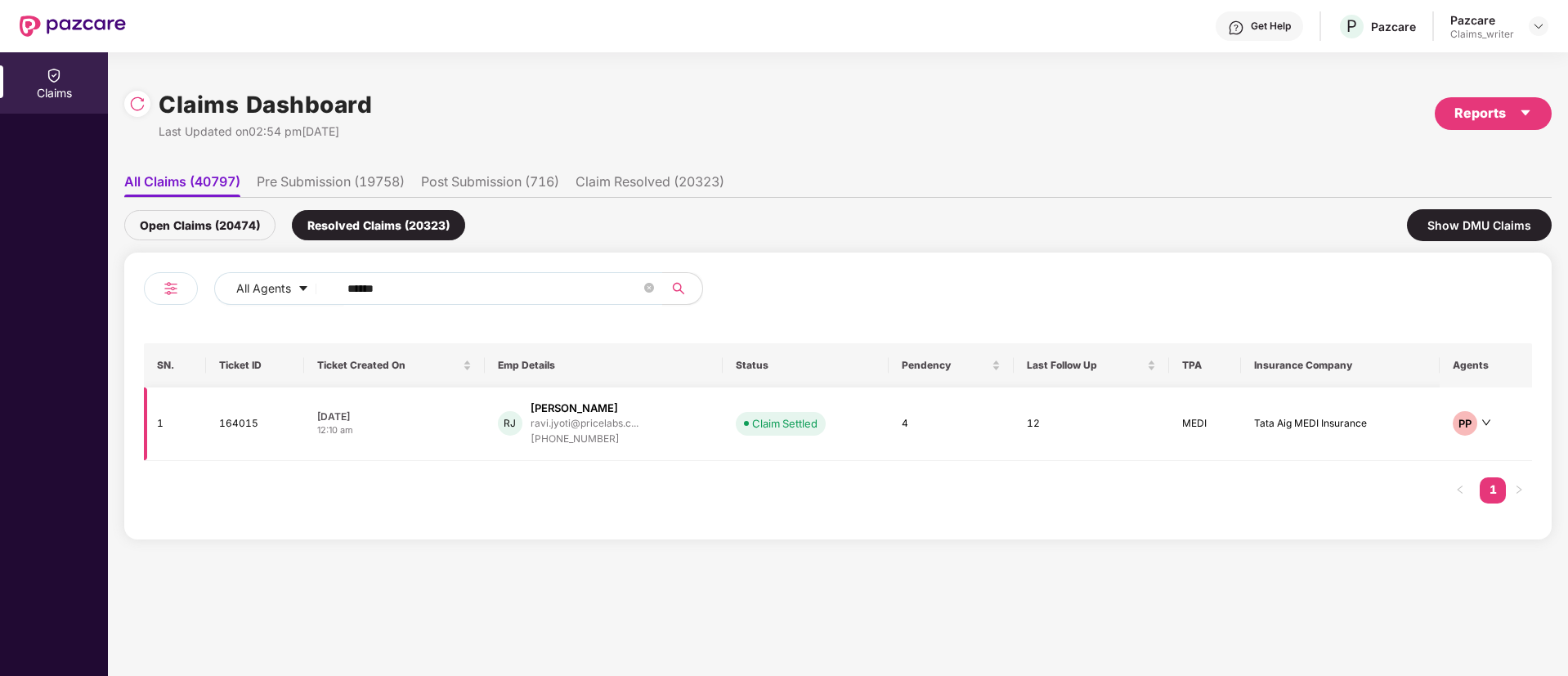
click at [254, 423] on td "164015" at bounding box center [254, 423] width 98 height 74
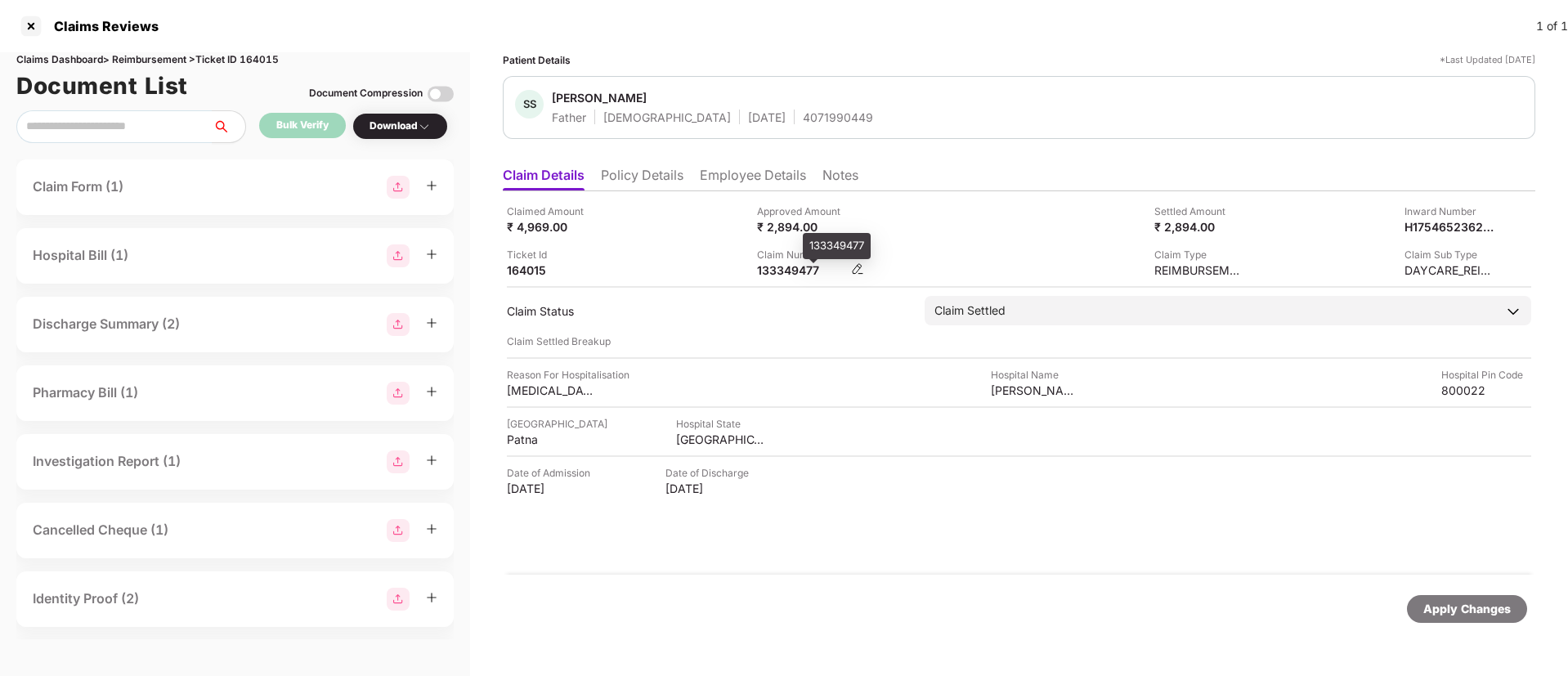
click at [788, 262] on div "133349477" at bounding box center [802, 270] width 90 height 16
copy div "133349477"
click at [740, 175] on li "Employee Details" at bounding box center [753, 178] width 106 height 23
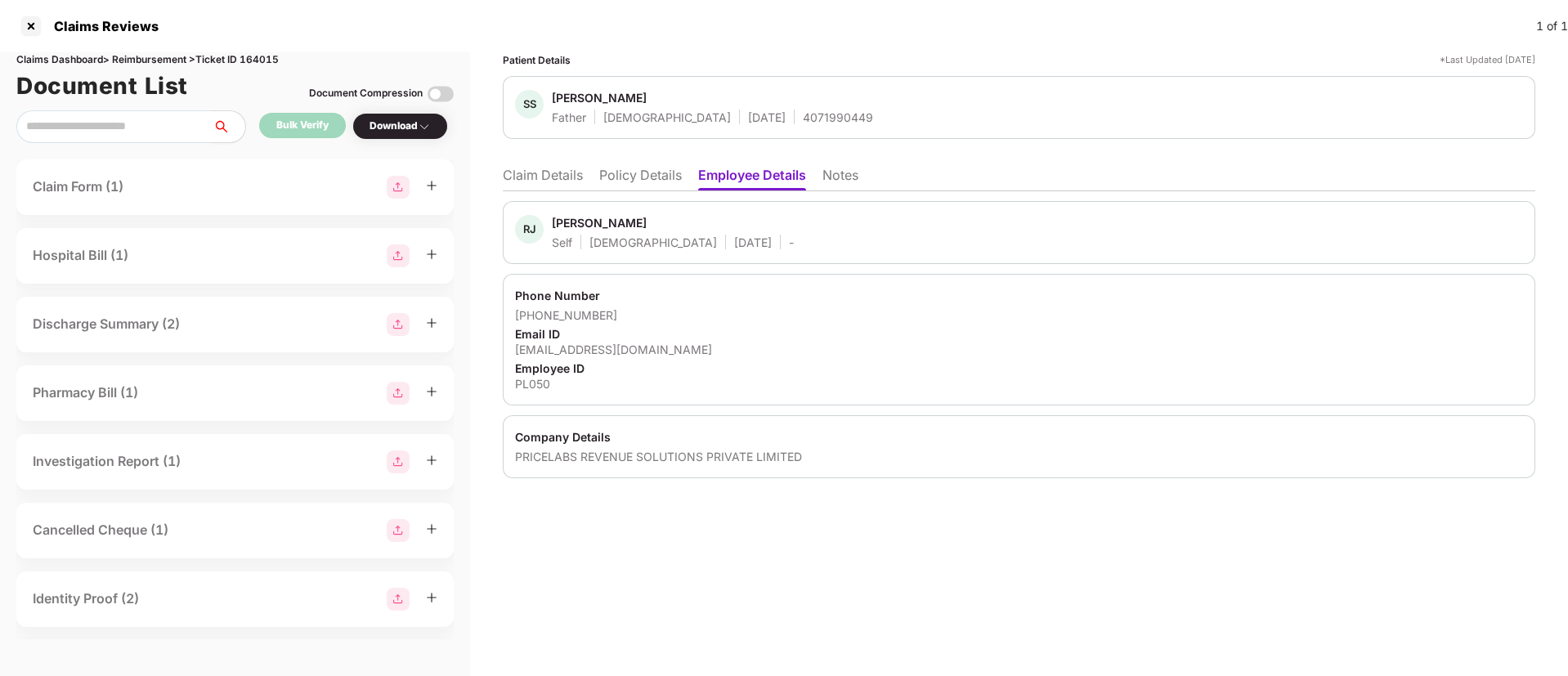
click at [552, 175] on li "Claim Details" at bounding box center [543, 178] width 80 height 23
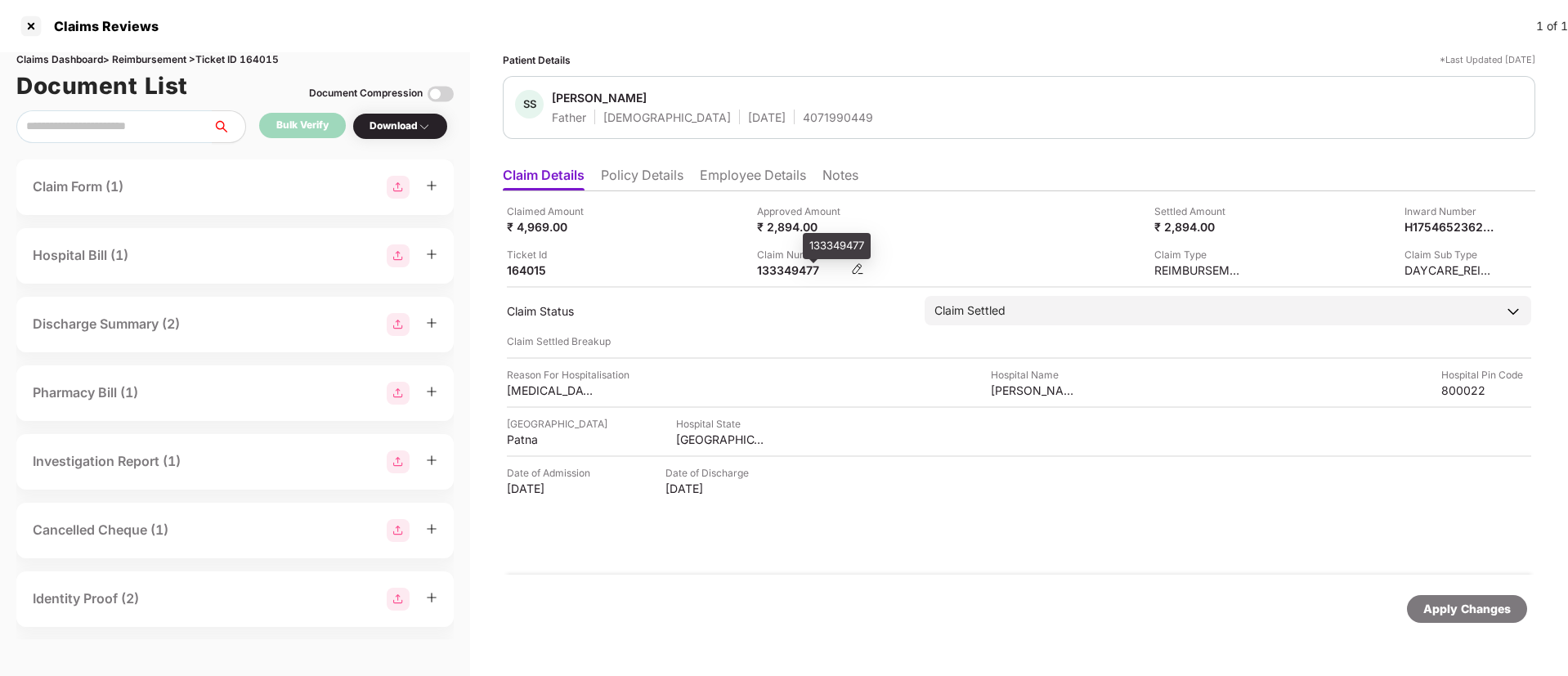
click at [798, 263] on div "133349477" at bounding box center [802, 270] width 90 height 16
copy div "133349477"
click at [23, 26] on div at bounding box center [31, 26] width 26 height 26
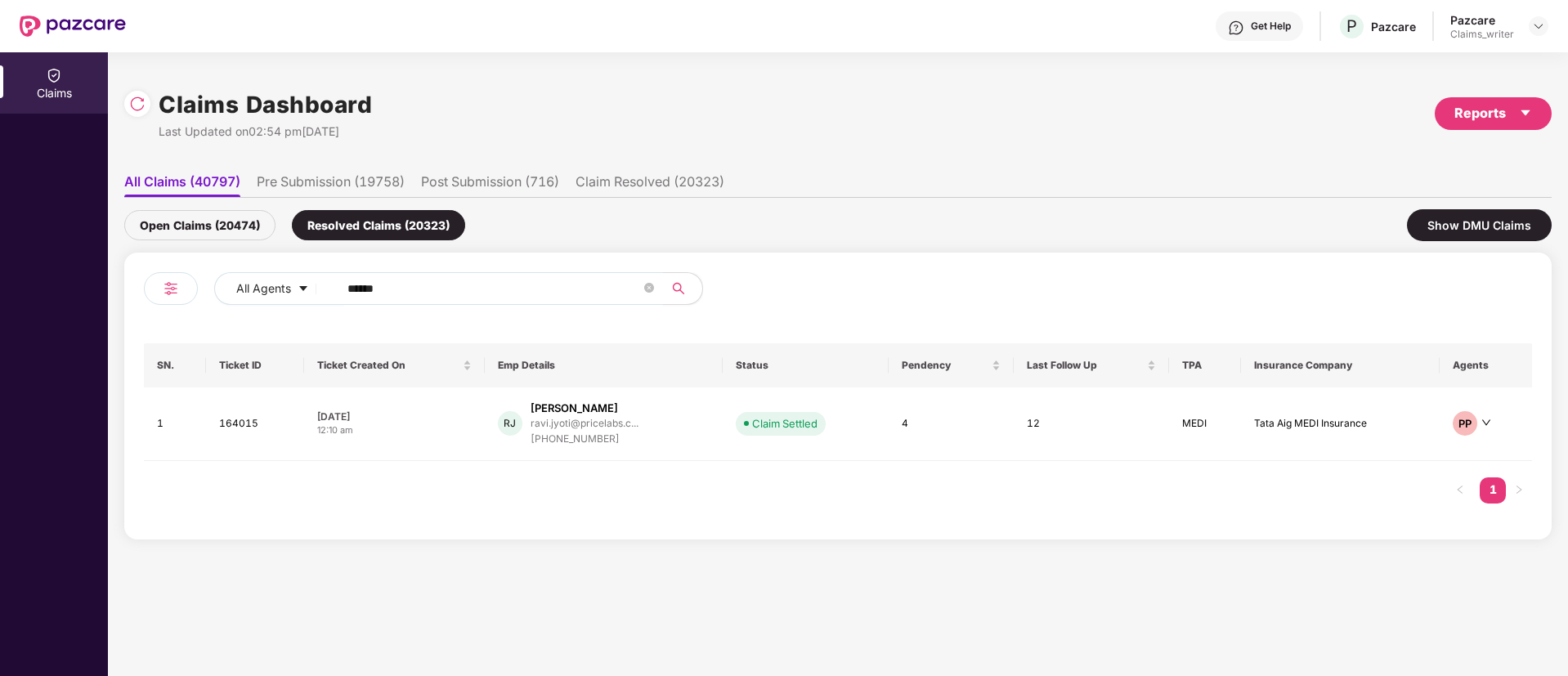
drag, startPoint x: 405, startPoint y: 279, endPoint x: 330, endPoint y: 287, distance: 75.4
click at [330, 287] on span "******" at bounding box center [496, 289] width 335 height 33
click at [240, 229] on div "Open Claims (20474)" at bounding box center [200, 225] width 151 height 30
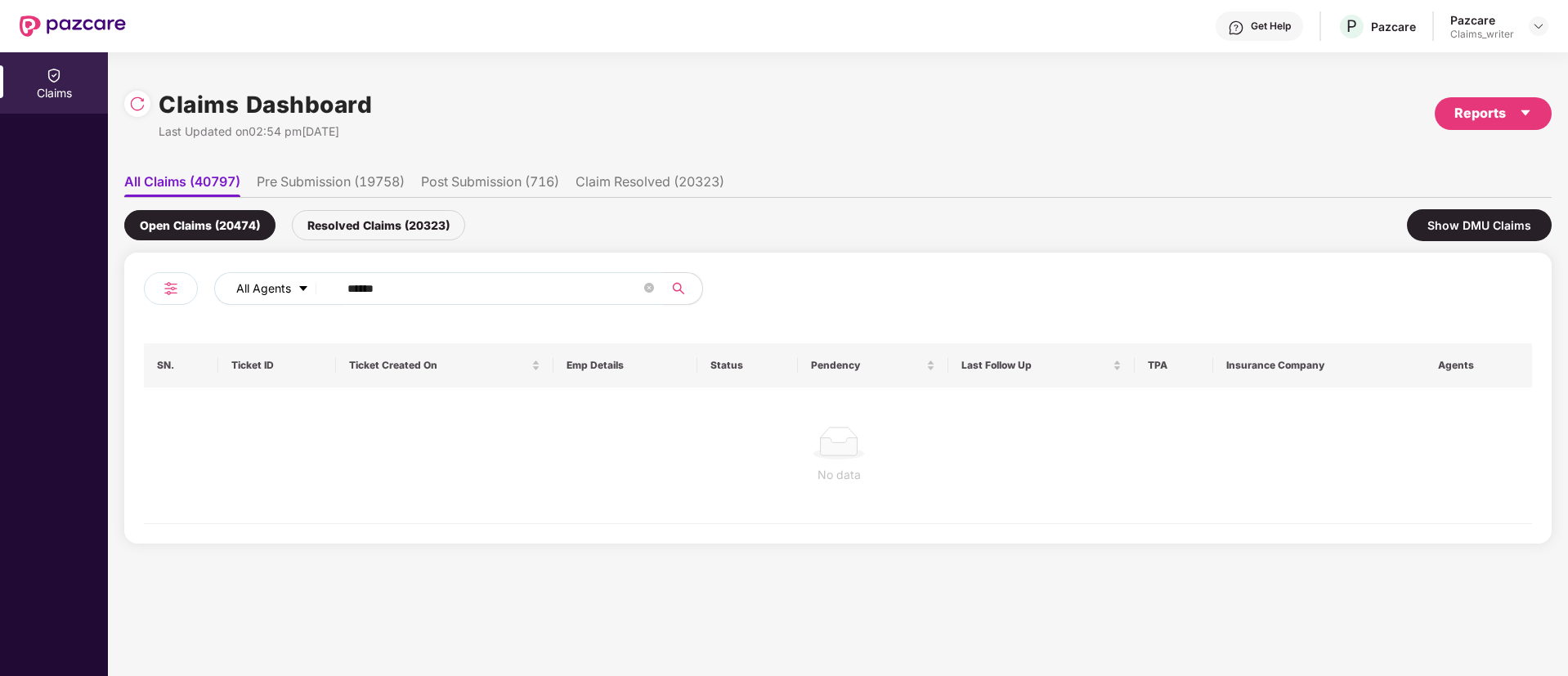
drag, startPoint x: 369, startPoint y: 294, endPoint x: 316, endPoint y: 290, distance: 53.2
click at [317, 288] on div "All Agents ******" at bounding box center [631, 289] width 833 height 33
paste input "text"
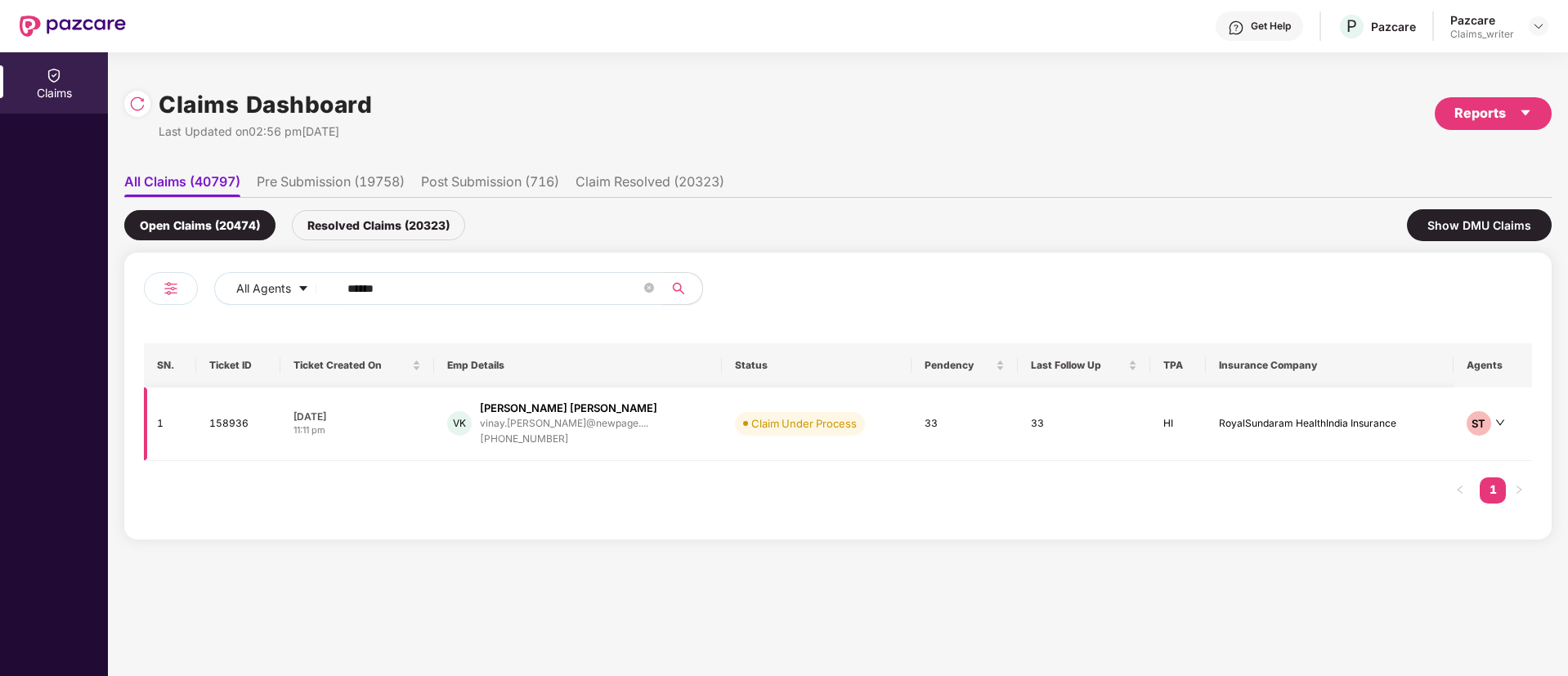
type input "******"
click at [233, 417] on td "158936" at bounding box center [238, 423] width 83 height 74
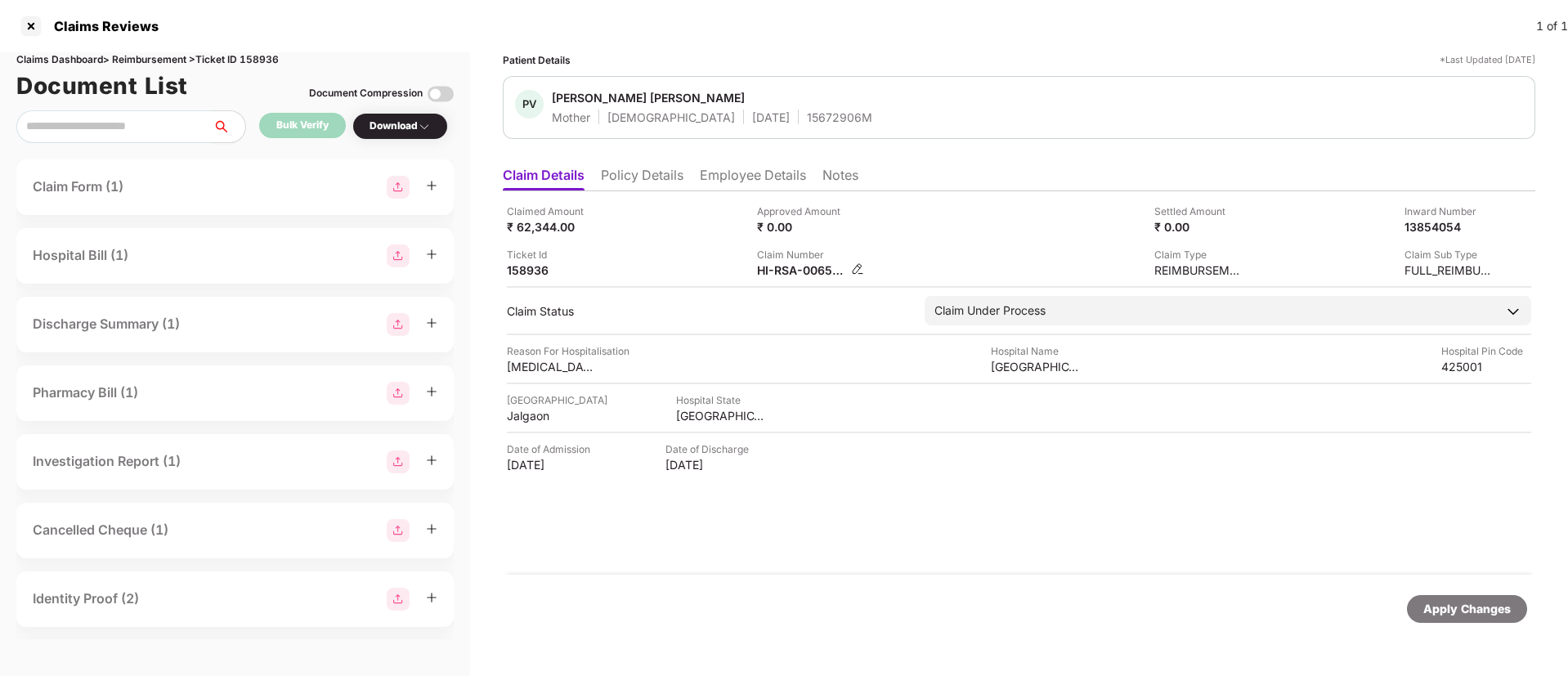
click at [854, 269] on img at bounding box center [857, 268] width 13 height 13
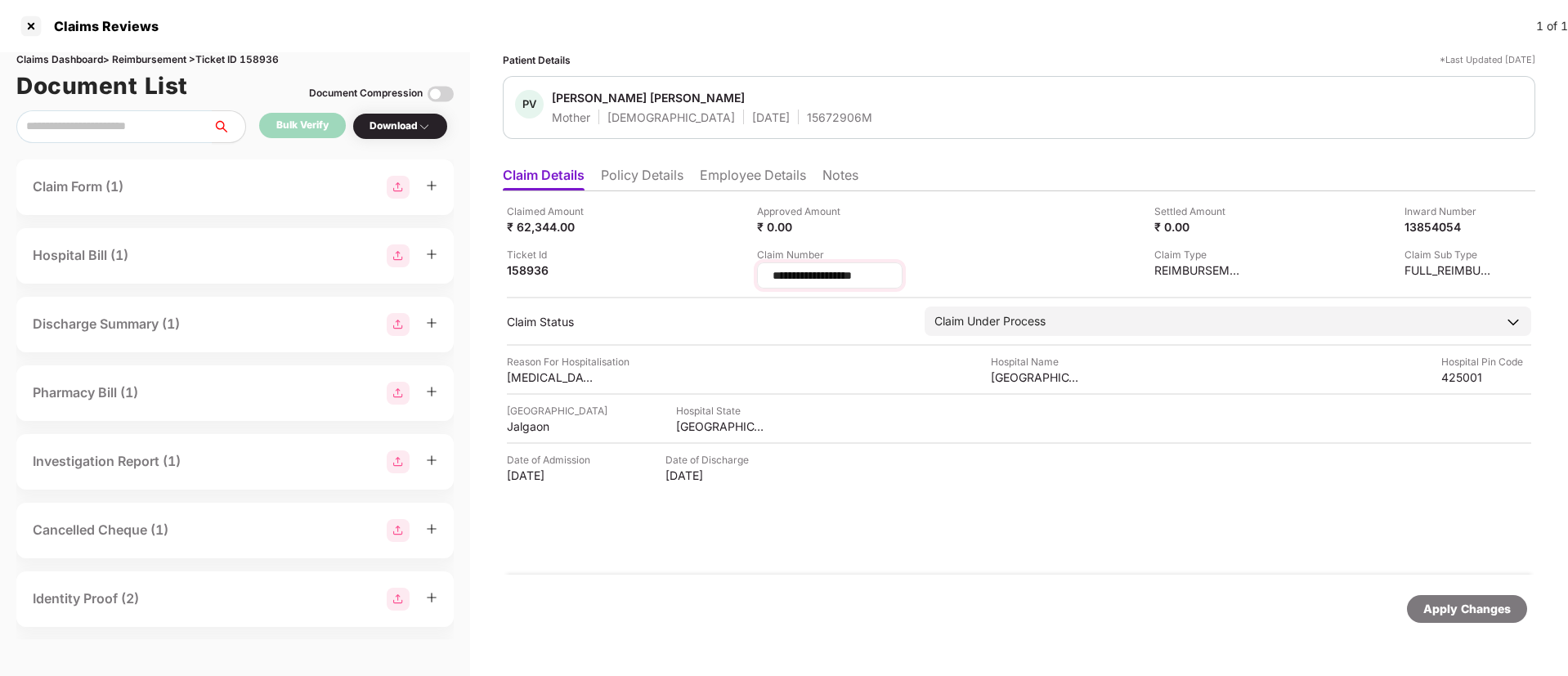
drag, startPoint x: 879, startPoint y: 274, endPoint x: 775, endPoint y: 270, distance: 104.1
click at [775, 270] on input "**********" at bounding box center [830, 276] width 118 height 17
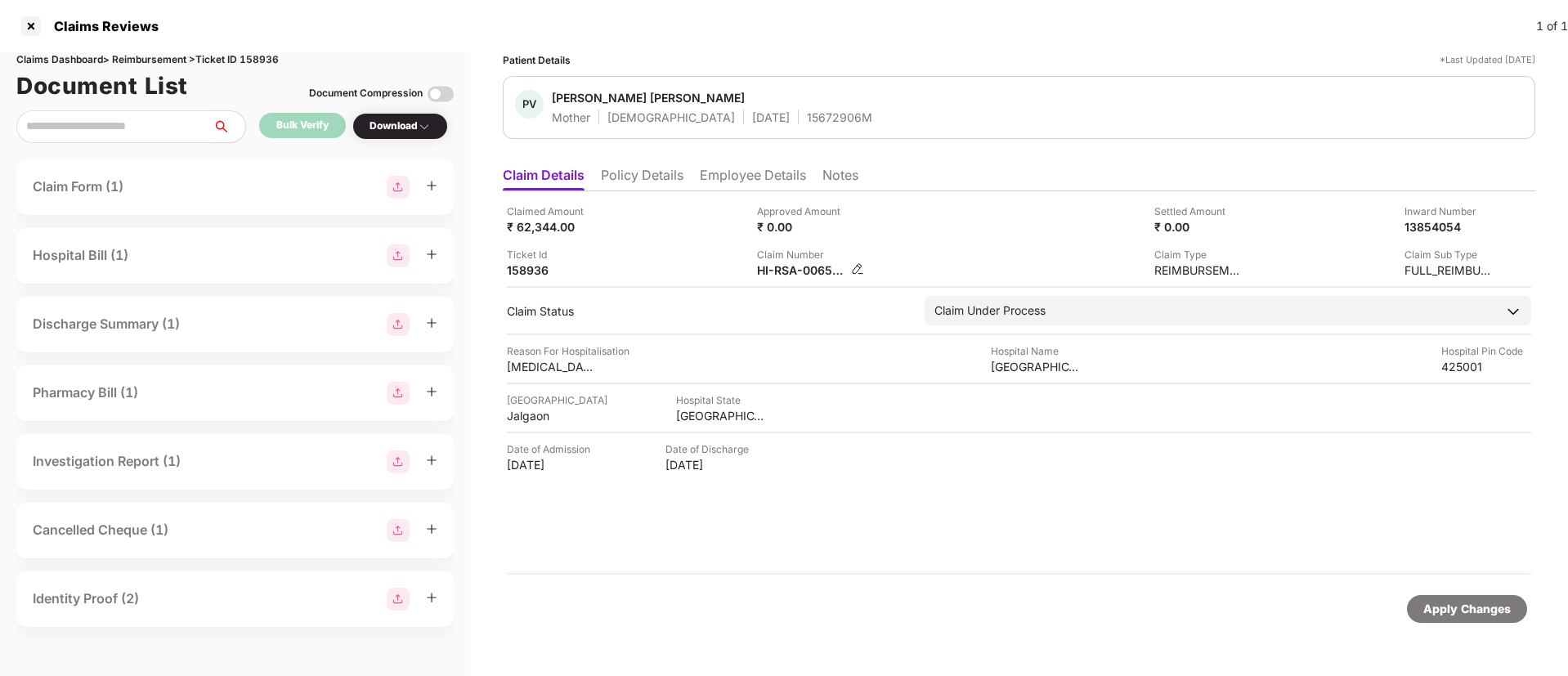
click at [857, 269] on img at bounding box center [857, 268] width 13 height 13
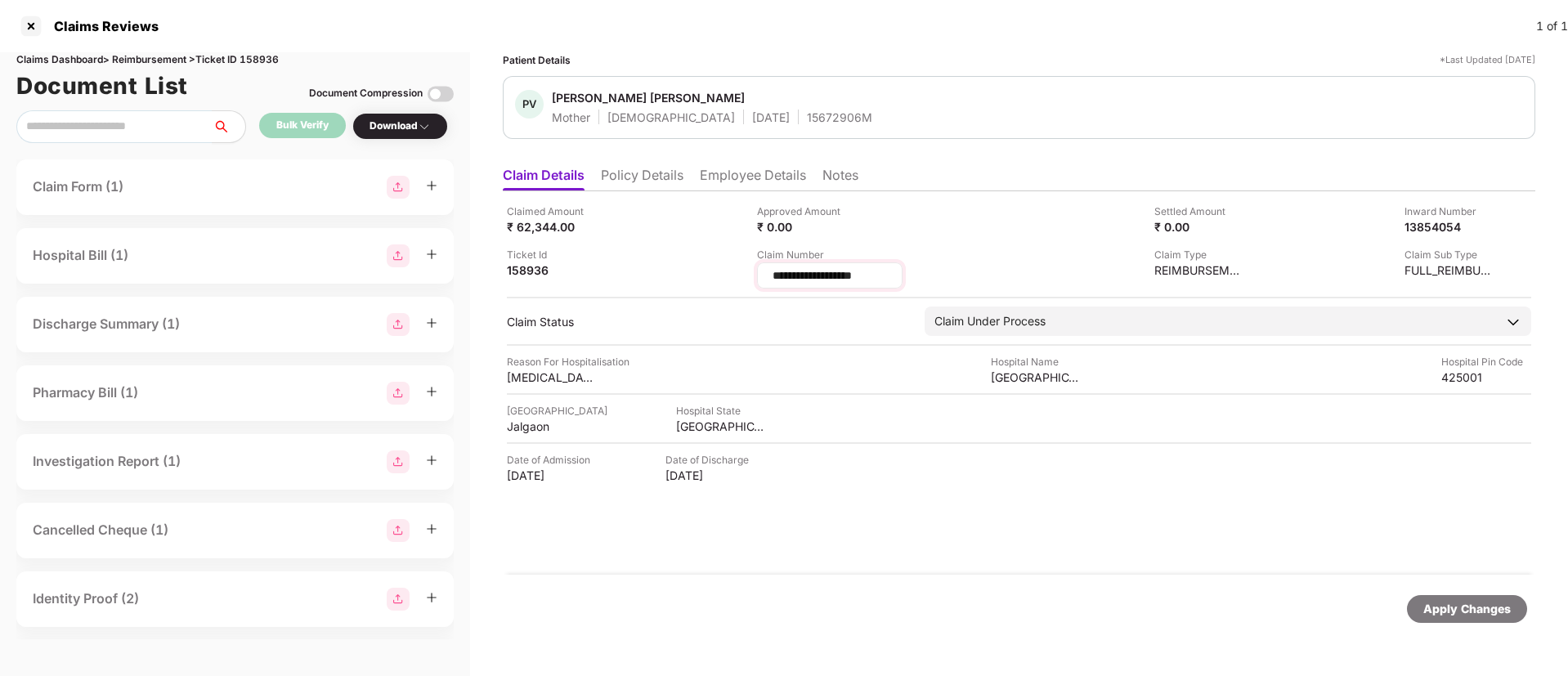
drag, startPoint x: 912, startPoint y: 274, endPoint x: 769, endPoint y: 282, distance: 143.2
click at [769, 282] on div "**********" at bounding box center [830, 275] width 146 height 26
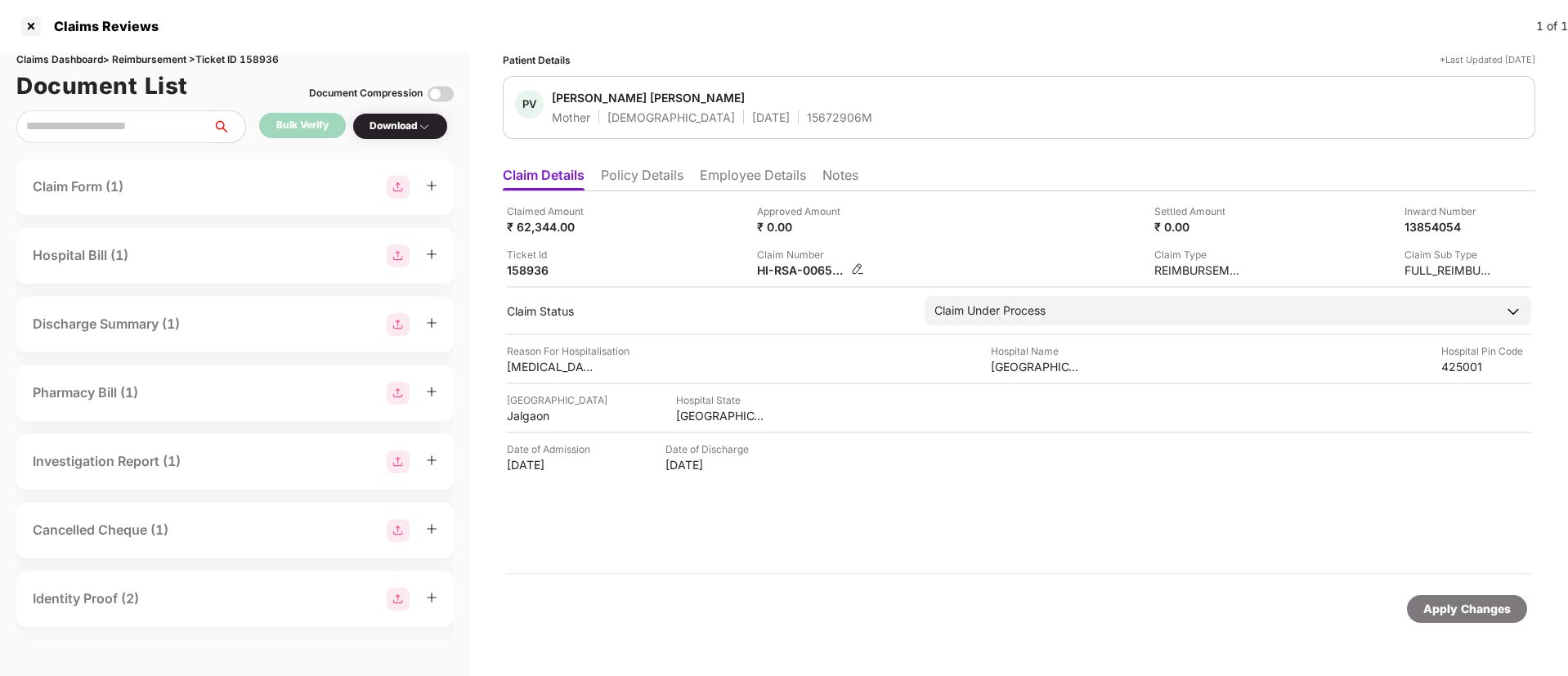
click at [861, 266] on img at bounding box center [857, 268] width 13 height 13
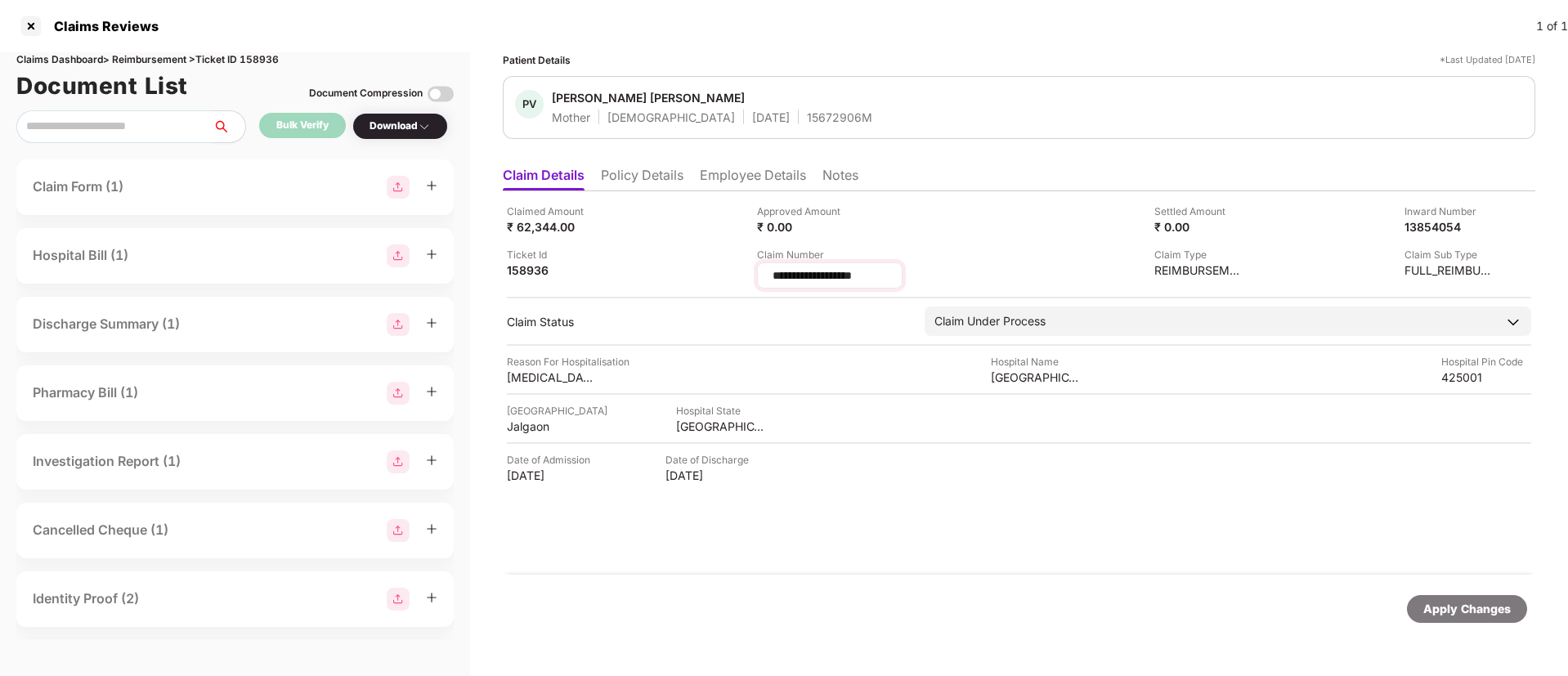
drag, startPoint x: 911, startPoint y: 274, endPoint x: 779, endPoint y: 281, distance: 132.2
click at [779, 281] on input "**********" at bounding box center [830, 276] width 118 height 17
click at [800, 272] on input "**********" at bounding box center [830, 276] width 118 height 17
drag, startPoint x: 898, startPoint y: 274, endPoint x: 767, endPoint y: 273, distance: 131.0
click at [767, 273] on div "**********" at bounding box center [830, 275] width 146 height 26
